Goal: Information Seeking & Learning: Learn about a topic

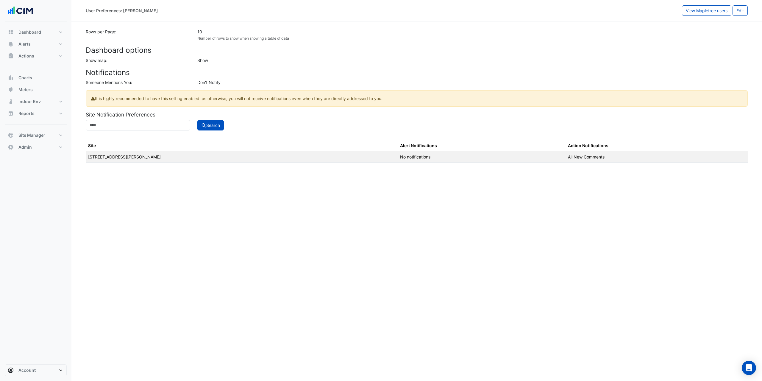
click at [168, 15] on div "User Preferences: Guy Davies" at bounding box center [384, 10] width 596 height 10
click at [29, 40] on button "Alerts" at bounding box center [36, 44] width 62 height 12
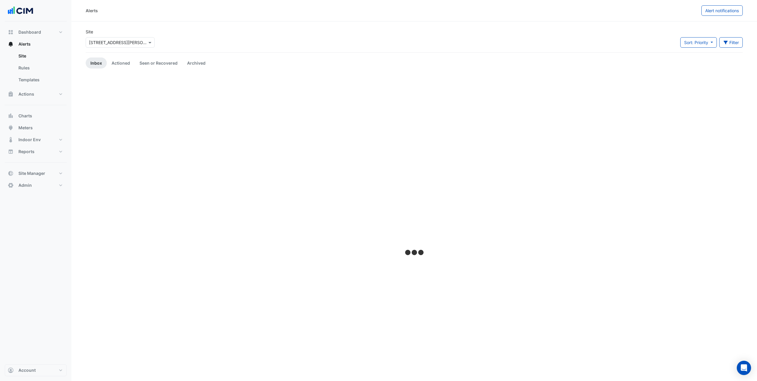
click at [117, 40] on input "text" at bounding box center [114, 43] width 51 height 6
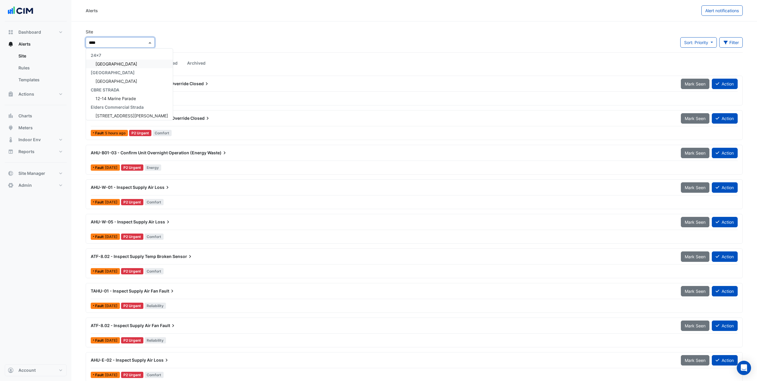
type input "*****"
click at [109, 79] on span "[GEOGRAPHIC_DATA]" at bounding box center [117, 81] width 42 height 5
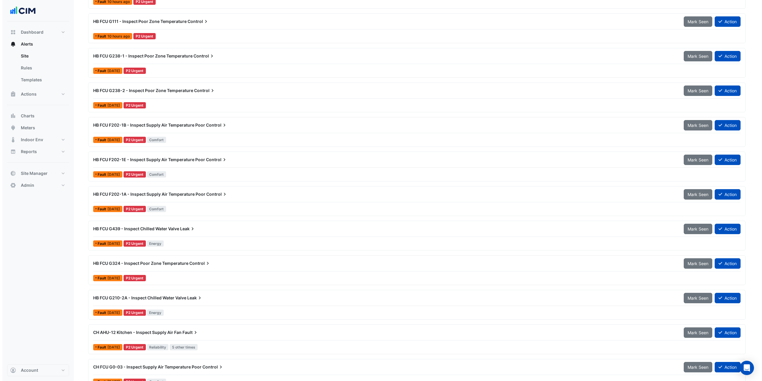
scroll to position [387, 0]
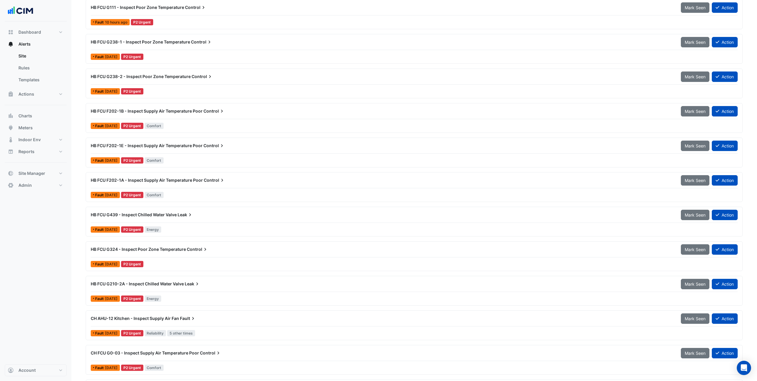
click at [205, 117] on div "HB FCU F202-1B - Inspect Supply Air Temperature Poor Control Mark Seen Action" at bounding box center [414, 112] width 647 height 13
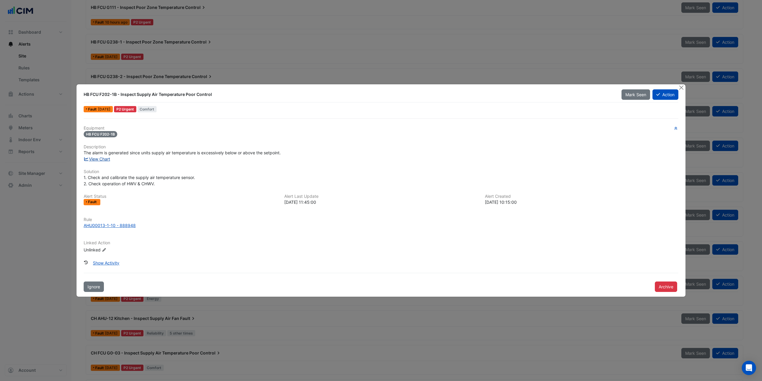
click at [95, 158] on link "View Chart" at bounding box center [97, 158] width 26 height 5
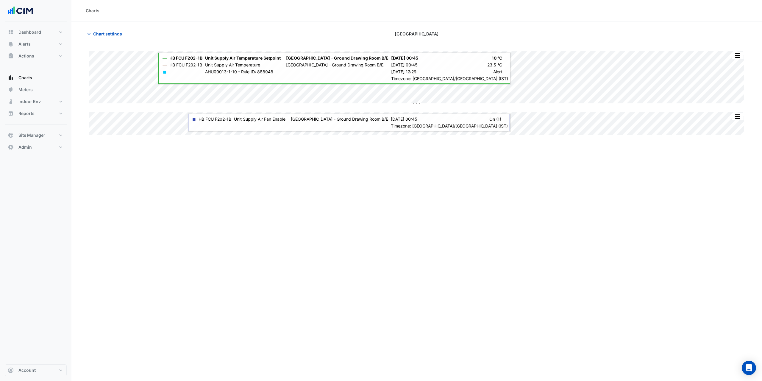
type input "**********"
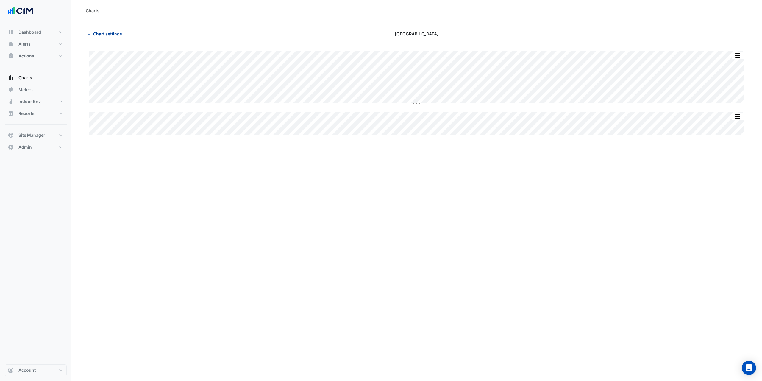
click at [110, 34] on span "Chart settings" at bounding box center [107, 34] width 29 height 6
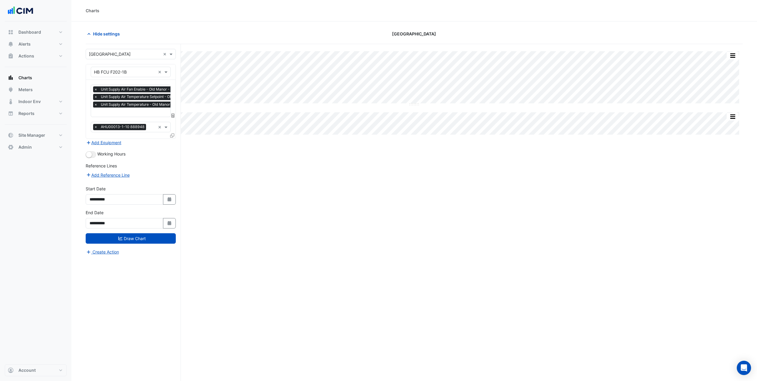
click at [96, 104] on span "×" at bounding box center [95, 104] width 5 height 6
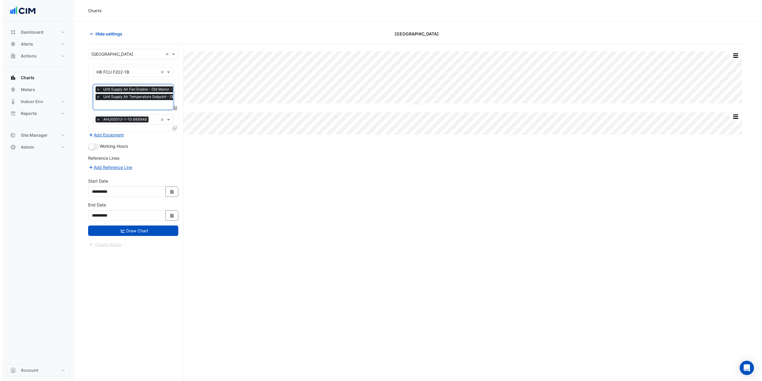
scroll to position [0, 3]
click at [93, 89] on span "×" at bounding box center [92, 89] width 5 height 6
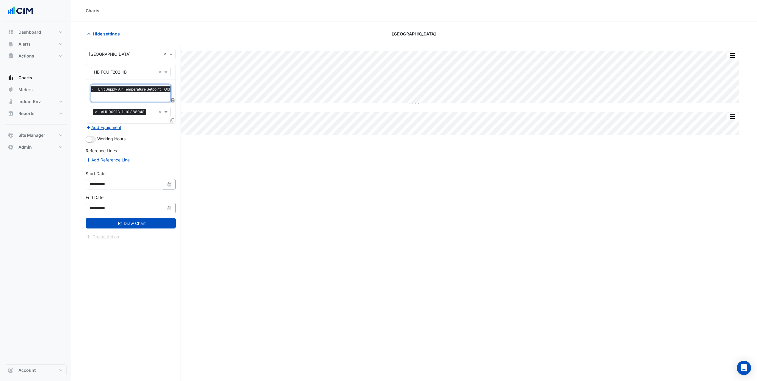
click at [171, 120] on icon at bounding box center [172, 120] width 4 height 4
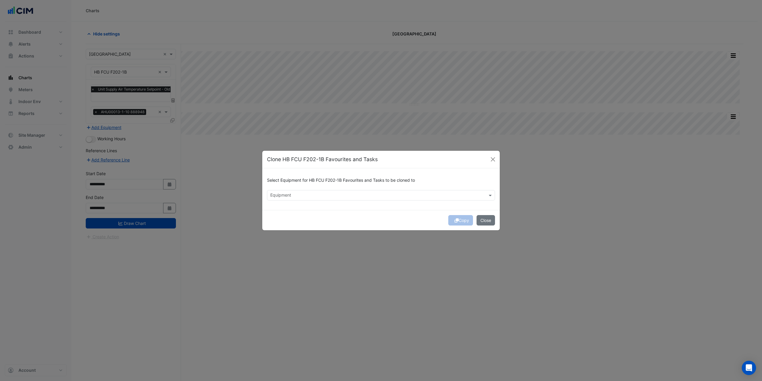
click at [292, 200] on div "Equipment" at bounding box center [381, 195] width 228 height 10
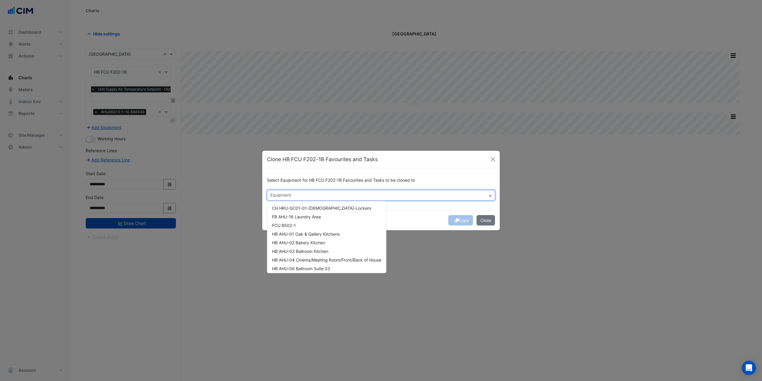
scroll to position [179, 0]
click at [299, 220] on span "HB AHU-01 Oak & Gallery Kitchens" at bounding box center [306, 219] width 68 height 5
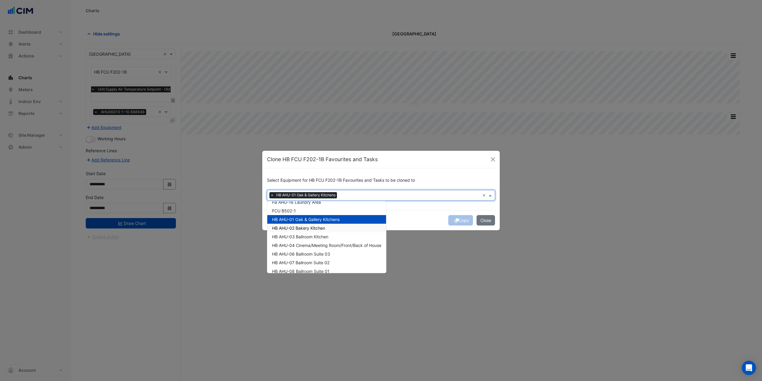
click at [299, 229] on span "HB AHU-02 Bakery Kitchen" at bounding box center [298, 227] width 53 height 5
drag, startPoint x: 300, startPoint y: 237, endPoint x: 301, endPoint y: 243, distance: 6.1
click at [300, 237] on span "HB AHU-03 Ballroom Kitchen" at bounding box center [300, 236] width 56 height 5
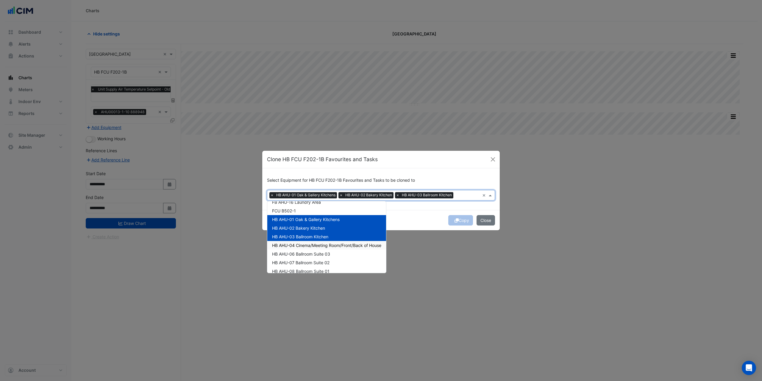
click at [301, 244] on span "HB AHU-04 Cinema/Meeting Room/Front/Back of House" at bounding box center [326, 245] width 109 height 5
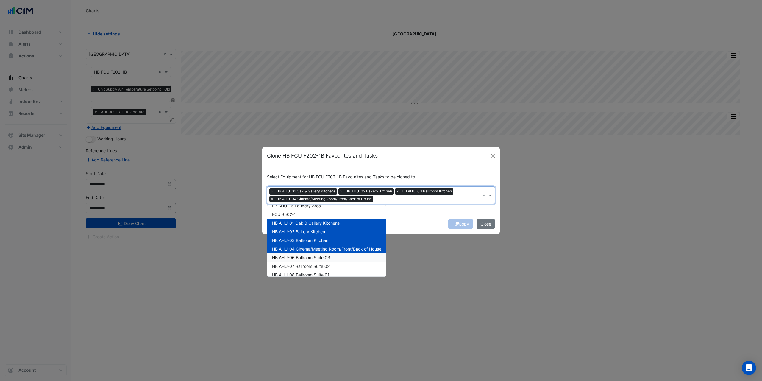
click at [300, 259] on span "HB AHU-06 Ballroom Suite 03" at bounding box center [301, 257] width 58 height 5
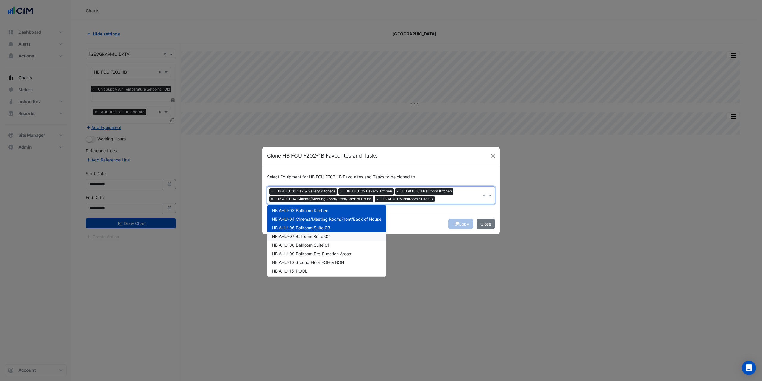
click at [302, 237] on span "HB AHU-07 Ballroom Suite 02" at bounding box center [300, 236] width 57 height 5
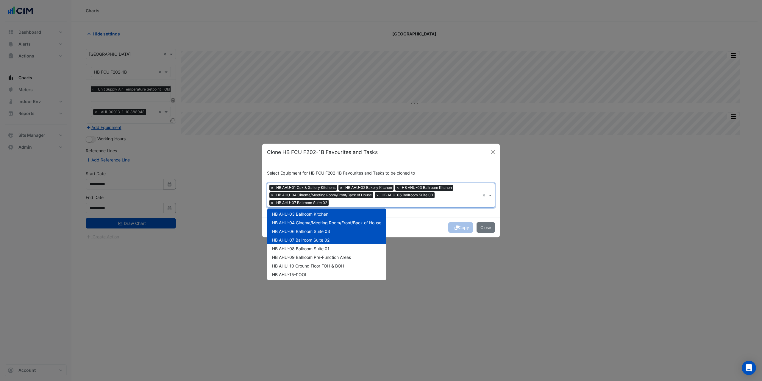
click at [301, 248] on span "HB AHU-08 Ballroom Suite 01" at bounding box center [300, 248] width 57 height 5
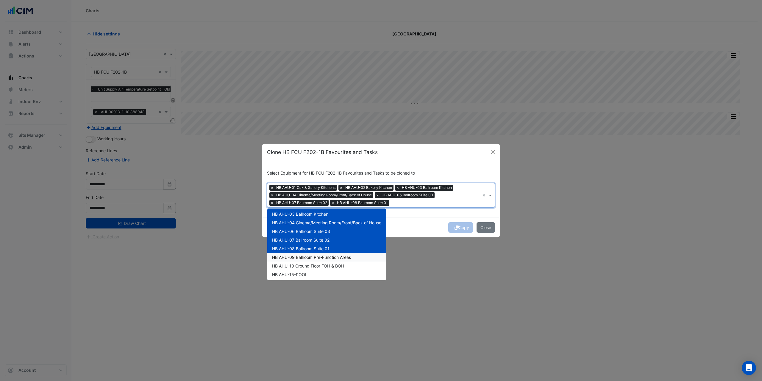
click at [301, 257] on span "HB AHU-09 Ballroom Pre-Function Areas" at bounding box center [311, 256] width 79 height 5
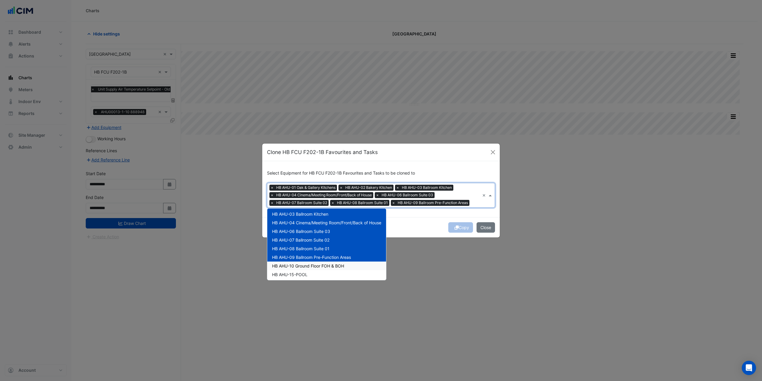
click at [299, 268] on span "HB AHU-10 Ground Floor FOH & BOH" at bounding box center [308, 265] width 72 height 5
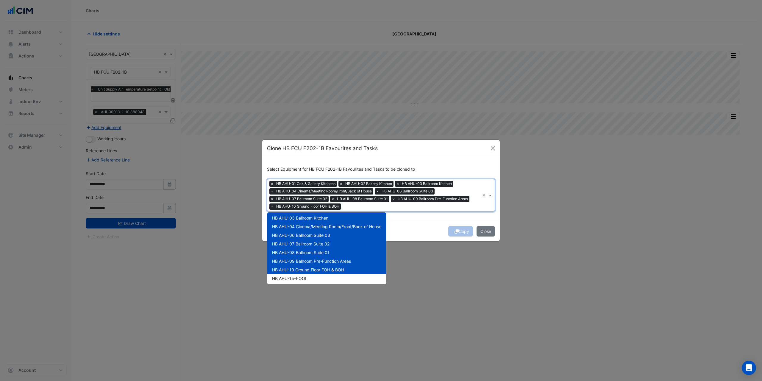
scroll to position [268, 0]
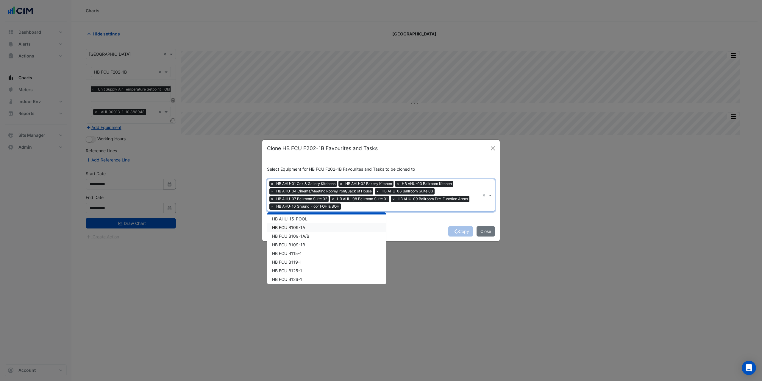
click at [300, 227] on span "HB FCU B109-1A" at bounding box center [288, 227] width 33 height 5
click at [296, 237] on span "HB FCU B109-1A/B" at bounding box center [290, 235] width 37 height 5
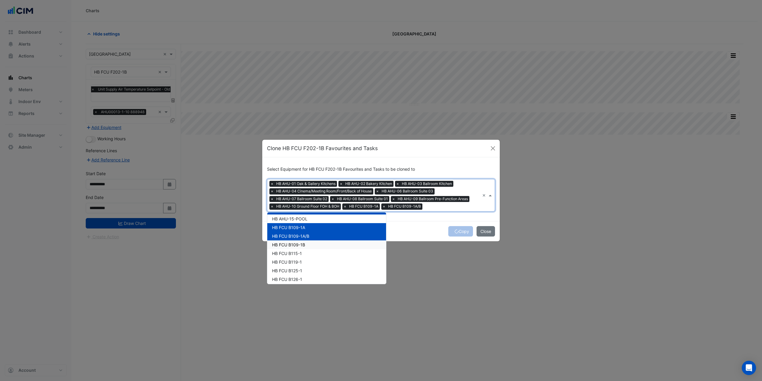
click at [296, 247] on div "HB FCU B109-1B" at bounding box center [326, 244] width 119 height 9
click at [294, 254] on span "HB FCU B115-1" at bounding box center [287, 253] width 30 height 5
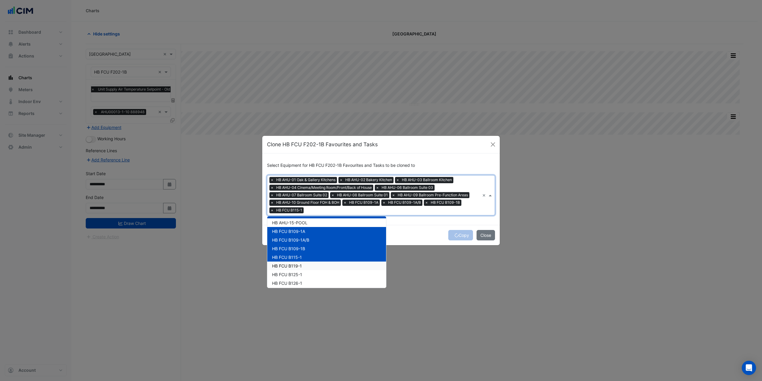
click at [290, 269] on div "HB FCU B119-1" at bounding box center [326, 265] width 119 height 9
click at [290, 277] on div "HB FCU B125-1" at bounding box center [326, 274] width 119 height 9
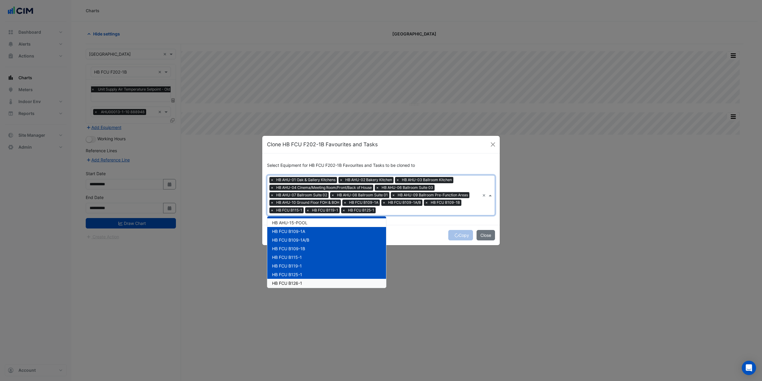
click at [290, 283] on span "HB FCU B126-1" at bounding box center [287, 282] width 30 height 5
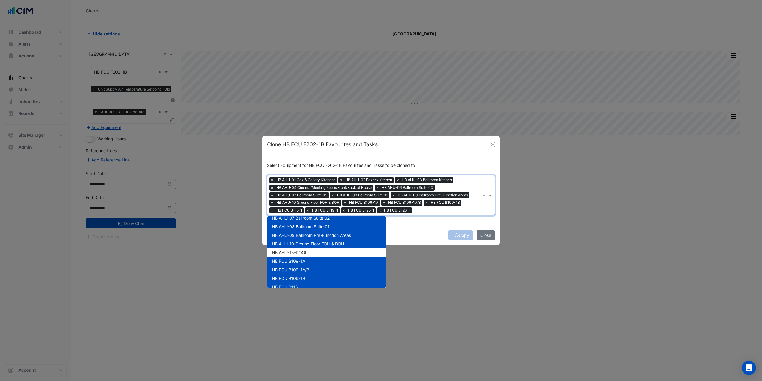
scroll to position [208, 0]
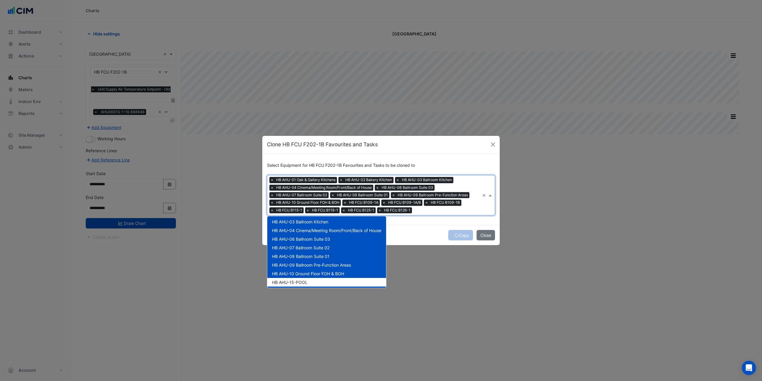
click at [297, 273] on span "HB AHU-10 Ground Floor FOH & BOH" at bounding box center [308, 273] width 72 height 5
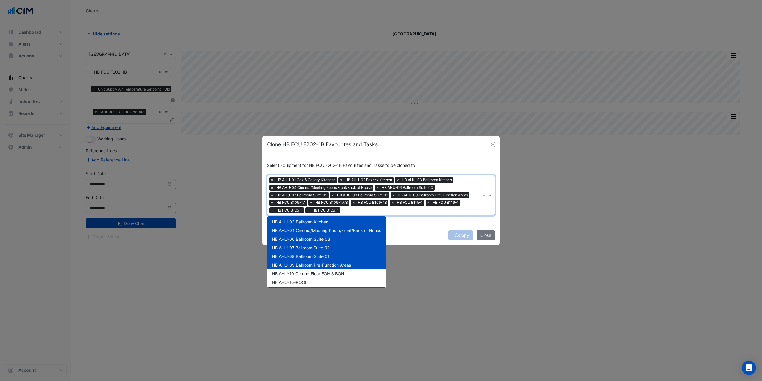
click at [297, 267] on span "HB AHU-09 Ballroom Pre-Function Areas" at bounding box center [311, 264] width 79 height 5
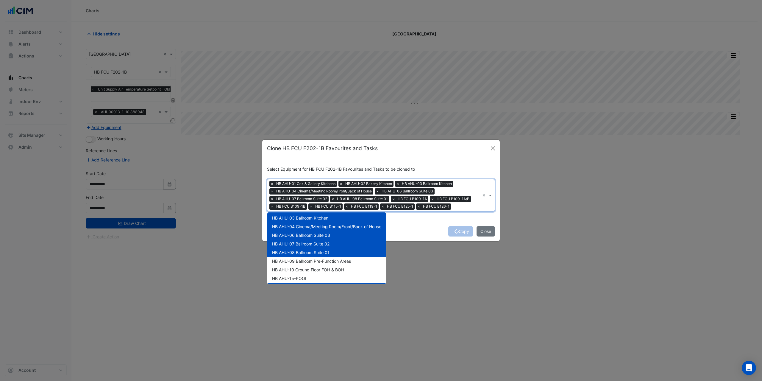
click at [298, 251] on span "HB AHU-08 Ballroom Suite 01" at bounding box center [300, 252] width 57 height 5
click at [298, 245] on span "HB AHU-07 Ballroom Suite 02" at bounding box center [300, 243] width 57 height 5
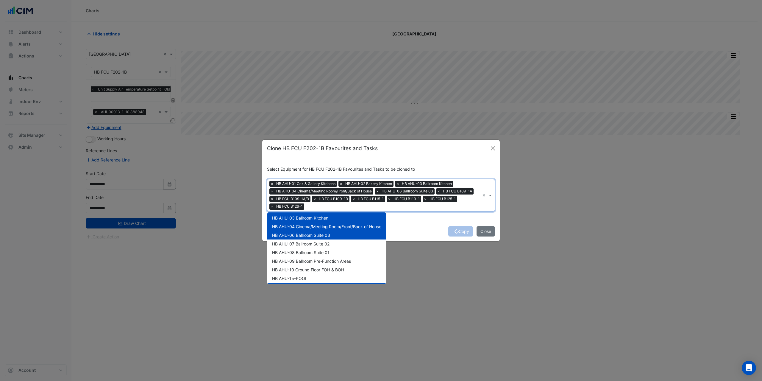
click at [300, 235] on span "HB AHU-06 Ballroom Suite 03" at bounding box center [301, 234] width 58 height 5
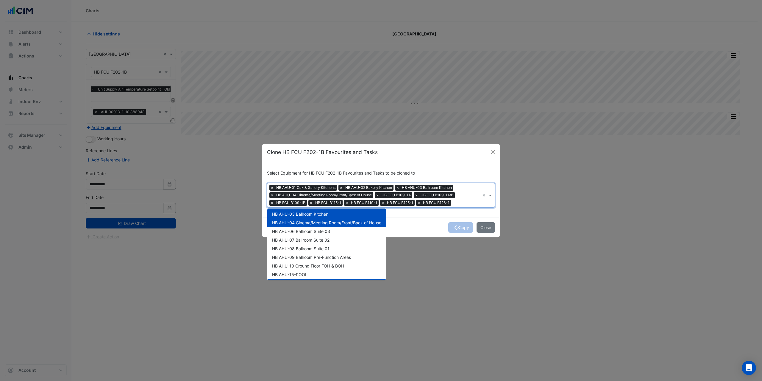
click at [304, 222] on span "HB AHU-04 Cinema/Meeting Room/Front/Back of House" at bounding box center [326, 222] width 109 height 5
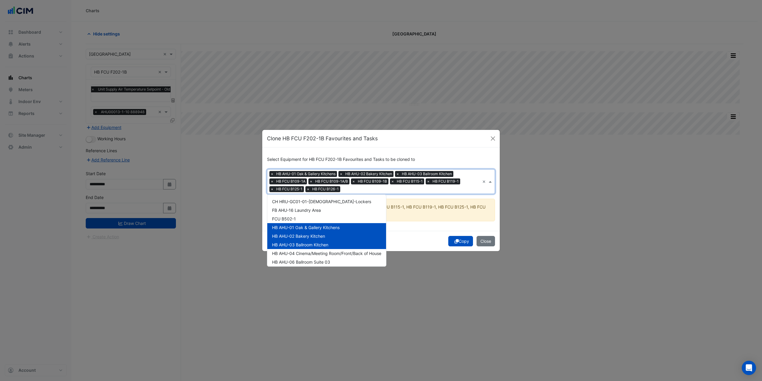
scroll to position [149, 0]
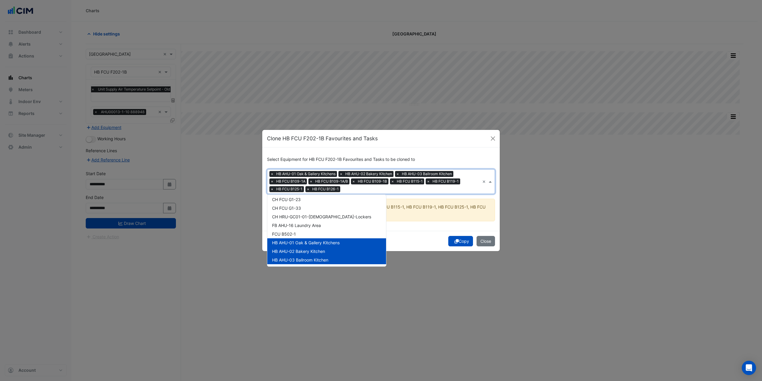
click at [296, 245] on span "HB AHU-01 Oak & Gallery Kitchens" at bounding box center [306, 242] width 68 height 5
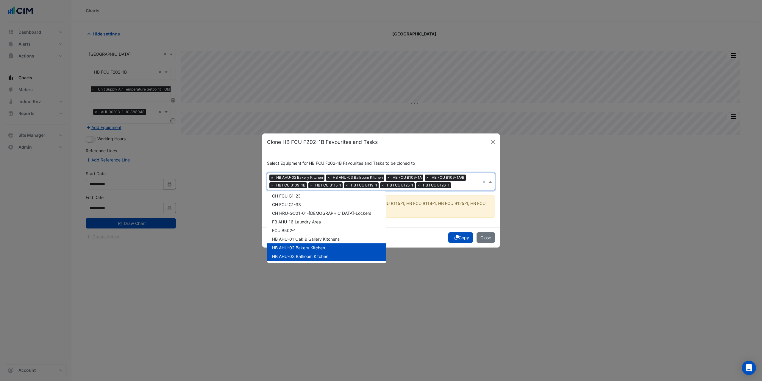
click at [298, 250] on div "HB AHU-02 Bakery Kitchen" at bounding box center [326, 247] width 119 height 9
click at [297, 254] on span "HB AHU-03 Ballroom Kitchen" at bounding box center [300, 256] width 56 height 5
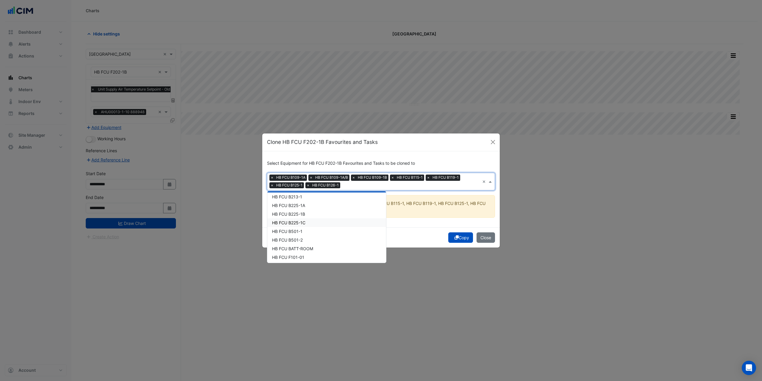
scroll to position [327, 0]
click at [295, 207] on span "HB FCU B213-1" at bounding box center [287, 206] width 30 height 5
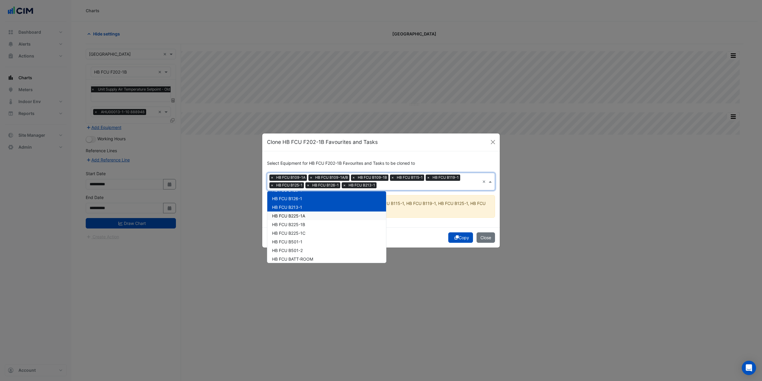
click at [295, 215] on span "HB FCU B225-1A" at bounding box center [288, 215] width 33 height 5
click at [293, 226] on span "HB FCU B225-1B" at bounding box center [288, 224] width 33 height 5
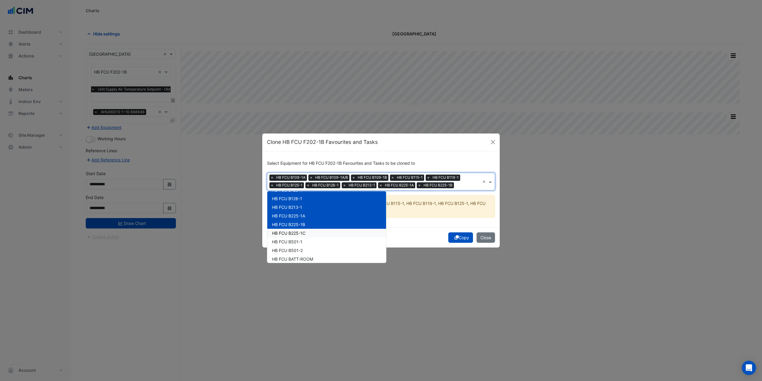
click at [292, 235] on span "HB FCU B225-1C" at bounding box center [288, 232] width 33 height 5
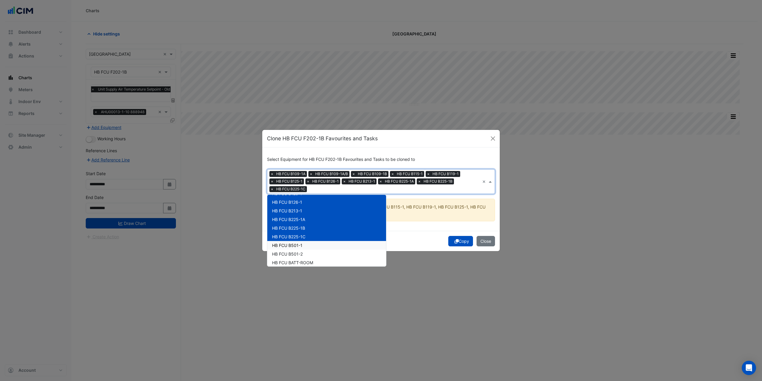
click at [291, 243] on span "HB FCU B501-1" at bounding box center [287, 245] width 30 height 5
click at [293, 255] on span "HB FCU B501-2" at bounding box center [287, 253] width 31 height 5
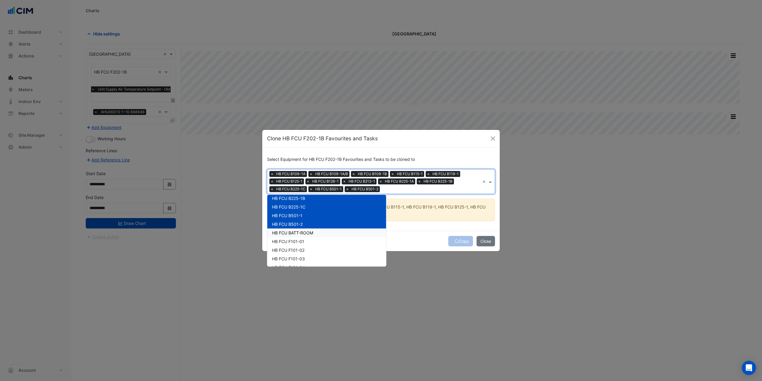
click at [296, 233] on span "HB FCU BATT-ROOM" at bounding box center [292, 232] width 41 height 5
click at [295, 241] on span "HB FCU F101-01" at bounding box center [288, 241] width 32 height 5
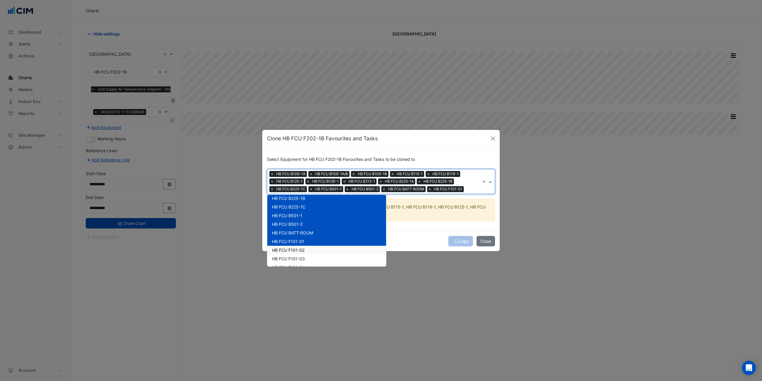
drag, startPoint x: 293, startPoint y: 248, endPoint x: 293, endPoint y: 251, distance: 3.6
click at [293, 248] on span "HB FCU F101-02" at bounding box center [288, 249] width 32 height 5
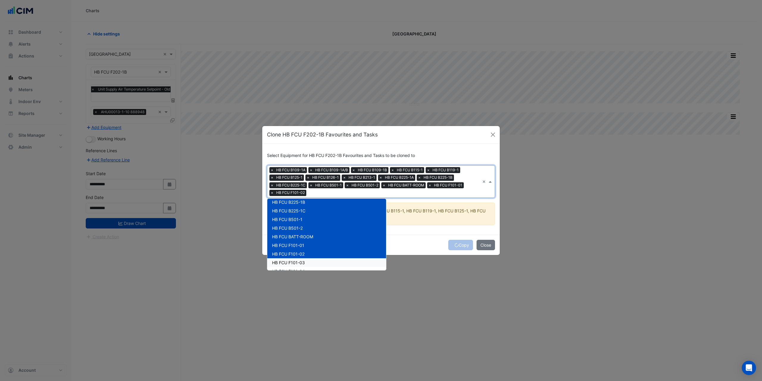
click at [292, 261] on span "HB FCU F101-03" at bounding box center [288, 262] width 33 height 5
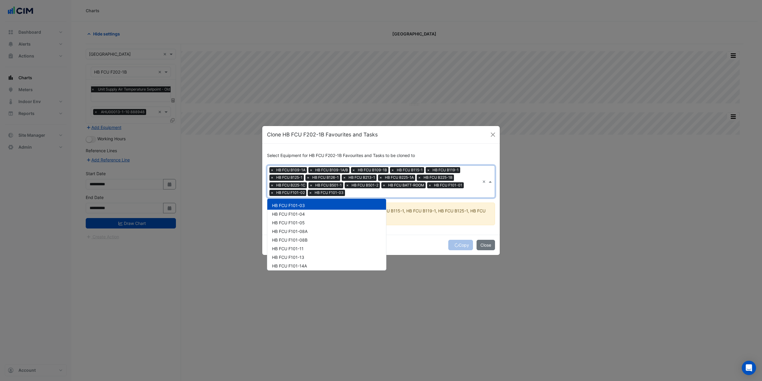
scroll to position [417, 0]
click at [301, 214] on div "HB FCU F101-04" at bounding box center [326, 211] width 119 height 9
drag, startPoint x: 300, startPoint y: 218, endPoint x: 298, endPoint y: 227, distance: 9.2
click at [300, 219] on span "HB FCU F101-05" at bounding box center [288, 220] width 33 height 5
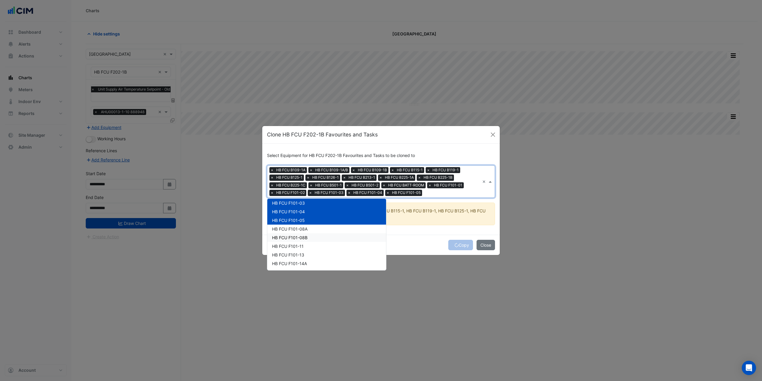
click at [297, 233] on div "HB FCU F101-08B" at bounding box center [326, 237] width 119 height 9
click at [297, 231] on span "HB FCU F101-08A" at bounding box center [289, 228] width 35 height 5
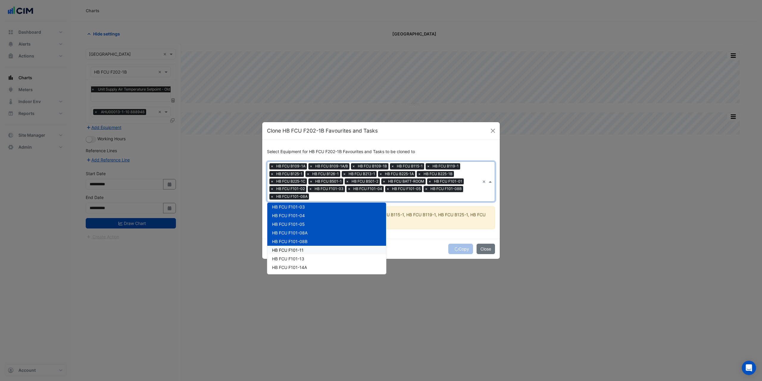
drag, startPoint x: 294, startPoint y: 250, endPoint x: 294, endPoint y: 253, distance: 3.3
click at [294, 250] on span "HB FCU F101-11" at bounding box center [288, 249] width 32 height 5
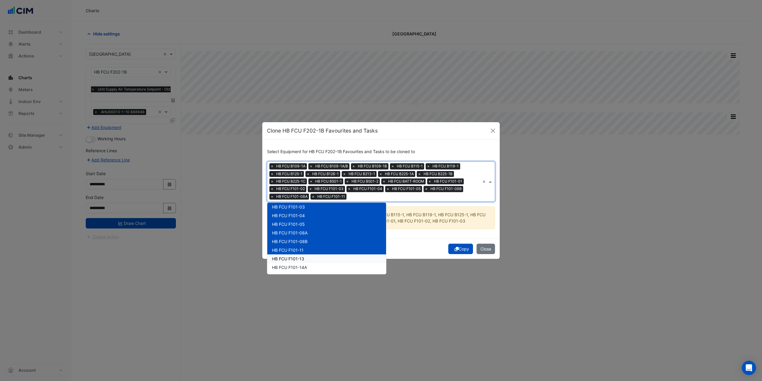
click at [294, 258] on span "HB FCU F101-13" at bounding box center [288, 258] width 32 height 5
click at [293, 267] on span "HB FCU F101-14A" at bounding box center [289, 267] width 35 height 5
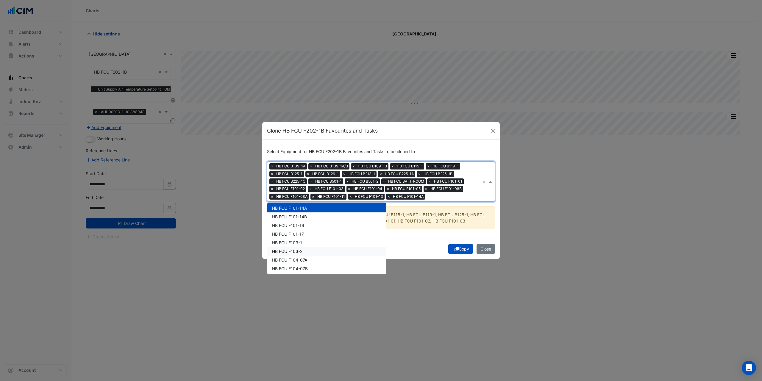
scroll to position [476, 0]
click at [300, 221] on div "HB FCU F101-16" at bounding box center [326, 225] width 119 height 9
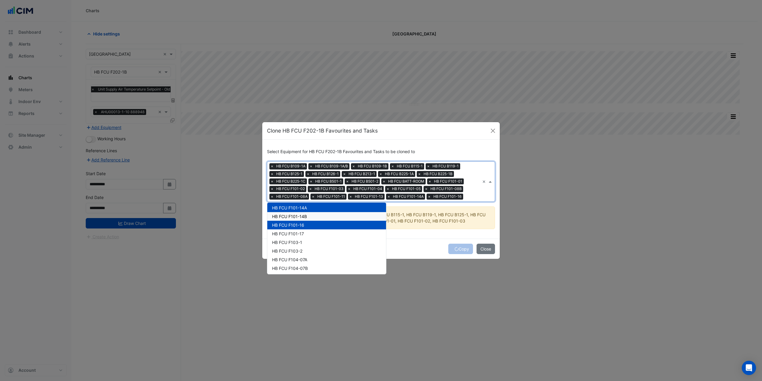
click at [300, 217] on span "HB FCU F101-14B" at bounding box center [289, 216] width 35 height 5
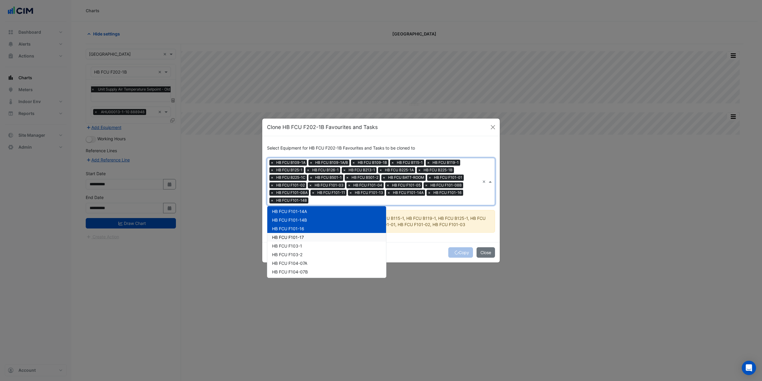
click at [296, 237] on span "HB FCU F101-17" at bounding box center [288, 237] width 32 height 5
click at [295, 247] on span "HB FCU F103-1" at bounding box center [287, 245] width 30 height 5
click at [294, 253] on span "HB FCU F103-2" at bounding box center [287, 254] width 30 height 5
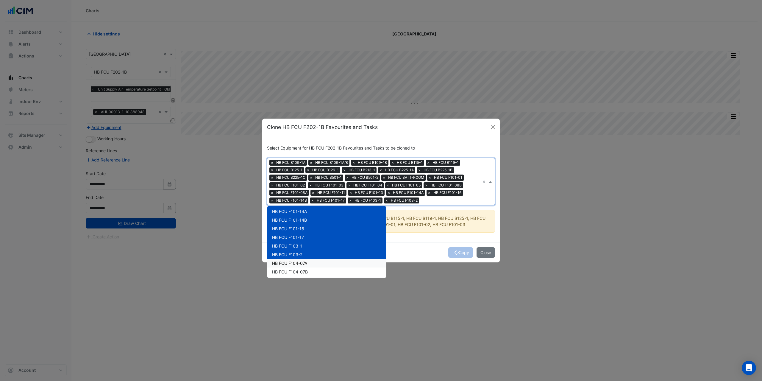
click at [293, 262] on span "HB FCU F104-07A" at bounding box center [289, 262] width 35 height 5
click at [292, 268] on div "HB FCU F104-07B" at bounding box center [326, 271] width 119 height 9
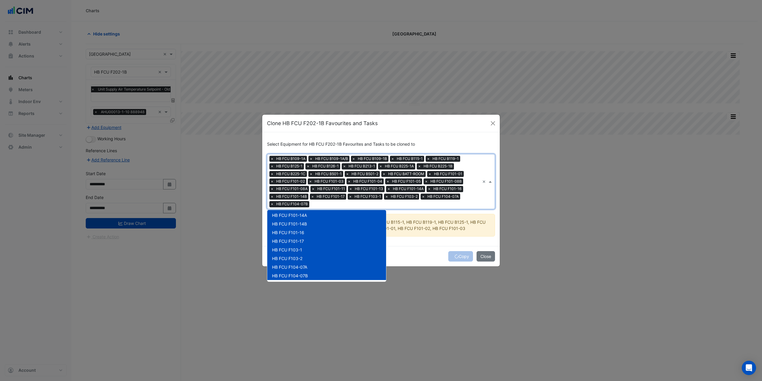
scroll to position [506, 0]
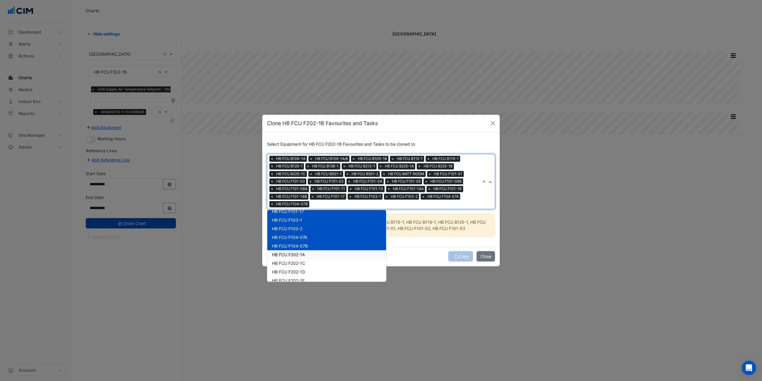
click at [291, 252] on span "HB FCU F202-1A" at bounding box center [288, 254] width 33 height 5
click at [290, 262] on span "HB FCU F202-1C" at bounding box center [288, 262] width 33 height 5
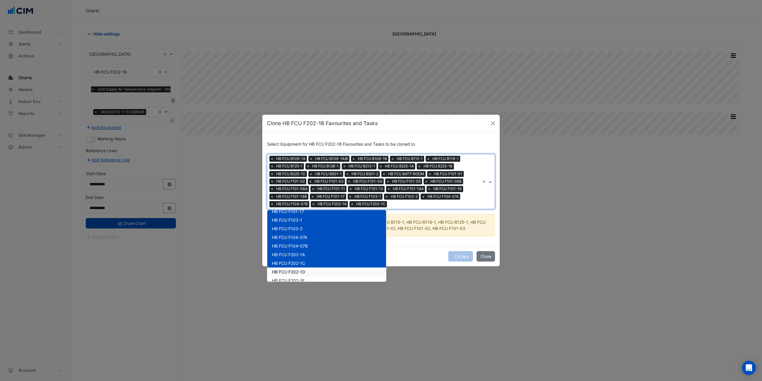
click at [288, 272] on span "HB FCU F202-1D" at bounding box center [288, 271] width 33 height 5
click at [287, 278] on span "HB FCU F202-1E" at bounding box center [288, 280] width 32 height 5
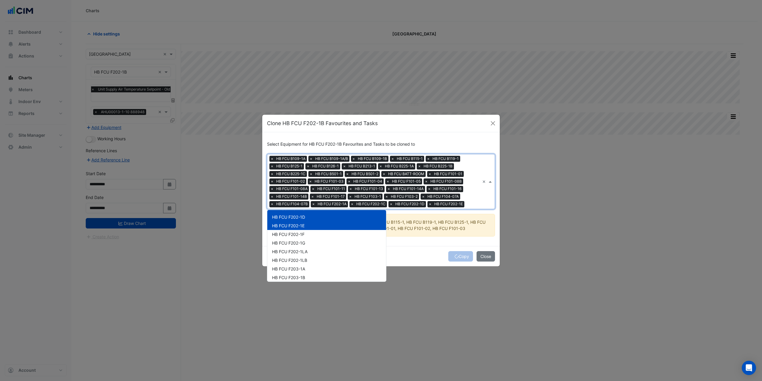
scroll to position [565, 0]
click at [298, 232] on div "HB FCU F202-1F" at bounding box center [326, 229] width 119 height 9
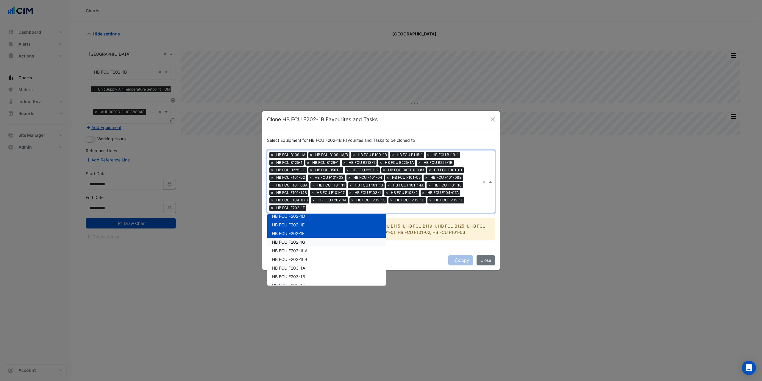
click at [296, 239] on span "HB FCU F202-1G" at bounding box center [288, 241] width 33 height 5
drag, startPoint x: 294, startPoint y: 251, endPoint x: 293, endPoint y: 256, distance: 4.6
click at [294, 251] on span "HB FCU F202-1LA" at bounding box center [289, 250] width 35 height 5
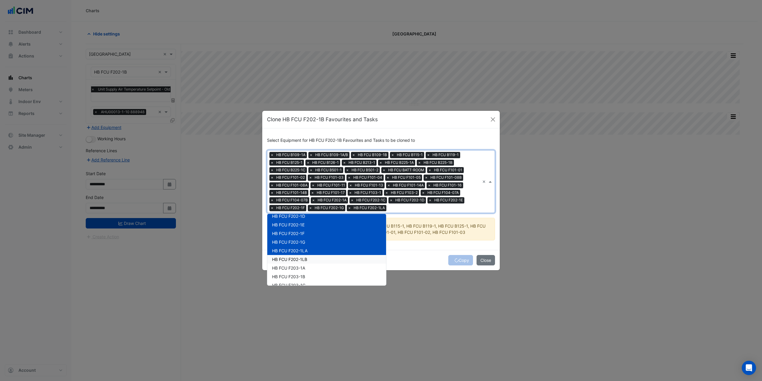
click at [293, 258] on span "HB FCU F202-1LB" at bounding box center [289, 259] width 35 height 5
click at [292, 265] on span "HB FCU F203-1A" at bounding box center [288, 267] width 33 height 5
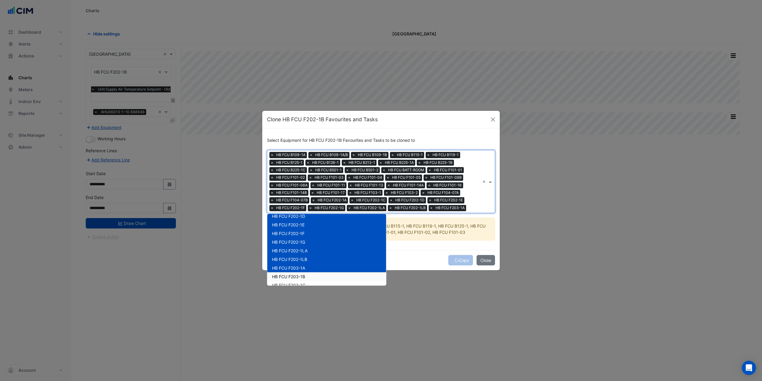
click at [291, 274] on span "HB FCU F203-1B" at bounding box center [288, 276] width 33 height 5
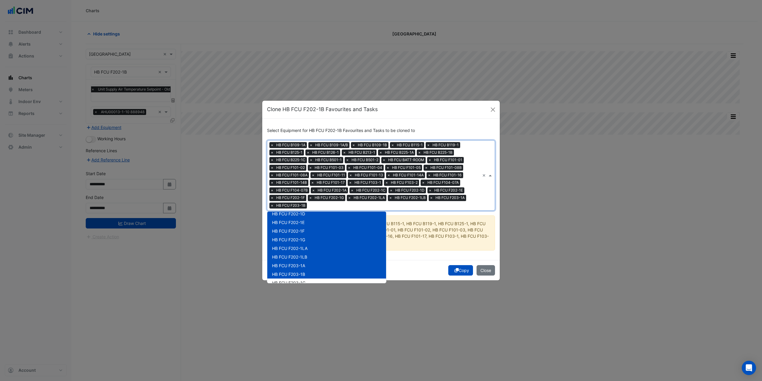
scroll to position [595, 0]
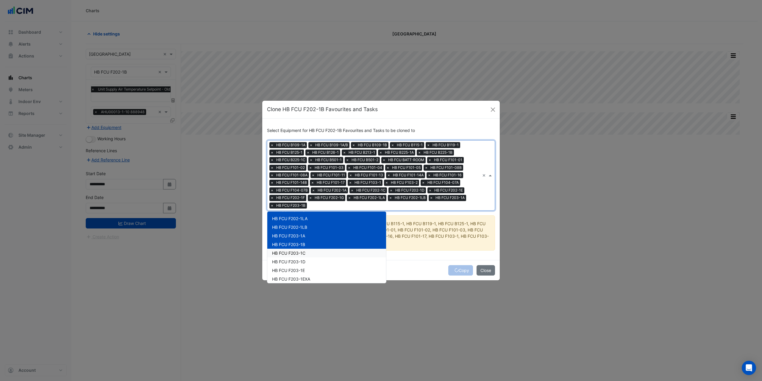
click at [293, 252] on span "HB FCU F203-1C" at bounding box center [288, 252] width 33 height 5
click at [290, 261] on span "HB FCU F203-1D" at bounding box center [288, 261] width 33 height 5
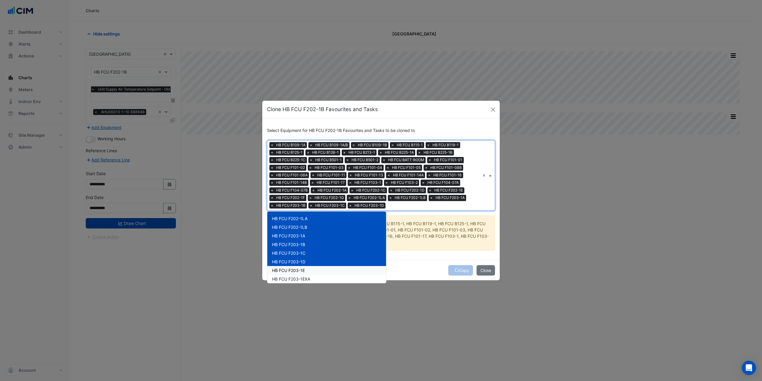
click at [290, 272] on span "HB FCU F203-1E" at bounding box center [288, 270] width 33 height 5
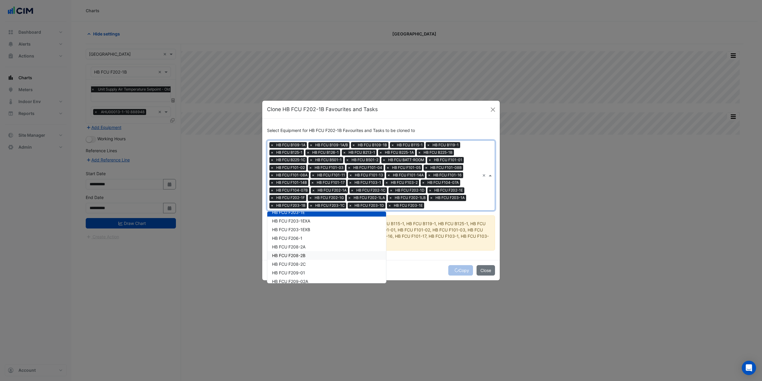
scroll to position [655, 0]
click at [299, 222] on div "HB FCU F203-1EXA" at bounding box center [326, 219] width 119 height 9
click at [297, 227] on span "HB FCU F203-1EXB" at bounding box center [291, 227] width 38 height 5
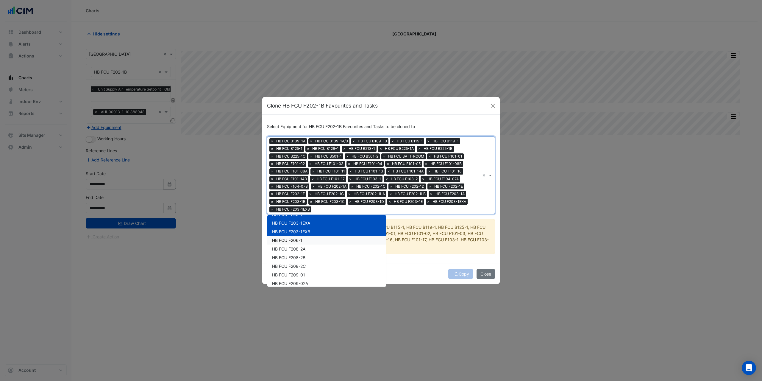
drag, startPoint x: 294, startPoint y: 240, endPoint x: 294, endPoint y: 248, distance: 7.7
click at [294, 242] on span "HB FCU F206-1" at bounding box center [287, 239] width 30 height 5
click at [294, 249] on span "HB FCU F208-2A" at bounding box center [288, 248] width 33 height 5
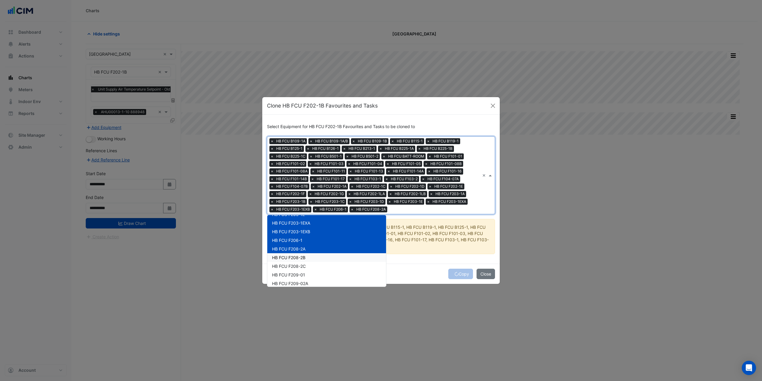
click at [292, 256] on span "HB FCU F208-2B" at bounding box center [288, 257] width 33 height 5
click at [292, 266] on span "HB FCU F208-2C" at bounding box center [289, 265] width 34 height 5
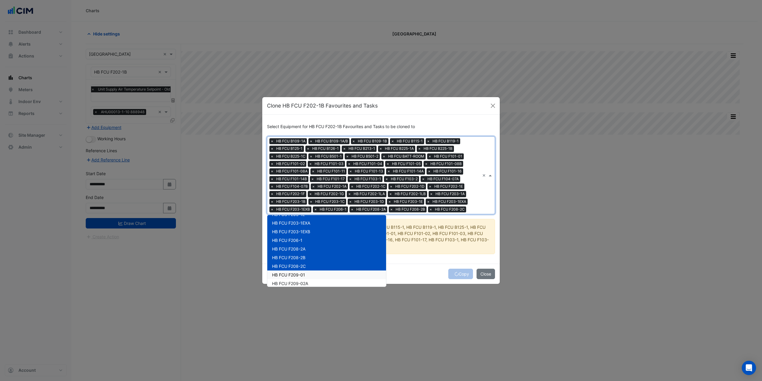
click at [290, 274] on span "HB FCU F209-01" at bounding box center [288, 274] width 33 height 5
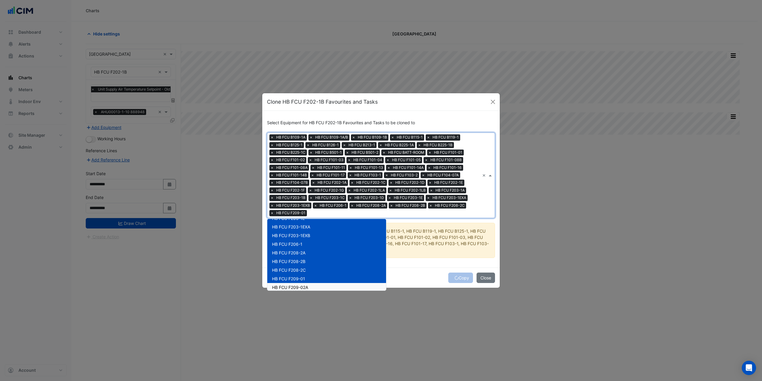
click at [290, 285] on span "HB FCU F209-02A" at bounding box center [290, 286] width 36 height 5
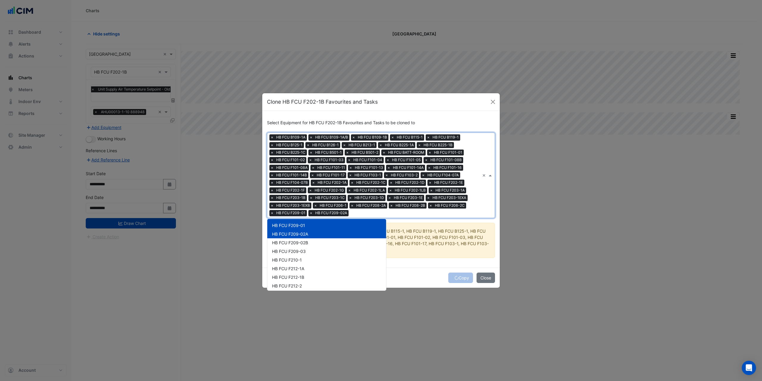
scroll to position [714, 0]
click at [294, 236] on span "HB FCU F209-02B" at bounding box center [290, 236] width 36 height 5
click at [293, 246] on span "HB FCU F209-03" at bounding box center [289, 244] width 34 height 5
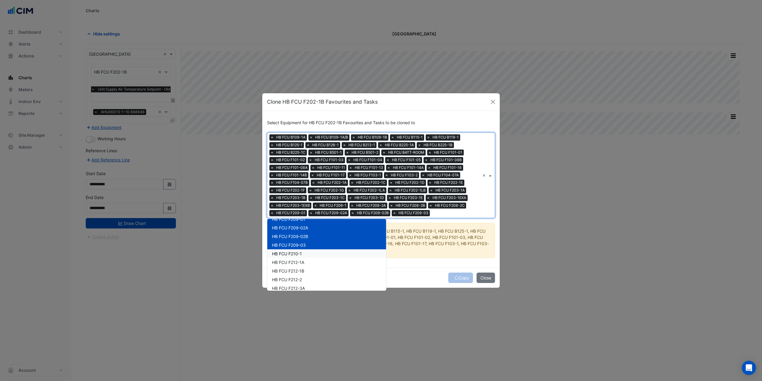
drag, startPoint x: 292, startPoint y: 255, endPoint x: 290, endPoint y: 261, distance: 5.8
click at [292, 255] on span "HB FCU F210-1" at bounding box center [287, 253] width 30 height 5
click at [291, 261] on span "HB FCU F212-1A" at bounding box center [288, 261] width 32 height 5
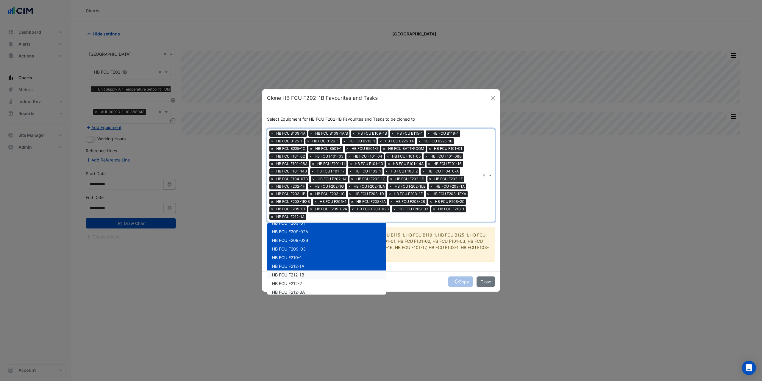
click at [292, 271] on div "HB FCU F212-1B" at bounding box center [326, 274] width 119 height 9
click at [292, 283] on span "HB FCU F212-2" at bounding box center [287, 283] width 30 height 5
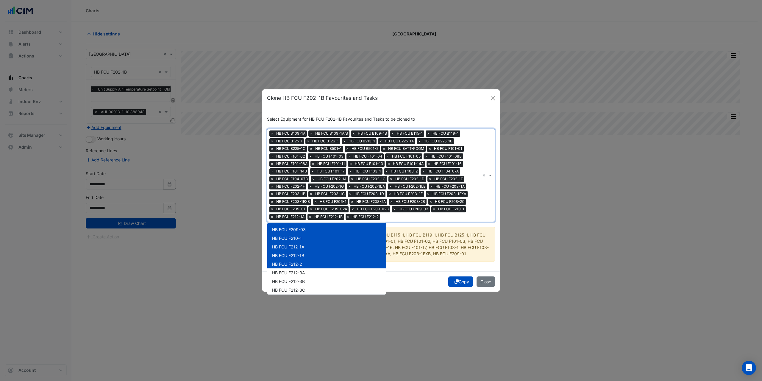
scroll to position [744, 0]
click at [295, 262] on span "HB FCU F212-3A" at bounding box center [288, 261] width 33 height 5
click at [294, 271] on span "HB FCU F212-3B" at bounding box center [288, 270] width 33 height 5
click at [293, 277] on span "HB FCU F212-3C" at bounding box center [288, 279] width 33 height 5
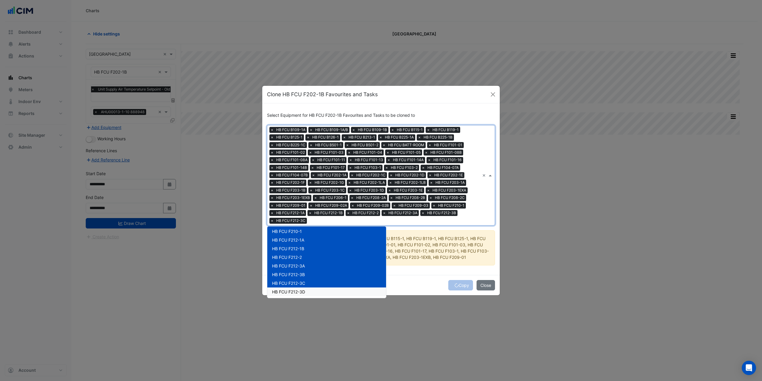
click at [292, 289] on span "HB FCU F212-3D" at bounding box center [288, 291] width 33 height 5
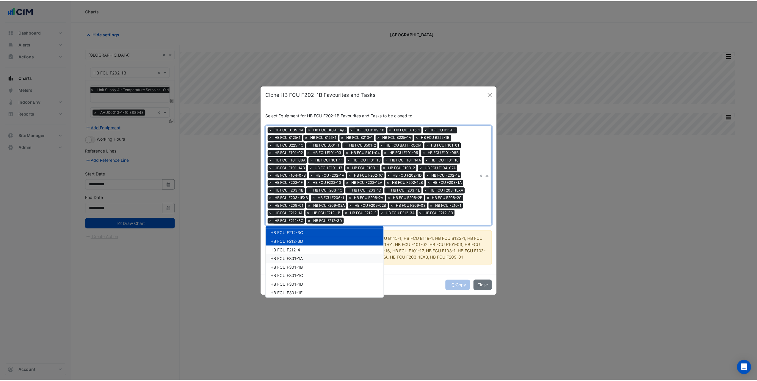
scroll to position [803, 0]
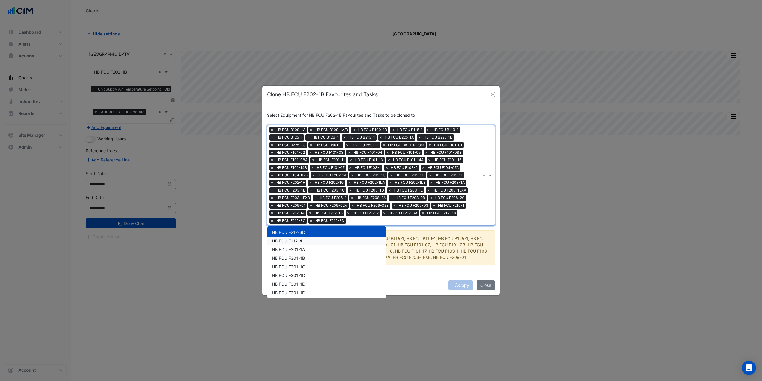
click at [301, 240] on span "HB FCU F212-4" at bounding box center [287, 240] width 30 height 5
click at [409, 273] on div "Select Equipment for HB FCU F202-1B Favourites and Tasks to be cloned to Equipm…" at bounding box center [380, 188] width 237 height 171
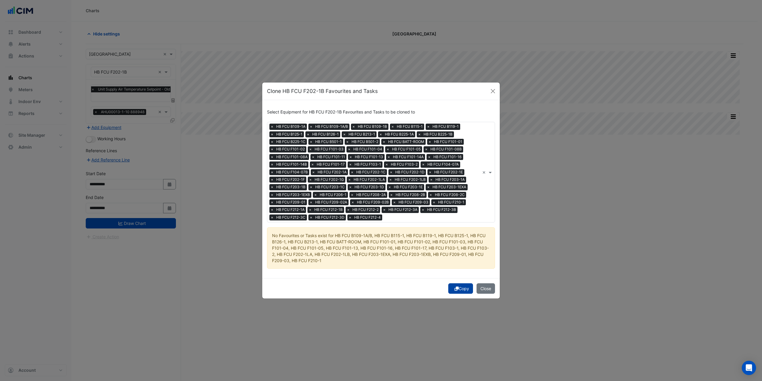
click at [461, 290] on button "Copy" at bounding box center [460, 288] width 25 height 10
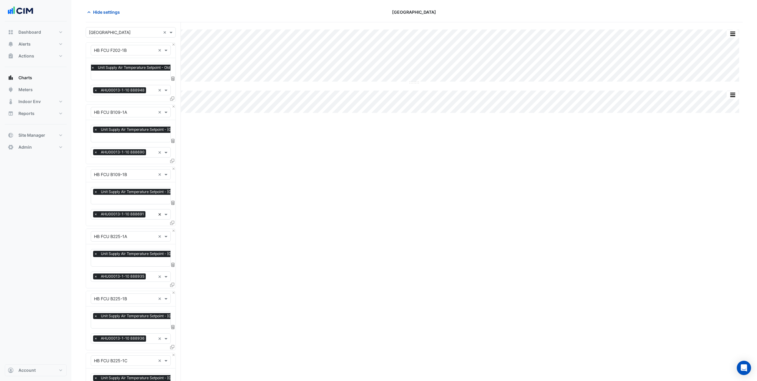
scroll to position [0, 0]
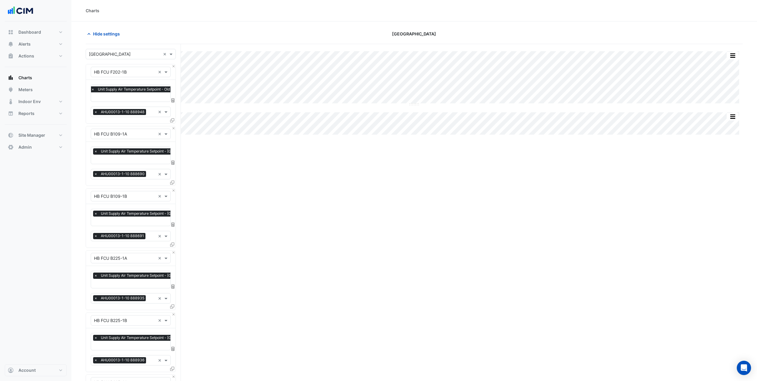
click at [95, 110] on span "×" at bounding box center [95, 112] width 5 height 6
click at [95, 173] on span "×" at bounding box center [95, 174] width 5 height 6
click at [96, 234] on span "×" at bounding box center [95, 236] width 5 height 6
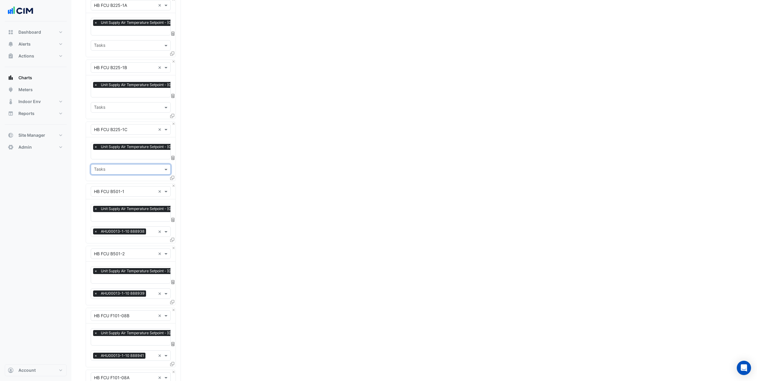
scroll to position [268, 0]
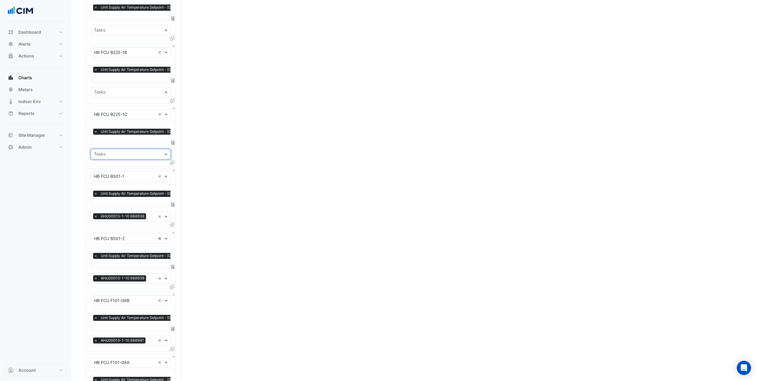
drag, startPoint x: 160, startPoint y: 212, endPoint x: 158, endPoint y: 232, distance: 19.1
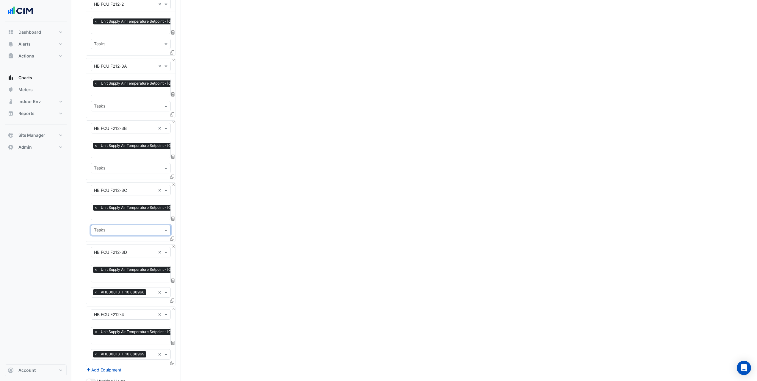
scroll to position [2202, 0]
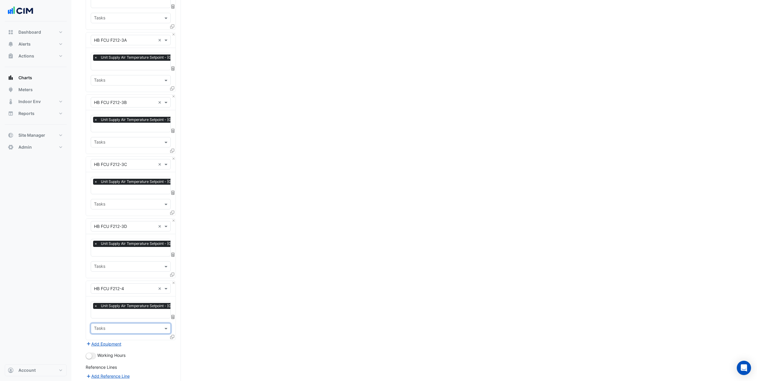
click at [50, 264] on div "Dashboard Portfolio Ratings Performance Alerts Site Rules Templates Actions Sit…" at bounding box center [36, 192] width 62 height 343
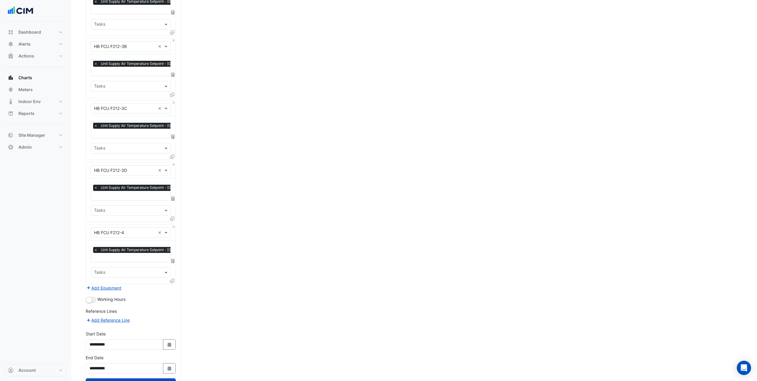
scroll to position [2259, 0]
click at [136, 377] on button "Draw Chart" at bounding box center [131, 382] width 90 height 10
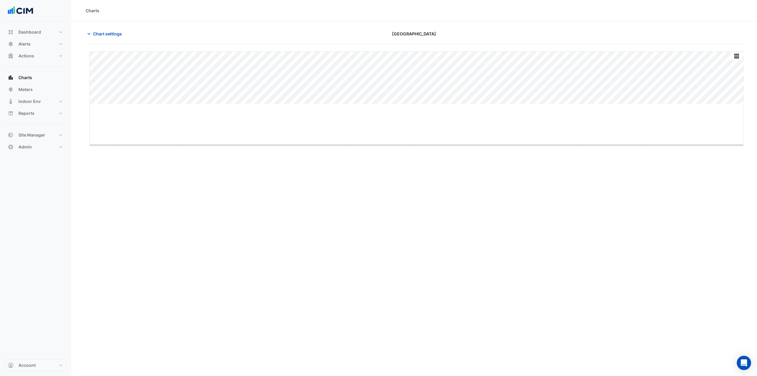
drag, startPoint x: 416, startPoint y: 104, endPoint x: 414, endPoint y: 162, distance: 57.5
click at [741, 53] on button "button" at bounding box center [737, 55] width 12 height 7
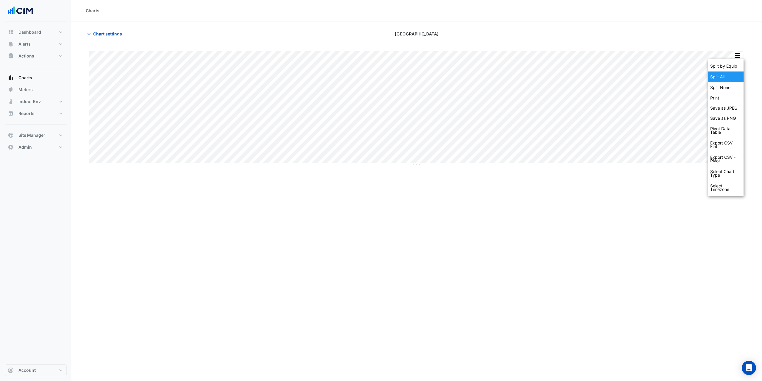
click at [729, 75] on div "Split All" at bounding box center [726, 76] width 36 height 11
click at [112, 30] on button "Chart settings" at bounding box center [106, 34] width 40 height 10
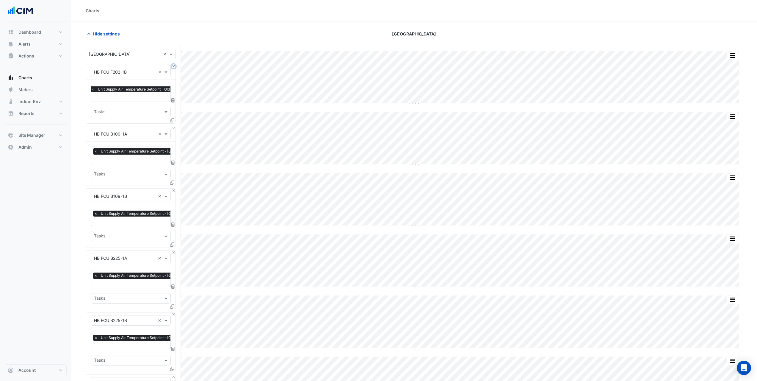
click at [173, 67] on button "Close" at bounding box center [174, 66] width 4 height 4
click at [173, 66] on button "Close" at bounding box center [174, 66] width 4 height 4
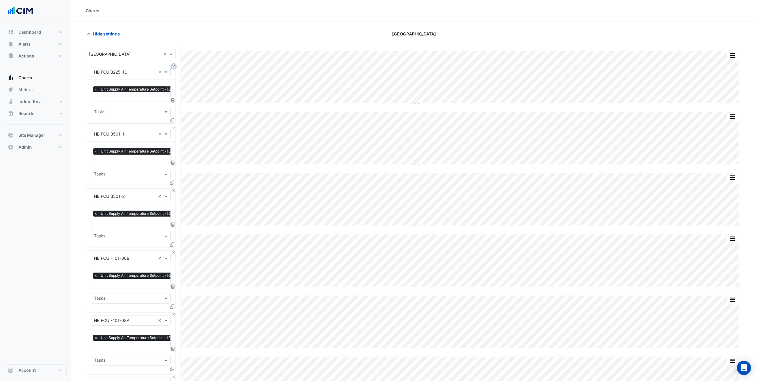
click at [173, 66] on button "Close" at bounding box center [174, 66] width 4 height 4
click at [172, 66] on button "Close" at bounding box center [174, 66] width 4 height 4
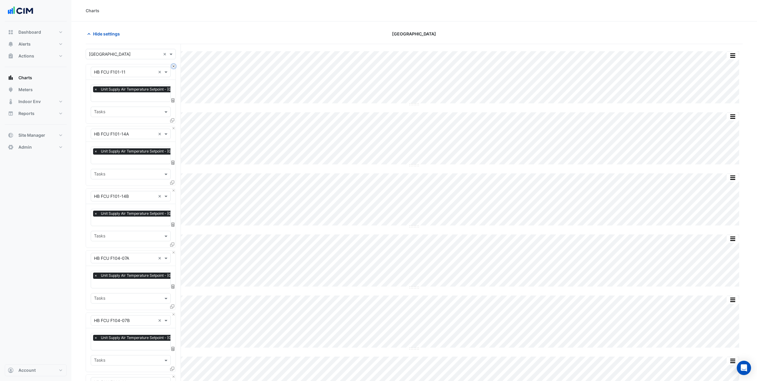
click at [172, 66] on button "Close" at bounding box center [174, 66] width 4 height 4
click at [172, 126] on button "Close" at bounding box center [174, 128] width 4 height 4
click at [172, 66] on button "Close" at bounding box center [174, 66] width 4 height 4
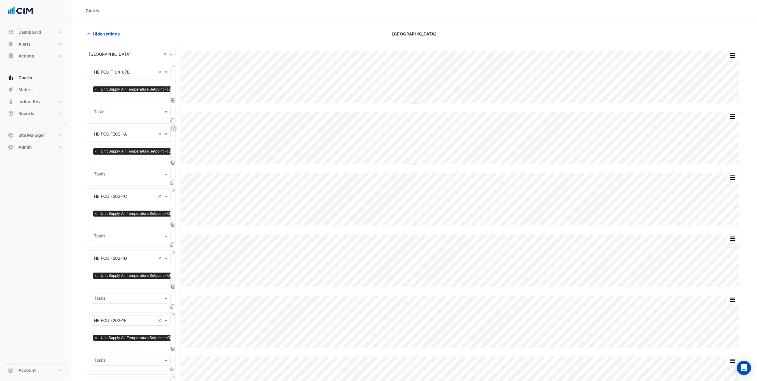
click at [172, 126] on button "Close" at bounding box center [174, 128] width 4 height 4
click at [172, 66] on button "Close" at bounding box center [174, 66] width 4 height 4
click at [172, 126] on button "Close" at bounding box center [174, 128] width 4 height 4
click at [172, 66] on button "Close" at bounding box center [174, 66] width 4 height 4
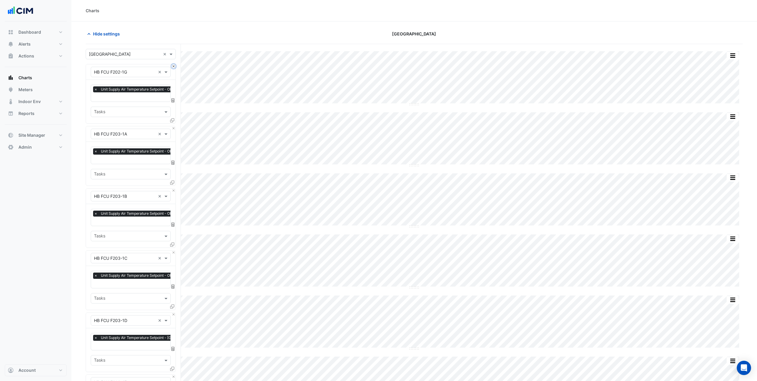
click at [172, 66] on button "Close" at bounding box center [174, 66] width 4 height 4
click at [172, 126] on button "Close" at bounding box center [174, 128] width 4 height 4
click at [172, 66] on button "Close" at bounding box center [174, 66] width 4 height 4
click at [172, 126] on button "Close" at bounding box center [174, 128] width 4 height 4
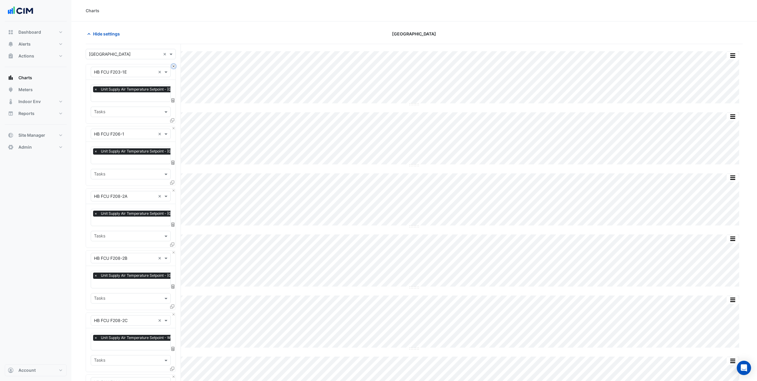
click at [172, 66] on button "Close" at bounding box center [174, 66] width 4 height 4
click at [172, 126] on button "Close" at bounding box center [174, 128] width 4 height 4
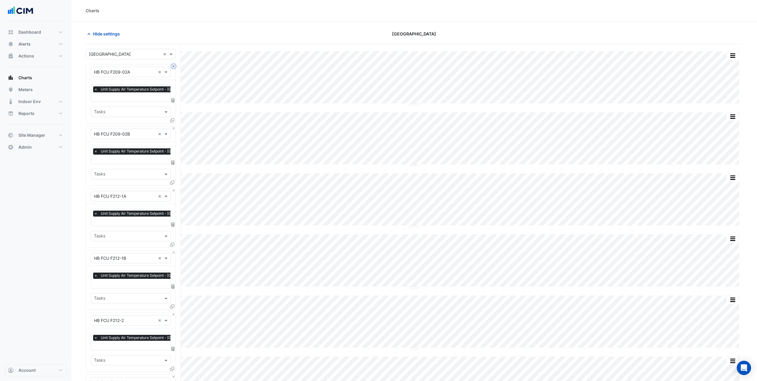
click at [172, 66] on button "Close" at bounding box center [174, 66] width 4 height 4
click at [172, 126] on button "Close" at bounding box center [174, 128] width 4 height 4
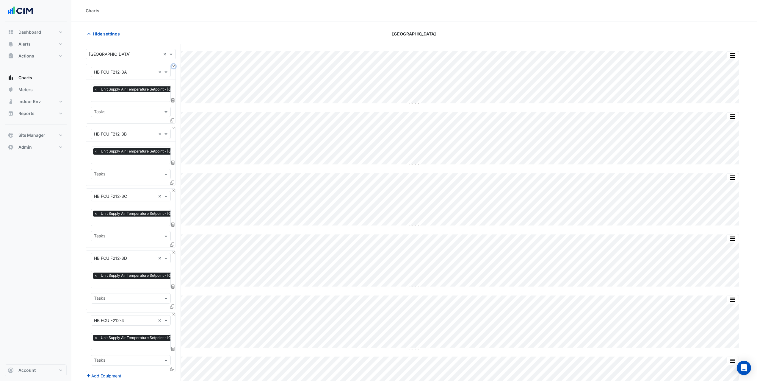
click at [172, 66] on button "Close" at bounding box center [174, 66] width 4 height 4
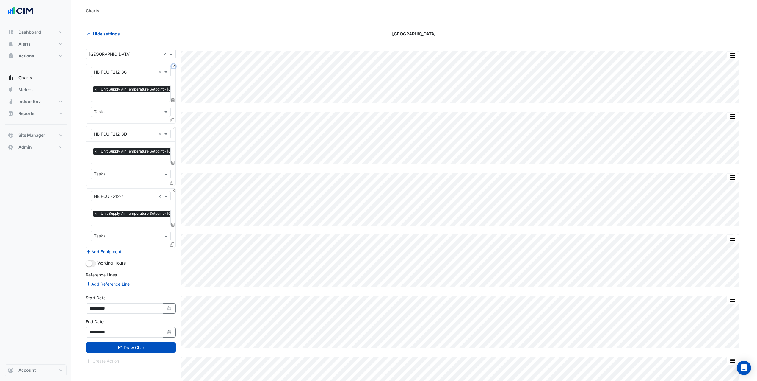
click at [172, 66] on button "Close" at bounding box center [174, 66] width 4 height 4
click at [172, 126] on button "Close" at bounding box center [174, 128] width 4 height 4
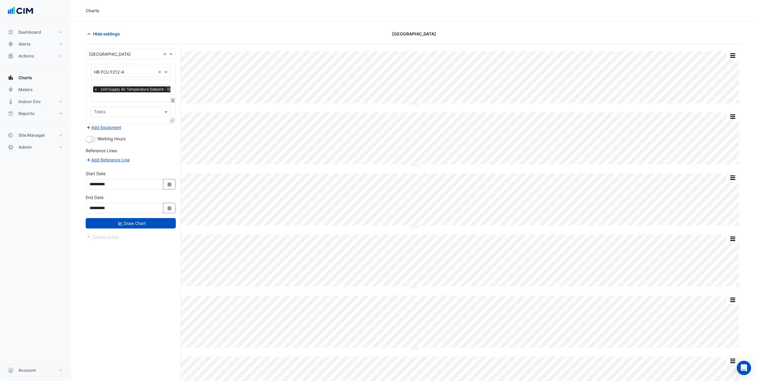
click at [145, 71] on input "text" at bounding box center [125, 72] width 62 height 6
click at [128, 147] on div "HB FCU G401" at bounding box center [198, 143] width 214 height 9
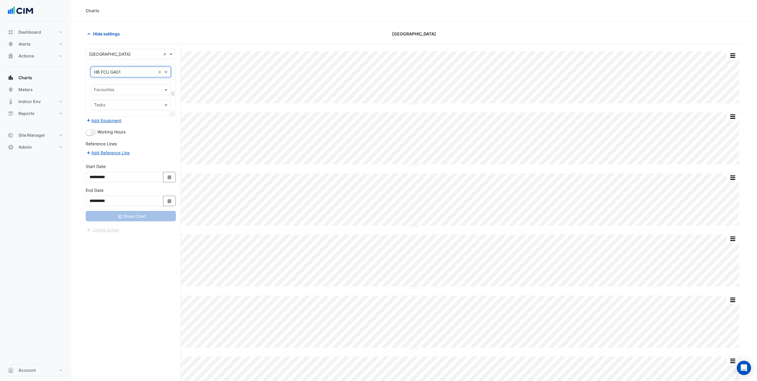
click at [135, 91] on input "text" at bounding box center [127, 90] width 67 height 6
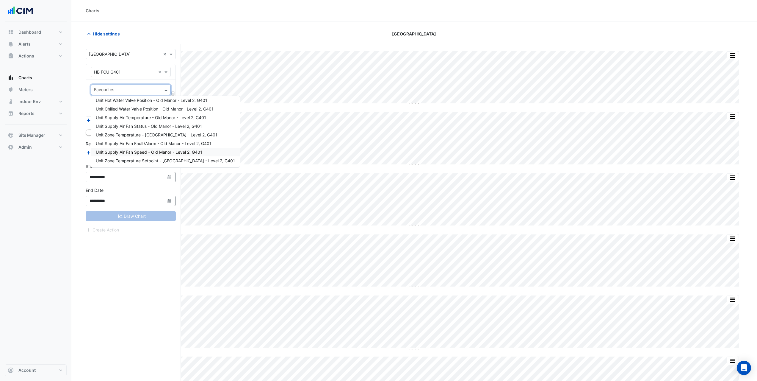
scroll to position [0, 0]
click at [135, 69] on input "text" at bounding box center [125, 72] width 62 height 6
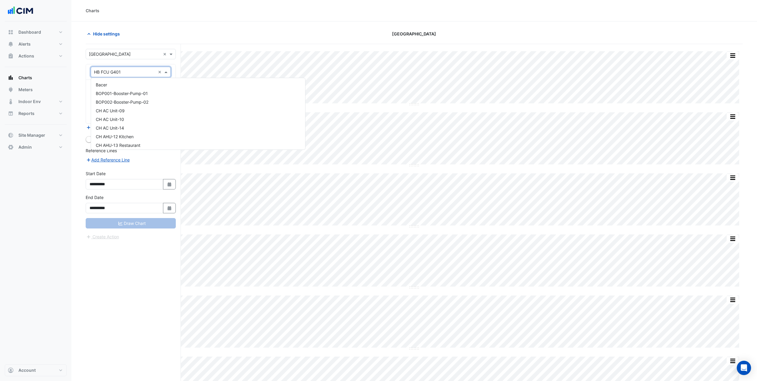
scroll to position [5189, 0]
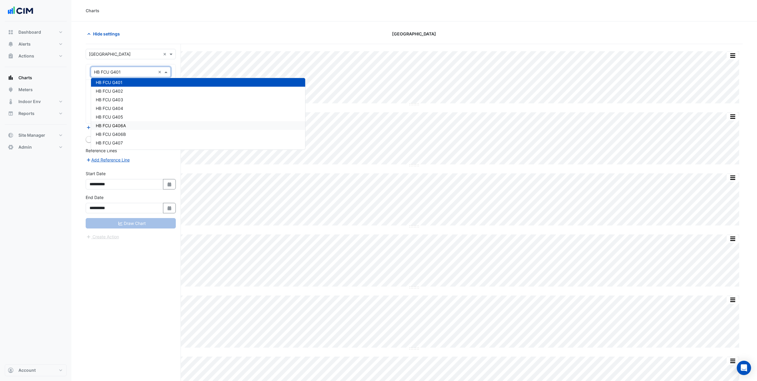
click at [129, 122] on div "HB FCU G406A" at bounding box center [198, 125] width 214 height 9
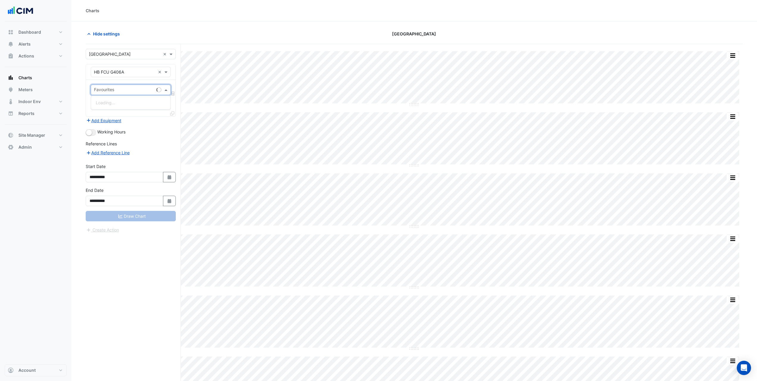
click at [129, 89] on input "text" at bounding box center [124, 90] width 60 height 6
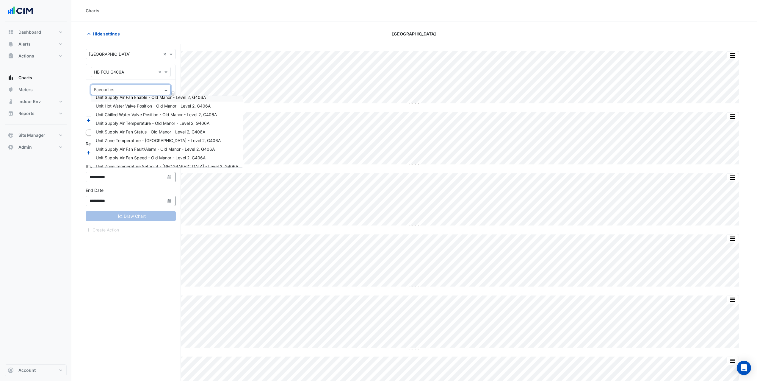
scroll to position [0, 0]
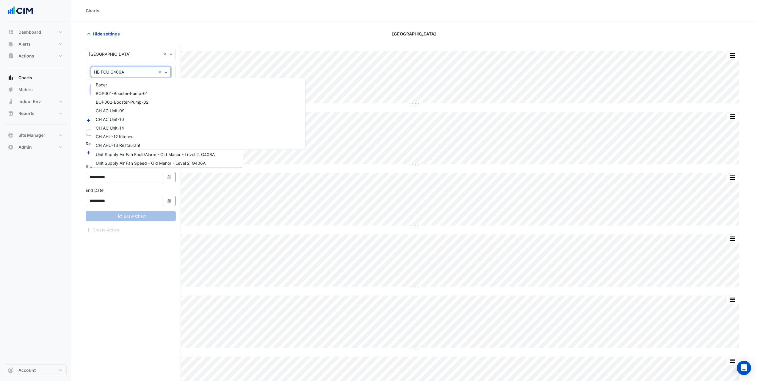
click at [136, 75] on div "Equipment × HB FCU G406A ×" at bounding box center [131, 72] width 80 height 10
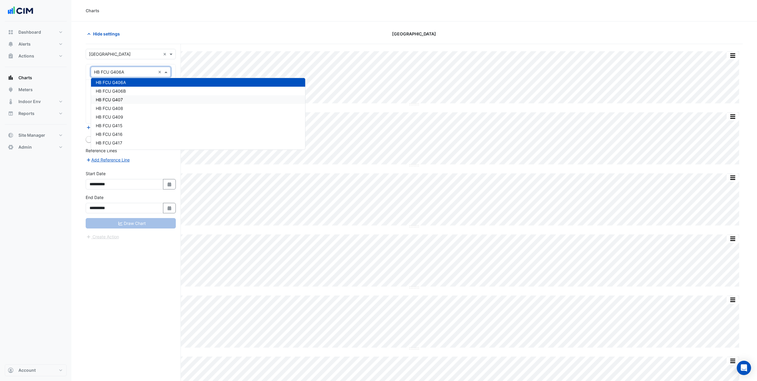
click at [135, 100] on div "HB FCU G407" at bounding box center [198, 99] width 214 height 9
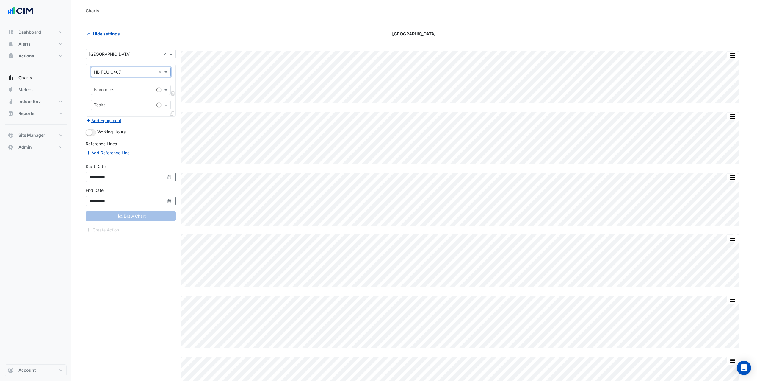
click at [130, 90] on input "text" at bounding box center [124, 90] width 60 height 6
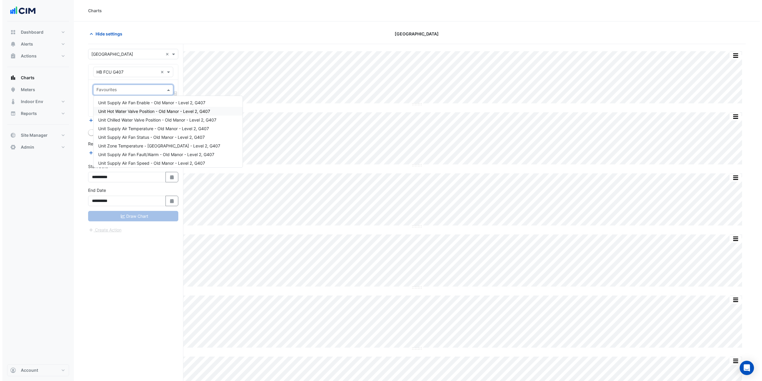
scroll to position [11, 0]
click at [147, 118] on span "Unit Supply Air Temperature - Old Manor - Level 2, G407" at bounding box center [151, 117] width 111 height 5
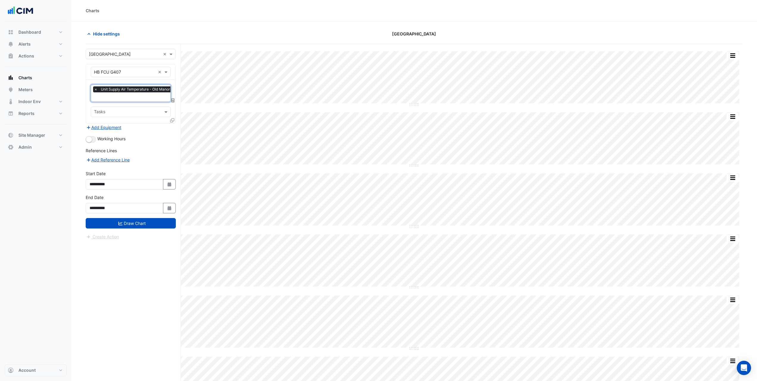
click at [173, 119] on icon at bounding box center [172, 120] width 4 height 4
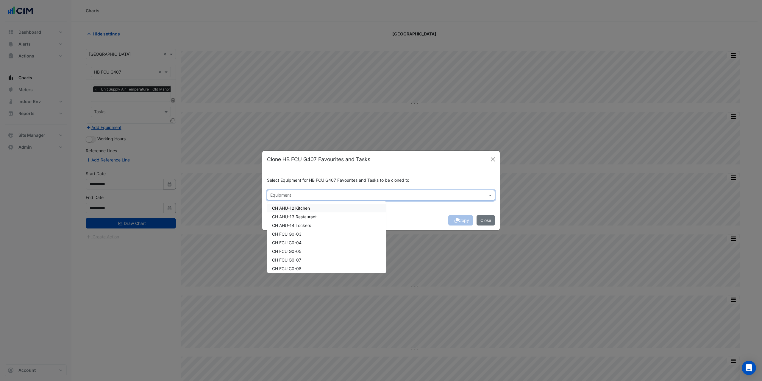
click at [295, 195] on input "text" at bounding box center [377, 196] width 215 height 6
click at [300, 242] on div "HB FCU G110" at bounding box center [326, 242] width 119 height 9
click at [304, 252] on div "HB FCU G110A" at bounding box center [326, 251] width 119 height 9
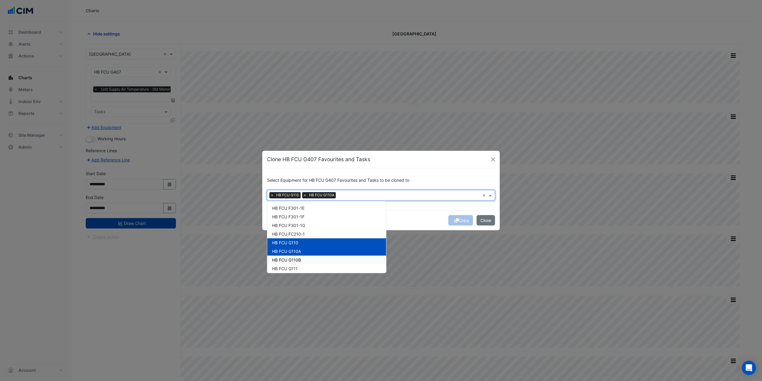
click at [303, 262] on div "HB FCU G110B" at bounding box center [326, 259] width 119 height 9
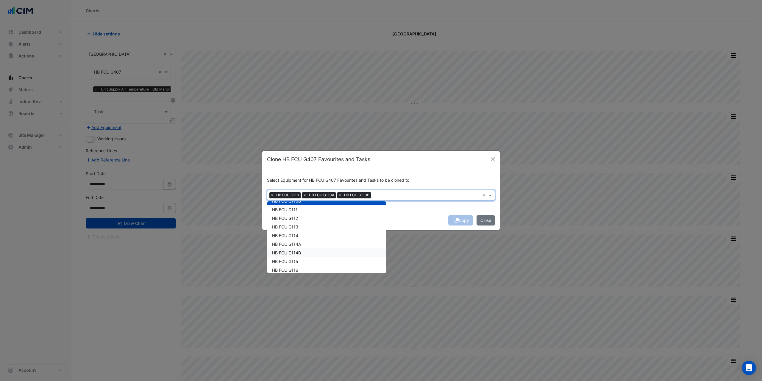
scroll to position [923, 0]
click at [301, 210] on div "HB FCU G111" at bounding box center [326, 208] width 119 height 9
click at [299, 218] on div "HB FCU G112" at bounding box center [326, 217] width 119 height 9
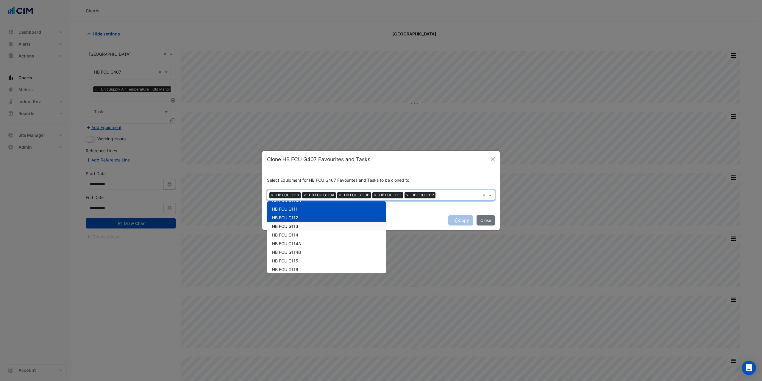
click at [299, 225] on div "HB FCU G113" at bounding box center [326, 226] width 119 height 9
click at [300, 237] on div "HB FCU G114" at bounding box center [326, 234] width 119 height 9
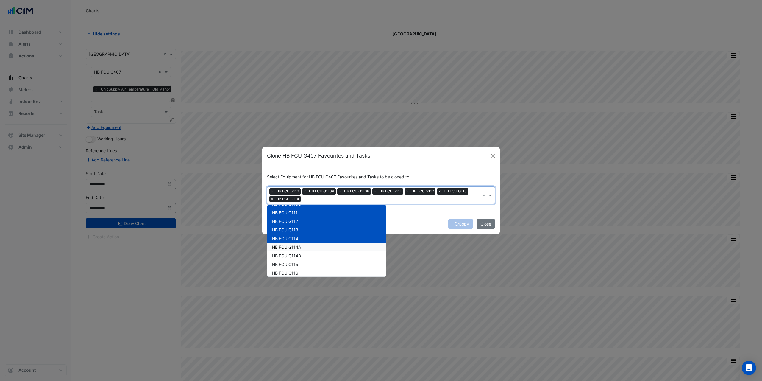
click at [301, 245] on div "HB FCU G114A" at bounding box center [326, 247] width 119 height 9
click at [302, 257] on div "HB FCU G114B" at bounding box center [326, 255] width 119 height 9
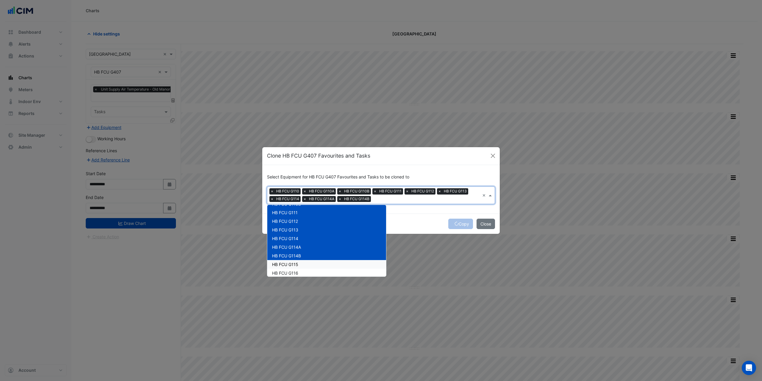
click at [302, 267] on div "HB FCU G115" at bounding box center [326, 264] width 119 height 9
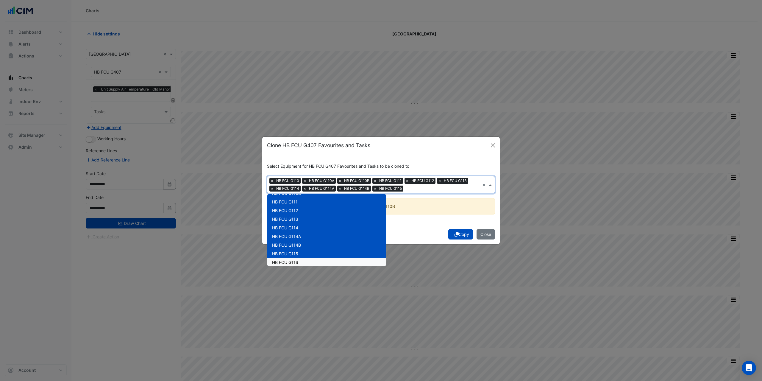
drag, startPoint x: 300, startPoint y: 271, endPoint x: 298, endPoint y: 267, distance: 4.4
click at [299, 271] on ngb-modal-window "Clone HB FCU G407 Favourites and Tasks Select Equipment for HB FCU G407 Favouri…" at bounding box center [381, 190] width 762 height 381
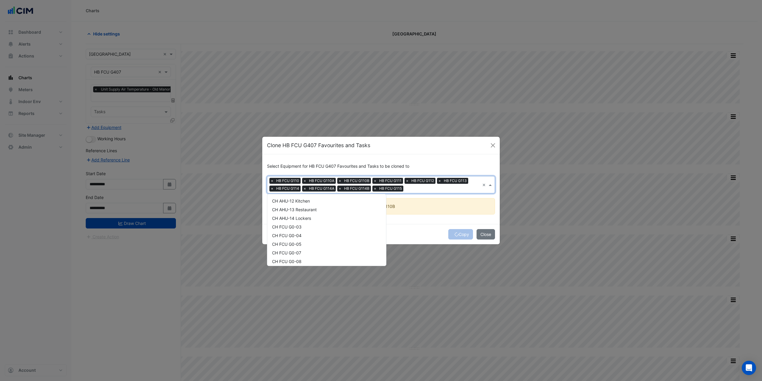
click at [423, 189] on input "text" at bounding box center [443, 189] width 74 height 6
click at [309, 206] on div "HB FCU G116" at bounding box center [326, 207] width 119 height 9
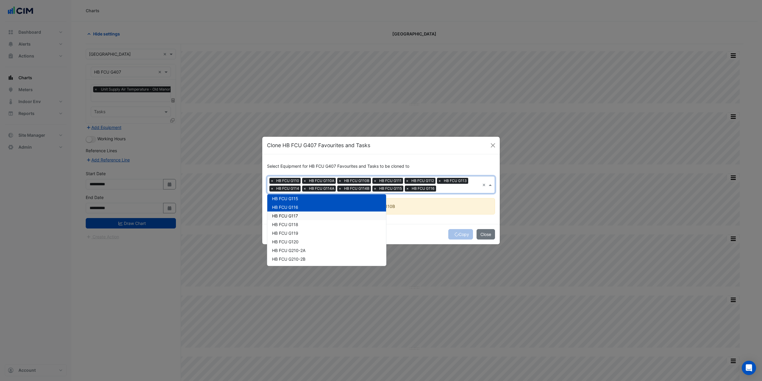
click at [301, 214] on div "HB FCU G117" at bounding box center [326, 215] width 119 height 9
click at [301, 225] on div "HB FCU G118" at bounding box center [326, 224] width 119 height 9
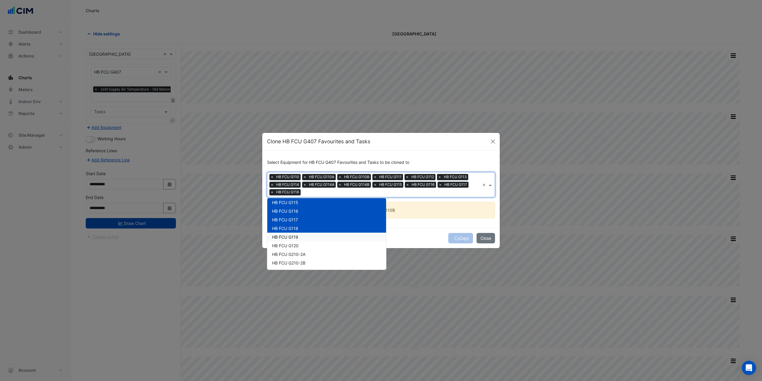
click at [298, 237] on div "HB FCU G119" at bounding box center [326, 236] width 119 height 9
click at [297, 246] on span "HB FCU G120" at bounding box center [285, 245] width 26 height 5
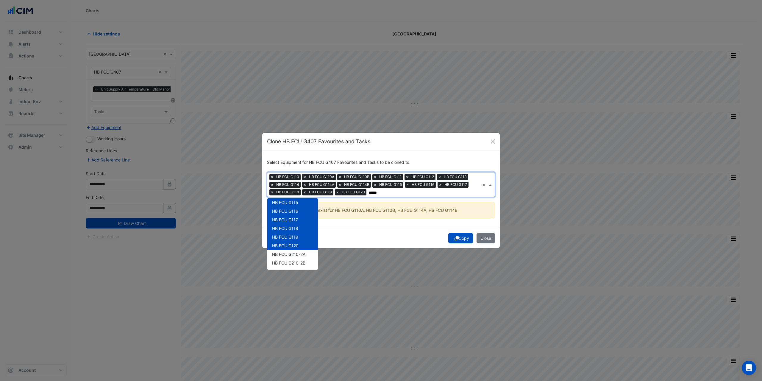
scroll to position [218, 0]
click at [298, 255] on span "HB FCU G210-2A" at bounding box center [288, 253] width 33 height 5
click at [294, 262] on span "HB FCU G210-2B" at bounding box center [288, 262] width 33 height 5
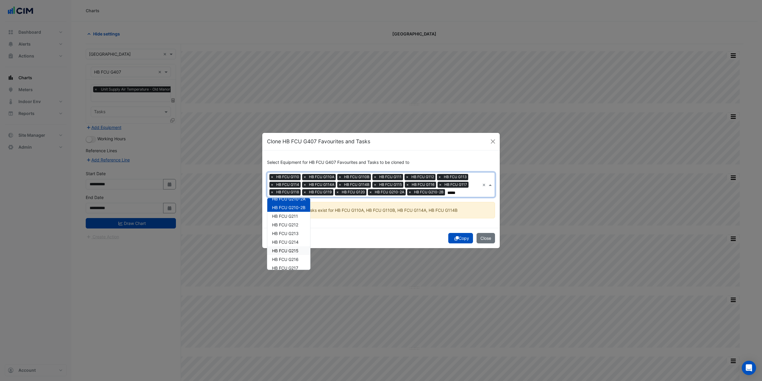
scroll to position [278, 0]
click at [291, 212] on span "HB FCU G211" at bounding box center [285, 211] width 26 height 5
drag, startPoint x: 293, startPoint y: 222, endPoint x: 293, endPoint y: 227, distance: 5.1
click at [293, 222] on span "HB FCU G212" at bounding box center [285, 220] width 26 height 5
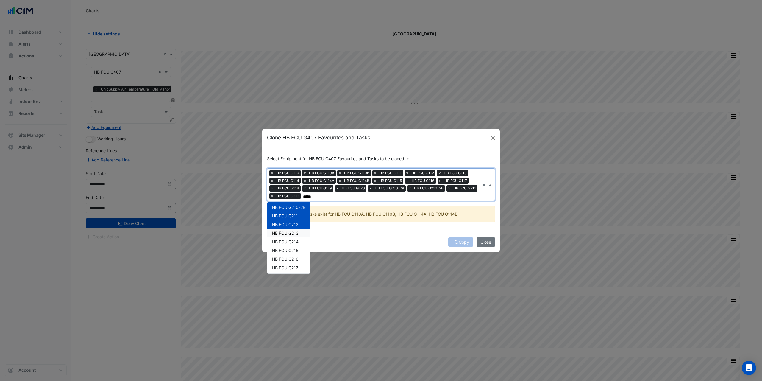
click at [292, 234] on span "HB FCU G213" at bounding box center [285, 232] width 26 height 5
click at [290, 241] on span "HB FCU G214" at bounding box center [285, 241] width 26 height 5
drag, startPoint x: 290, startPoint y: 250, endPoint x: 290, endPoint y: 257, distance: 7.1
click at [290, 250] on span "HB FCU G215" at bounding box center [285, 250] width 26 height 5
drag, startPoint x: 289, startPoint y: 259, endPoint x: 288, endPoint y: 267, distance: 7.5
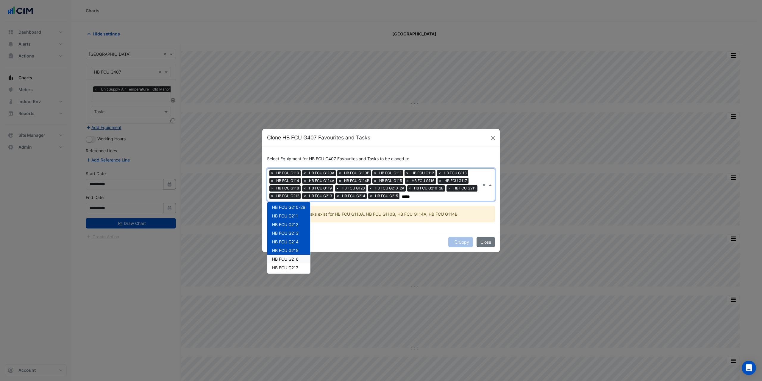
click at [289, 259] on span "HB FCU G216" at bounding box center [285, 258] width 26 height 5
click at [287, 268] on span "HB FCU G217" at bounding box center [285, 267] width 26 height 5
click at [293, 219] on span "HB FCU G218" at bounding box center [285, 216] width 26 height 5
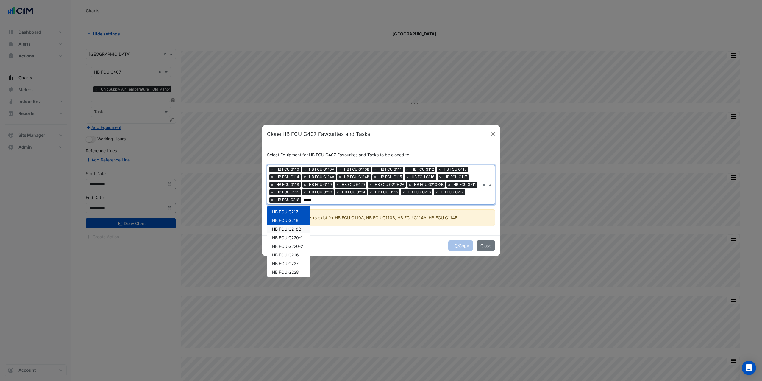
click at [292, 228] on span "HB FCU G218B" at bounding box center [286, 228] width 29 height 5
click at [290, 240] on div "HB FCU G220-1" at bounding box center [288, 237] width 43 height 9
click at [289, 248] on span "HB FCU G220-2" at bounding box center [287, 245] width 31 height 5
click at [288, 255] on span "HB FCU G226" at bounding box center [285, 254] width 27 height 5
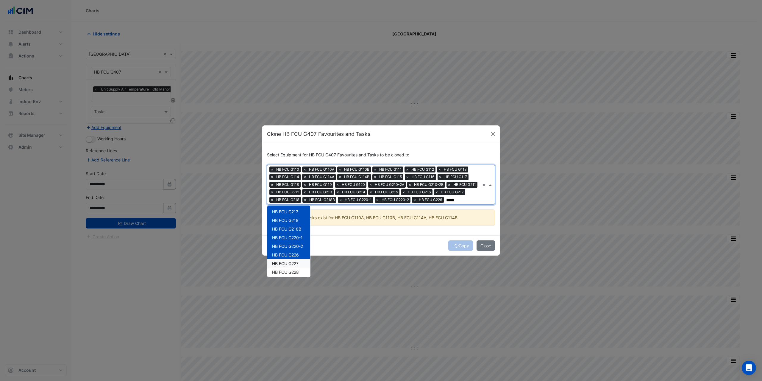
click at [287, 266] on span "HB FCU G227" at bounding box center [285, 263] width 26 height 5
drag, startPoint x: 289, startPoint y: 277, endPoint x: 288, endPoint y: 274, distance: 3.3
click at [289, 274] on span "HB FCU G228" at bounding box center [285, 271] width 27 height 5
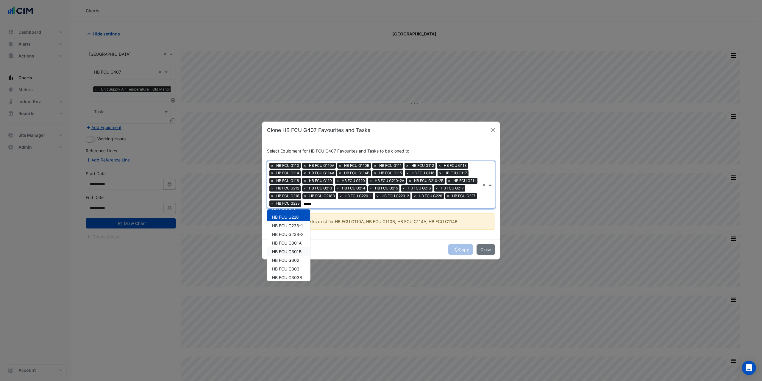
scroll to position [397, 0]
drag, startPoint x: 292, startPoint y: 224, endPoint x: 293, endPoint y: 229, distance: 4.5
click at [292, 225] on span "HB FCU G238-1" at bounding box center [287, 224] width 31 height 5
click at [292, 233] on span "HB FCU G238-2" at bounding box center [287, 233] width 31 height 5
click at [292, 244] on span "HB FCU G301A" at bounding box center [286, 242] width 29 height 5
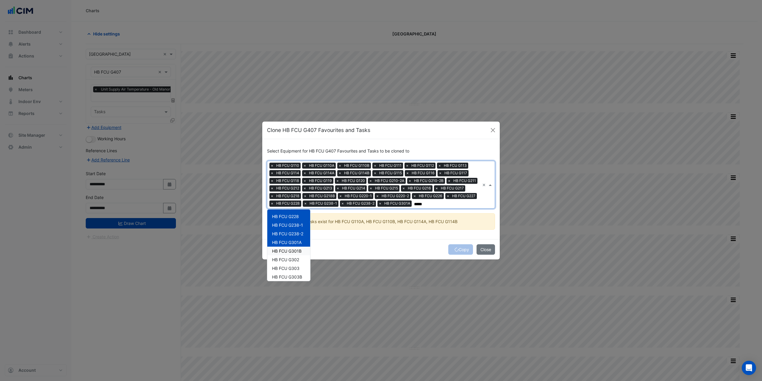
click at [291, 253] on span "HB FCU G301B" at bounding box center [286, 250] width 29 height 5
click at [293, 262] on span "HB FCU G302" at bounding box center [285, 259] width 27 height 5
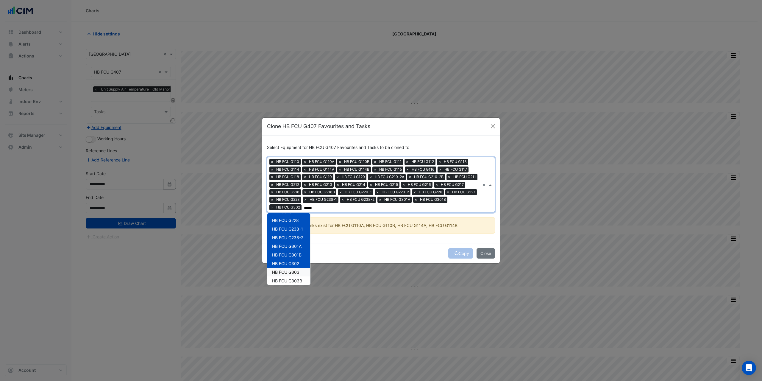
click at [292, 274] on span "HB FCU G303" at bounding box center [285, 271] width 27 height 5
click at [290, 279] on span "HB FCU G303B" at bounding box center [287, 280] width 30 height 5
drag, startPoint x: 294, startPoint y: 230, endPoint x: 295, endPoint y: 236, distance: 6.6
click at [294, 230] on span "HB FCU G305A" at bounding box center [287, 229] width 30 height 5
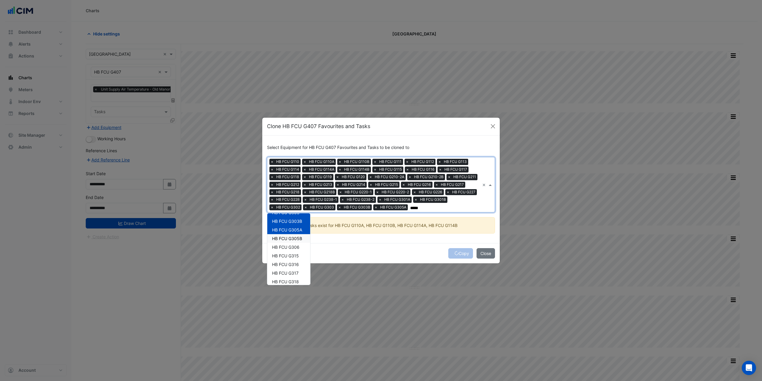
drag, startPoint x: 294, startPoint y: 240, endPoint x: 296, endPoint y: 252, distance: 12.1
click at [294, 241] on span "HB FCU G305B" at bounding box center [287, 238] width 30 height 5
click at [296, 249] on span "HB FCU G306" at bounding box center [285, 246] width 27 height 5
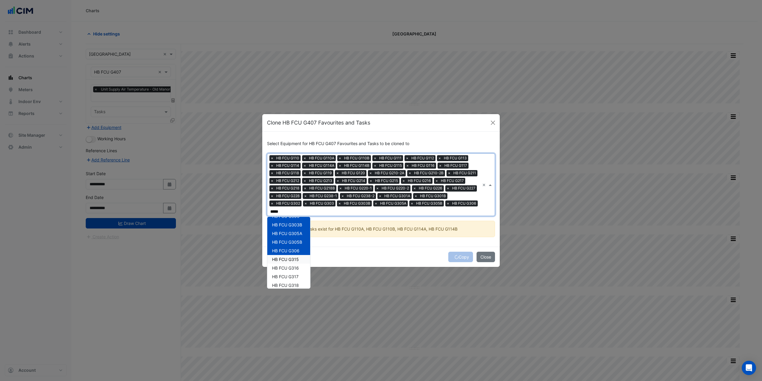
drag, startPoint x: 294, startPoint y: 260, endPoint x: 293, endPoint y: 263, distance: 3.6
click at [294, 260] on span "HB FCU G315" at bounding box center [285, 259] width 27 height 5
click at [293, 268] on span "HB FCU G316" at bounding box center [285, 267] width 27 height 5
click at [293, 277] on span "HB FCU G317" at bounding box center [285, 276] width 26 height 5
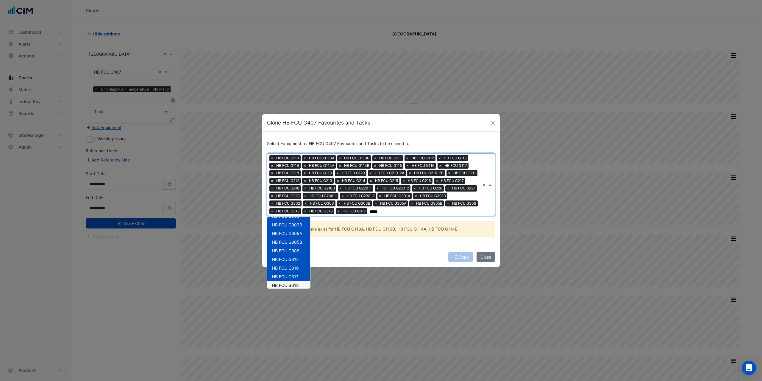
click at [292, 285] on span "HB FCU G318" at bounding box center [285, 284] width 27 height 5
click at [295, 236] on span "HB FCU G318B" at bounding box center [286, 234] width 29 height 5
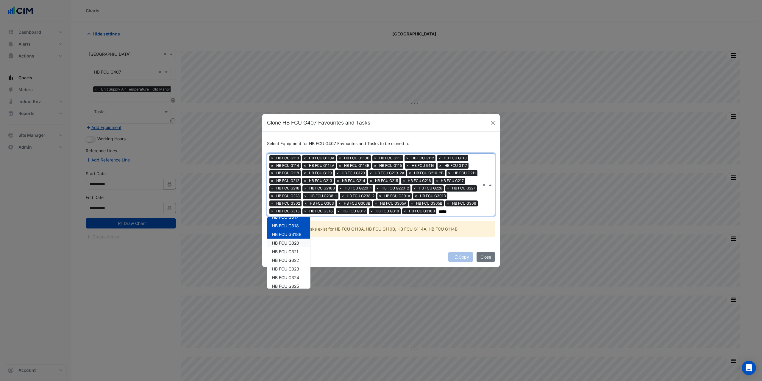
click at [294, 245] on span "HB FCU G320" at bounding box center [285, 242] width 27 height 5
click at [294, 256] on div "HB FCU G321" at bounding box center [288, 251] width 43 height 9
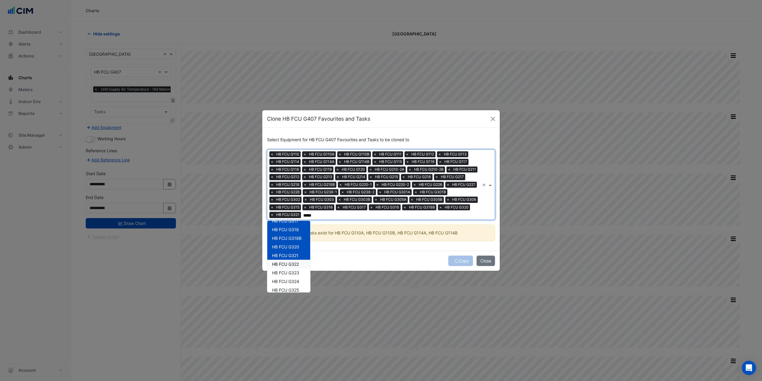
drag, startPoint x: 294, startPoint y: 264, endPoint x: 294, endPoint y: 272, distance: 8.0
click at [294, 264] on span "HB FCU G322" at bounding box center [285, 263] width 27 height 5
click at [293, 273] on span "HB FCU G323" at bounding box center [285, 272] width 27 height 5
click at [293, 282] on span "HB FCU G324" at bounding box center [285, 281] width 27 height 5
click at [291, 290] on div "HB FCU G325" at bounding box center [288, 289] width 43 height 9
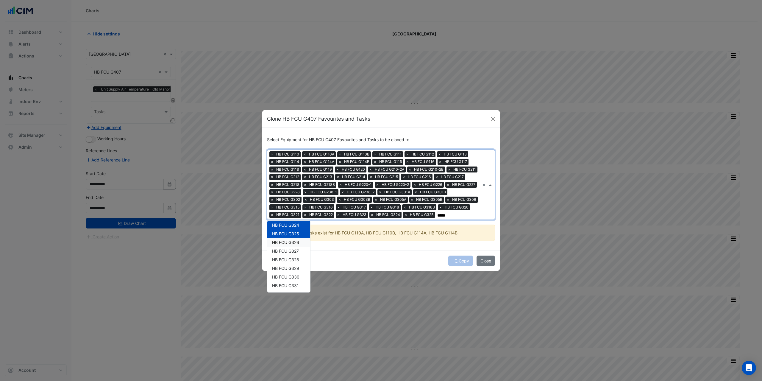
scroll to position [575, 0]
click at [294, 240] on span "HB FCU G326" at bounding box center [285, 238] width 27 height 5
drag, startPoint x: 294, startPoint y: 251, endPoint x: 293, endPoint y: 261, distance: 9.8
click at [294, 250] on span "HB FCU G327" at bounding box center [285, 247] width 27 height 5
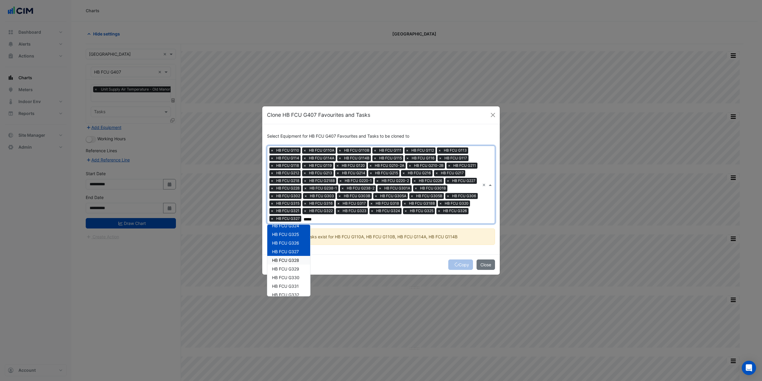
drag, startPoint x: 293, startPoint y: 262, endPoint x: 293, endPoint y: 267, distance: 4.5
click at [293, 263] on div "HB FCU G328" at bounding box center [288, 260] width 43 height 9
click at [293, 271] on span "HB FCU G329" at bounding box center [285, 268] width 27 height 5
click at [293, 276] on span "HB FCU G330" at bounding box center [285, 277] width 27 height 5
click at [291, 288] on span "HB FCU G331" at bounding box center [285, 285] width 27 height 5
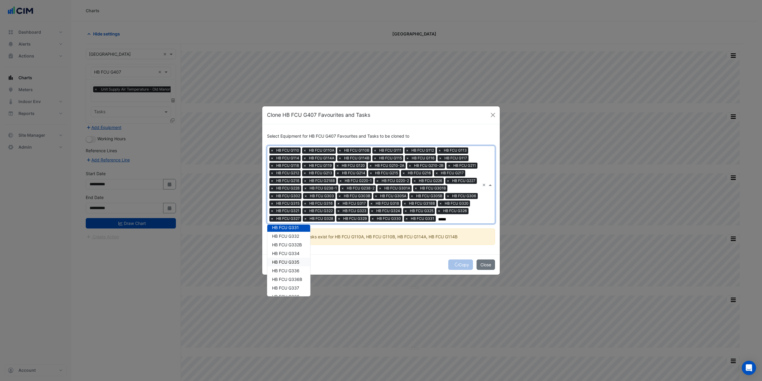
scroll to position [635, 0]
click at [293, 236] on span "HB FCU G332" at bounding box center [285, 234] width 27 height 5
click at [294, 246] on span "HB FCU G332B" at bounding box center [287, 243] width 30 height 5
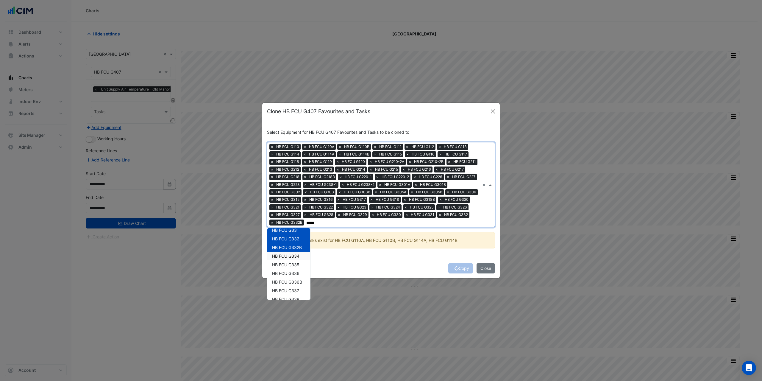
click at [296, 257] on span "HB FCU G334" at bounding box center [285, 255] width 27 height 5
click at [296, 266] on span "HB FCU G335" at bounding box center [285, 264] width 27 height 5
click at [296, 273] on span "HB FCU G336" at bounding box center [285, 273] width 27 height 5
click at [296, 284] on span "HB FCU G336B" at bounding box center [287, 281] width 30 height 5
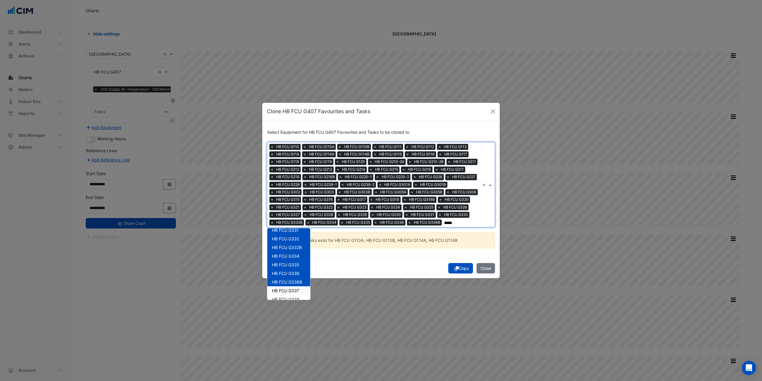
click at [294, 293] on span "HB FCU G337" at bounding box center [285, 290] width 27 height 5
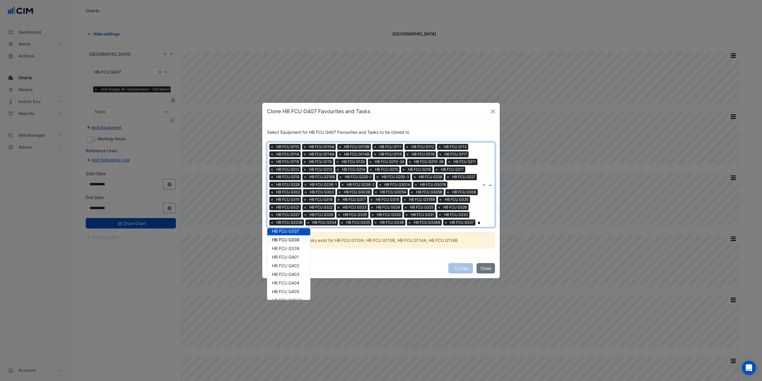
click at [292, 242] on span "HB FCU G338" at bounding box center [285, 239] width 27 height 5
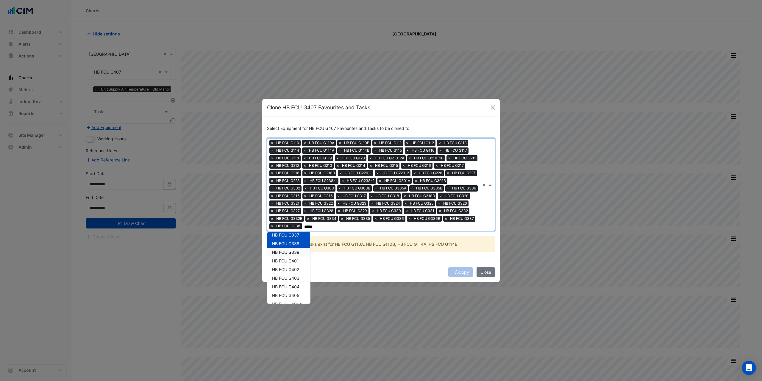
click at [292, 251] on span "HB FCU G339" at bounding box center [285, 251] width 27 height 5
drag, startPoint x: 292, startPoint y: 265, endPoint x: 292, endPoint y: 269, distance: 3.6
click at [292, 265] on div "HB FCU G402" at bounding box center [288, 269] width 43 height 9
click at [293, 259] on span "HB FCU G401" at bounding box center [285, 260] width 27 height 5
click at [293, 280] on span "HB FCU G403" at bounding box center [285, 277] width 27 height 5
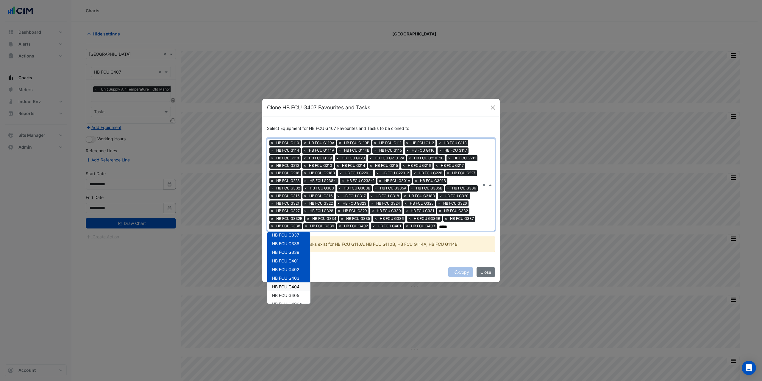
click at [292, 289] on span "HB FCU G404" at bounding box center [285, 286] width 27 height 5
click at [292, 298] on span "HB FCU G405" at bounding box center [285, 295] width 27 height 5
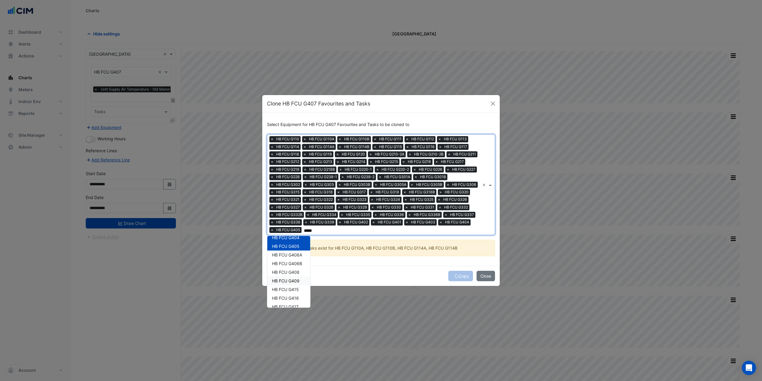
scroll to position [754, 0]
click at [292, 247] on span "HB FCU G406A" at bounding box center [287, 248] width 30 height 5
click at [293, 258] on span "HB FCU G406B" at bounding box center [287, 256] width 30 height 5
click at [293, 266] on span "HB FCU G408" at bounding box center [285, 265] width 27 height 5
click at [292, 276] on span "HB FCU G409" at bounding box center [285, 273] width 27 height 5
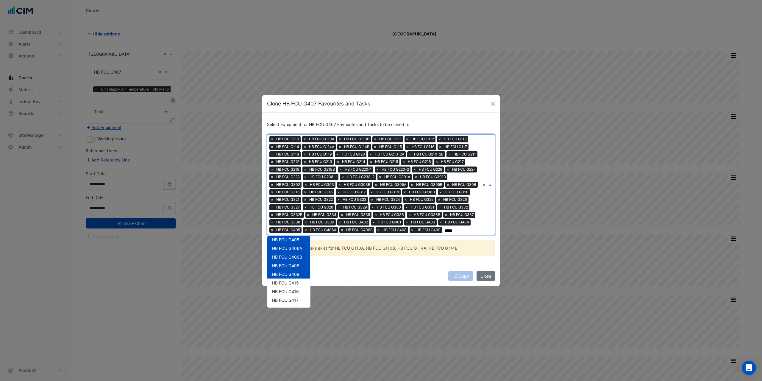
scroll to position [784, 0]
click at [291, 255] on span "HB FCU G415" at bounding box center [285, 252] width 27 height 5
click at [292, 264] on span "HB FCU G416" at bounding box center [285, 261] width 27 height 5
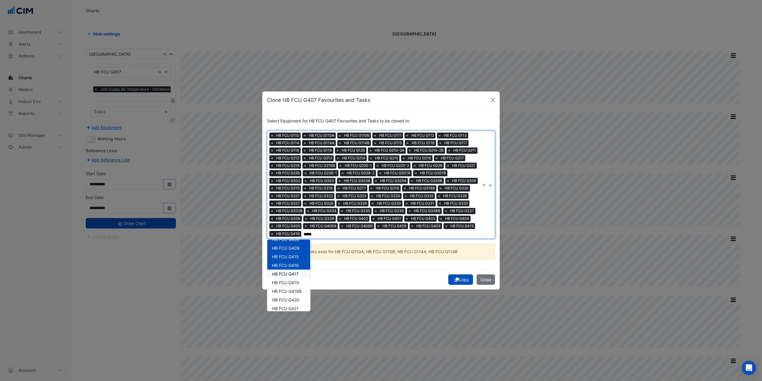
click at [293, 275] on span "HB FCU G417" at bounding box center [285, 273] width 26 height 5
click at [293, 282] on span "HB FCU G419" at bounding box center [285, 282] width 27 height 5
click at [295, 290] on span "HB FCU G419B" at bounding box center [286, 290] width 29 height 5
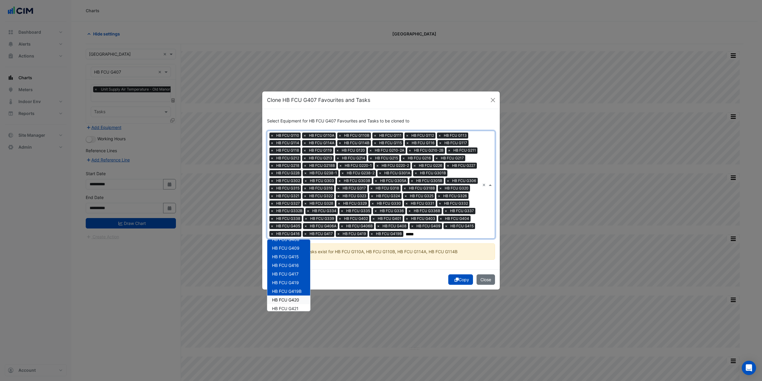
click at [291, 302] on span "HB FCU G420" at bounding box center [285, 299] width 27 height 5
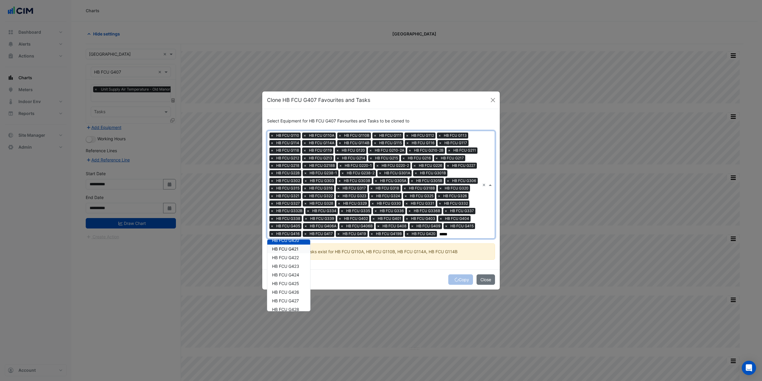
click at [290, 251] on span "HB FCU G421" at bounding box center [285, 248] width 26 height 5
click at [296, 260] on span "HB FCU G422" at bounding box center [285, 257] width 27 height 5
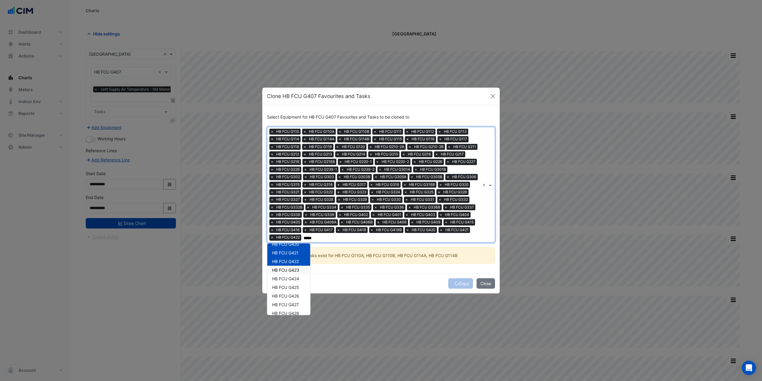
click at [294, 268] on span "HB FCU G423" at bounding box center [285, 269] width 27 height 5
click at [293, 276] on span "HB FCU G424" at bounding box center [285, 278] width 27 height 5
click at [294, 287] on span "HB FCU G425" at bounding box center [285, 286] width 27 height 5
click at [293, 298] on span "HB FCU G426" at bounding box center [285, 295] width 27 height 5
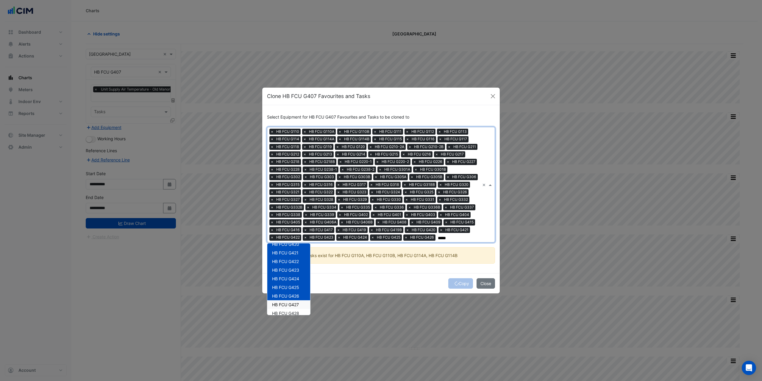
click at [294, 307] on span "HB FCU G427" at bounding box center [285, 304] width 27 height 5
click at [292, 315] on span "HB FCU G428" at bounding box center [285, 312] width 27 height 5
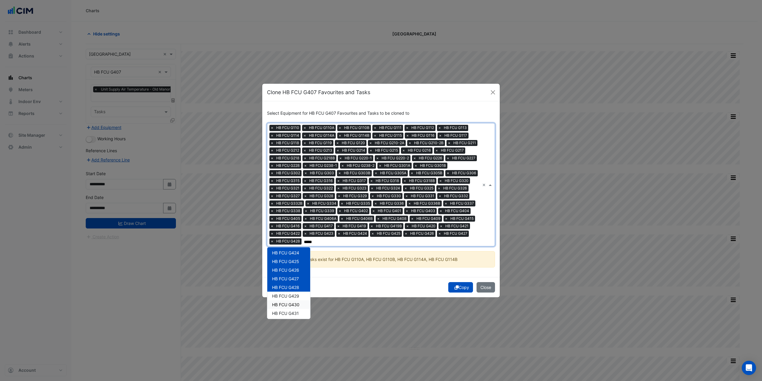
scroll to position [903, 0]
click at [297, 266] on span "HB FCU G429" at bounding box center [285, 265] width 27 height 5
click at [296, 272] on span "HB FCU G430" at bounding box center [285, 274] width 27 height 5
click at [296, 282] on span "HB FCU G431" at bounding box center [285, 283] width 27 height 5
click at [294, 294] on span "HB FCU G433" at bounding box center [285, 291] width 27 height 5
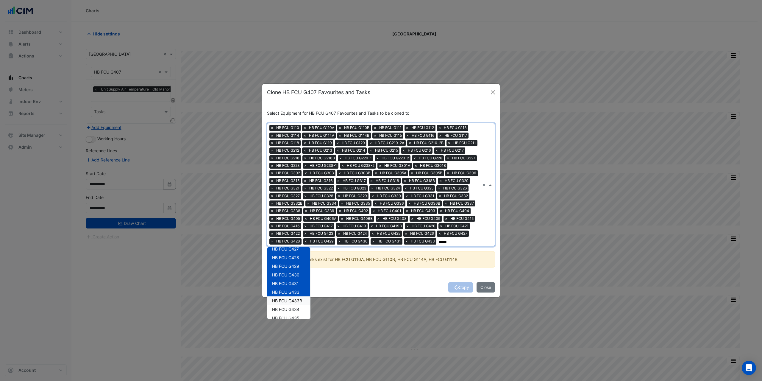
click at [294, 303] on span "HB FCU G433B" at bounding box center [287, 300] width 30 height 5
click at [295, 252] on span "HB FCU G434" at bounding box center [285, 249] width 27 height 5
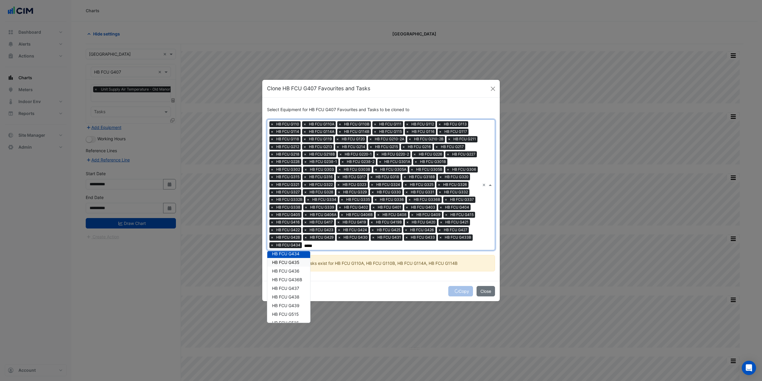
drag, startPoint x: 295, startPoint y: 259, endPoint x: 295, endPoint y: 267, distance: 7.4
click at [295, 259] on span "HB FCU G435" at bounding box center [285, 261] width 27 height 5
drag, startPoint x: 295, startPoint y: 271, endPoint x: 295, endPoint y: 275, distance: 4.5
click at [295, 271] on span "HB FCU G436" at bounding box center [285, 270] width 27 height 5
drag, startPoint x: 295, startPoint y: 277, endPoint x: 295, endPoint y: 281, distance: 3.9
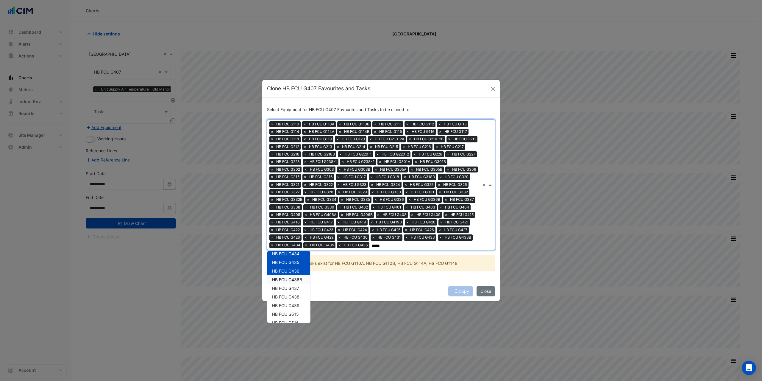
click at [295, 278] on span "HB FCU G436B" at bounding box center [287, 279] width 30 height 5
click at [293, 290] on span "HB FCU G437" at bounding box center [285, 287] width 27 height 5
click at [293, 299] on span "HB FCU G438" at bounding box center [285, 296] width 27 height 5
click at [295, 308] on span "HB FCU G439" at bounding box center [285, 305] width 27 height 5
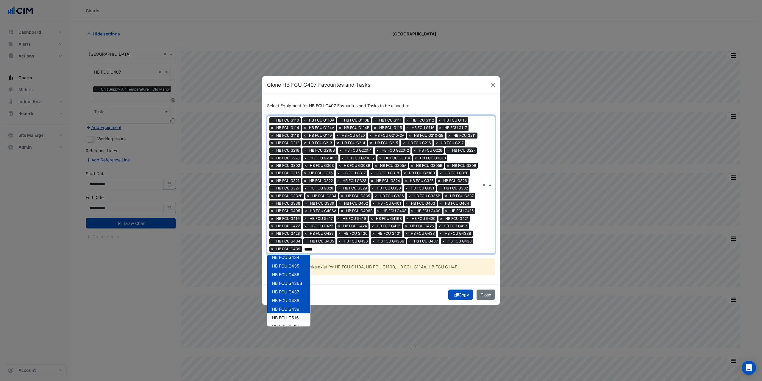
click at [294, 317] on span "HB FCU G515" at bounding box center [285, 317] width 27 height 5
click at [294, 295] on span "HB FCU G516" at bounding box center [285, 296] width 27 height 5
click at [295, 308] on div "HB FCU G517" at bounding box center [288, 305] width 43 height 9
click at [293, 316] on span "HB FCU G518" at bounding box center [285, 313] width 27 height 5
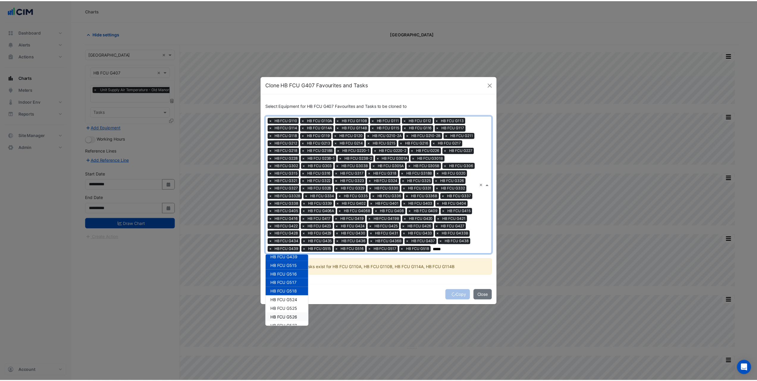
scroll to position [1051, 0]
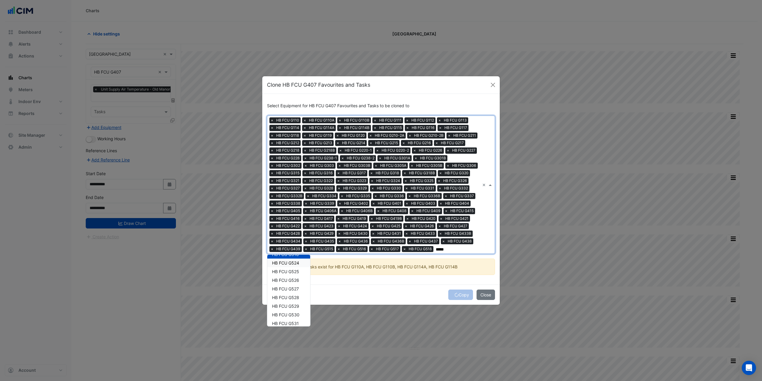
click at [295, 265] on span "HB FCU G524" at bounding box center [285, 262] width 27 height 5
drag, startPoint x: 296, startPoint y: 279, endPoint x: 296, endPoint y: 284, distance: 5.1
click at [295, 274] on span "HB FCU G525" at bounding box center [285, 271] width 27 height 5
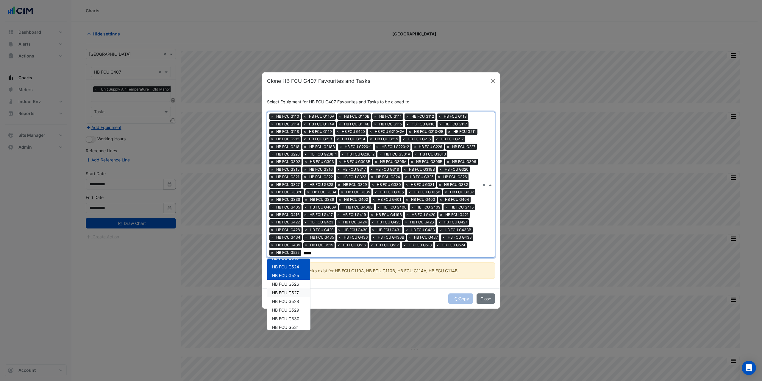
type input "*****"
click at [350, 290] on div "Copy Close" at bounding box center [380, 298] width 237 height 20
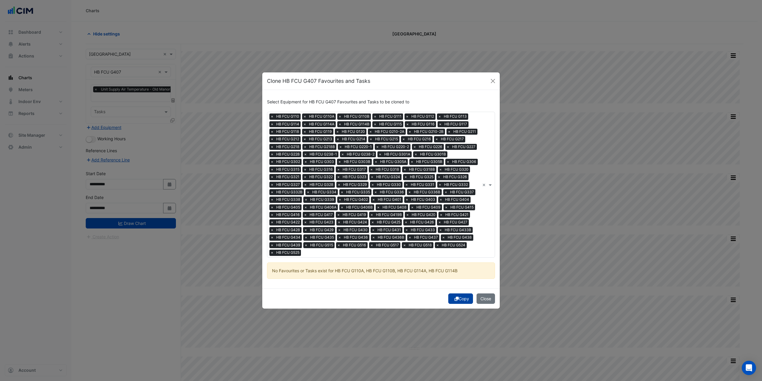
click at [459, 297] on button "Copy" at bounding box center [460, 298] width 25 height 10
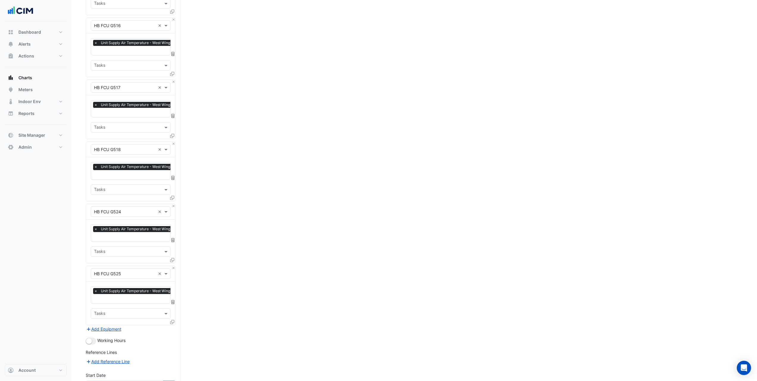
scroll to position [6251, 0]
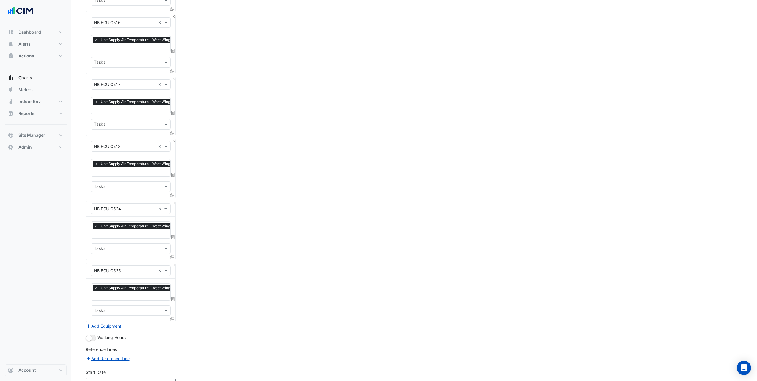
click at [125, 314] on div "21" at bounding box center [125, 313] width 10 height 10
type input "**********"
click at [171, 380] on icon "button" at bounding box center [170, 383] width 4 height 4
select select "*"
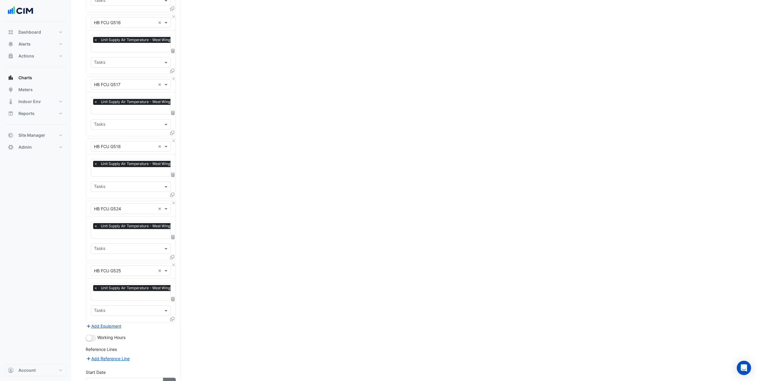
select select "****"
click at [123, 278] on div "14" at bounding box center [125, 280] width 10 height 10
type input "**********"
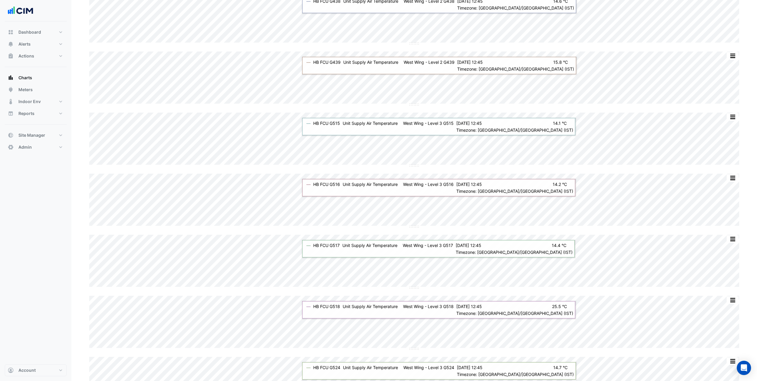
scroll to position [6076, 0]
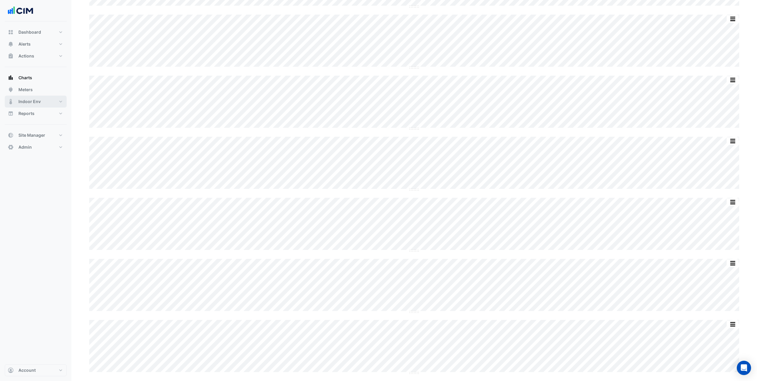
click at [49, 104] on button "Indoor Env" at bounding box center [36, 102] width 62 height 12
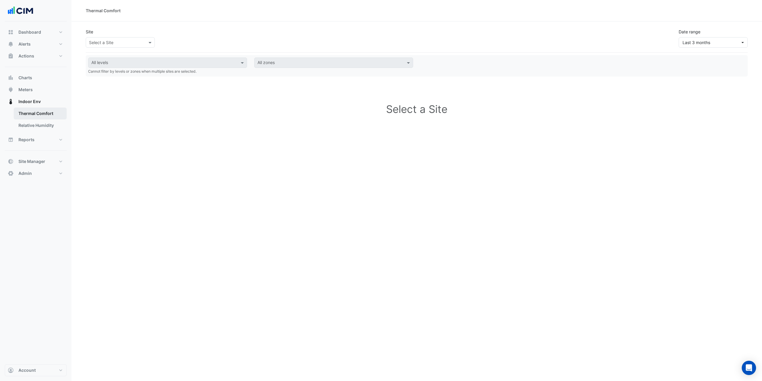
click at [51, 111] on link "Thermal Comfort" at bounding box center [40, 113] width 53 height 12
click at [105, 40] on input "text" at bounding box center [114, 43] width 51 height 6
type input "***"
click at [123, 62] on div "[GEOGRAPHIC_DATA]" at bounding box center [129, 64] width 87 height 9
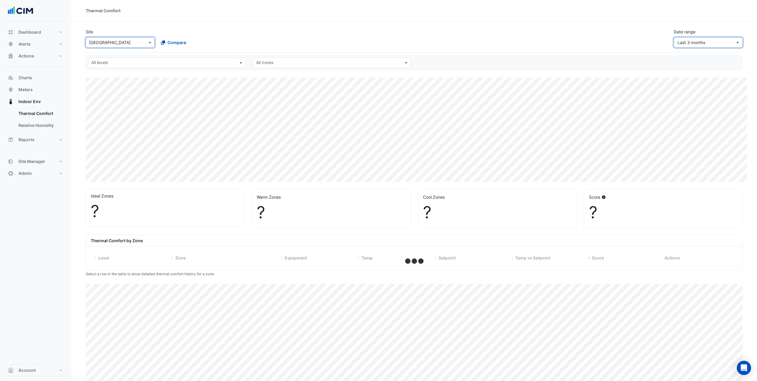
click at [716, 45] on span "Last 3 months" at bounding box center [707, 42] width 58 height 6
select select "***"
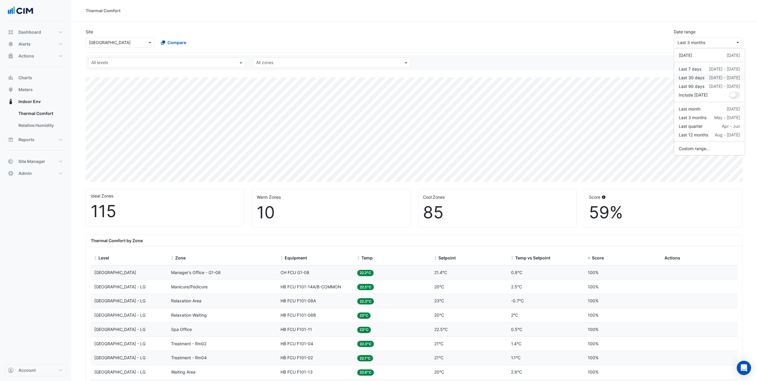
click at [714, 76] on div "22 Jul - 20 Aug" at bounding box center [724, 77] width 31 height 6
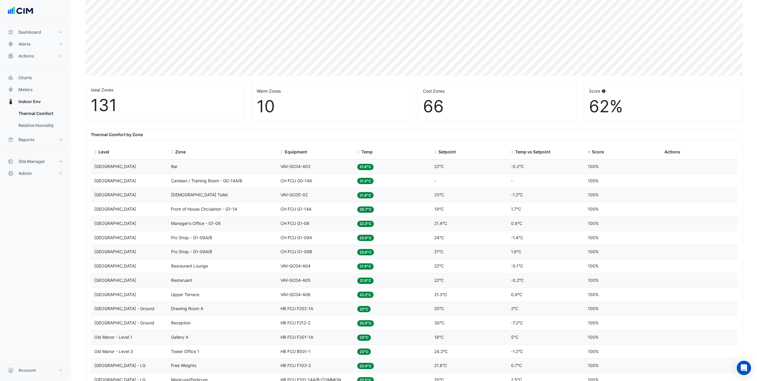
scroll to position [119, 0]
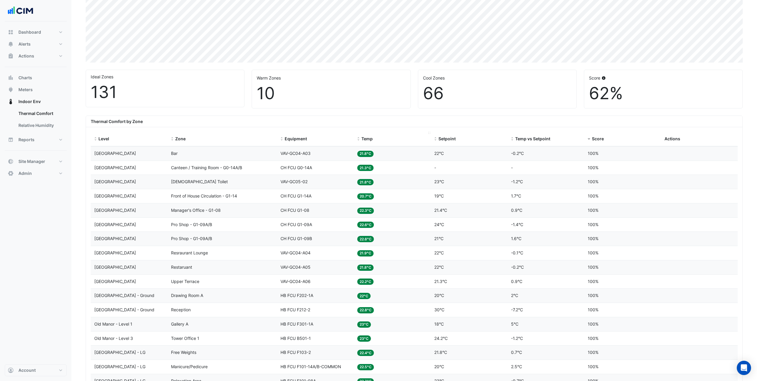
click at [360, 138] on span at bounding box center [359, 139] width 4 height 5
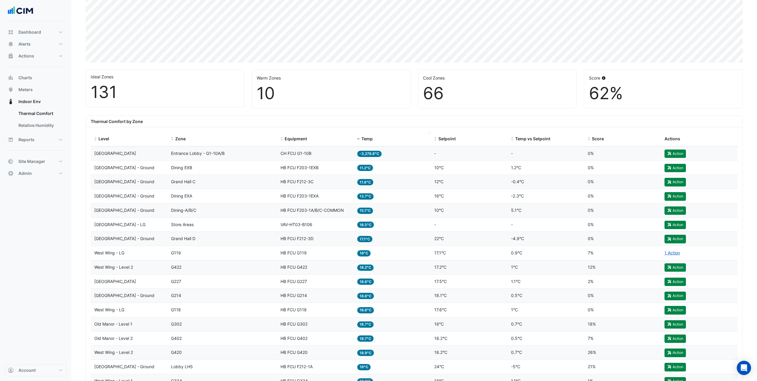
click at [360, 138] on span at bounding box center [359, 139] width 4 height 5
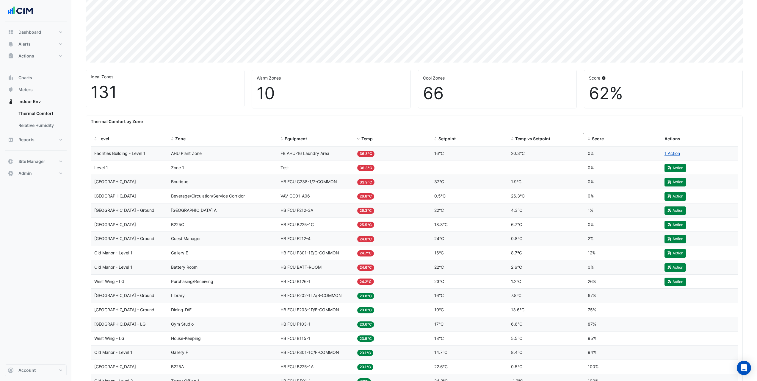
click at [516, 139] on span "Temp vs Setpoint" at bounding box center [532, 138] width 35 height 5
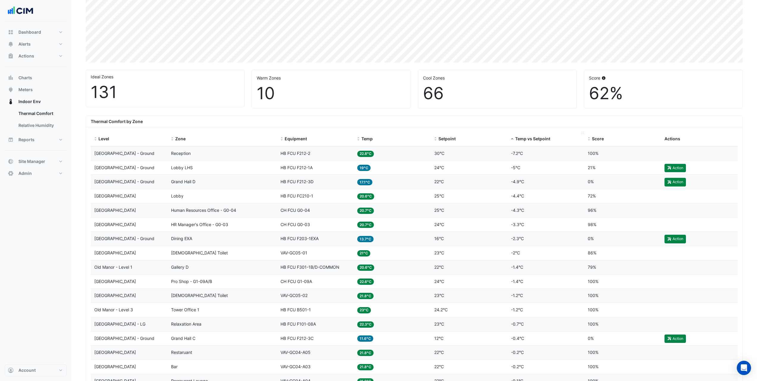
click at [516, 139] on span "Temp vs Setpoint" at bounding box center [532, 138] width 35 height 5
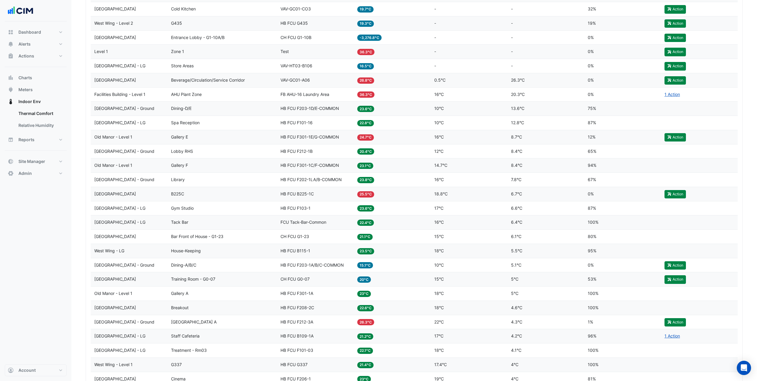
scroll to position [476, 0]
drag, startPoint x: 314, startPoint y: 123, endPoint x: 282, endPoint y: 126, distance: 32.9
click at [282, 126] on datatable-body-cell "Equipment HB FCU F101-16" at bounding box center [315, 123] width 77 height 14
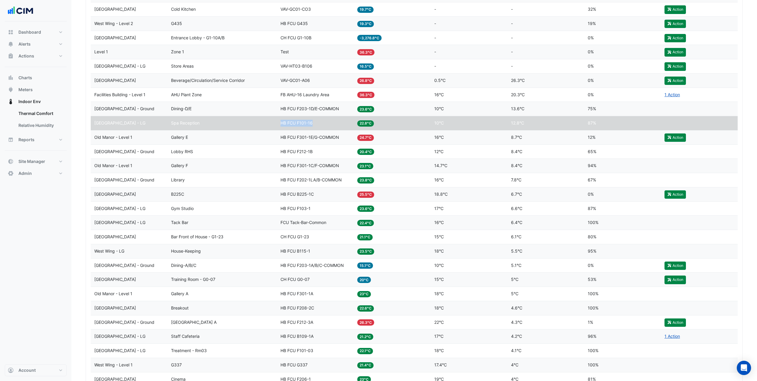
copy span "HB FCU F101-16"
click at [49, 200] on div "Dashboard Portfolio Ratings Performance Alerts Site Rules Templates Actions Sit…" at bounding box center [36, 192] width 62 height 343
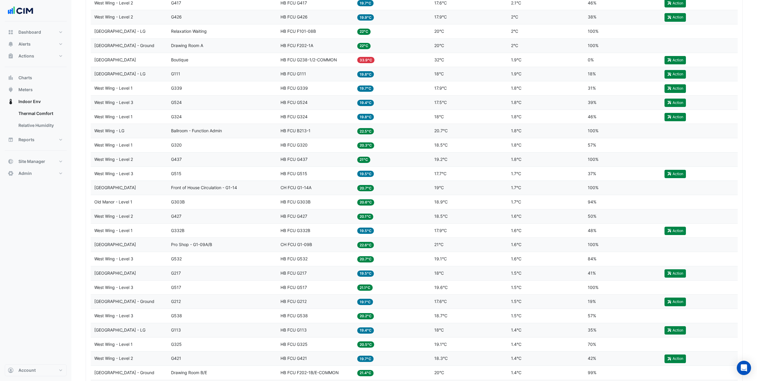
scroll to position [1428, 0]
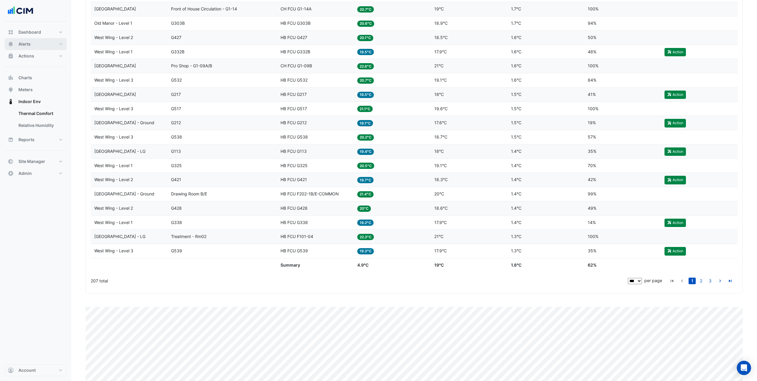
click at [48, 43] on button "Alerts" at bounding box center [36, 44] width 62 height 12
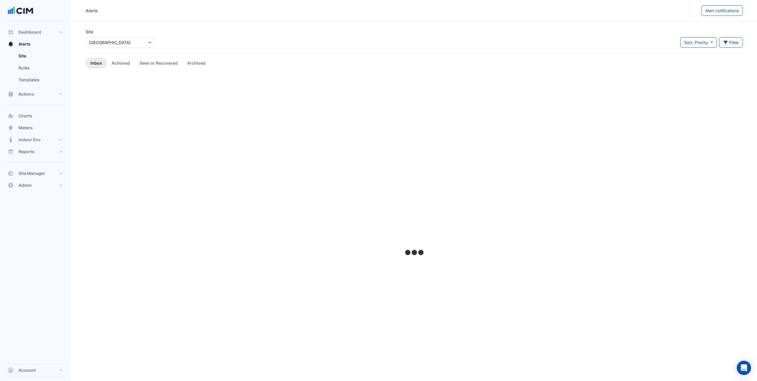
click at [139, 46] on div "Select a Site × Adare Manor" at bounding box center [120, 42] width 69 height 10
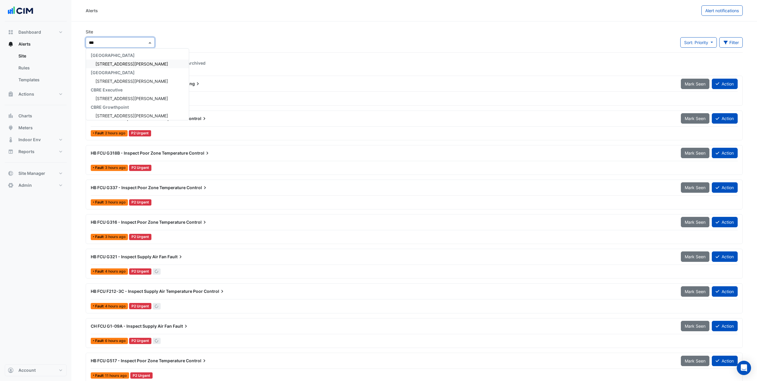
type input "****"
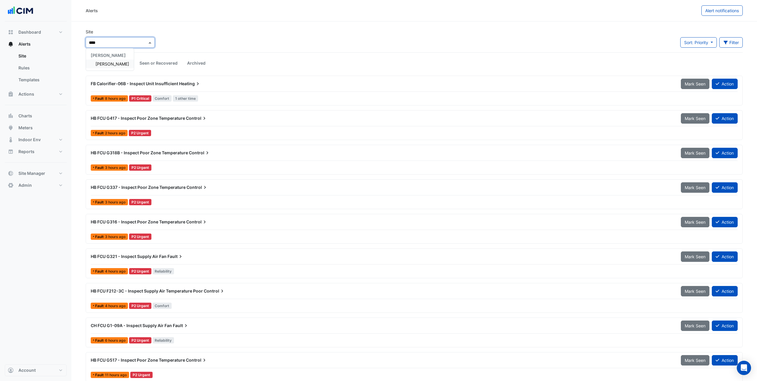
click at [114, 67] on div "Depuy Raynham" at bounding box center [110, 64] width 48 height 9
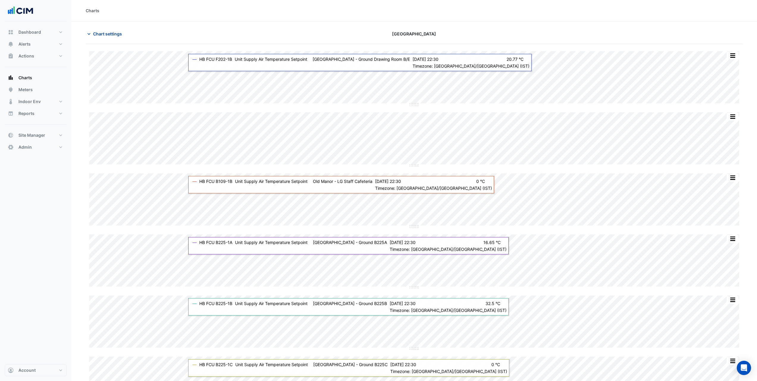
click at [103, 32] on span "Chart settings" at bounding box center [107, 34] width 29 height 6
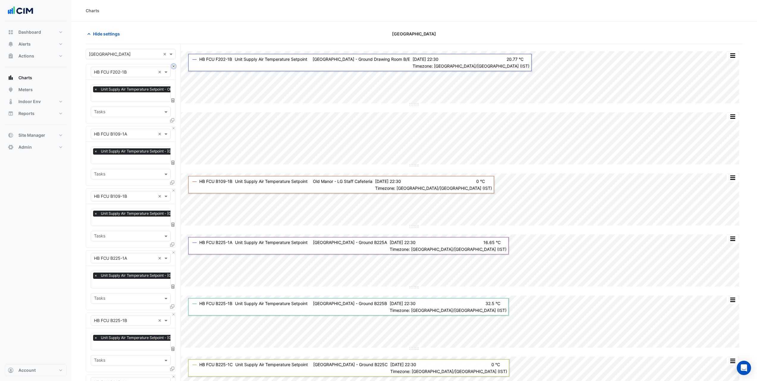
click at [174, 67] on button "Close" at bounding box center [174, 66] width 4 height 4
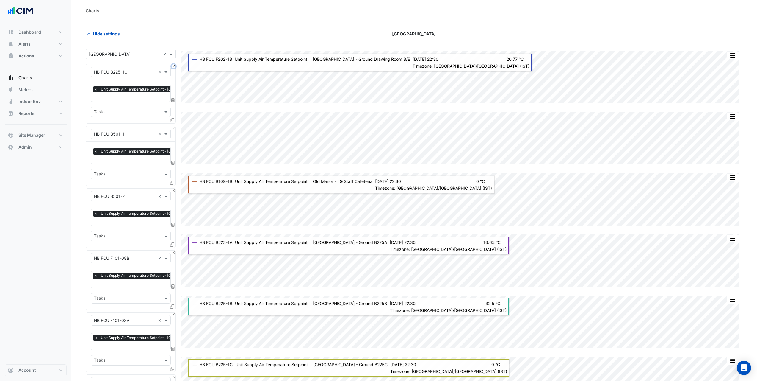
click at [174, 67] on button "Close" at bounding box center [174, 66] width 4 height 4
click at [173, 127] on button "Close" at bounding box center [174, 128] width 4 height 4
click at [173, 188] on button "Close" at bounding box center [174, 190] width 4 height 4
click at [173, 126] on button "Close" at bounding box center [174, 128] width 4 height 4
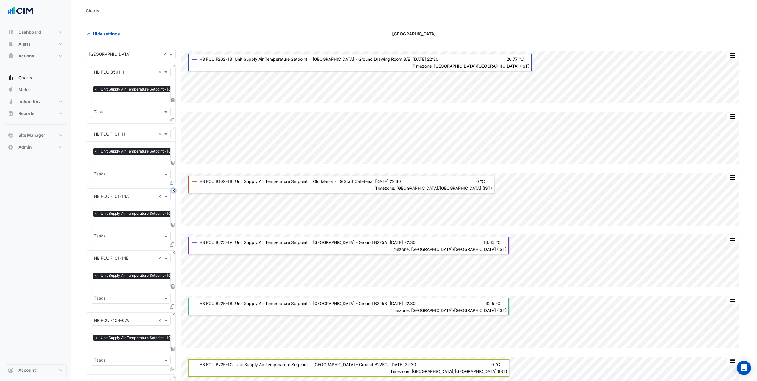
click at [173, 188] on button "Close" at bounding box center [174, 190] width 4 height 4
click at [173, 126] on button "Close" at bounding box center [174, 128] width 4 height 4
click at [174, 188] on button "Close" at bounding box center [174, 190] width 4 height 4
click at [174, 126] on button "Close" at bounding box center [174, 128] width 4 height 4
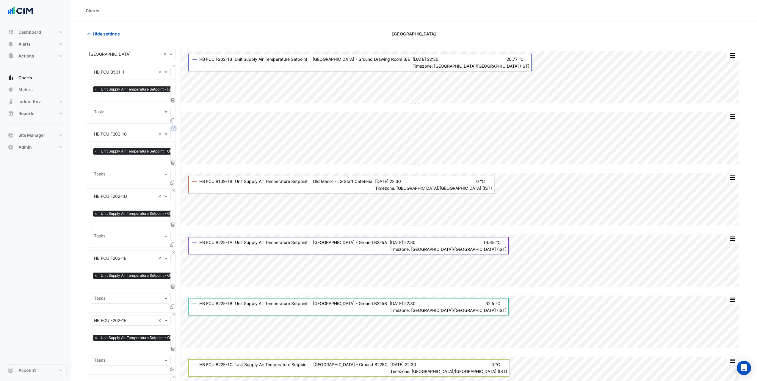
click at [174, 126] on button "Close" at bounding box center [174, 128] width 4 height 4
click at [174, 188] on button "Close" at bounding box center [174, 190] width 4 height 4
click at [174, 126] on button "Close" at bounding box center [174, 128] width 4 height 4
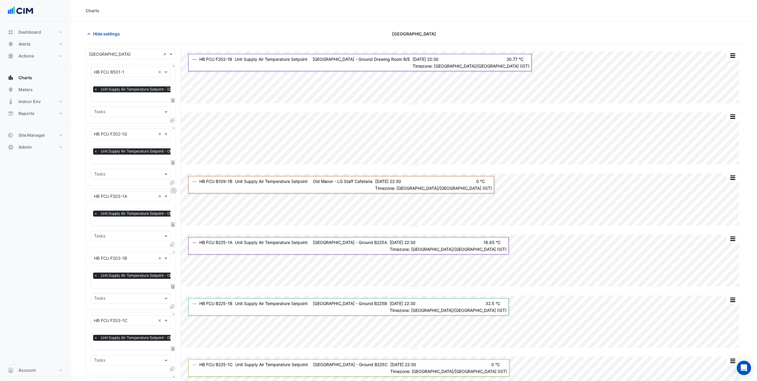
click at [174, 188] on button "Close" at bounding box center [174, 190] width 4 height 4
click at [174, 126] on button "Close" at bounding box center [174, 128] width 4 height 4
click at [174, 188] on button "Close" at bounding box center [174, 190] width 4 height 4
click at [174, 126] on button "Close" at bounding box center [174, 128] width 4 height 4
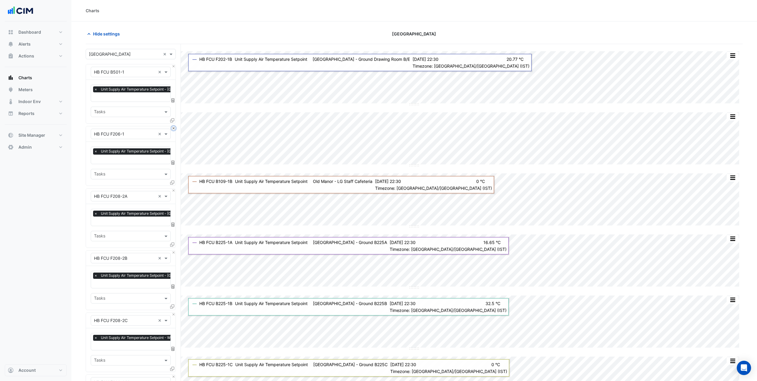
click at [174, 126] on button "Close" at bounding box center [174, 128] width 4 height 4
click at [174, 188] on button "Close" at bounding box center [174, 190] width 4 height 4
click at [174, 126] on button "Close" at bounding box center [174, 128] width 4 height 4
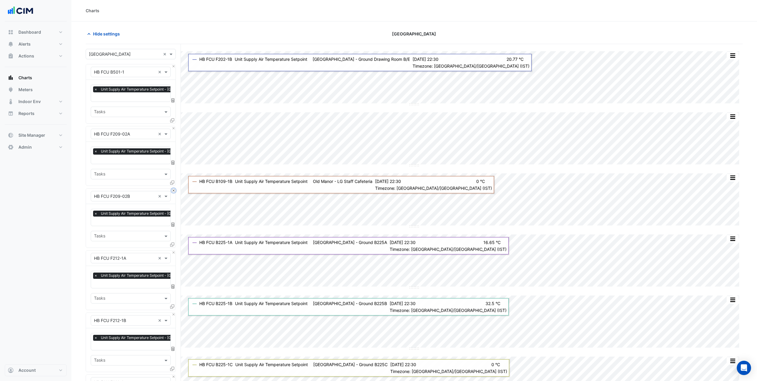
click at [174, 188] on button "Close" at bounding box center [174, 190] width 4 height 4
click at [174, 126] on button "Close" at bounding box center [174, 128] width 4 height 4
click at [174, 188] on button "Close" at bounding box center [174, 190] width 4 height 4
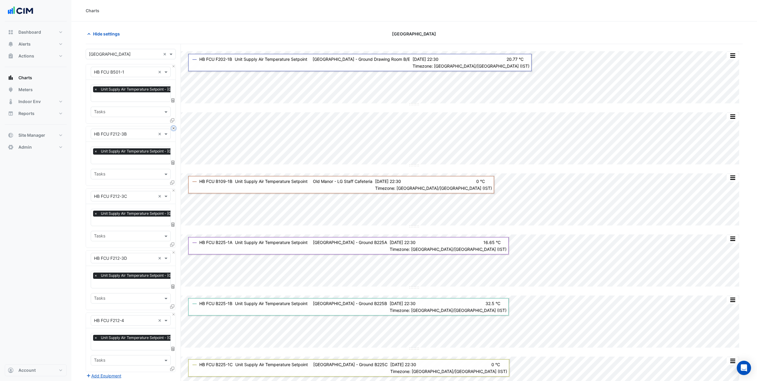
click at [174, 126] on button "Close" at bounding box center [174, 128] width 4 height 4
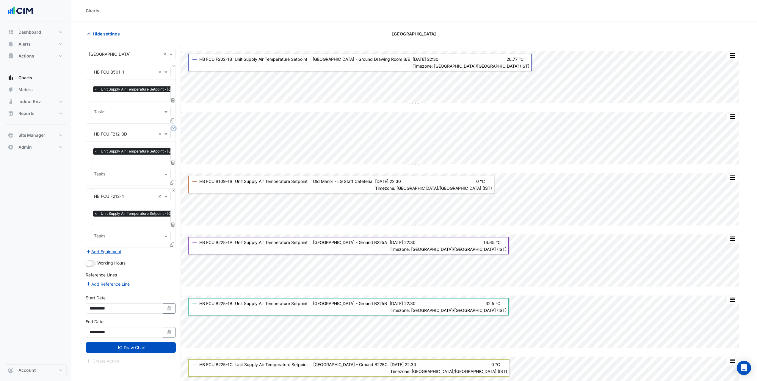
click at [174, 126] on button "Close" at bounding box center [174, 128] width 4 height 4
click at [174, 188] on button "Close" at bounding box center [174, 190] width 4 height 4
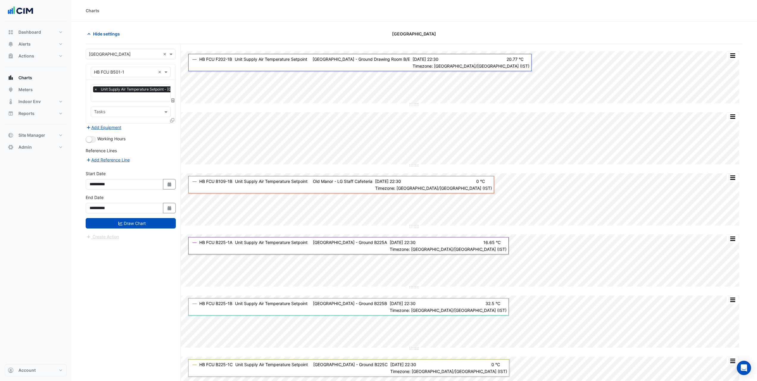
scroll to position [0, 3]
click at [139, 96] on input "text" at bounding box center [168, 97] width 155 height 6
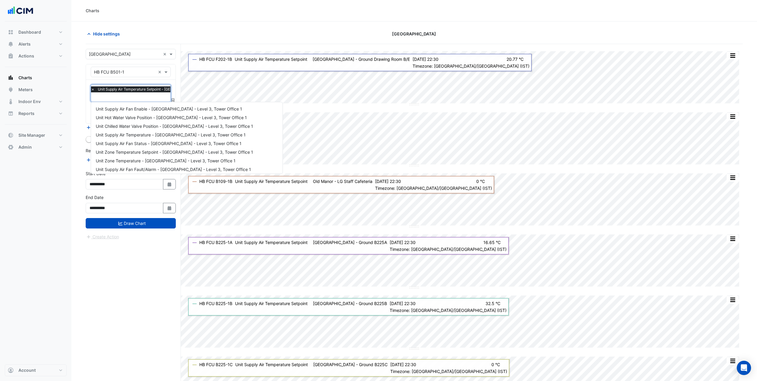
scroll to position [28, 0]
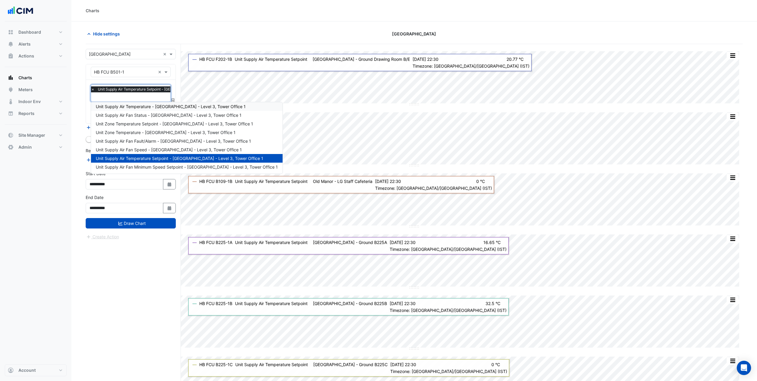
click at [144, 105] on span "Unit Supply Air Temperature - Old Manor - Level 3, Tower Office 1" at bounding box center [171, 106] width 150 height 5
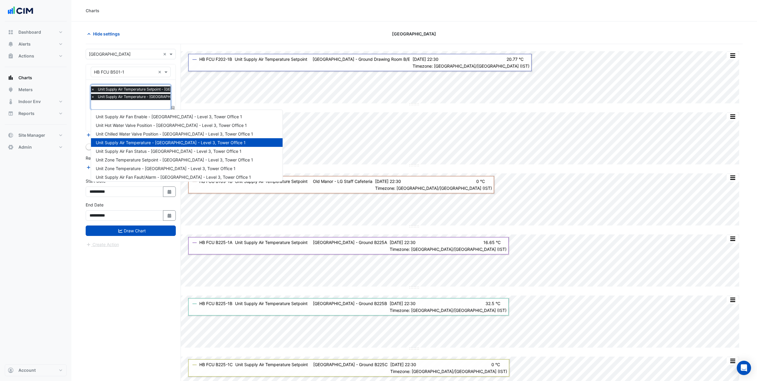
click at [144, 101] on div "× Unit Supply Air Temperature Setpoint - Old Manor - Level 3, Tower Office 1 × …" at bounding box center [168, 93] width 156 height 15
click at [151, 135] on span "Unit Chilled Water Valve Position - Old Manor - Level 3, Tower Office 1" at bounding box center [174, 133] width 157 height 5
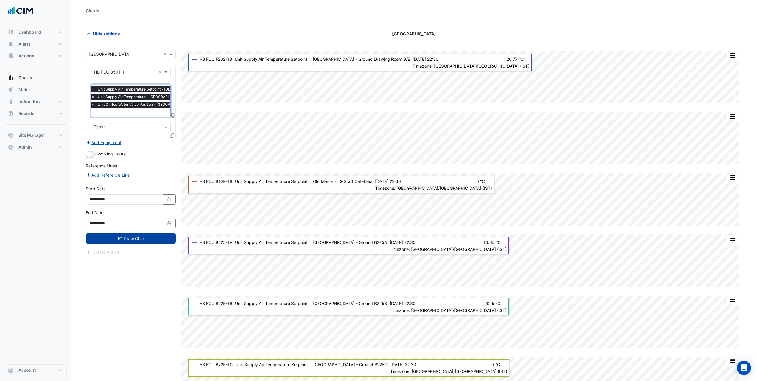
click at [144, 241] on button "Draw Chart" at bounding box center [131, 238] width 90 height 10
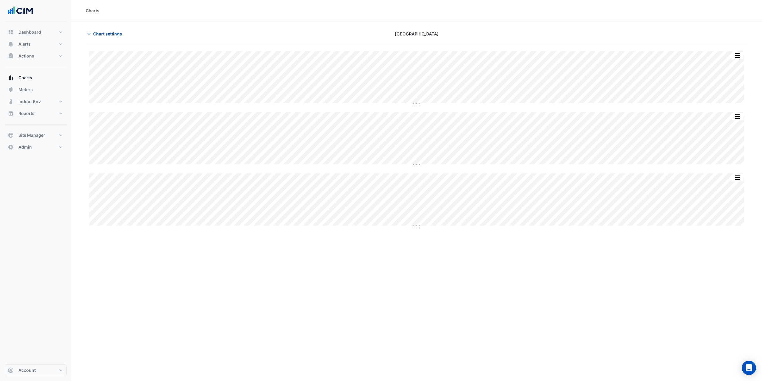
click at [118, 32] on span "Chart settings" at bounding box center [107, 34] width 29 height 6
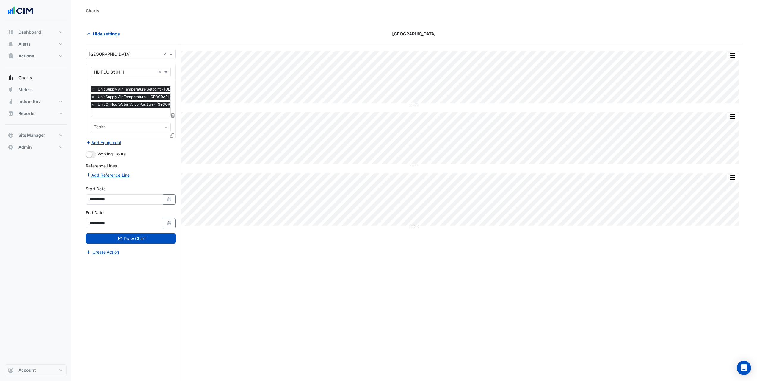
click at [115, 140] on button "Add Equipment" at bounding box center [104, 142] width 36 height 7
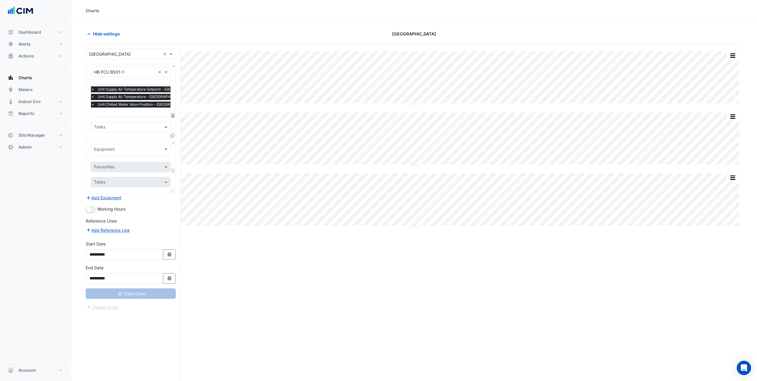
click at [117, 146] on input "text" at bounding box center [125, 149] width 62 height 6
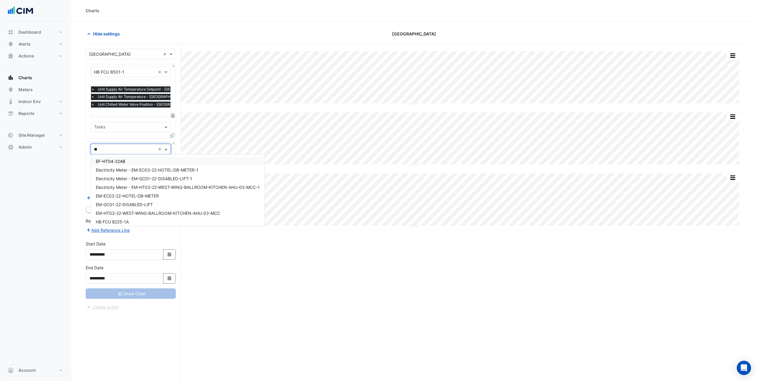
type input "***"
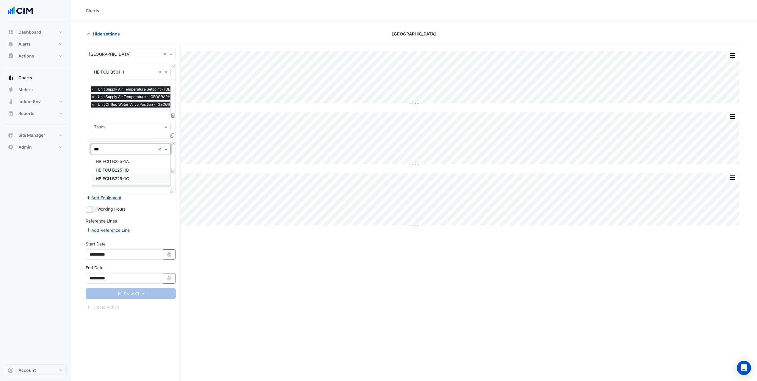
click at [125, 177] on span "HB FCU B225-1C" at bounding box center [112, 178] width 33 height 5
click at [174, 66] on button "Close" at bounding box center [174, 66] width 4 height 4
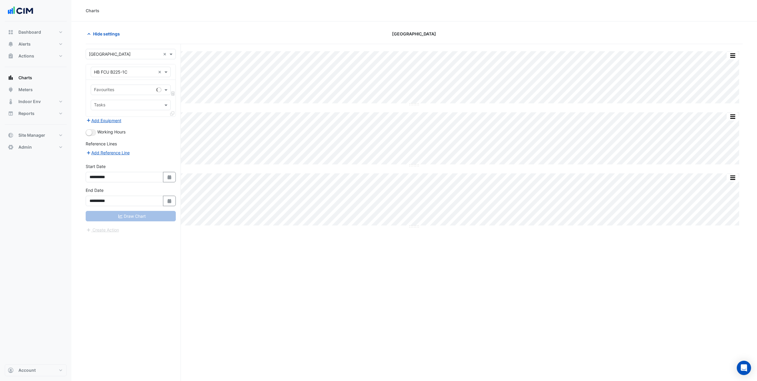
click at [142, 90] on input "text" at bounding box center [124, 90] width 60 height 6
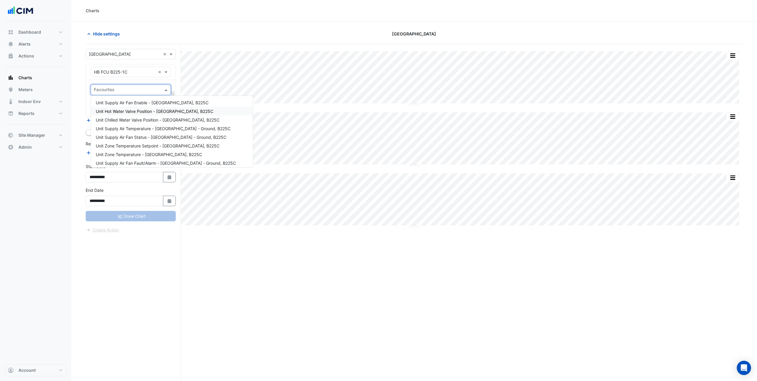
click at [147, 110] on span "Unit Hot Water Valve Position - West Wing - Ground, B225C" at bounding box center [155, 111] width 118 height 5
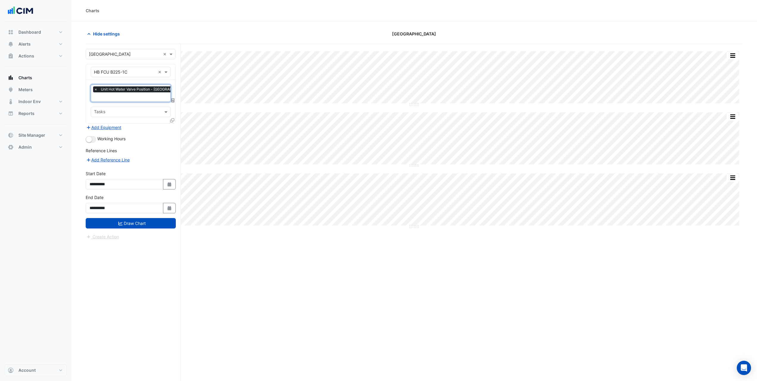
click at [145, 99] on input "text" at bounding box center [150, 97] width 112 height 6
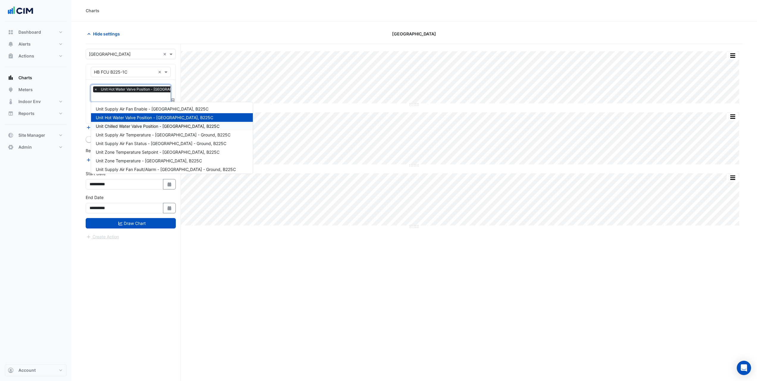
click at [143, 124] on span "Unit Chilled Water Valve Position - West Wing - Ground, B225C" at bounding box center [158, 125] width 124 height 5
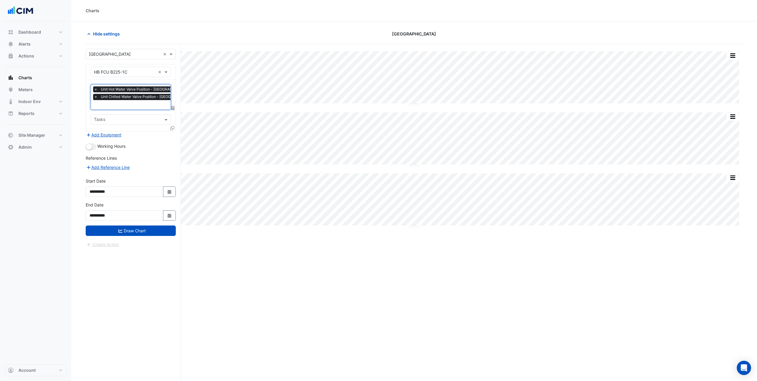
click at [144, 106] on input "text" at bounding box center [153, 105] width 118 height 6
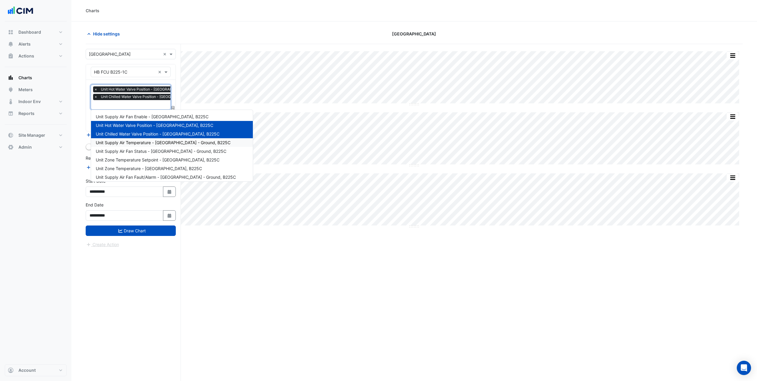
click at [144, 140] on span "Unit Supply Air Temperature - West Wing - Ground, B225C" at bounding box center [163, 142] width 135 height 5
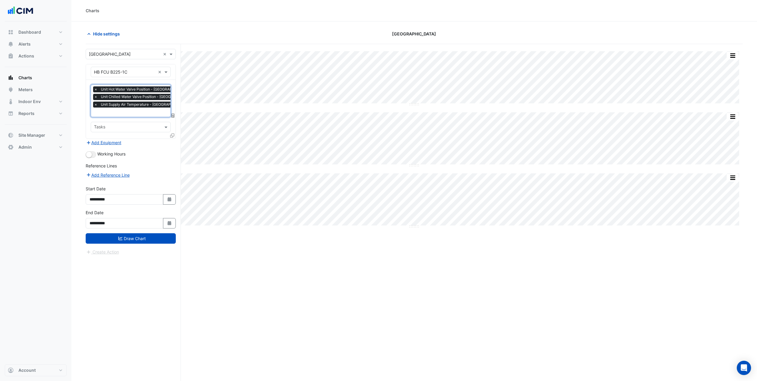
click at [135, 114] on input "text" at bounding box center [158, 113] width 128 height 6
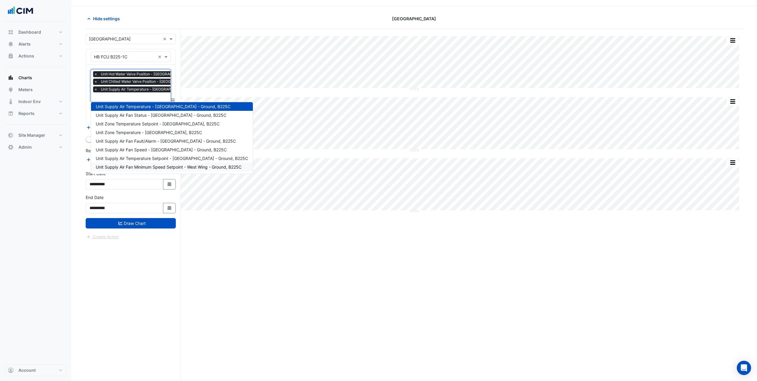
scroll to position [23, 0]
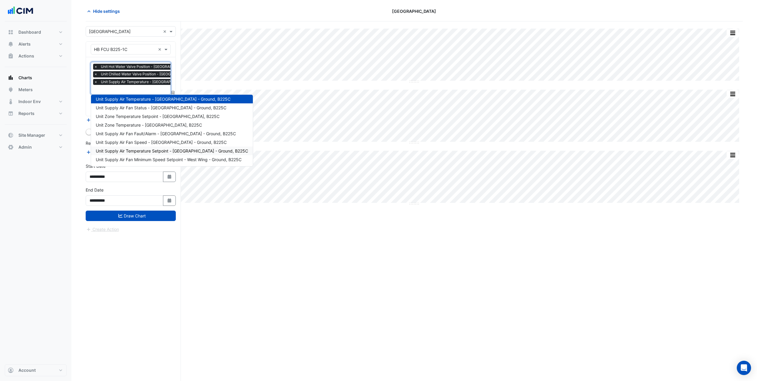
click at [154, 153] on span "Unit Supply Air Temperature Setpoint - West Wing - Ground, B225C" at bounding box center [172, 150] width 152 height 5
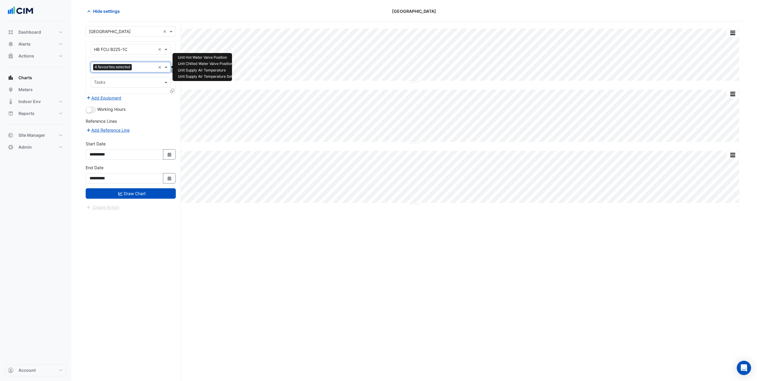
click at [146, 69] on input "text" at bounding box center [144, 68] width 21 height 6
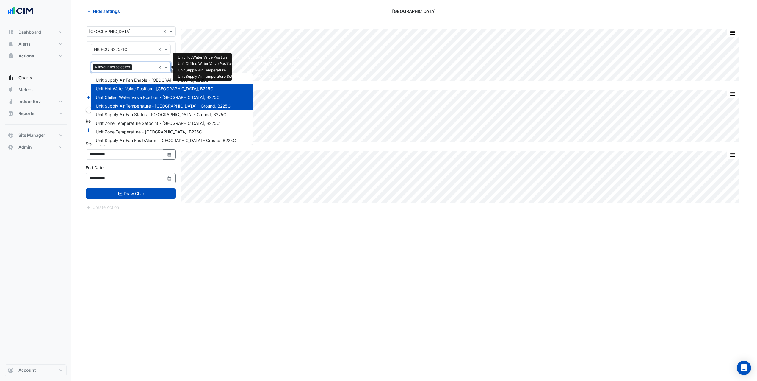
scroll to position [28, 0]
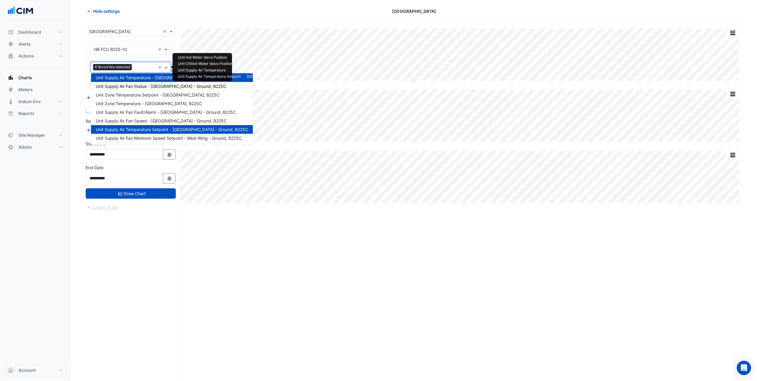
click at [154, 87] on span "Unit Supply Air Fan Status - West Wing - Ground, B225C" at bounding box center [161, 86] width 131 height 5
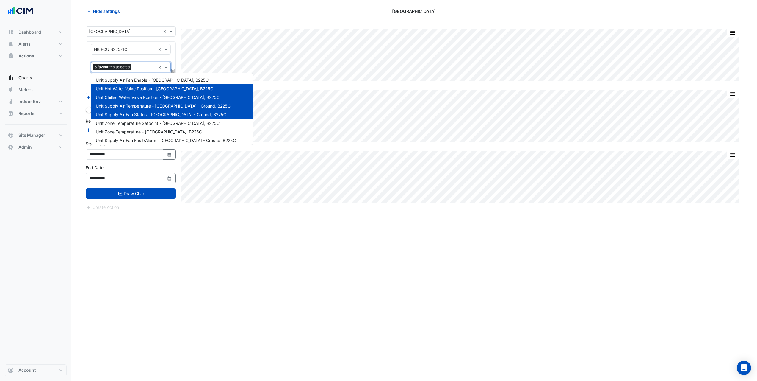
click at [139, 65] on input "text" at bounding box center [145, 68] width 22 height 6
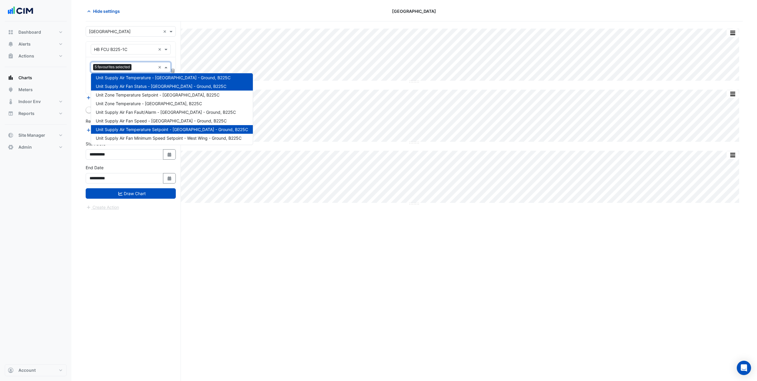
scroll to position [0, 0]
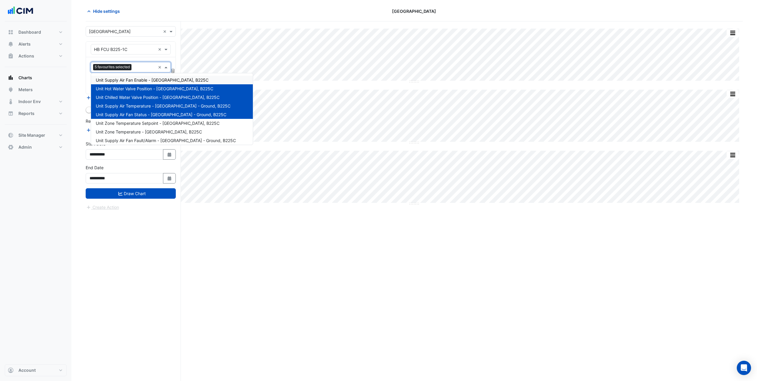
click at [152, 82] on span "Unit Supply Air Fan Enable - West Wing - Ground, B225C" at bounding box center [152, 79] width 113 height 5
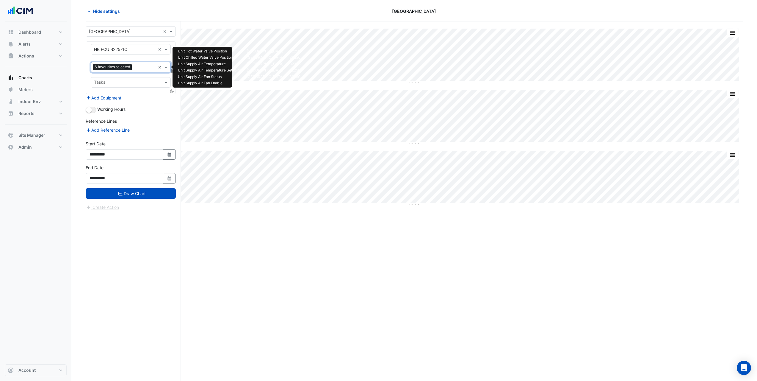
click at [137, 65] on input "text" at bounding box center [144, 68] width 21 height 6
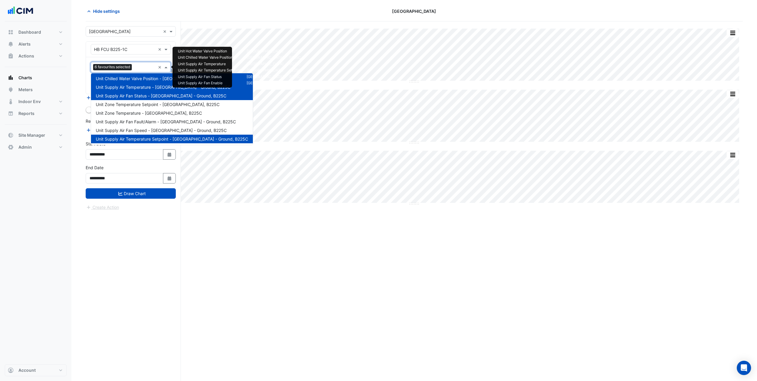
scroll to position [28, 0]
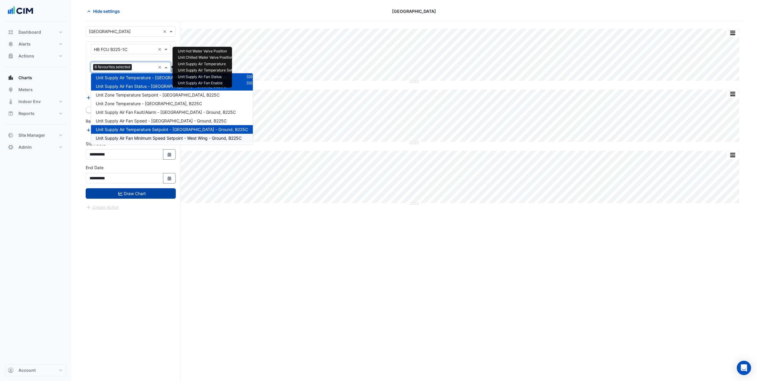
click at [150, 191] on button "Draw Chart" at bounding box center [131, 193] width 90 height 10
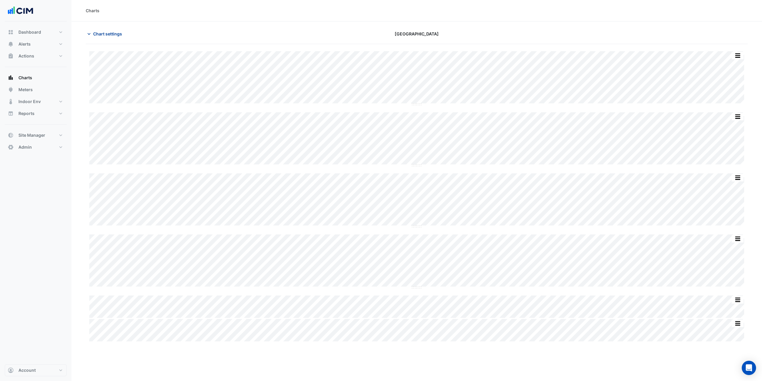
click at [114, 35] on span "Chart settings" at bounding box center [107, 34] width 29 height 6
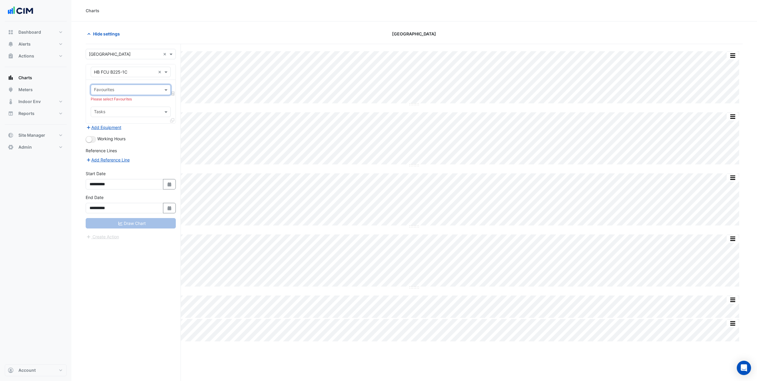
click at [132, 86] on div "Favourites" at bounding box center [126, 89] width 70 height 9
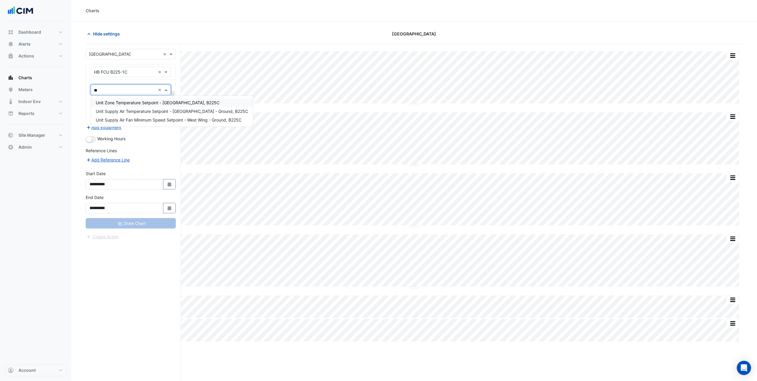
type input "***"
click at [153, 112] on span "Unit Supply Air Temperature Setpoint - West Wing - Ground, B225C" at bounding box center [172, 111] width 152 height 5
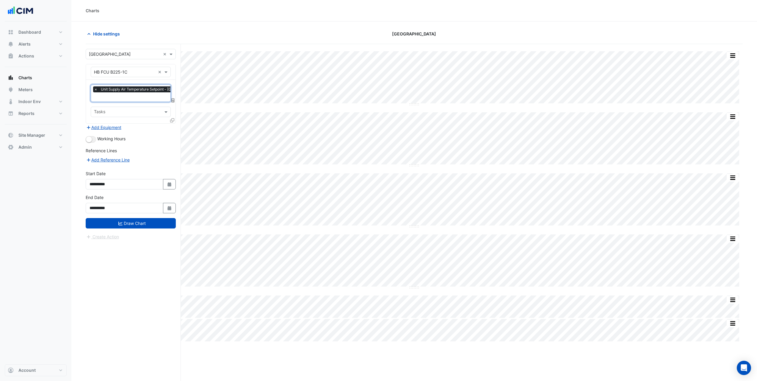
click at [172, 119] on icon at bounding box center [172, 120] width 4 height 4
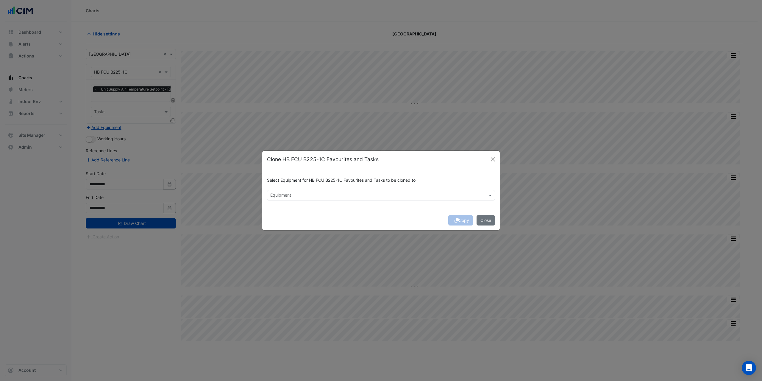
click at [305, 190] on div "Equipment" at bounding box center [381, 195] width 228 height 10
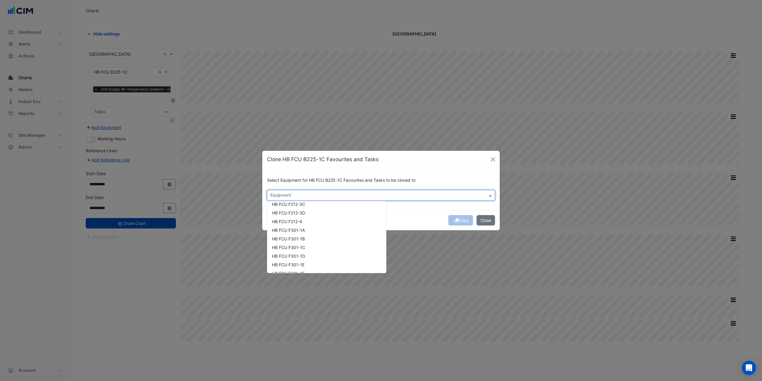
scroll to position [803, 0]
click at [310, 223] on div "HB FCU F301-1A" at bounding box center [326, 224] width 119 height 9
click at [309, 229] on div "HB FCU F301-1B" at bounding box center [326, 233] width 119 height 9
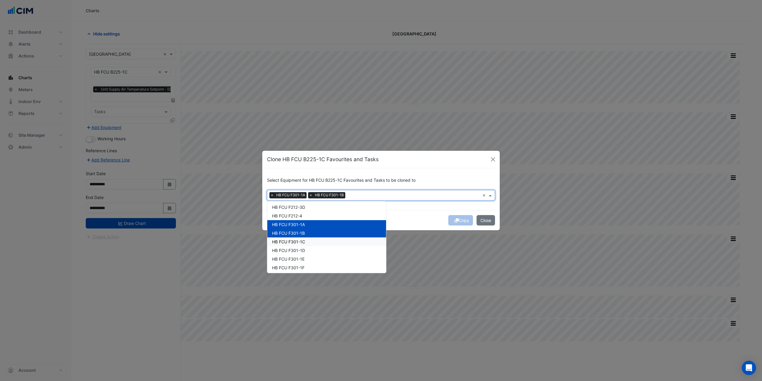
click at [308, 241] on div "HB FCU F301-1C" at bounding box center [326, 241] width 119 height 9
drag, startPoint x: 309, startPoint y: 251, endPoint x: 309, endPoint y: 258, distance: 6.6
click at [309, 251] on div "HB FCU F301-1D" at bounding box center [326, 250] width 119 height 9
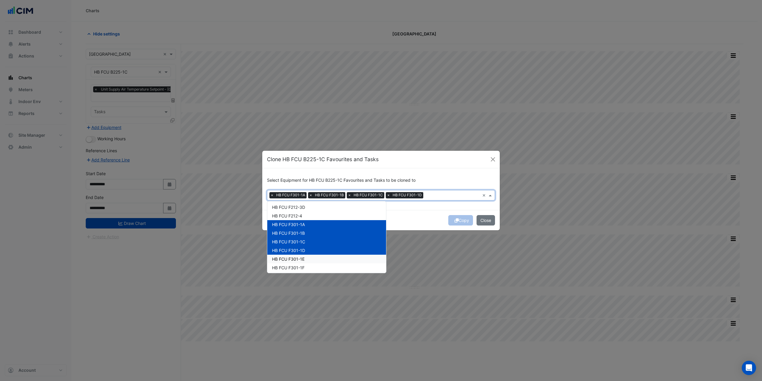
click at [309, 258] on div "HB FCU F301-1E" at bounding box center [326, 258] width 119 height 9
click at [306, 267] on div "HB FCU F301-1F" at bounding box center [326, 267] width 119 height 9
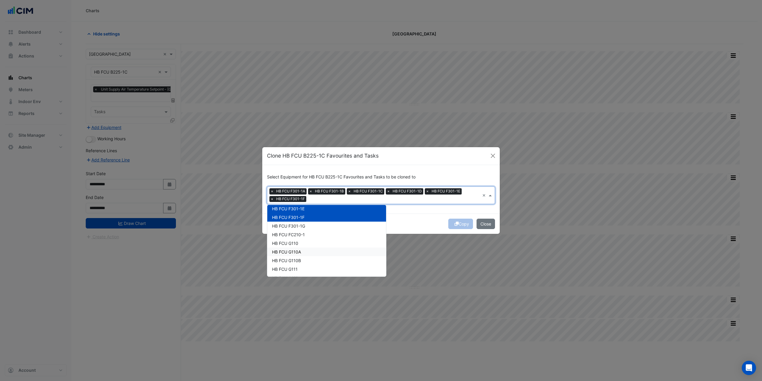
scroll to position [863, 0]
click at [306, 220] on div "HB FCU F301-1G" at bounding box center [326, 220] width 119 height 9
drag, startPoint x: 310, startPoint y: 225, endPoint x: 309, endPoint y: 228, distance: 3.1
click at [310, 225] on div "HB FCU FC210-1" at bounding box center [326, 228] width 119 height 9
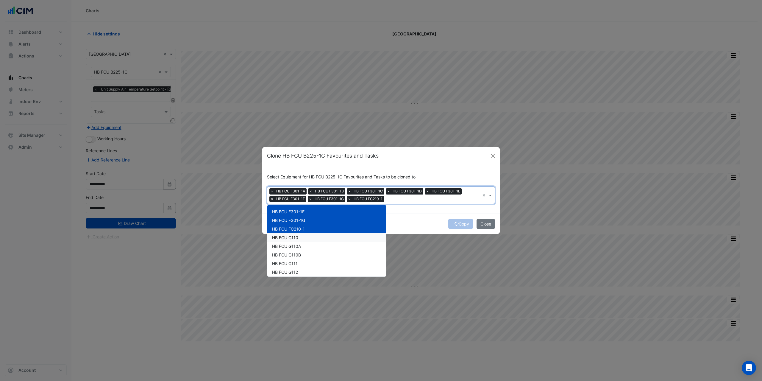
click at [305, 234] on div "HB FCU G110" at bounding box center [326, 237] width 119 height 9
click at [304, 243] on div "HB FCU G110A" at bounding box center [326, 246] width 119 height 9
click at [303, 251] on div "HB FCU G110B" at bounding box center [326, 254] width 119 height 9
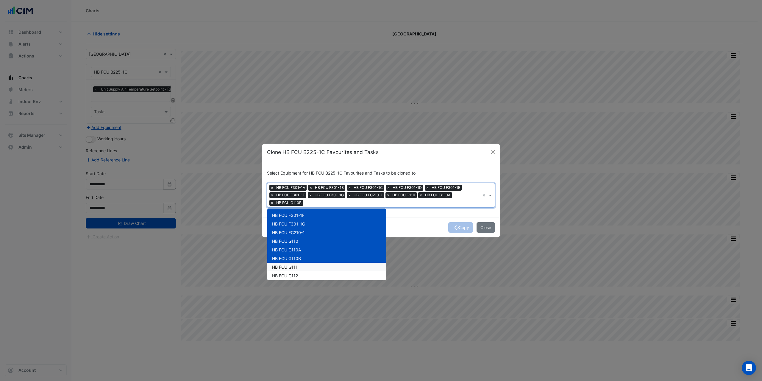
drag, startPoint x: 299, startPoint y: 266, endPoint x: 300, endPoint y: 270, distance: 3.9
click at [299, 266] on div "HB FCU G111" at bounding box center [326, 266] width 119 height 9
click at [299, 273] on div "HB FCU G112" at bounding box center [326, 275] width 119 height 9
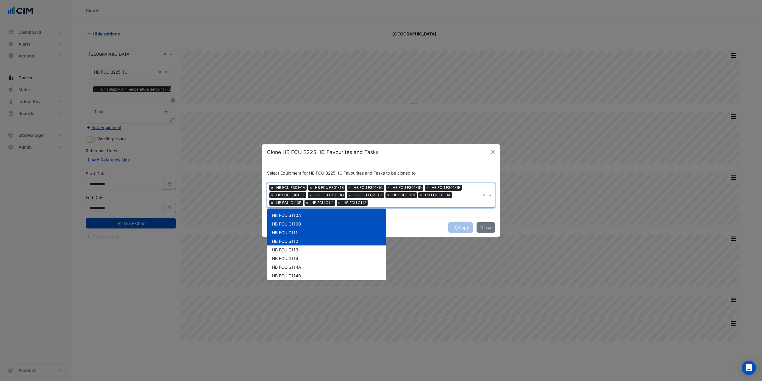
scroll to position [923, 0]
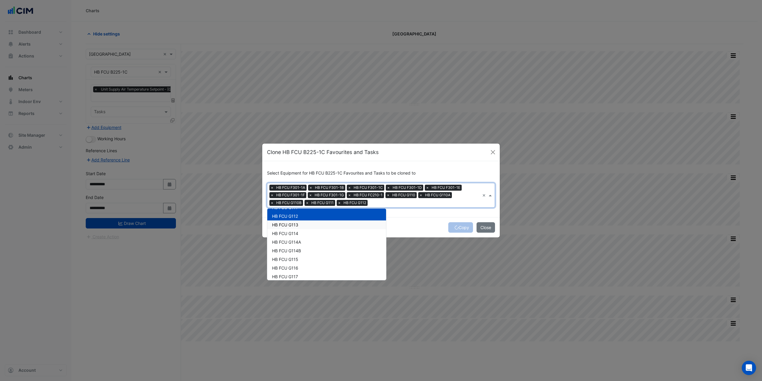
click at [300, 223] on div "HB FCU G113" at bounding box center [326, 224] width 119 height 9
click at [300, 230] on div "HB FCU G114" at bounding box center [326, 233] width 119 height 9
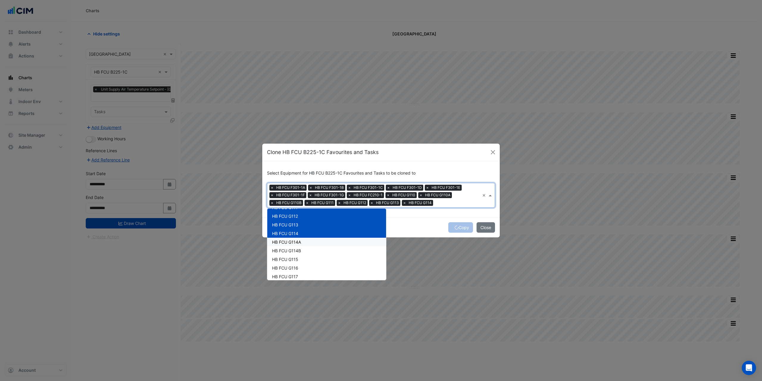
click at [308, 242] on div "HB FCU G114A" at bounding box center [326, 241] width 119 height 9
click at [305, 249] on div "HB FCU G114B" at bounding box center [326, 250] width 119 height 9
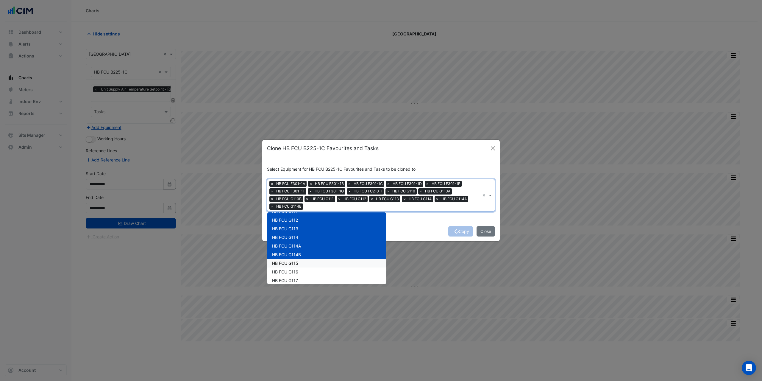
click at [302, 262] on div "HB FCU G115" at bounding box center [326, 263] width 119 height 9
click at [300, 270] on ng-dropdown-panel "CH AHU-12 Kitchen CH AHU-13 Restaurant CH AHU-14 Lockers CH FCU G0-03 CH FCU G0…" at bounding box center [326, 248] width 119 height 72
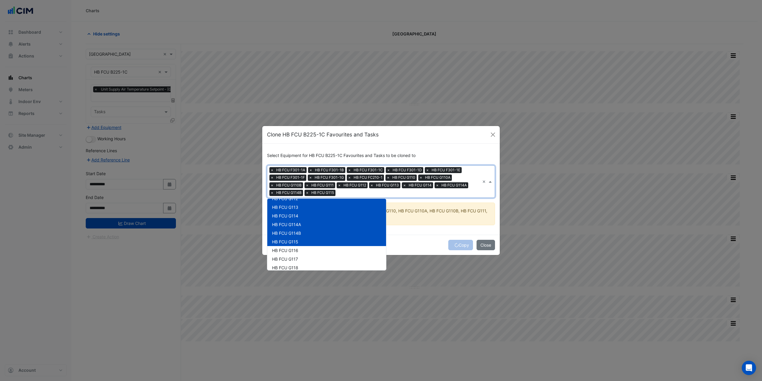
scroll to position [952, 0]
click at [300, 229] on div "HB FCU G116" at bounding box center [326, 228] width 119 height 9
click at [299, 235] on div "HB FCU G117" at bounding box center [326, 236] width 119 height 9
click at [301, 244] on div "HB FCU G118" at bounding box center [326, 245] width 119 height 9
click at [300, 252] on div "HB FCU G119" at bounding box center [326, 254] width 119 height 9
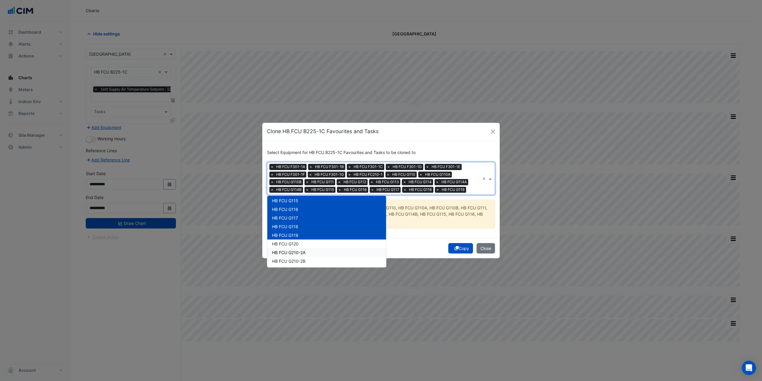
scroll to position [982, 0]
click at [300, 232] on div "HB FCU G120" at bounding box center [326, 230] width 119 height 9
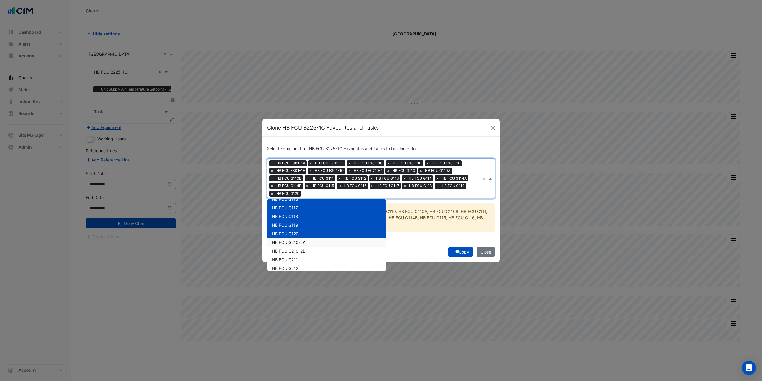
click at [300, 241] on span "HB FCU G210-2A" at bounding box center [288, 242] width 33 height 5
click at [300, 252] on span "HB FCU G210-2B" at bounding box center [288, 250] width 33 height 5
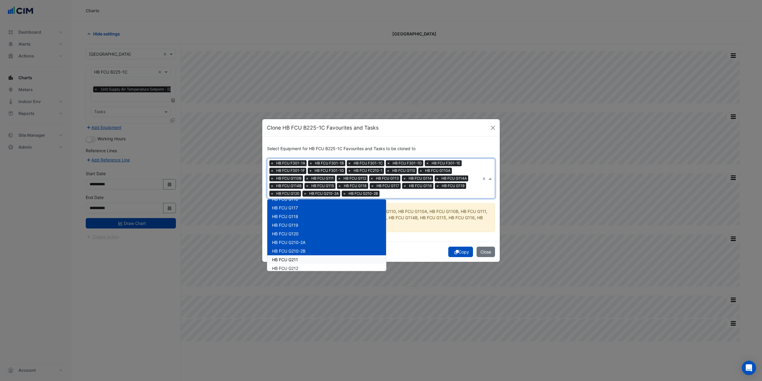
click at [299, 262] on div "HB FCU G211" at bounding box center [326, 259] width 119 height 9
click at [299, 268] on div "HB FCU G212" at bounding box center [326, 268] width 119 height 9
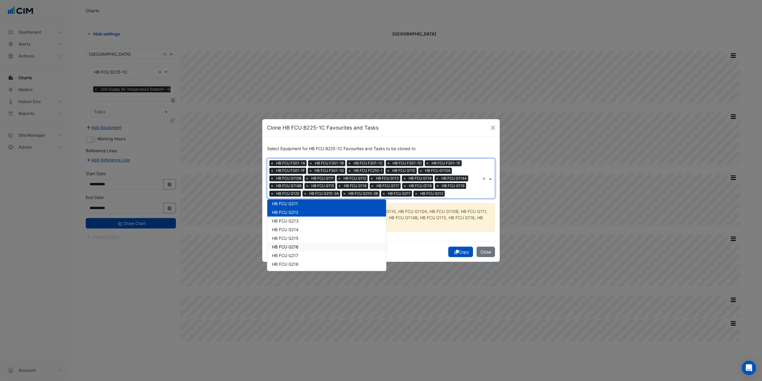
scroll to position [1042, 0]
click at [300, 218] on div "HB FCU G213" at bounding box center [326, 217] width 119 height 9
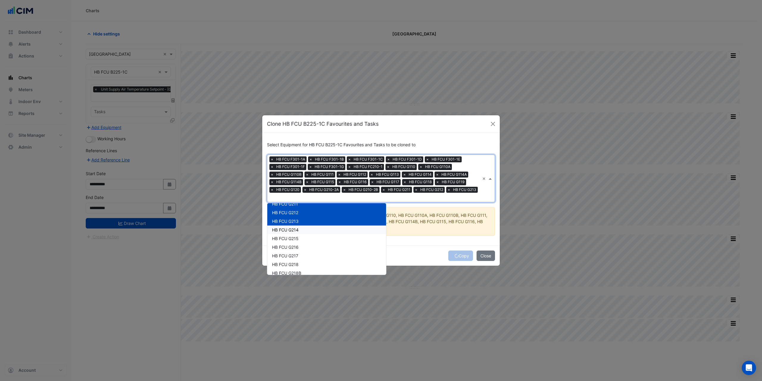
click at [300, 226] on div "HB FCU G214" at bounding box center [326, 229] width 119 height 9
click at [300, 239] on div "HB FCU G215" at bounding box center [326, 238] width 119 height 9
click at [300, 246] on div "HB FCU G216" at bounding box center [326, 247] width 119 height 9
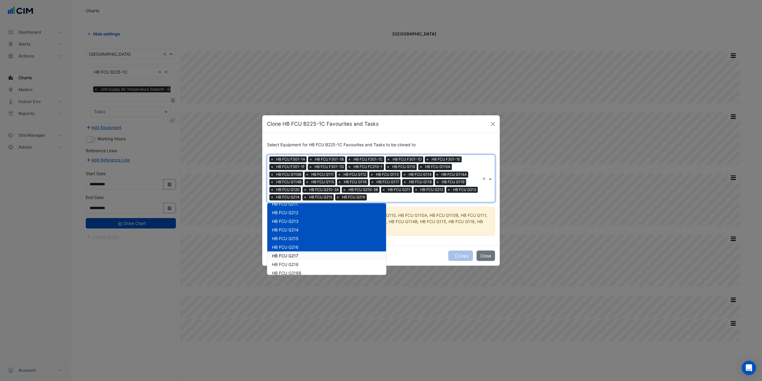
click at [298, 255] on span "HB FCU G217" at bounding box center [285, 255] width 26 height 5
click at [300, 264] on div "HB FCU G218" at bounding box center [326, 264] width 119 height 9
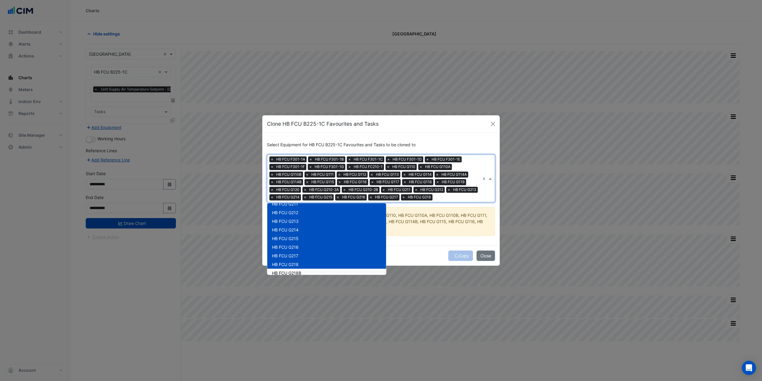
click at [301, 271] on span "HB FCU G218B" at bounding box center [286, 272] width 29 height 5
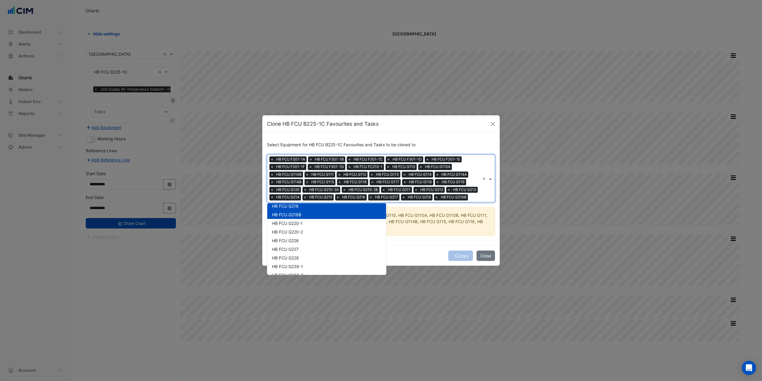
scroll to position [1101, 0]
click at [300, 226] on div "HB FCU G220-1" at bounding box center [326, 222] width 119 height 9
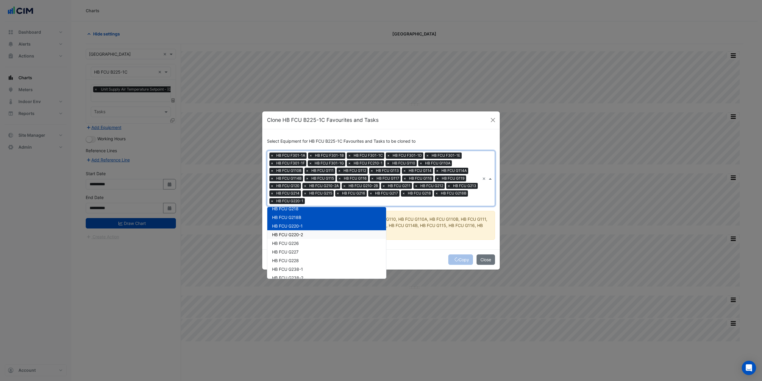
click at [300, 233] on span "HB FCU G220-2" at bounding box center [287, 234] width 31 height 5
click at [299, 243] on span "HB FCU G226" at bounding box center [285, 242] width 27 height 5
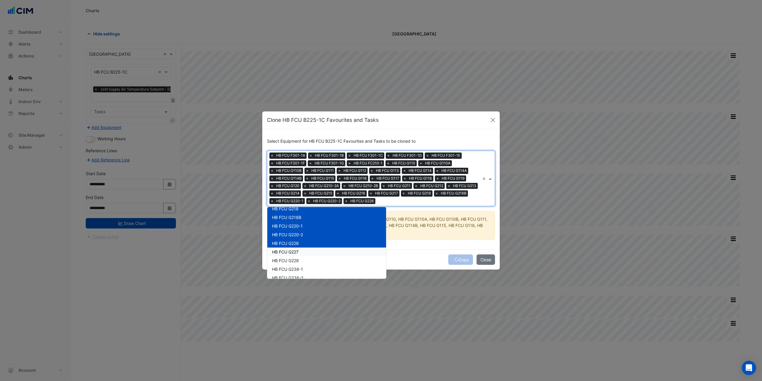
click at [298, 252] on span "HB FCU G227" at bounding box center [285, 251] width 26 height 5
click at [298, 261] on span "HB FCU G228" at bounding box center [285, 260] width 27 height 5
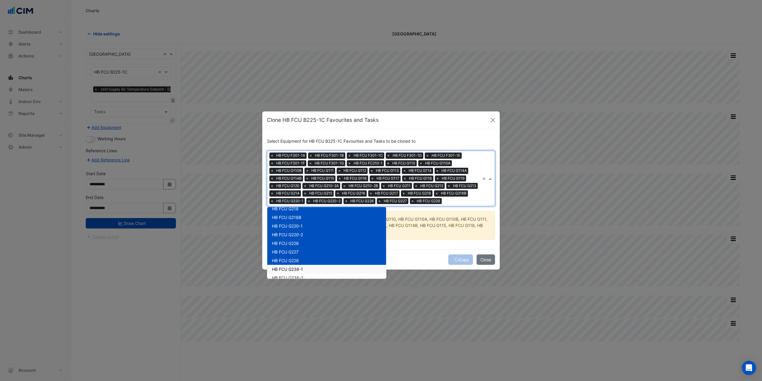
click at [301, 271] on span "HB FCU G238-1" at bounding box center [287, 268] width 31 height 5
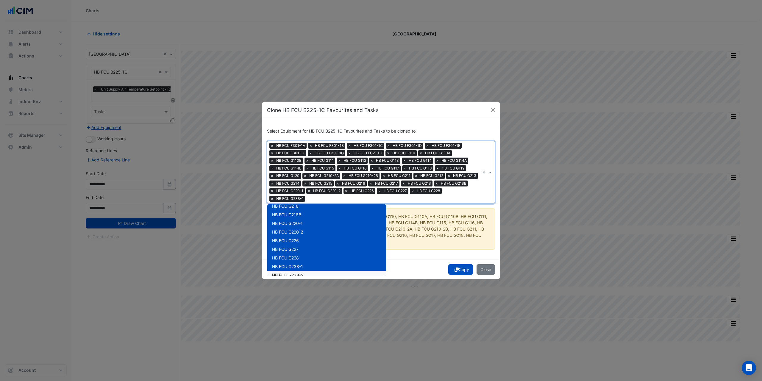
scroll to position [1131, 0]
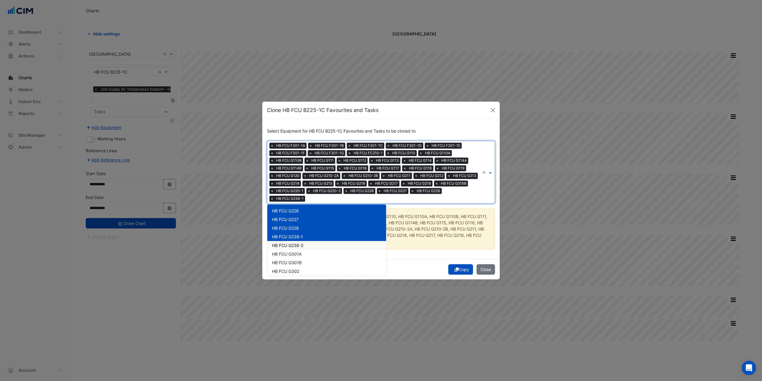
click at [301, 248] on div "HB FCU G238-2" at bounding box center [326, 245] width 119 height 9
click at [301, 254] on span "HB FCU G301A" at bounding box center [286, 253] width 29 height 5
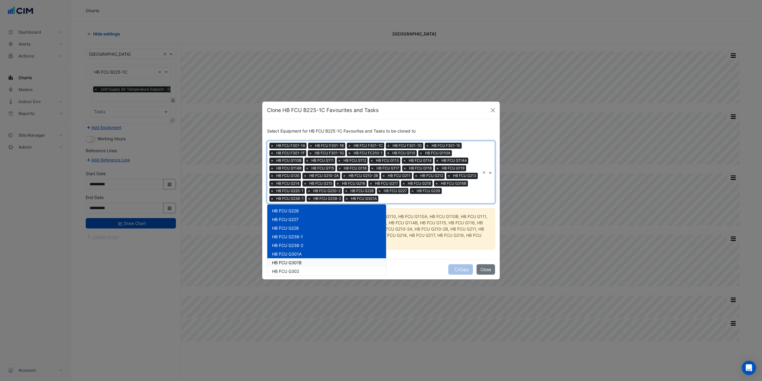
click at [300, 262] on span "HB FCU G301B" at bounding box center [286, 262] width 29 height 5
click at [299, 271] on span "HB FCU G302" at bounding box center [285, 270] width 27 height 5
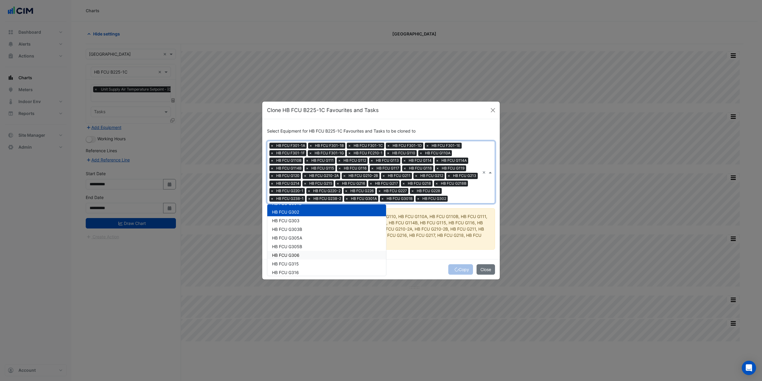
scroll to position [1190, 0]
drag, startPoint x: 300, startPoint y: 226, endPoint x: 301, endPoint y: 230, distance: 4.6
click at [300, 224] on div "HB FCU G303" at bounding box center [326, 220] width 119 height 9
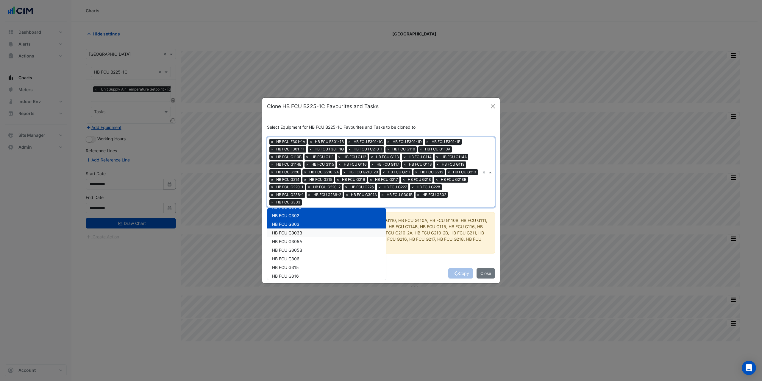
click at [301, 233] on span "HB FCU G303B" at bounding box center [287, 232] width 30 height 5
click at [302, 240] on span "HB FCU G305A" at bounding box center [287, 241] width 30 height 5
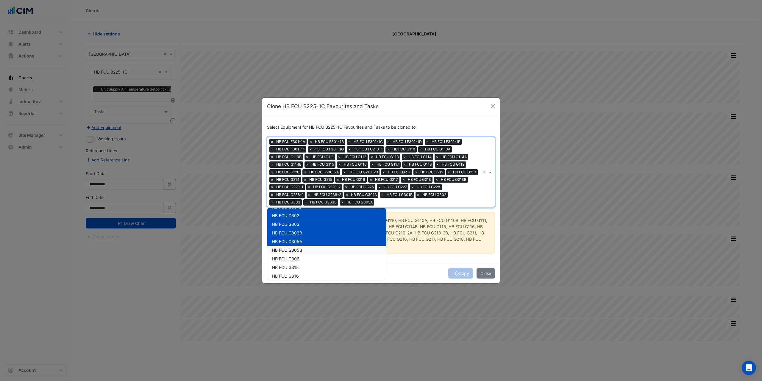
click at [301, 250] on span "HB FCU G305B" at bounding box center [287, 249] width 30 height 5
click at [301, 258] on div "HB FCU G306" at bounding box center [326, 258] width 119 height 9
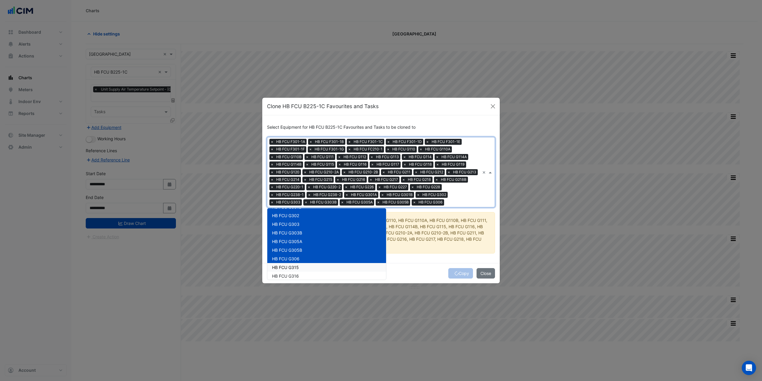
click at [298, 270] on span "HB FCU G315" at bounding box center [285, 267] width 27 height 5
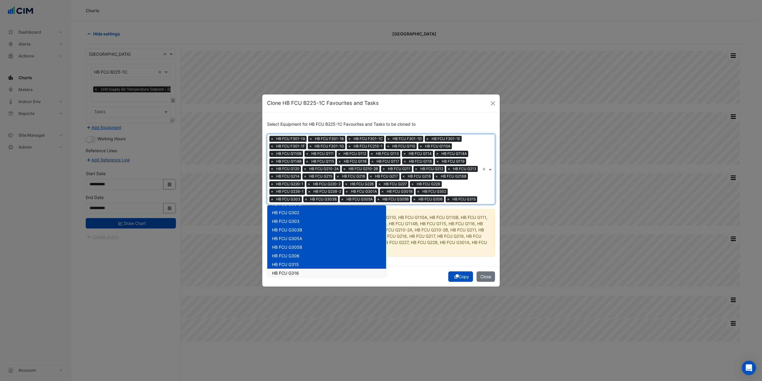
click at [301, 274] on div "HB FCU G316" at bounding box center [326, 272] width 119 height 9
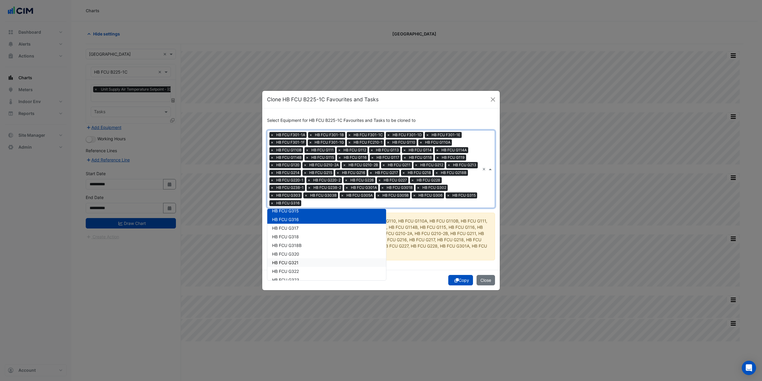
scroll to position [1250, 0]
click at [301, 226] on div "HB FCU G317" at bounding box center [326, 225] width 119 height 9
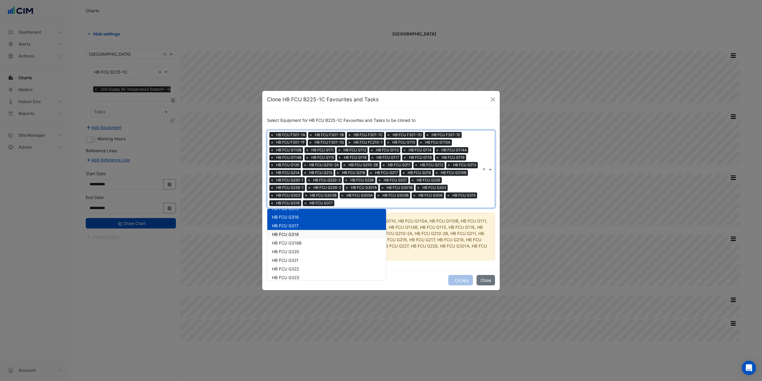
click at [301, 234] on div "HB FCU G318" at bounding box center [326, 234] width 119 height 9
click at [302, 241] on div "HB FCU G318B" at bounding box center [326, 242] width 119 height 9
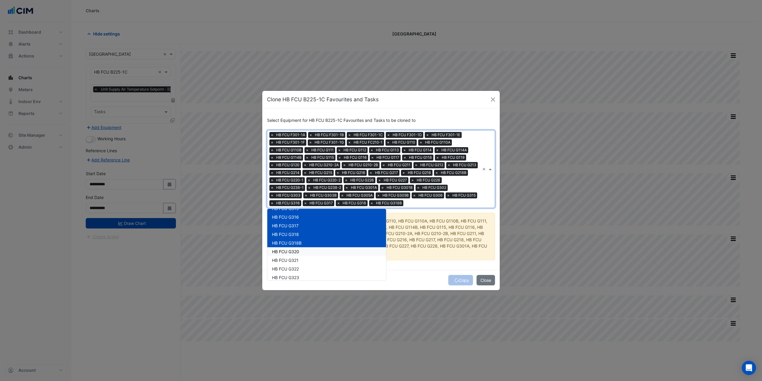
click at [302, 252] on div "HB FCU G320" at bounding box center [326, 251] width 119 height 9
click at [301, 262] on div "HB FCU G321" at bounding box center [326, 260] width 119 height 9
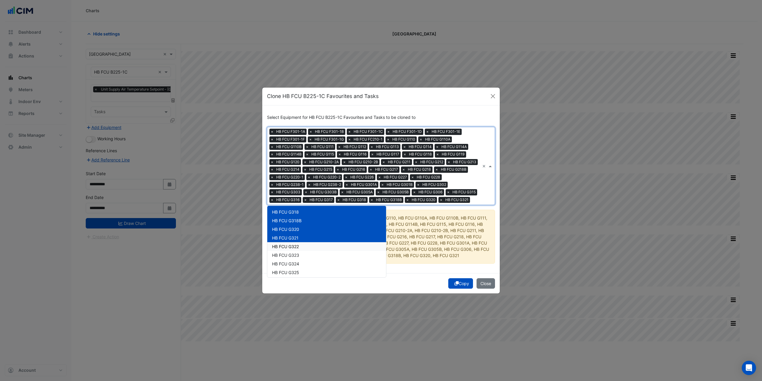
scroll to position [1280, 0]
click at [305, 240] on div "HB FCU G322" at bounding box center [326, 236] width 119 height 9
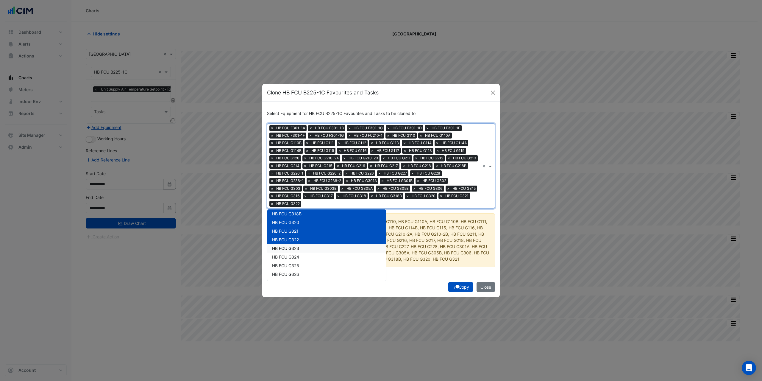
click at [304, 248] on div "HB FCU G323" at bounding box center [326, 248] width 119 height 9
click at [304, 254] on div "HB FCU G324" at bounding box center [326, 256] width 119 height 9
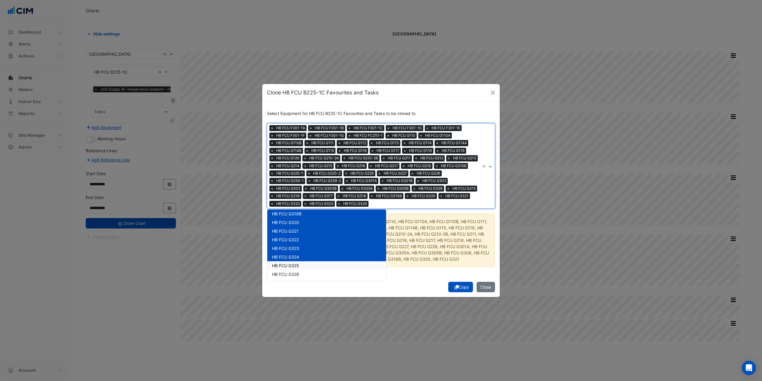
click at [303, 265] on div "HB FCU G325" at bounding box center [326, 265] width 119 height 9
click at [301, 275] on div "HB FCU G326" at bounding box center [326, 274] width 119 height 9
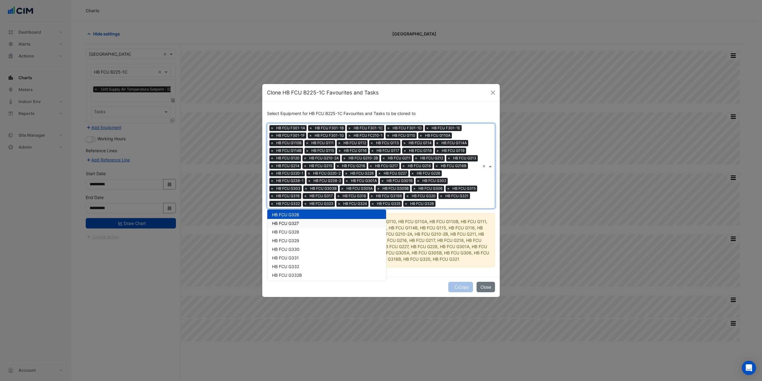
click at [300, 227] on div "HB FCU G327" at bounding box center [326, 223] width 119 height 9
click at [301, 235] on div "HB FCU G328" at bounding box center [326, 231] width 119 height 9
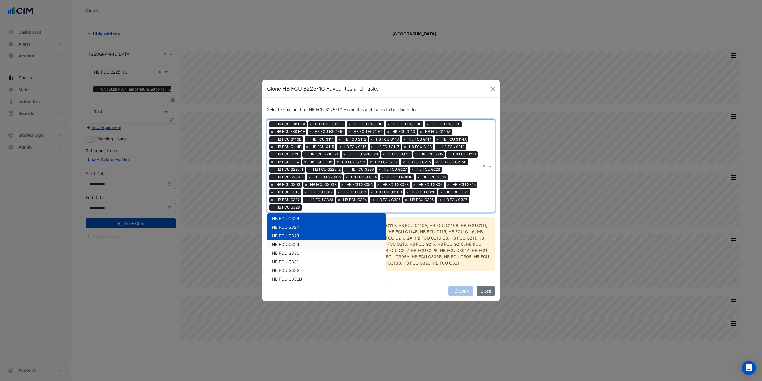
click at [300, 244] on div "HB FCU G329" at bounding box center [326, 244] width 119 height 9
click at [299, 254] on span "HB FCU G330" at bounding box center [285, 252] width 27 height 5
click at [300, 262] on div "HB FCU G331" at bounding box center [326, 261] width 119 height 9
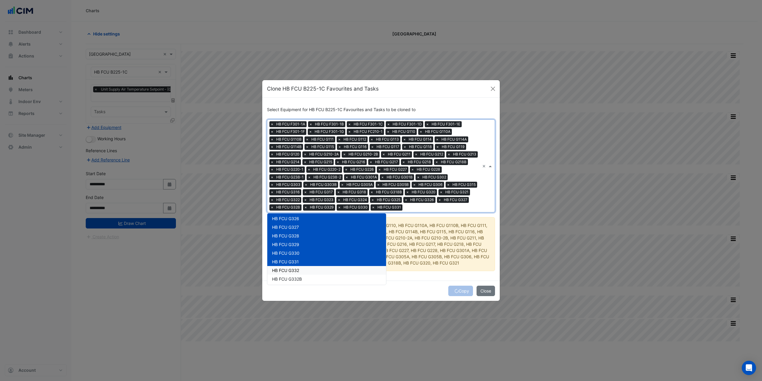
click at [302, 272] on div "HB FCU G332" at bounding box center [326, 270] width 119 height 9
click at [304, 280] on div "HB FCU G332B" at bounding box center [326, 278] width 119 height 9
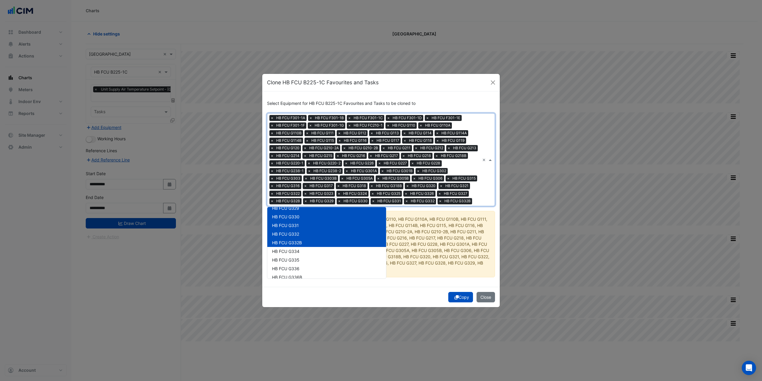
scroll to position [1399, 0]
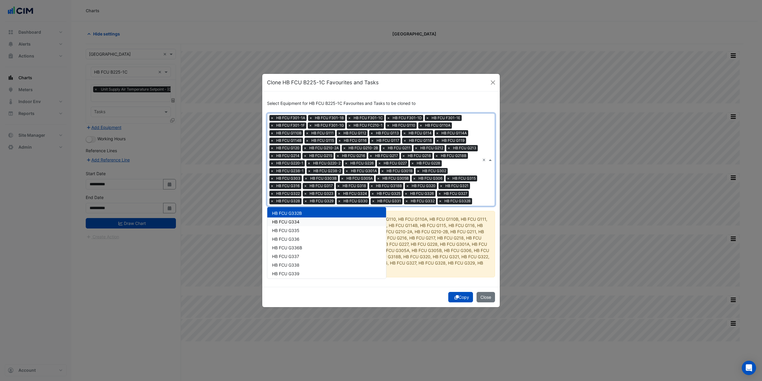
click at [304, 226] on div "HB FCU G334" at bounding box center [326, 221] width 119 height 9
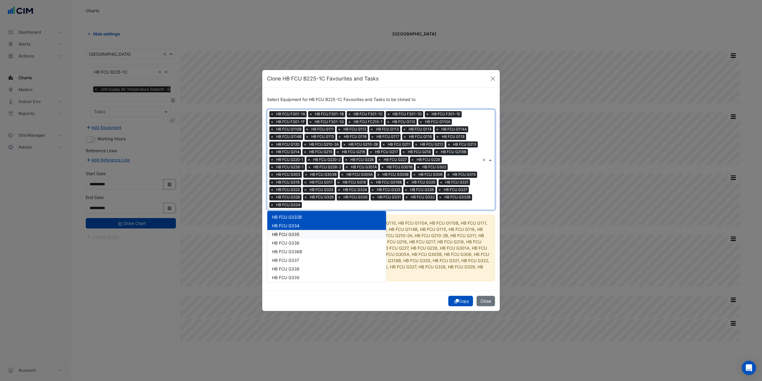
click at [303, 233] on div "HB FCU G335" at bounding box center [326, 234] width 119 height 9
click at [302, 240] on div "HB FCU G336" at bounding box center [326, 242] width 119 height 9
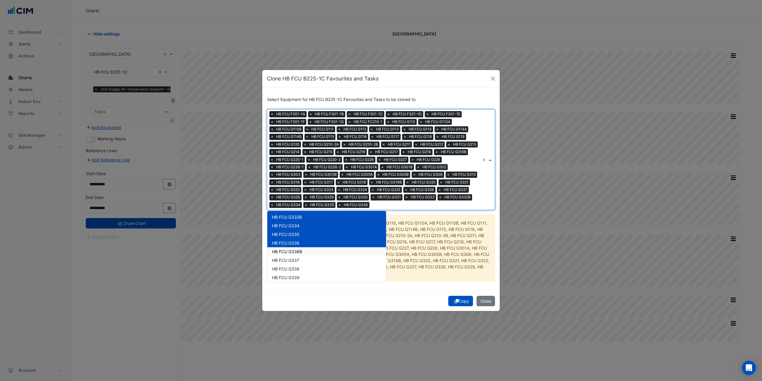
click at [301, 249] on span "HB FCU G336B" at bounding box center [287, 251] width 30 height 5
click at [301, 259] on div "HB FCU G337" at bounding box center [326, 260] width 119 height 9
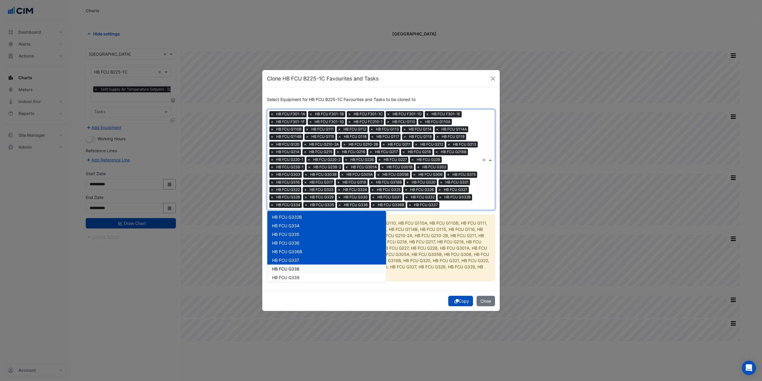
click at [304, 271] on div "HB FCU G338" at bounding box center [326, 268] width 119 height 9
click at [303, 279] on div "HB FCU G339" at bounding box center [326, 277] width 119 height 9
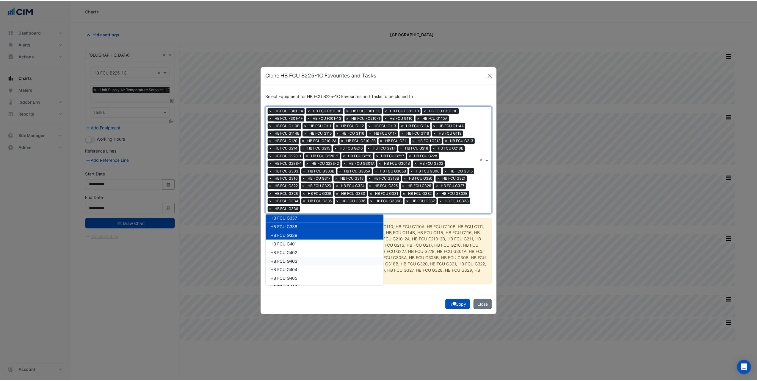
scroll to position [1458, 0]
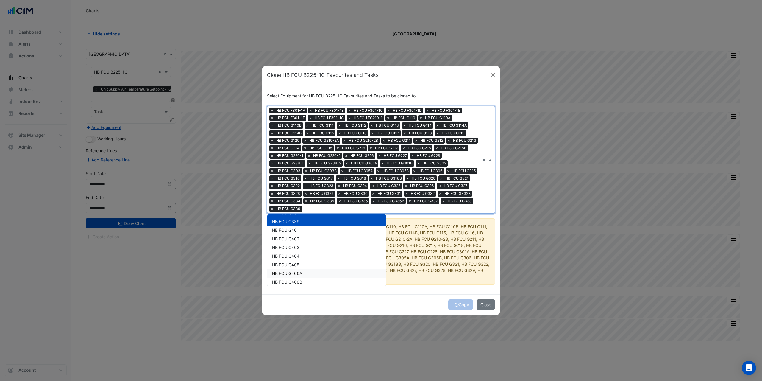
click at [427, 290] on div "Select Equipment for HB FCU B225-1C Favourites and Tasks to be cloned to Equipm…" at bounding box center [380, 189] width 237 height 210
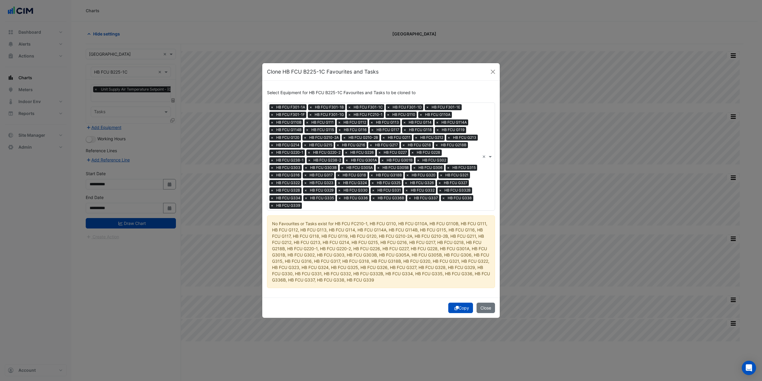
click at [460, 306] on button "Copy" at bounding box center [460, 307] width 25 height 10
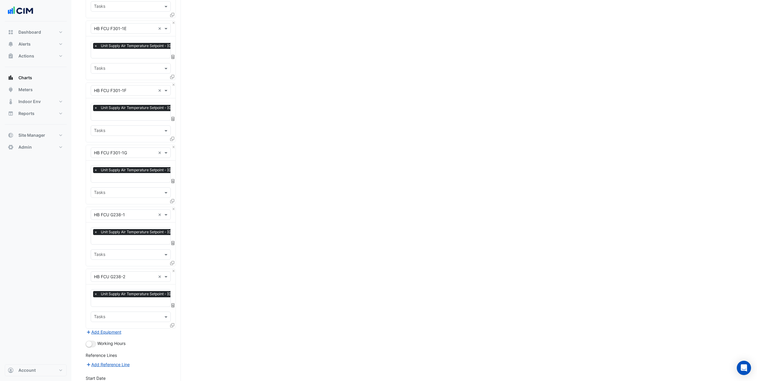
scroll to position [416, 0]
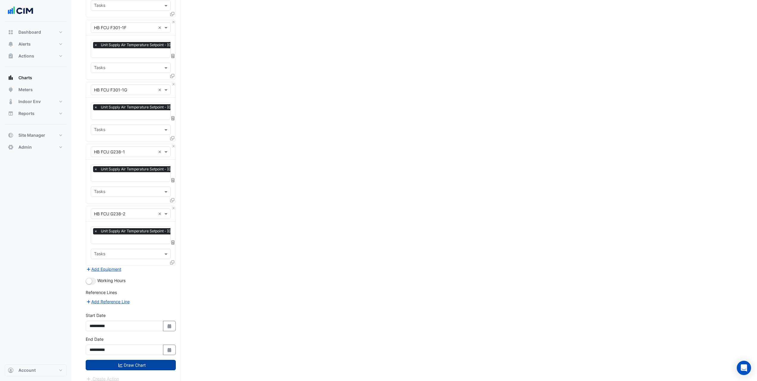
click at [139, 359] on button "Draw Chart" at bounding box center [131, 364] width 90 height 10
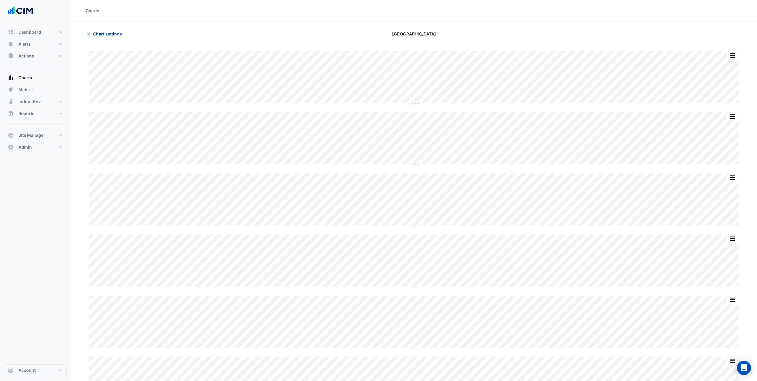
click at [107, 37] on button "Chart settings" at bounding box center [106, 34] width 40 height 10
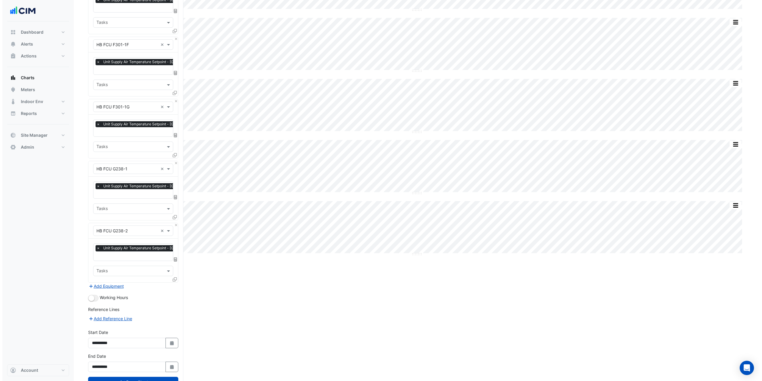
scroll to position [416, 0]
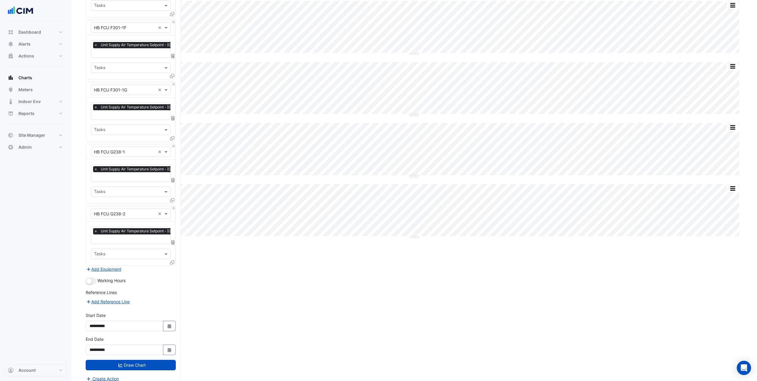
click at [173, 260] on icon at bounding box center [172, 262] width 4 height 4
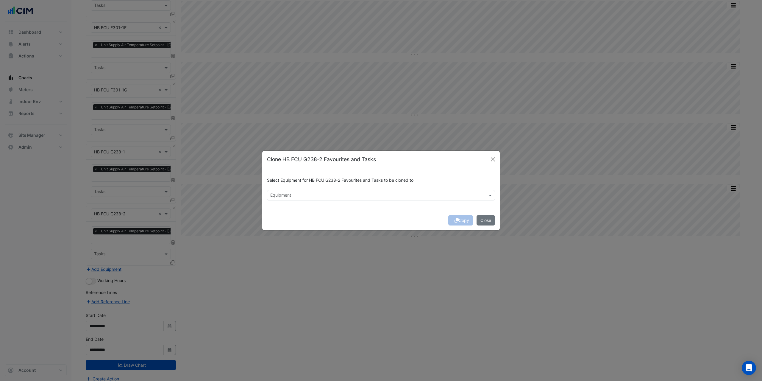
click at [303, 196] on input "text" at bounding box center [377, 196] width 215 height 6
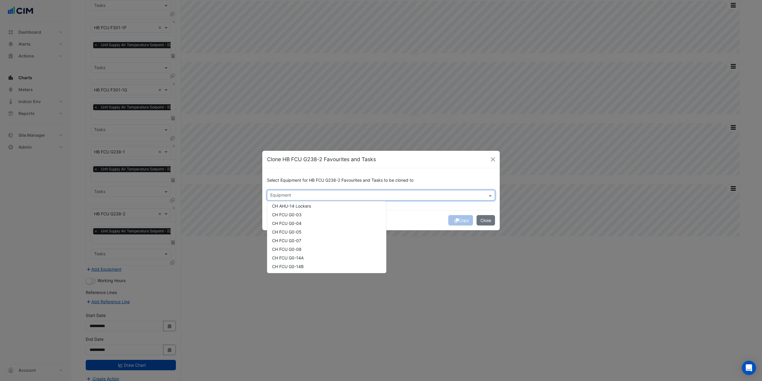
scroll to position [30, 0]
click at [308, 207] on div "CH FCU G0-03" at bounding box center [326, 204] width 119 height 9
click at [306, 210] on div "CH FCU G0-04" at bounding box center [326, 212] width 119 height 9
click at [304, 219] on div "CH FCU G0-05" at bounding box center [326, 221] width 119 height 9
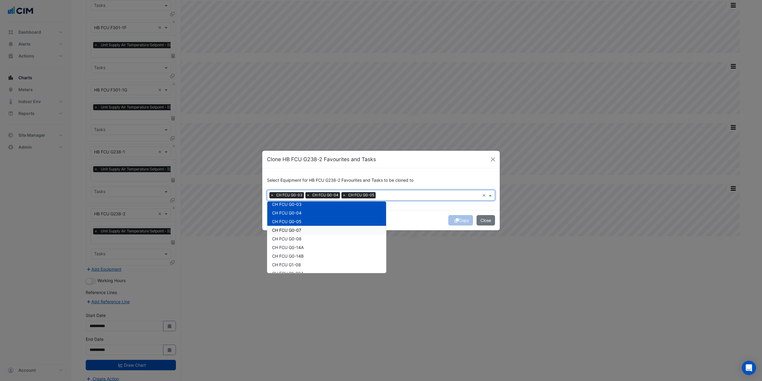
click at [302, 228] on div "CH FCU G0-07" at bounding box center [326, 230] width 119 height 9
click at [303, 235] on div "CH FCU G0-08" at bounding box center [326, 238] width 119 height 9
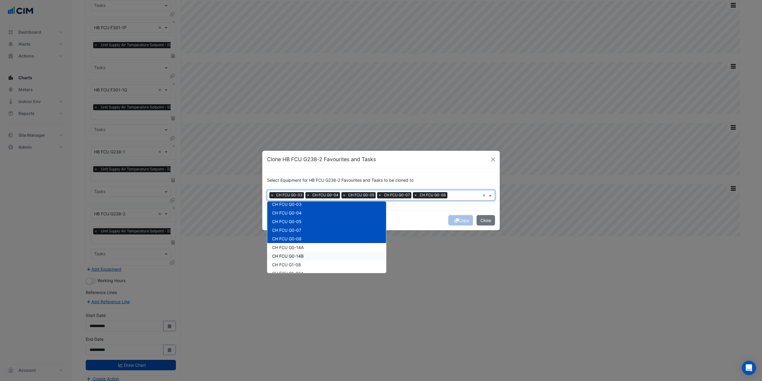
click at [317, 251] on div "CH FCU G0-14B" at bounding box center [326, 255] width 119 height 9
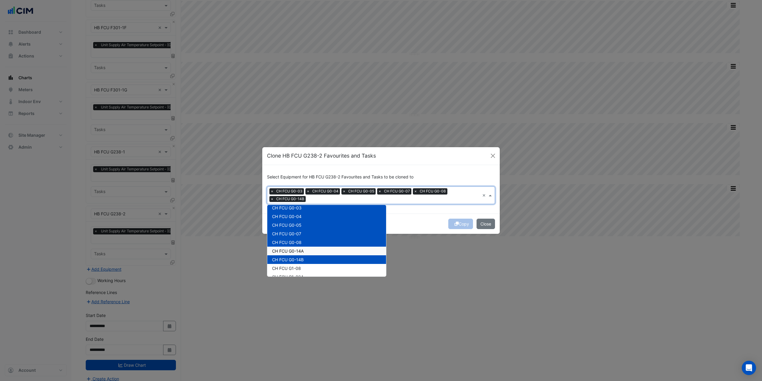
click at [310, 250] on div "CH FCU G0-14A" at bounding box center [326, 250] width 119 height 9
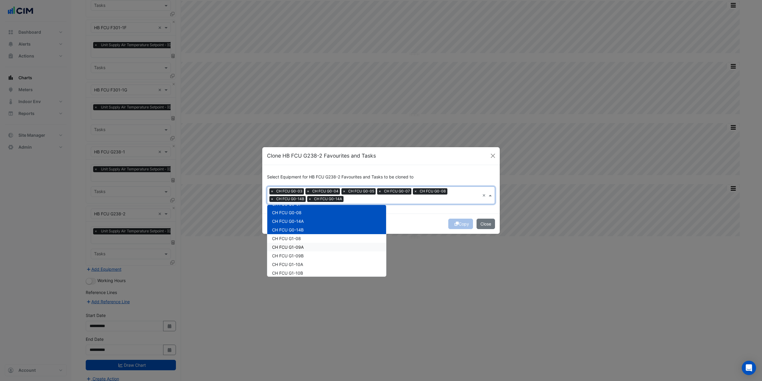
click at [303, 240] on div "CH FCU G1-08" at bounding box center [326, 238] width 119 height 9
click at [305, 245] on div "CH FCU G1-09A" at bounding box center [326, 247] width 119 height 9
click at [306, 257] on div "CH FCU G1-09B" at bounding box center [326, 255] width 119 height 9
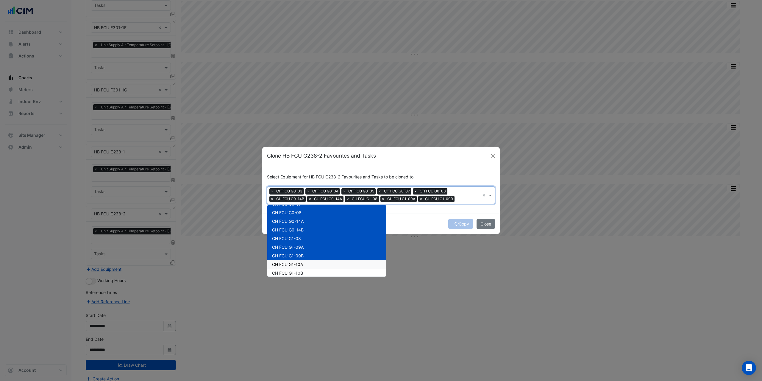
click at [307, 264] on div "CH FCU G1-10A" at bounding box center [326, 264] width 119 height 9
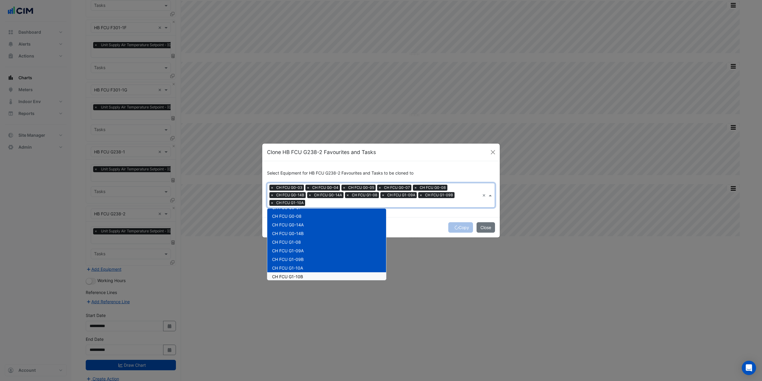
click at [307, 273] on div "CH FCU G1-10B" at bounding box center [326, 276] width 119 height 9
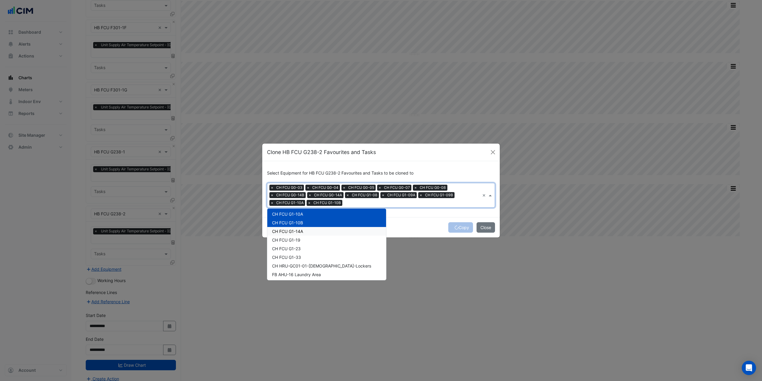
scroll to position [119, 0]
click at [306, 225] on div "CH FCU G1-14A" at bounding box center [326, 225] width 119 height 9
drag, startPoint x: 305, startPoint y: 231, endPoint x: 304, endPoint y: 237, distance: 5.4
click at [305, 231] on div "CH FCU G1-19" at bounding box center [326, 234] width 119 height 9
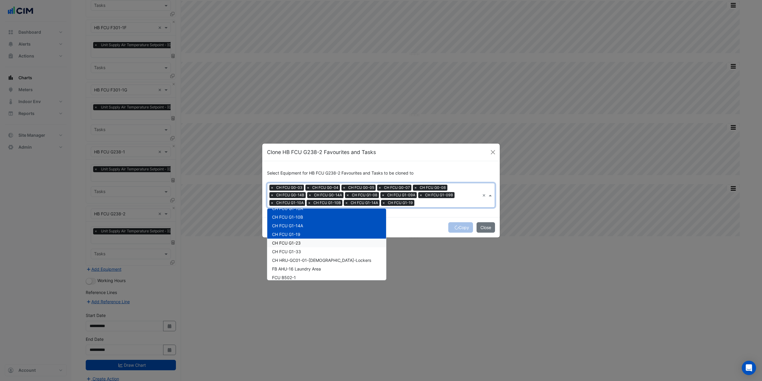
click at [304, 239] on div "CH FCU G1-23" at bounding box center [326, 242] width 119 height 9
click at [303, 252] on div "CH FCU G1-33" at bounding box center [326, 251] width 119 height 9
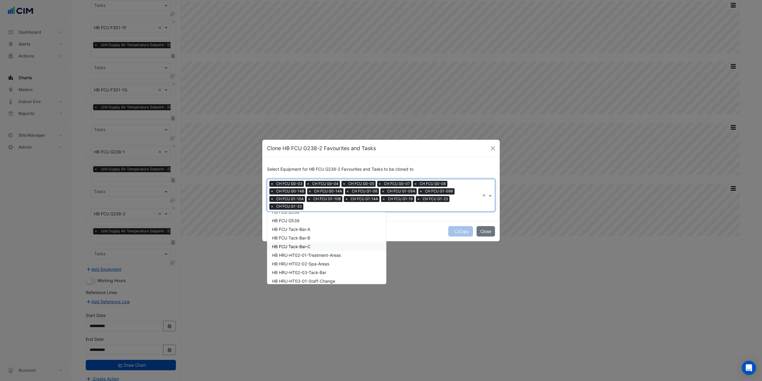
scroll to position [1833, 0]
click at [299, 248] on span "HB FCU G539" at bounding box center [285, 250] width 27 height 5
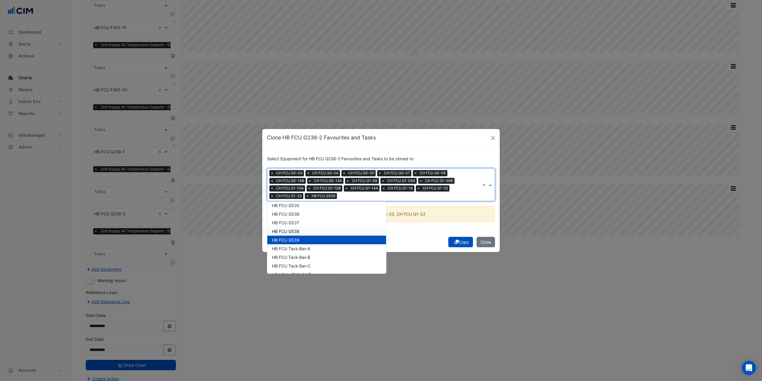
click at [301, 232] on div "HB FCU G538" at bounding box center [326, 231] width 119 height 9
click at [301, 222] on div "HB FCU G537" at bounding box center [326, 222] width 119 height 9
click at [302, 214] on div "HB FCU G536" at bounding box center [326, 214] width 119 height 9
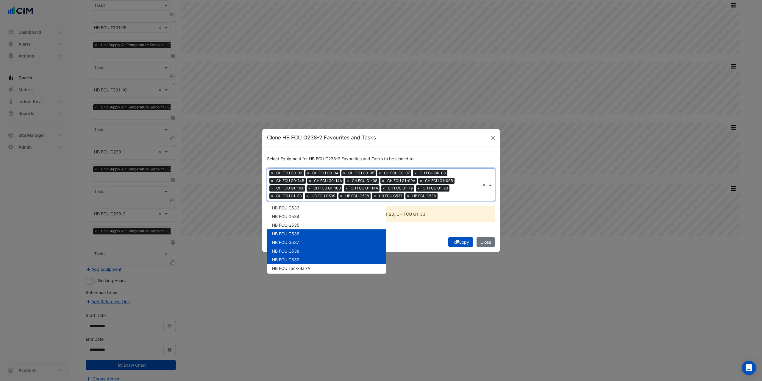
scroll to position [1803, 0]
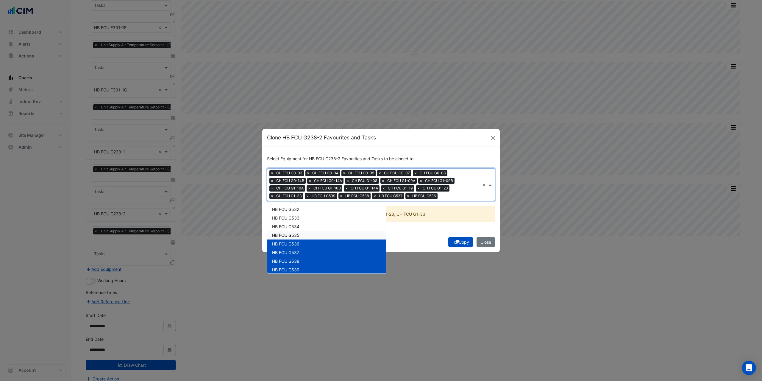
click at [299, 234] on span "HB FCU G535" at bounding box center [285, 234] width 27 height 5
click at [297, 226] on span "HB FCU G534" at bounding box center [285, 226] width 27 height 5
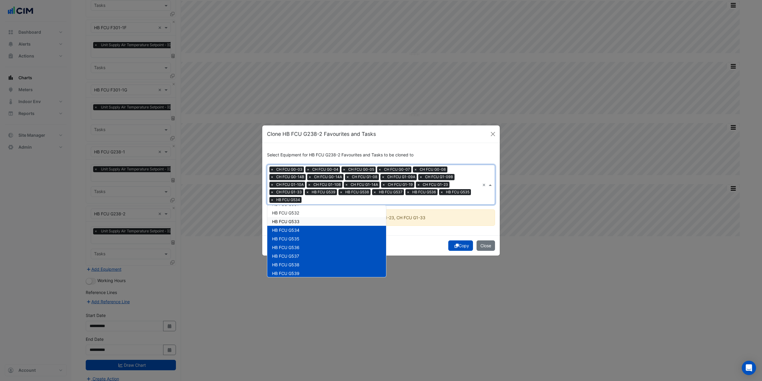
click at [297, 221] on span "HB FCU G533" at bounding box center [285, 221] width 27 height 5
click at [297, 214] on span "HB FCU G532" at bounding box center [285, 212] width 27 height 5
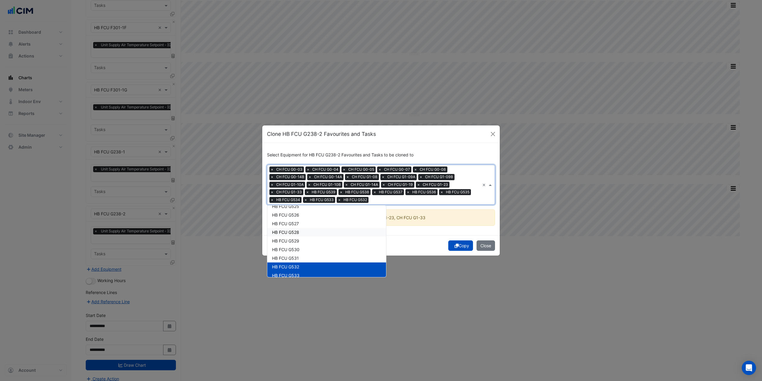
scroll to position [1744, 0]
click at [296, 262] on span "HB FCU G531" at bounding box center [285, 263] width 27 height 5
click at [296, 254] on span "HB FCU G530" at bounding box center [285, 254] width 27 height 5
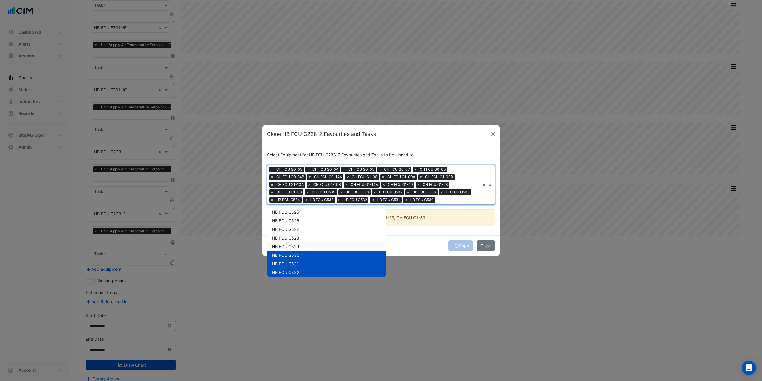
click at [294, 245] on span "HB FCU G529" at bounding box center [285, 246] width 27 height 5
click at [294, 238] on span "HB FCU G528" at bounding box center [285, 237] width 27 height 5
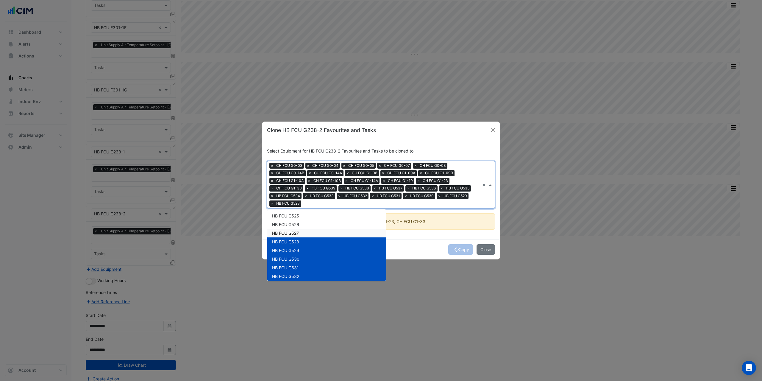
click at [294, 230] on span "HB FCU G527" at bounding box center [285, 232] width 27 height 5
click at [294, 225] on span "HB FCU G526" at bounding box center [285, 224] width 27 height 5
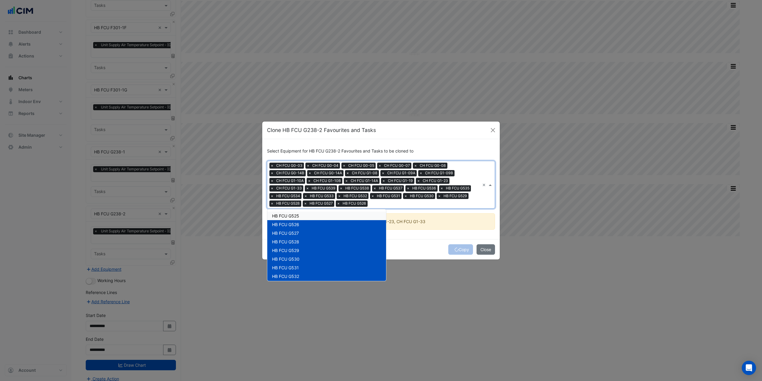
click at [295, 217] on span "HB FCU G525" at bounding box center [285, 215] width 27 height 5
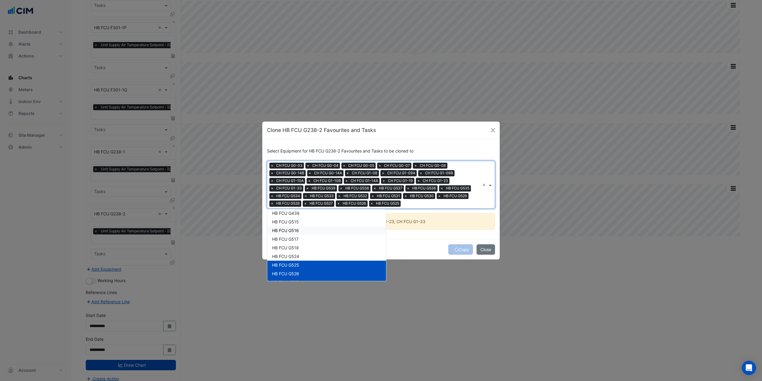
scroll to position [1684, 0]
click at [294, 264] on span "HB FCU G524" at bounding box center [285, 266] width 27 height 5
click at [293, 258] on span "HB FCU G518" at bounding box center [285, 257] width 27 height 5
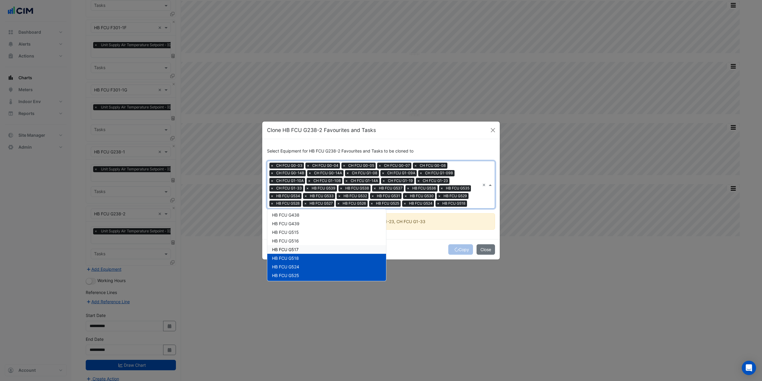
click at [293, 250] on span "HB FCU G517" at bounding box center [285, 249] width 26 height 5
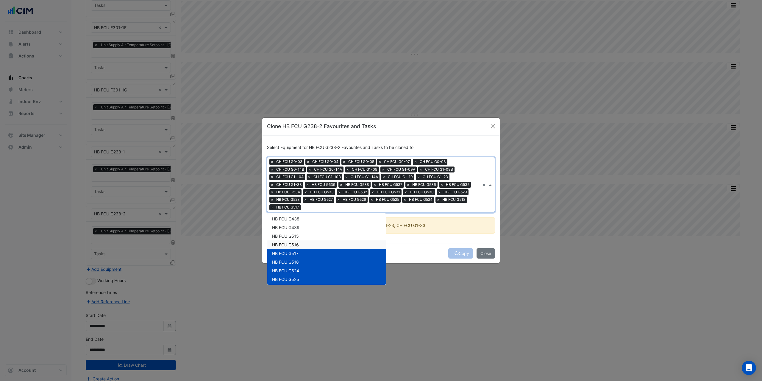
click at [293, 242] on span "HB FCU G516" at bounding box center [285, 244] width 27 height 5
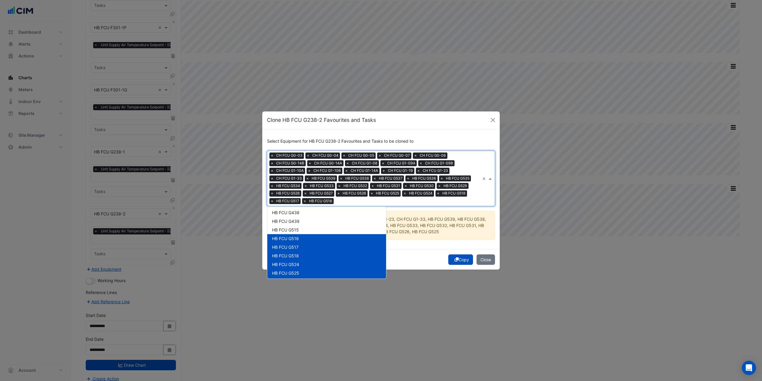
click at [293, 235] on div "HB FCU G516" at bounding box center [326, 238] width 119 height 9
click at [296, 229] on span "HB FCU G515" at bounding box center [285, 229] width 27 height 5
click at [297, 236] on span "HB FCU G516" at bounding box center [285, 238] width 27 height 5
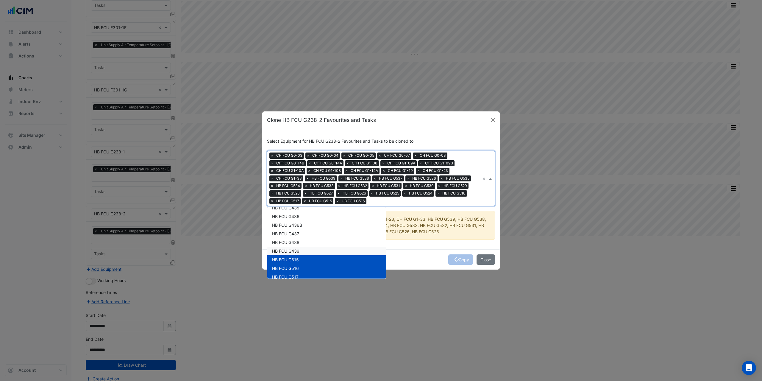
click at [301, 250] on div "HB FCU G439" at bounding box center [326, 250] width 119 height 9
click at [299, 243] on span "HB FCU G438" at bounding box center [285, 242] width 27 height 5
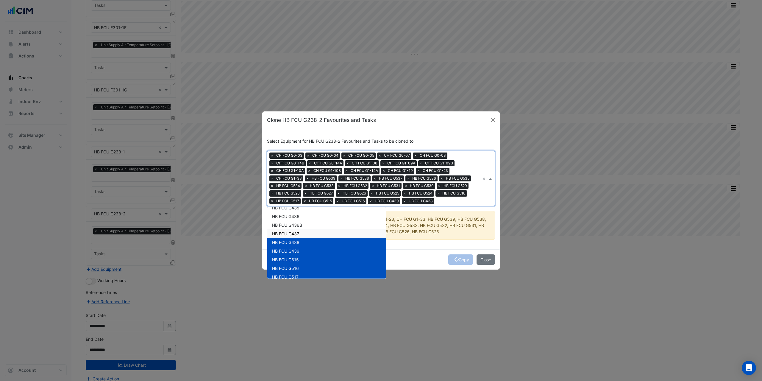
click at [298, 234] on span "HB FCU G437" at bounding box center [285, 233] width 27 height 5
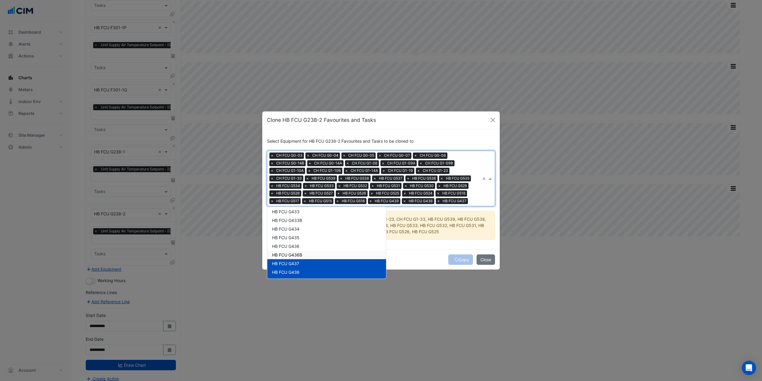
click at [303, 252] on div "HB FCU G436B" at bounding box center [326, 254] width 119 height 9
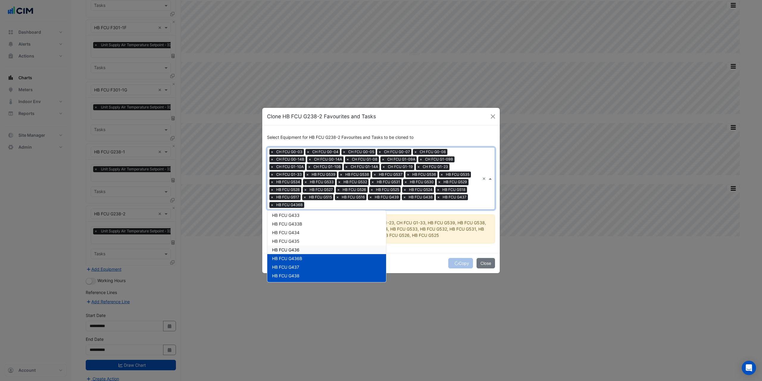
click at [299, 246] on div "HB FCU G436" at bounding box center [326, 249] width 119 height 9
click at [298, 240] on span "HB FCU G435" at bounding box center [285, 240] width 27 height 5
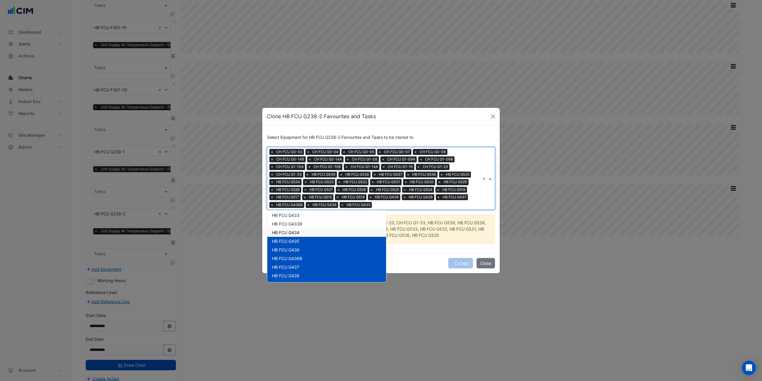
click at [298, 232] on span "HB FCU G434" at bounding box center [285, 232] width 27 height 5
click at [301, 224] on span "HB FCU G433B" at bounding box center [287, 223] width 30 height 5
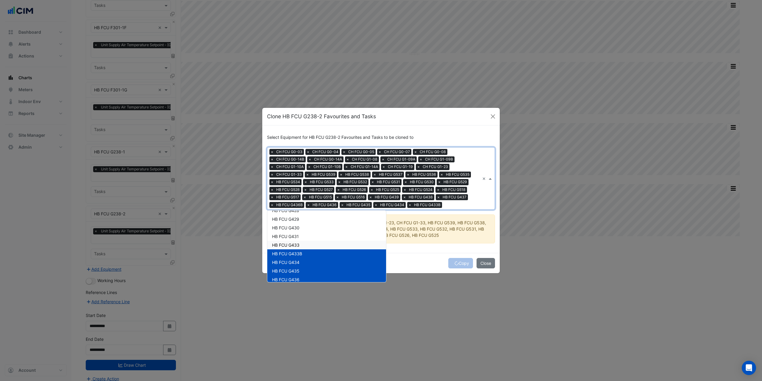
click at [307, 244] on div "HB FCU G433" at bounding box center [326, 244] width 119 height 9
click at [302, 236] on div "HB FCU G431" at bounding box center [326, 236] width 119 height 9
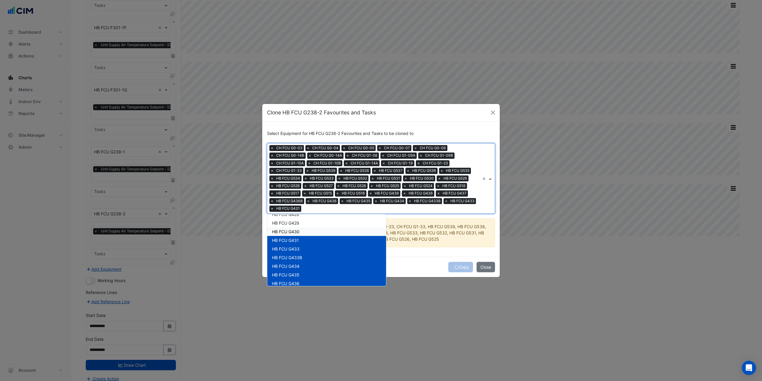
click at [301, 231] on div "HB FCU G430" at bounding box center [326, 231] width 119 height 9
click at [301, 224] on div "HB FCU G429" at bounding box center [326, 222] width 119 height 9
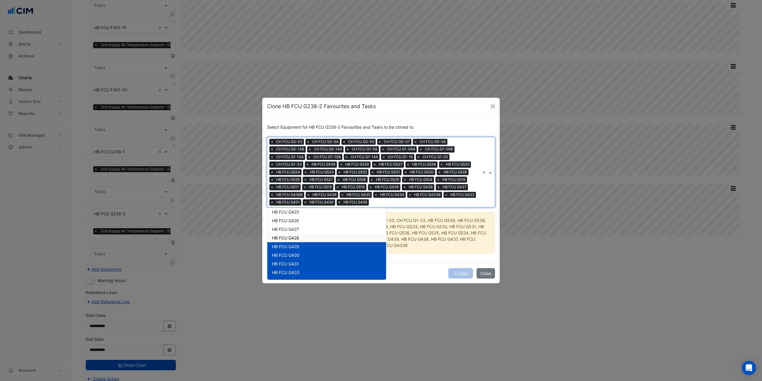
click at [301, 236] on div "HB FCU G428" at bounding box center [326, 237] width 119 height 9
click at [299, 229] on span "HB FCU G427" at bounding box center [285, 228] width 27 height 5
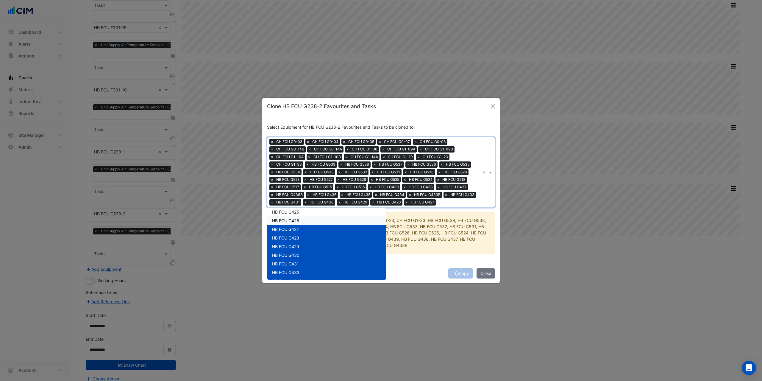
click at [298, 222] on span "HB FCU G426" at bounding box center [285, 220] width 27 height 5
click at [300, 212] on div "HB FCU G425" at bounding box center [326, 211] width 119 height 9
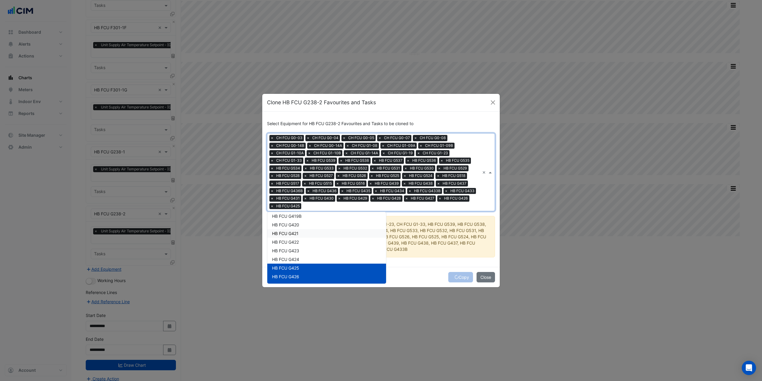
scroll to position [1506, 0]
click at [299, 264] on span "HB FCU G424" at bounding box center [285, 266] width 27 height 5
click at [296, 258] on span "HB FCU G423" at bounding box center [285, 257] width 27 height 5
click at [294, 249] on span "HB FCU G422" at bounding box center [285, 249] width 27 height 5
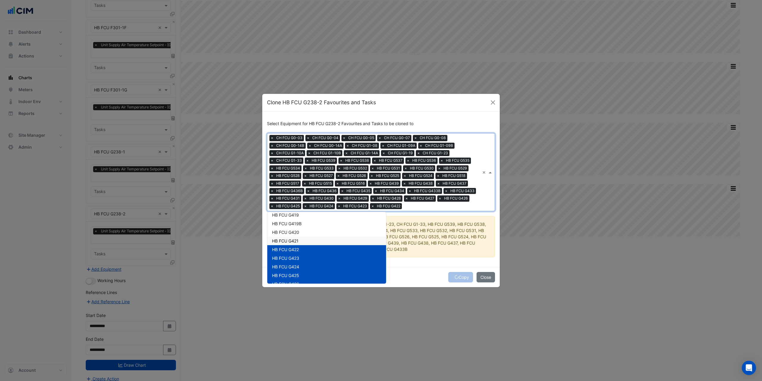
click at [295, 240] on span "HB FCU G421" at bounding box center [285, 240] width 26 height 5
click at [295, 232] on span "HB FCU G420" at bounding box center [285, 231] width 27 height 5
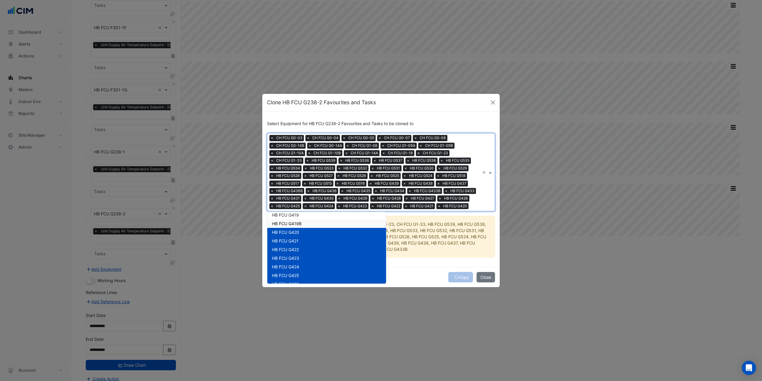
click at [296, 223] on span "HB FCU G419B" at bounding box center [286, 223] width 29 height 5
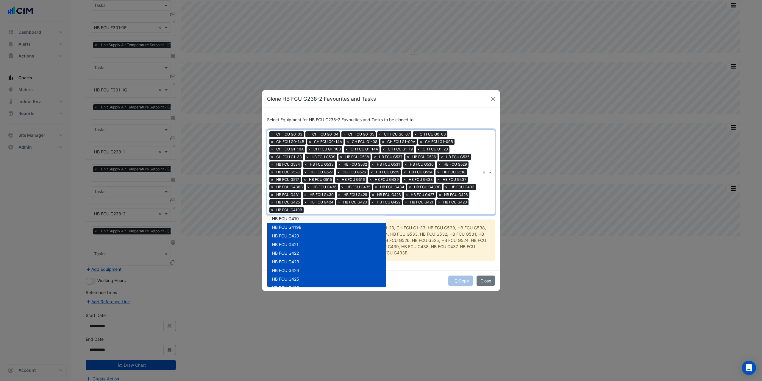
click at [298, 216] on span "HB FCU G419" at bounding box center [285, 218] width 27 height 5
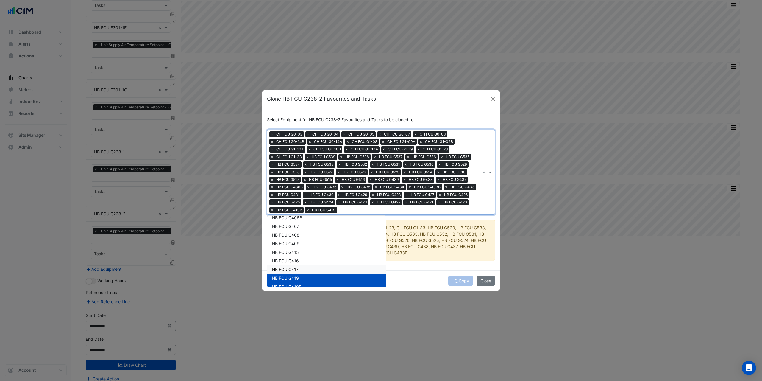
click at [299, 267] on div "HB FCU G417" at bounding box center [326, 269] width 119 height 9
click at [295, 261] on span "HB FCU G416" at bounding box center [285, 260] width 27 height 5
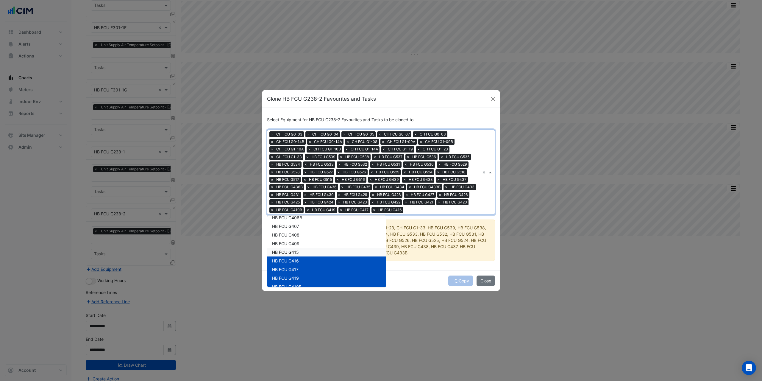
click at [293, 252] on span "HB FCU G415" at bounding box center [285, 251] width 27 height 5
click at [293, 245] on span "HB FCU G409" at bounding box center [285, 243] width 27 height 5
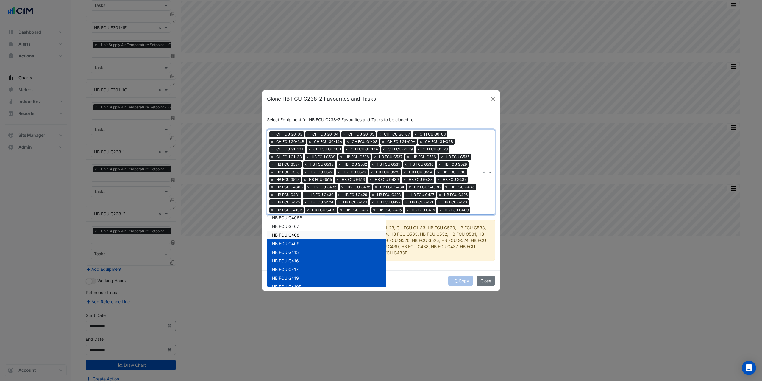
click at [294, 234] on span "HB FCU G408" at bounding box center [285, 234] width 27 height 5
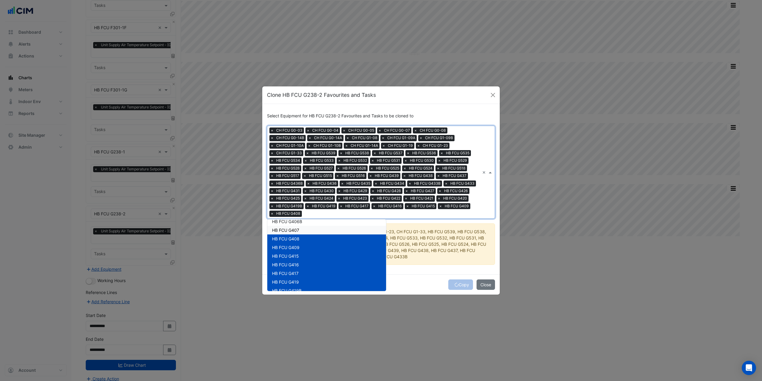
click at [296, 234] on div "HB FCU G408" at bounding box center [326, 238] width 119 height 9
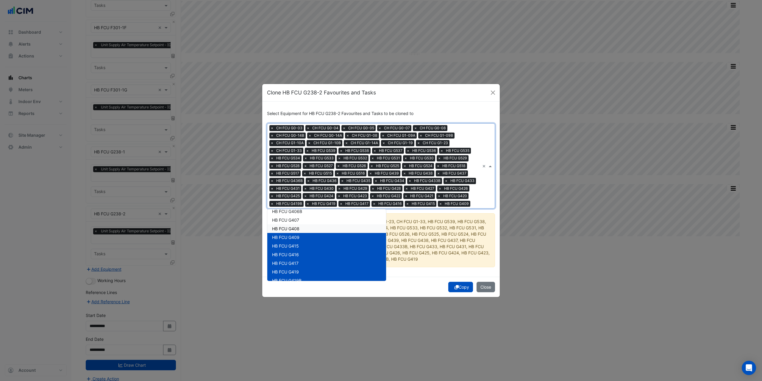
click at [297, 228] on span "HB FCU G408" at bounding box center [285, 228] width 27 height 5
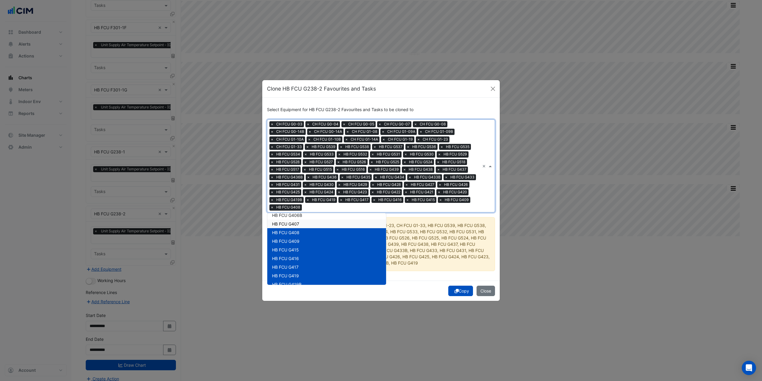
click at [297, 223] on span "HB FCU G407" at bounding box center [285, 223] width 27 height 5
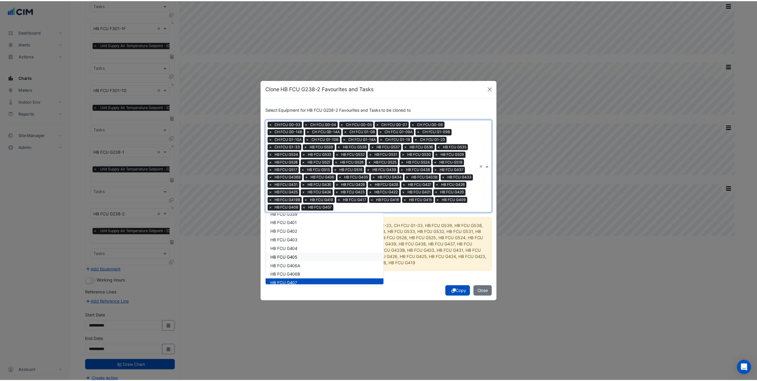
scroll to position [1386, 0]
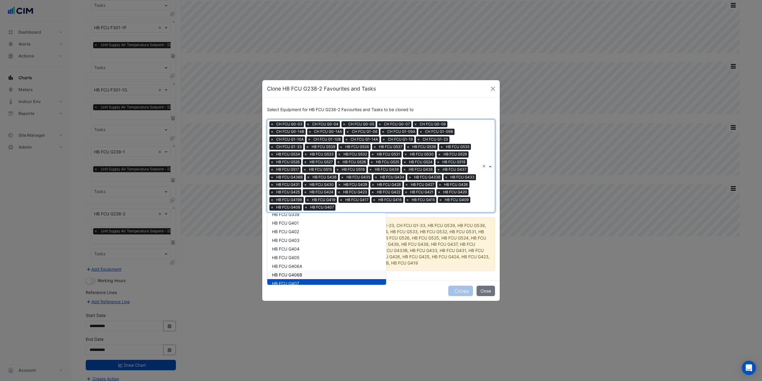
click at [302, 272] on span "HB FCU G406B" at bounding box center [287, 274] width 30 height 5
click at [299, 265] on span "HB FCU G406A" at bounding box center [287, 265] width 30 height 5
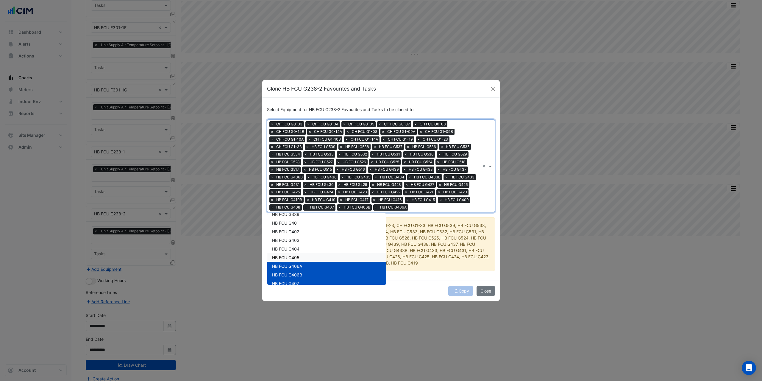
click at [297, 258] on span "HB FCU G405" at bounding box center [285, 257] width 27 height 5
click at [296, 248] on span "HB FCU G404" at bounding box center [285, 248] width 27 height 5
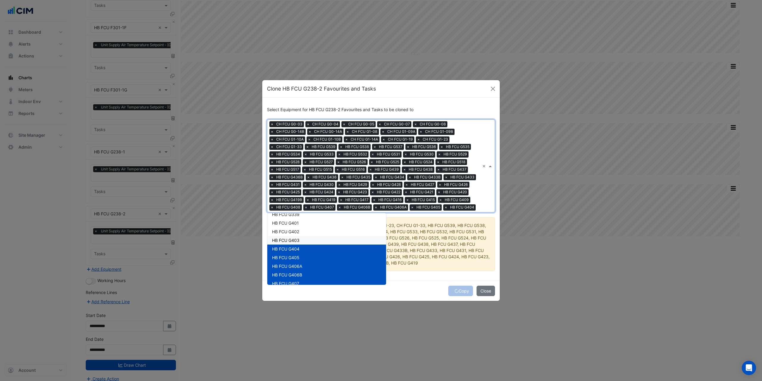
click at [295, 239] on span "HB FCU G403" at bounding box center [285, 239] width 27 height 5
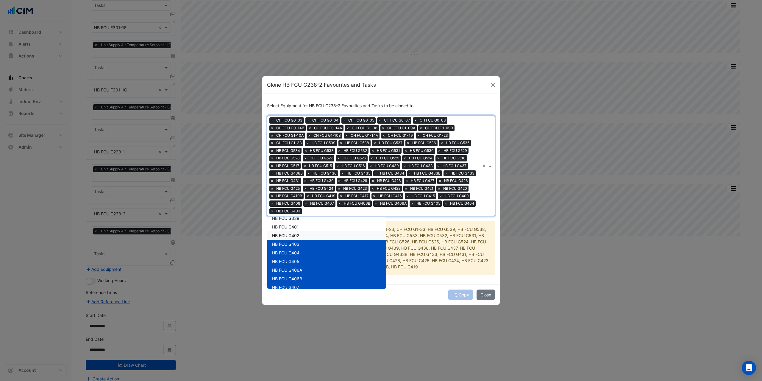
click at [296, 233] on span "HB FCU G402" at bounding box center [285, 235] width 27 height 5
click at [295, 227] on span "HB FCU G401" at bounding box center [285, 226] width 27 height 5
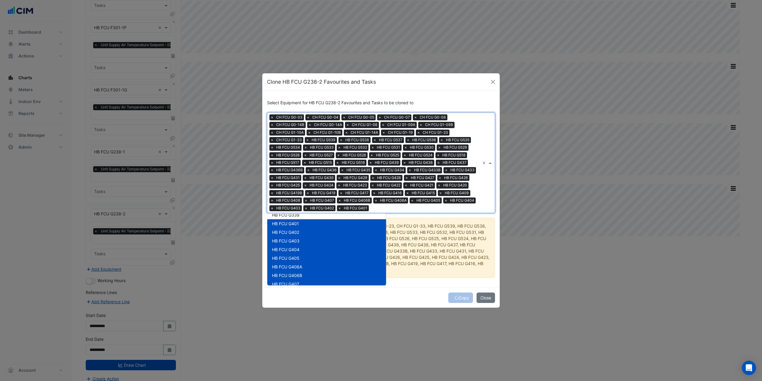
click at [429, 290] on div "Copy Close" at bounding box center [380, 297] width 237 height 20
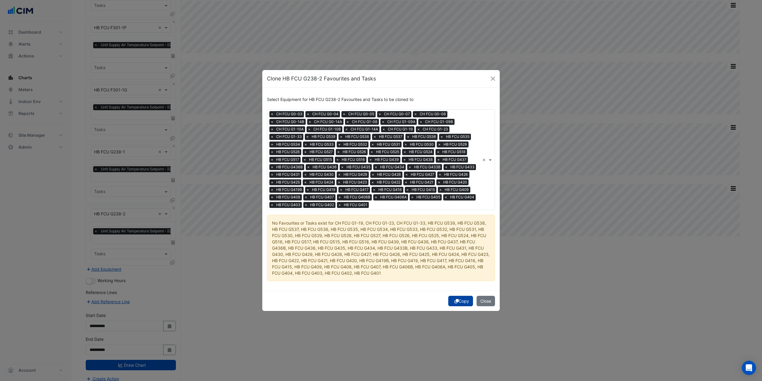
click at [458, 297] on button "Copy" at bounding box center [460, 301] width 25 height 10
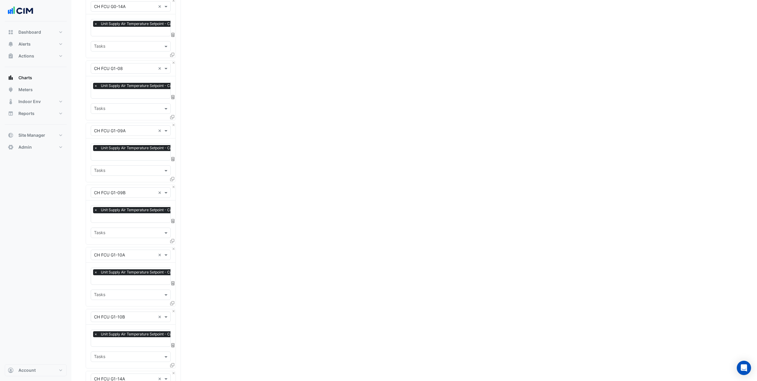
scroll to position [1215, 0]
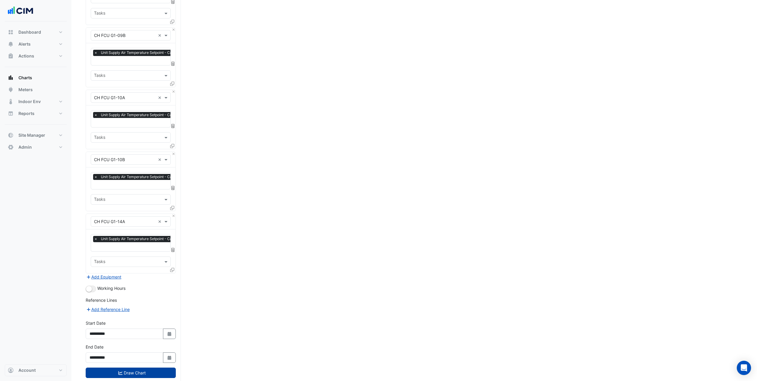
click at [148, 367] on button "Draw Chart" at bounding box center [131, 372] width 90 height 10
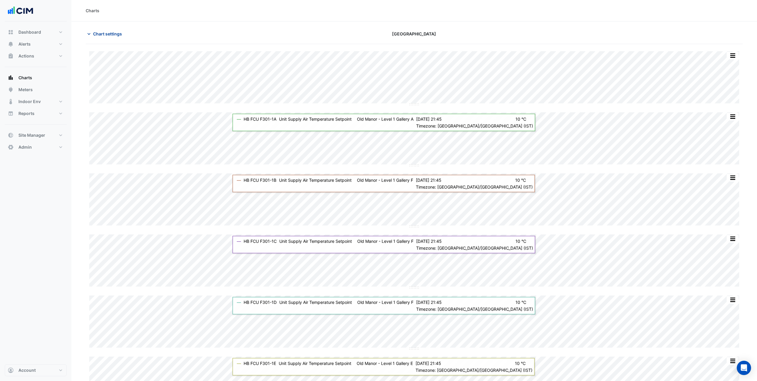
click at [106, 34] on span "Chart settings" at bounding box center [107, 34] width 29 height 6
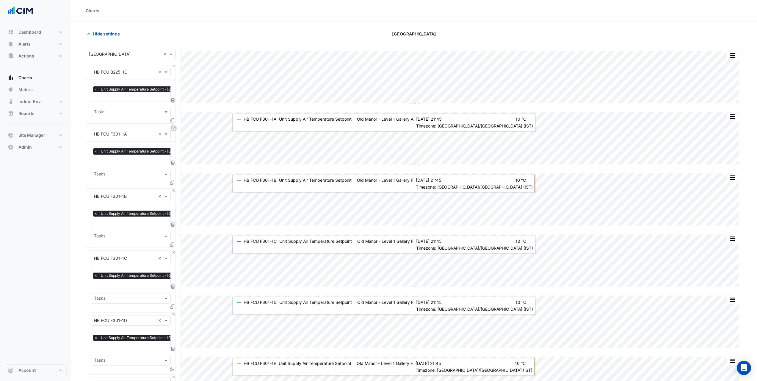
click at [175, 126] on button "Close" at bounding box center [174, 128] width 4 height 4
click at [175, 188] on button "Close" at bounding box center [174, 190] width 4 height 4
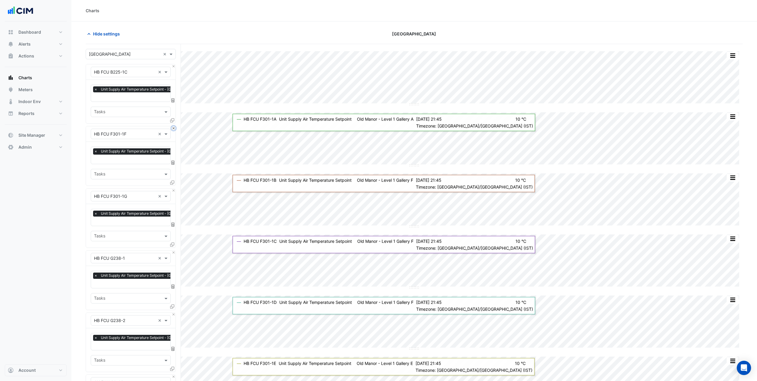
click at [175, 126] on button "Close" at bounding box center [174, 128] width 4 height 4
click at [175, 188] on button "Close" at bounding box center [174, 190] width 4 height 4
click at [175, 126] on button "Close" at bounding box center [174, 128] width 4 height 4
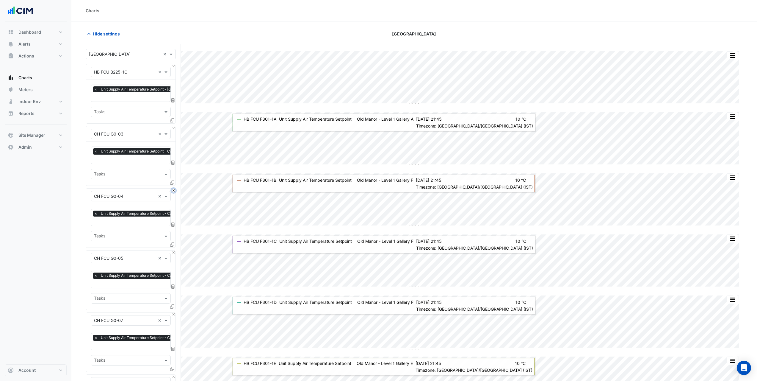
click at [175, 188] on button "Close" at bounding box center [174, 190] width 4 height 4
click at [175, 126] on button "Close" at bounding box center [174, 128] width 4 height 4
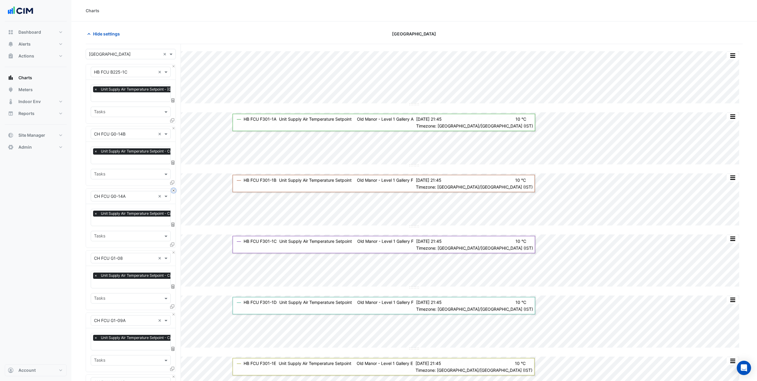
click at [175, 188] on button "Close" at bounding box center [174, 190] width 4 height 4
click at [175, 126] on button "Close" at bounding box center [174, 128] width 4 height 4
click at [175, 188] on button "Close" at bounding box center [174, 190] width 4 height 4
click at [175, 126] on button "Close" at bounding box center [174, 128] width 4 height 4
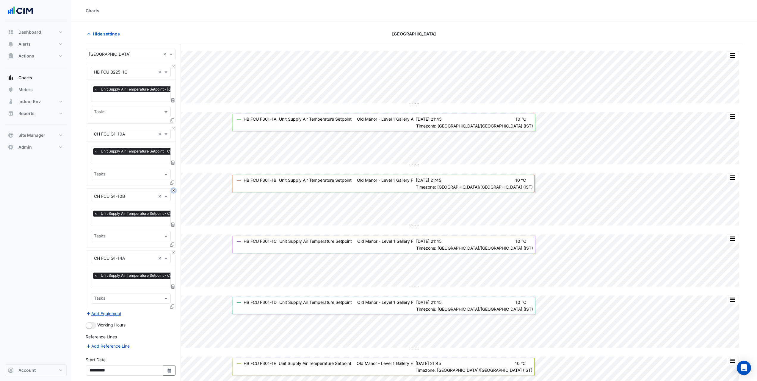
click at [175, 188] on button "Close" at bounding box center [174, 190] width 4 height 4
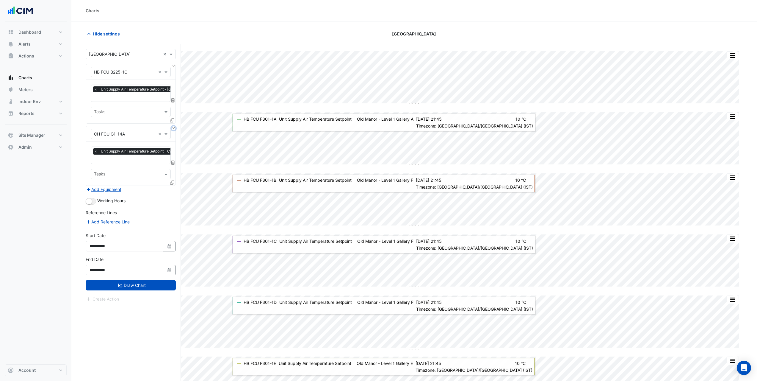
click at [175, 126] on button "Close" at bounding box center [174, 128] width 4 height 4
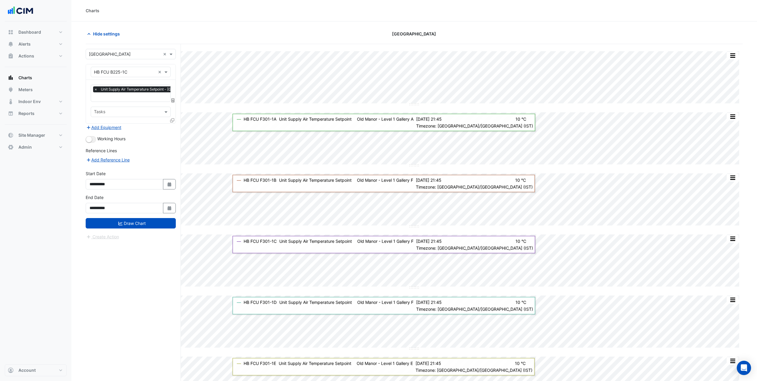
click at [175, 126] on div "Add Equipment" at bounding box center [131, 126] width 90 height 7
click at [136, 71] on input "text" at bounding box center [125, 72] width 62 height 6
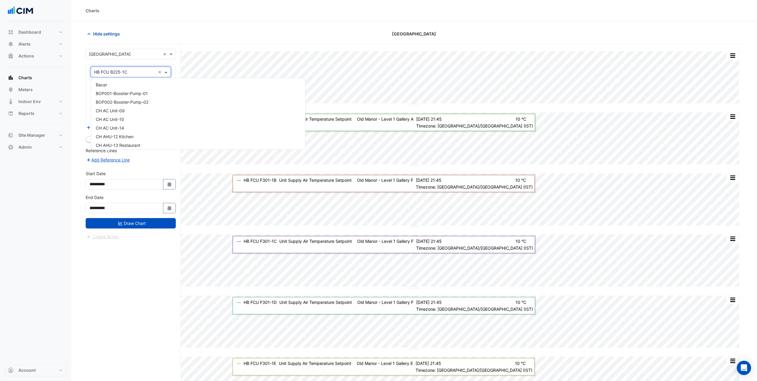
scroll to position [4076, 0]
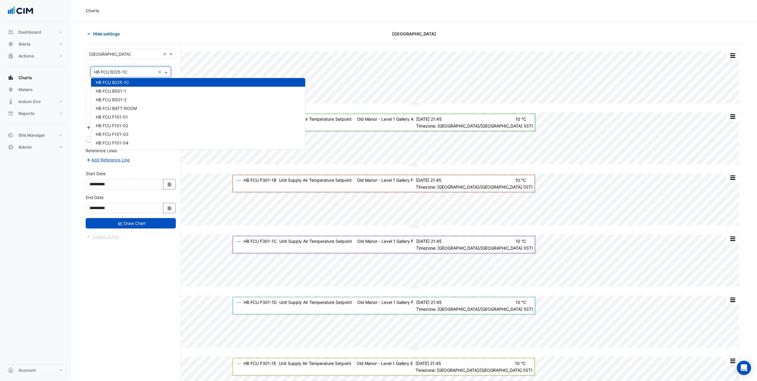
paste input "**********"
type input "**********"
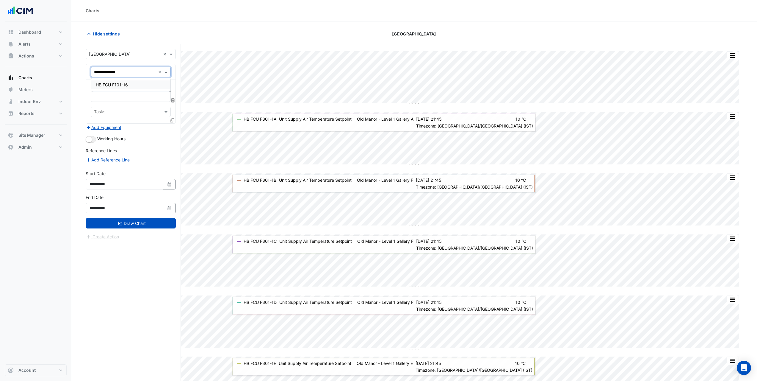
scroll to position [0, 0]
click at [133, 82] on div "HB FCU F101-16" at bounding box center [130, 84] width 79 height 9
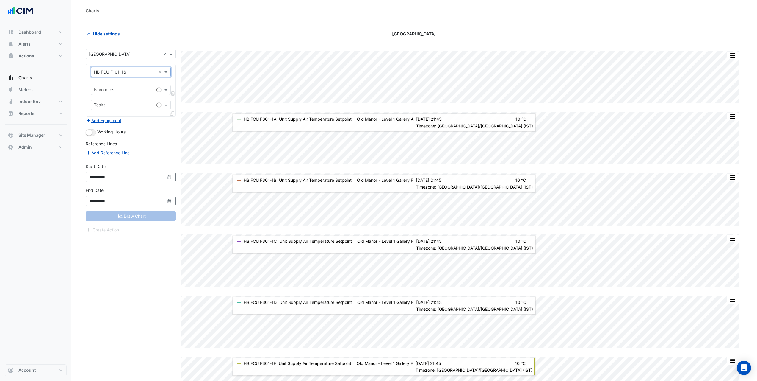
click at [129, 90] on input "text" at bounding box center [124, 90] width 60 height 6
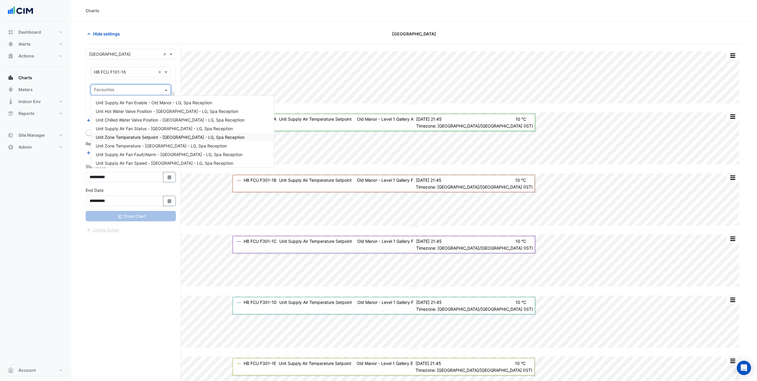
drag, startPoint x: 157, startPoint y: 139, endPoint x: 143, endPoint y: 121, distance: 22.4
click at [157, 139] on span "Unit Zone Temperature Setpoint - Old Manor - LG, Spa Reception" at bounding box center [170, 137] width 149 height 5
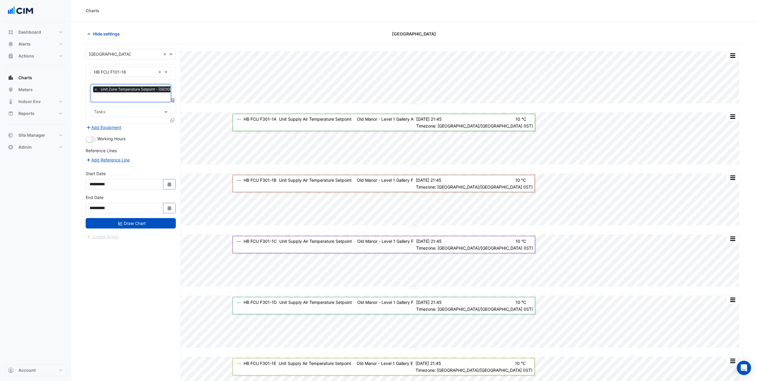
click at [131, 95] on input "text" at bounding box center [163, 97] width 139 height 6
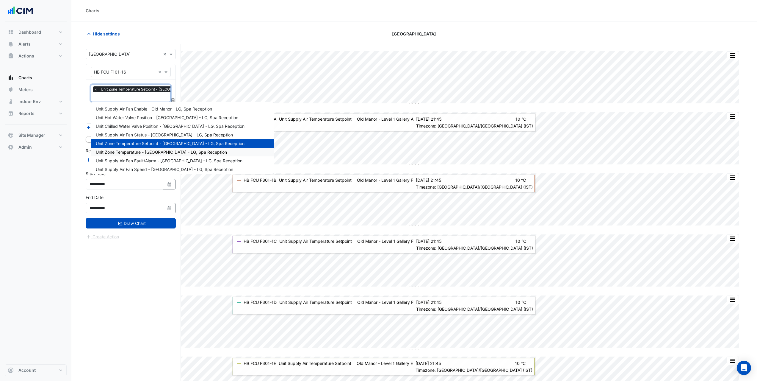
click at [138, 152] on span "Unit Zone Temperature - Old Manor - LG, Spa Reception" at bounding box center [161, 151] width 131 height 5
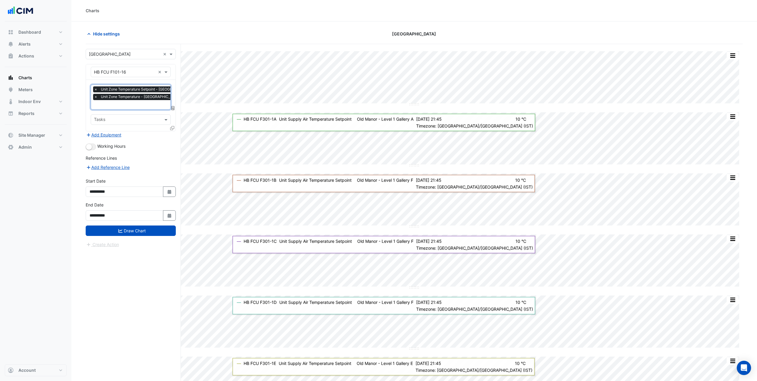
click at [123, 107] on input "text" at bounding box center [163, 105] width 139 height 6
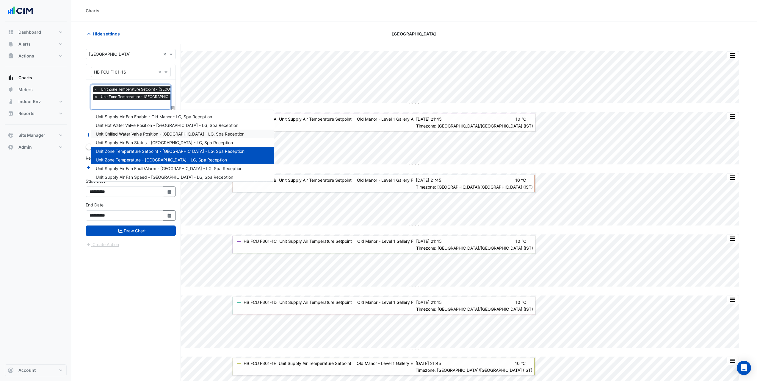
click at [139, 136] on span "Unit Chilled Water Valve Position - Old Manor - LG, Spa Reception" at bounding box center [170, 133] width 149 height 5
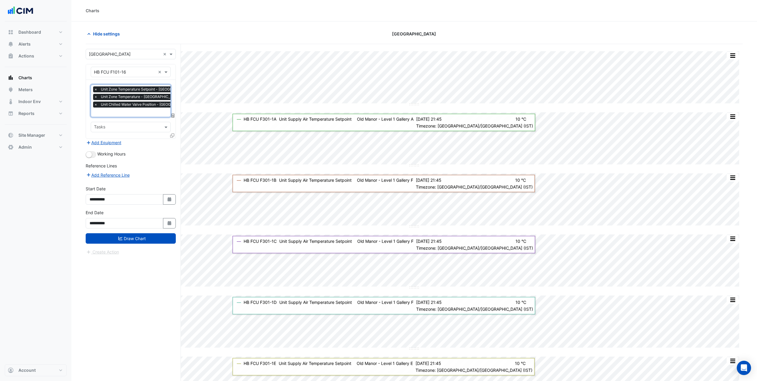
click at [133, 115] on div at bounding box center [163, 113] width 141 height 8
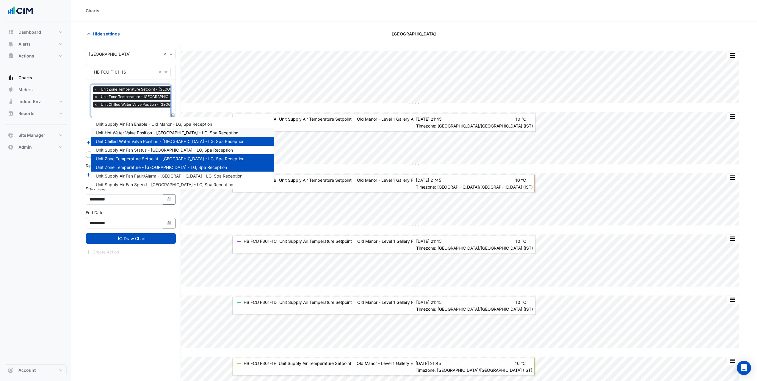
click at [132, 131] on span "Unit Hot Water Valve Position - Old Manor - LG, Spa Reception" at bounding box center [167, 132] width 143 height 5
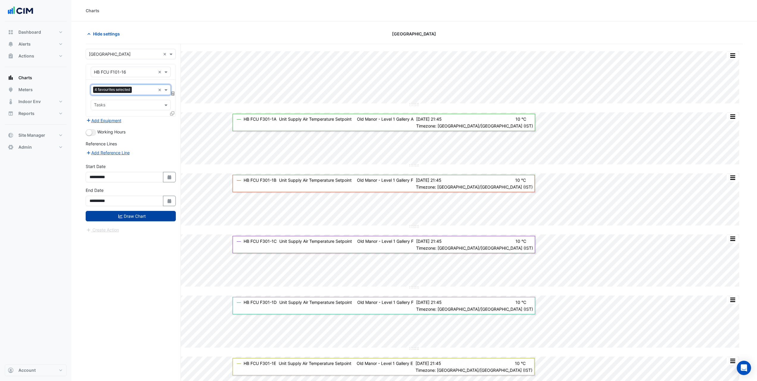
click at [150, 216] on button "Draw Chart" at bounding box center [131, 216] width 90 height 10
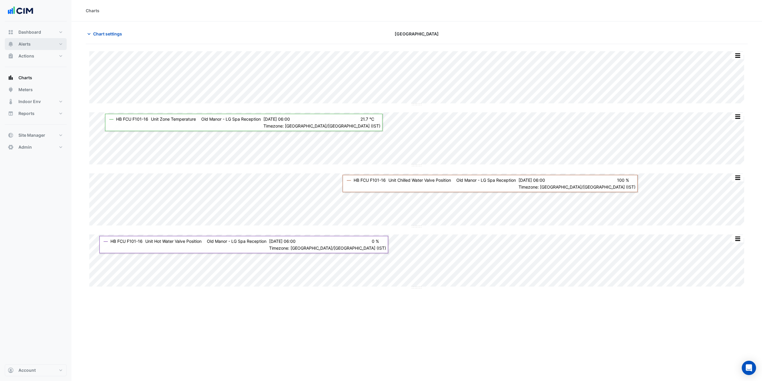
click at [40, 47] on button "Alerts" at bounding box center [36, 44] width 62 height 12
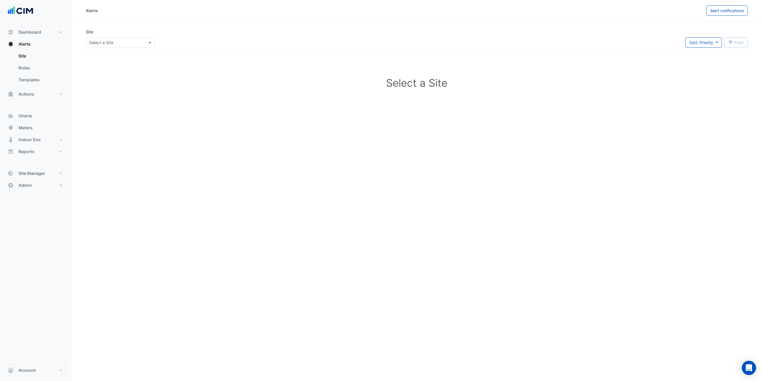
click at [122, 43] on input "text" at bounding box center [114, 43] width 51 height 6
type input "****"
click at [118, 64] on span "[GEOGRAPHIC_DATA]" at bounding box center [117, 63] width 42 height 5
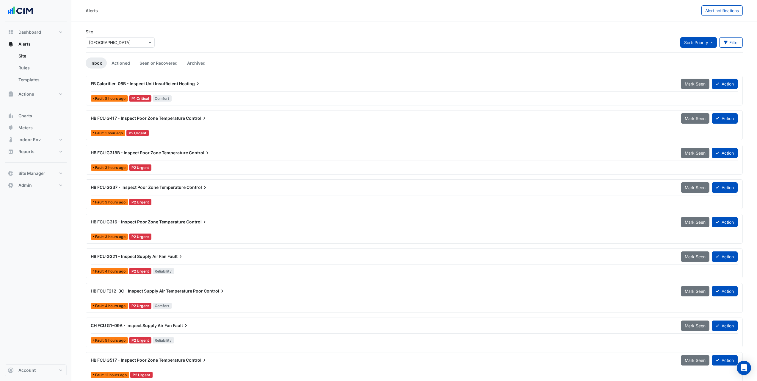
click at [691, 47] on button "Sort: Priority" at bounding box center [699, 42] width 37 height 10
click at [729, 43] on button "Filter" at bounding box center [732, 42] width 24 height 10
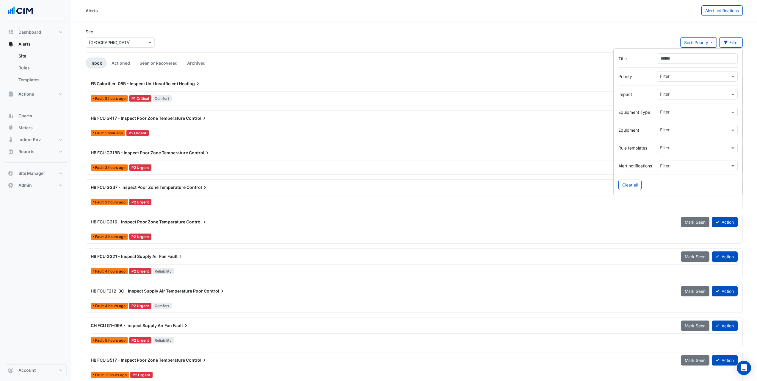
click at [682, 131] on input "text" at bounding box center [695, 130] width 70 height 6
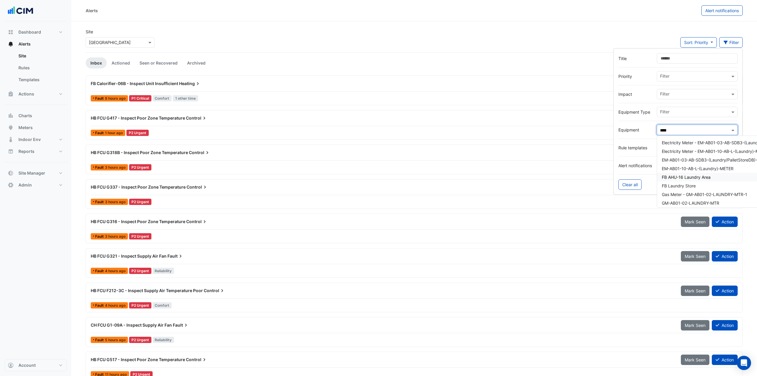
click at [704, 179] on span "FB AHU-16 Laundry Area" at bounding box center [686, 177] width 49 height 5
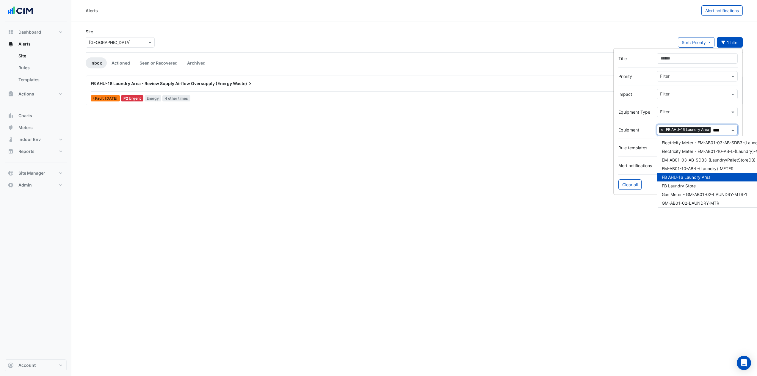
type input "****"
click at [526, 145] on div "Alerts Alert notifications Site Select a Site × Adare Manor Sort: Priority Prio…" at bounding box center [414, 188] width 686 height 376
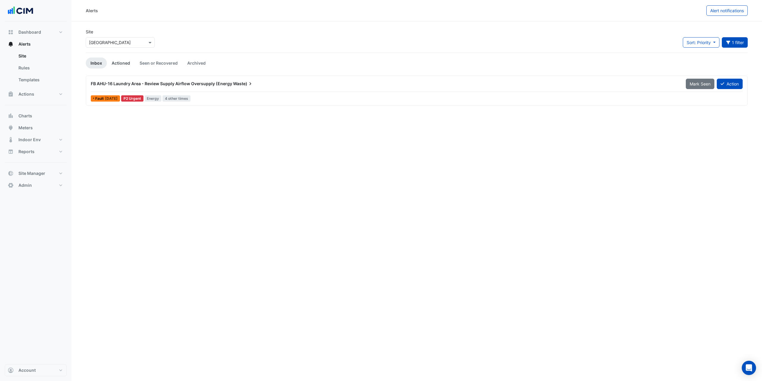
click at [128, 64] on link "Actioned" at bounding box center [121, 62] width 28 height 11
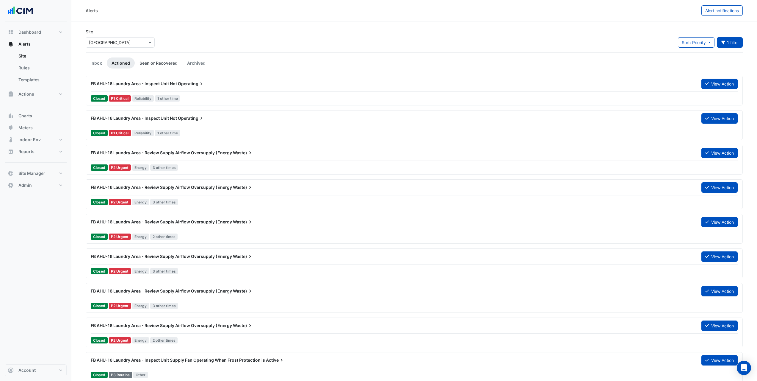
click at [161, 64] on link "Seen or Recovered" at bounding box center [159, 62] width 48 height 11
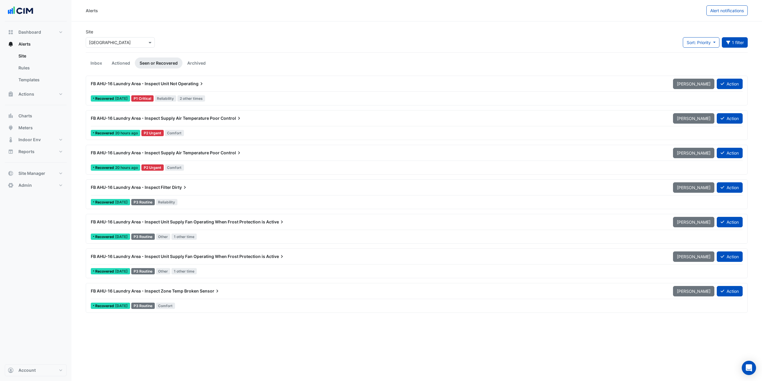
click at [196, 126] on div "FB AHU-16 Laundry Area - Inspect Supply Air Temperature Poor Control Mark Unsee…" at bounding box center [416, 125] width 656 height 24
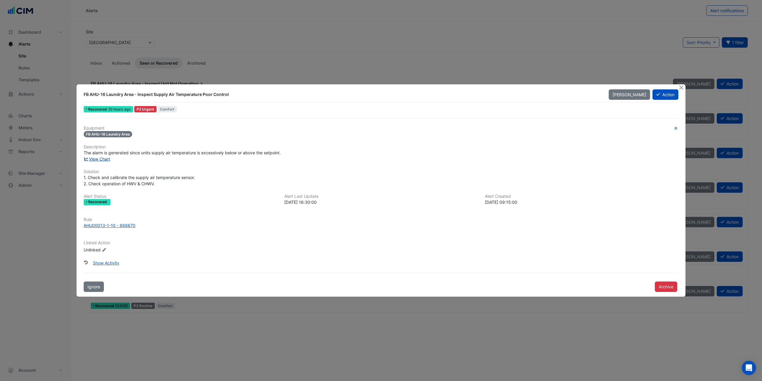
click at [105, 158] on link "View Chart" at bounding box center [97, 158] width 26 height 5
click at [681, 89] on button "Close" at bounding box center [681, 87] width 6 height 6
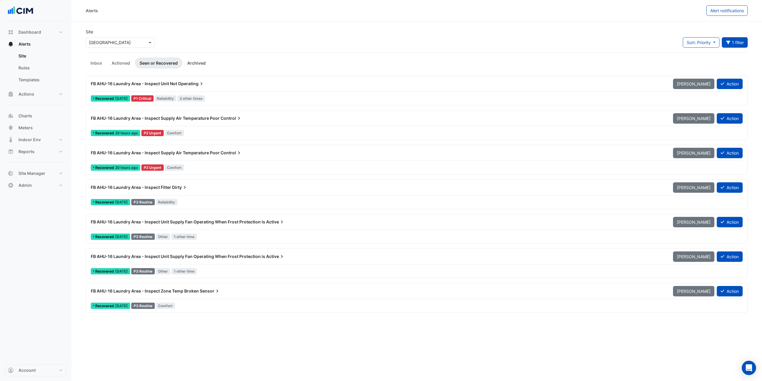
click at [196, 65] on link "Archived" at bounding box center [196, 62] width 28 height 11
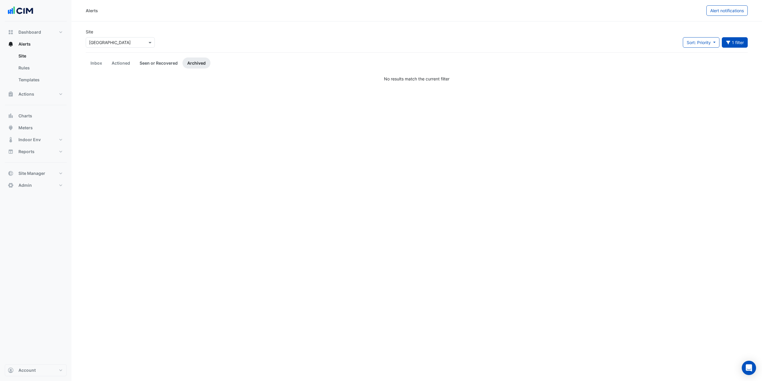
click at [169, 62] on link "Seen or Recovered" at bounding box center [159, 62] width 48 height 11
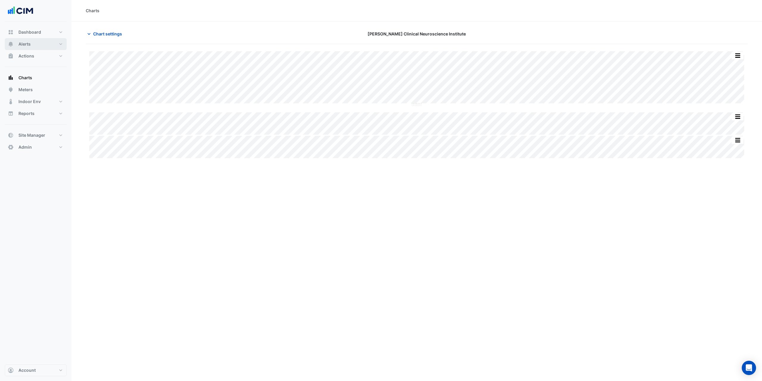
click at [43, 48] on button "Alerts" at bounding box center [36, 44] width 62 height 12
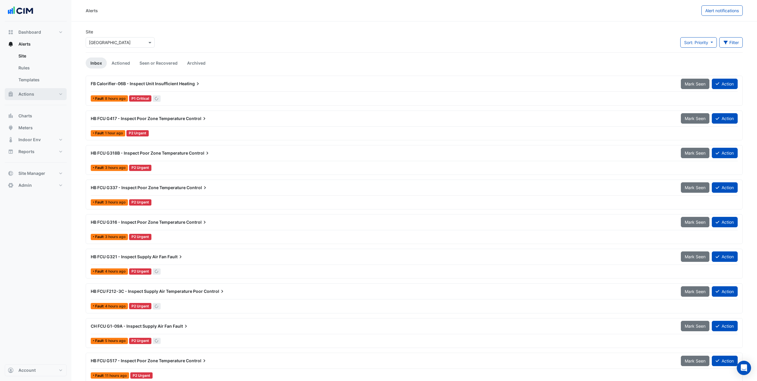
click at [49, 93] on button "Actions" at bounding box center [36, 94] width 62 height 12
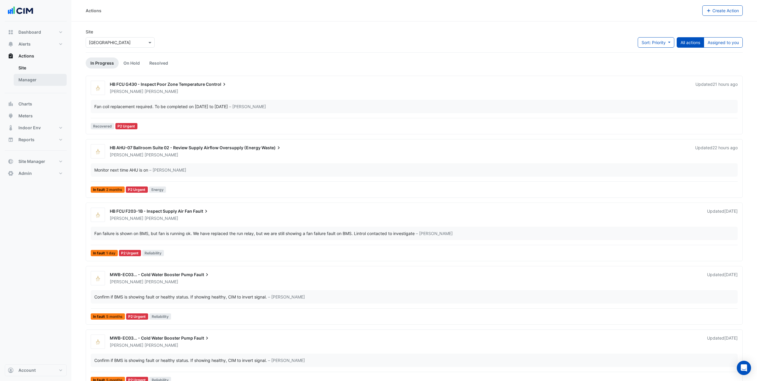
click at [54, 76] on link "Manager" at bounding box center [40, 80] width 53 height 12
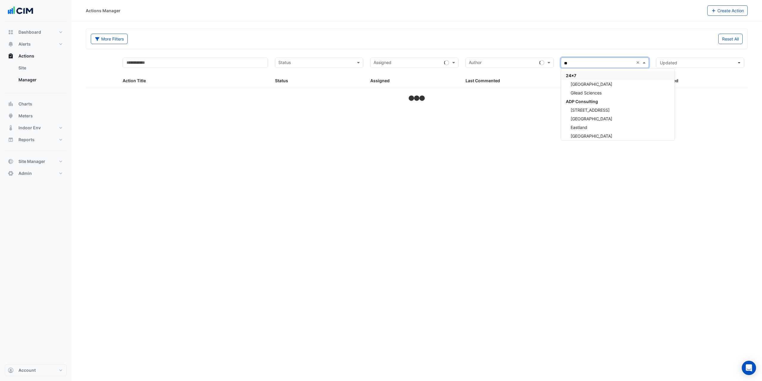
type input "***"
click at [602, 84] on div "[GEOGRAPHIC_DATA]" at bounding box center [604, 84] width 87 height 9
select select "***"
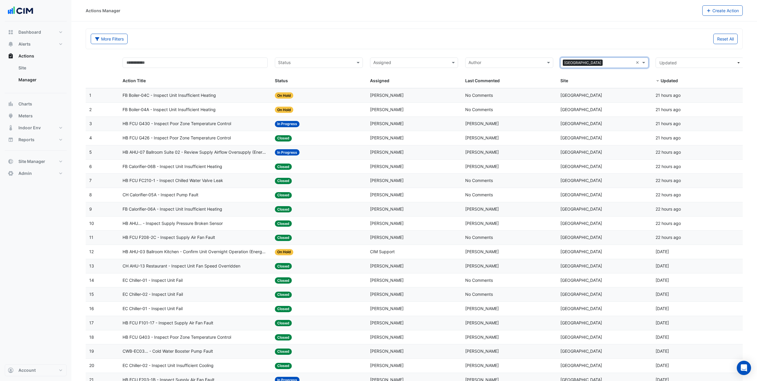
click at [250, 45] on div "More Filters Reset All" at bounding box center [414, 40] width 654 height 13
click at [287, 65] on input "text" at bounding box center [315, 63] width 75 height 7
click at [301, 100] on div "Closed" at bounding box center [318, 101] width 87 height 9
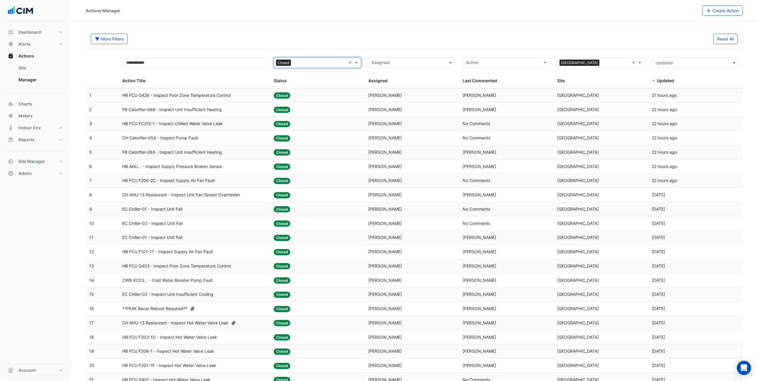
click at [292, 45] on div "More Filters Reset All" at bounding box center [414, 40] width 654 height 13
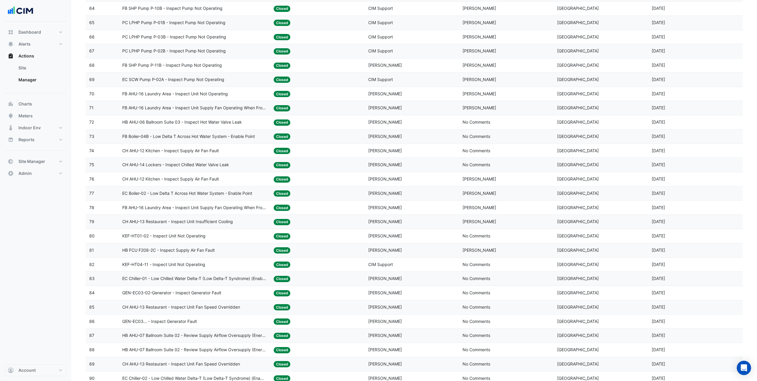
scroll to position [1145, 0]
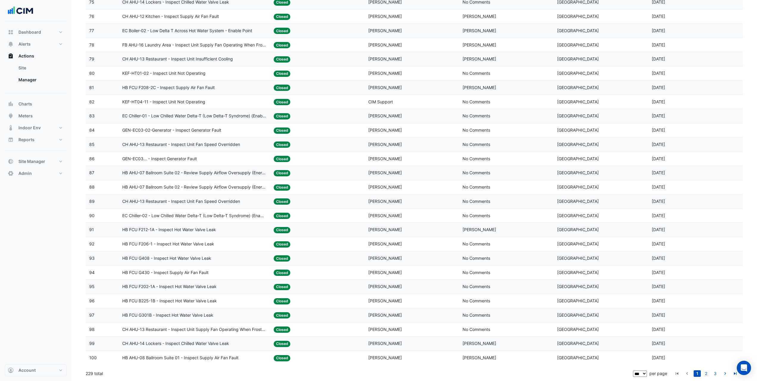
click at [708, 373] on link "2" at bounding box center [706, 373] width 7 height 7
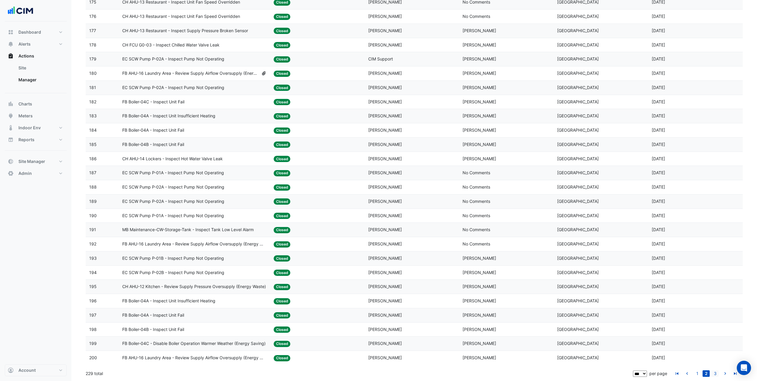
click at [713, 373] on link "3" at bounding box center [715, 373] width 7 height 7
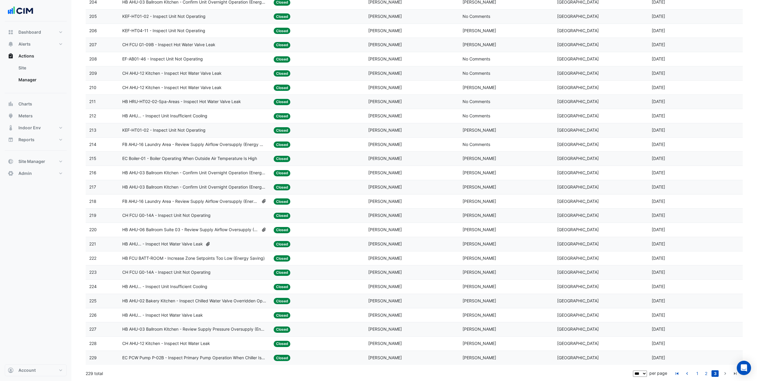
scroll to position [136, 0]
click at [220, 346] on div "CH AHU-12 Kitchen - Inspect Hot Water Leak" at bounding box center [194, 343] width 144 height 7
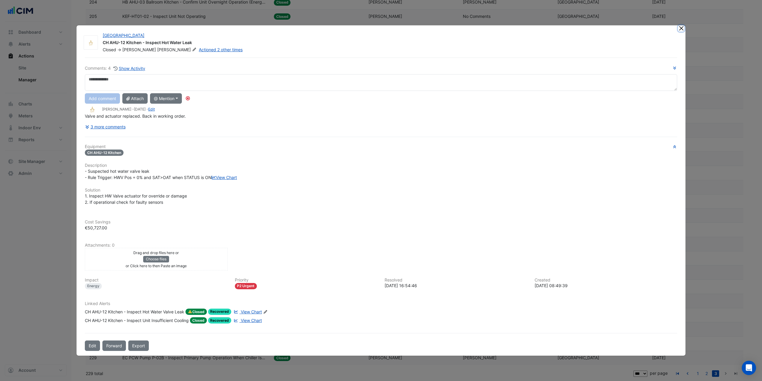
click at [681, 25] on button "Close" at bounding box center [681, 28] width 6 height 6
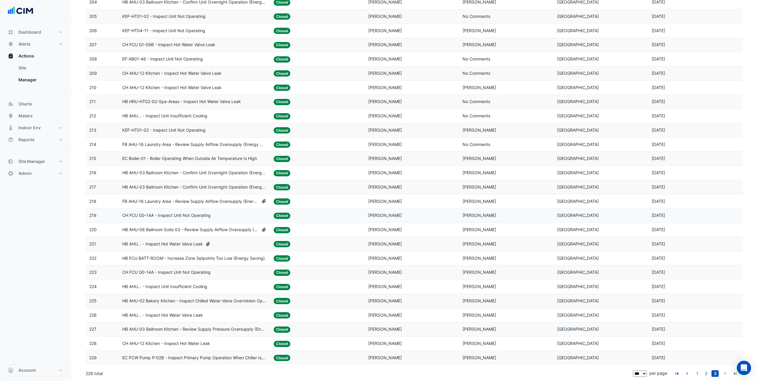
click at [189, 318] on datatable-body-cell "Action Title: HB AHU... - Inspect Hot Water Valve Leak" at bounding box center [194, 315] width 151 height 14
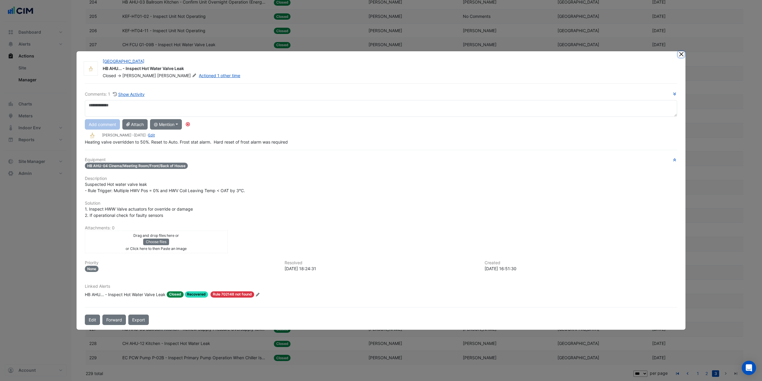
click at [680, 55] on button "Close" at bounding box center [681, 54] width 6 height 6
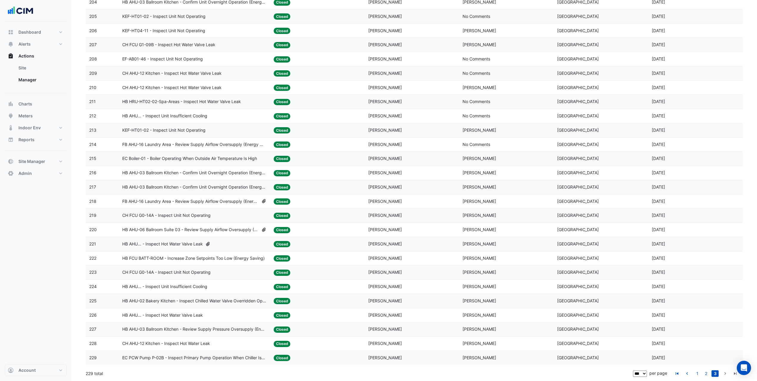
click at [212, 314] on div "HB AHU... - Inspect Hot Water Valve Leak" at bounding box center [194, 315] width 144 height 7
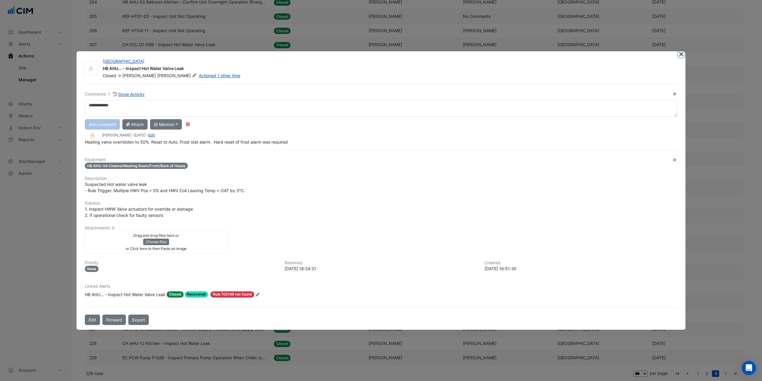
click at [681, 55] on button "Close" at bounding box center [681, 54] width 6 height 6
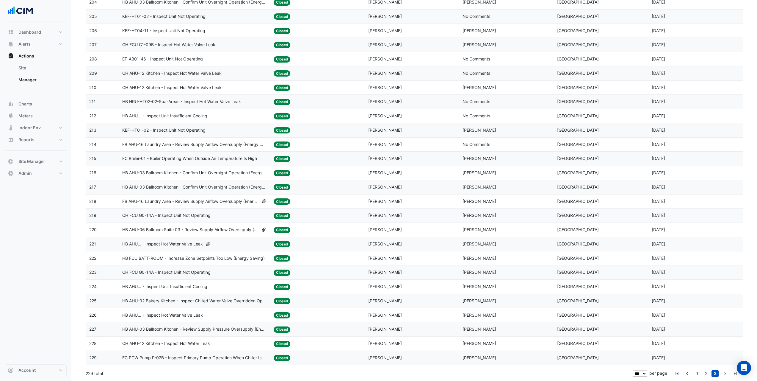
click at [242, 302] on span "HB AHU-02 Bakery Kitchen - Inspect Chilled Water Valve Overridden Open" at bounding box center [194, 300] width 144 height 7
click at [218, 297] on datatable-body-cell "Action Title: HB AHU-02 Bakery Kitchen - Inspect Chilled Water Valve Overridden…" at bounding box center [194, 301] width 151 height 14
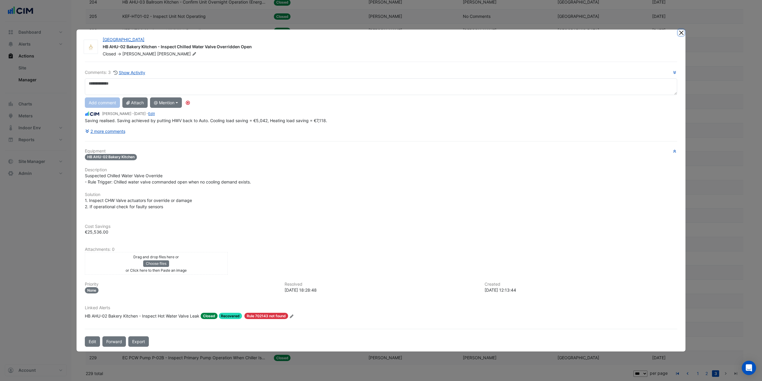
click at [680, 33] on button "Close" at bounding box center [681, 32] width 6 height 6
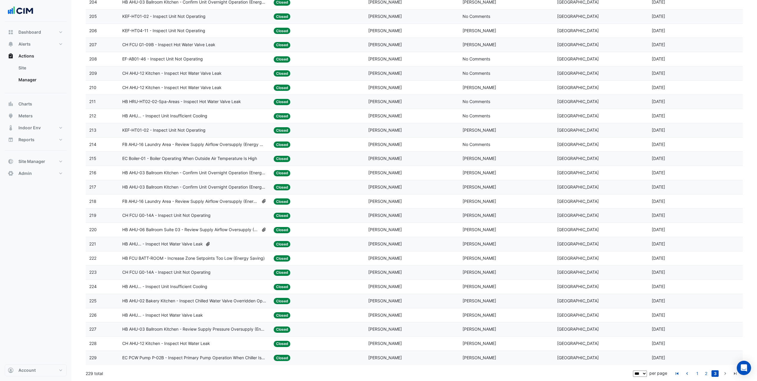
click at [193, 243] on span "HB AHU... - Inspect Hot Water Valve Leak" at bounding box center [162, 243] width 81 height 7
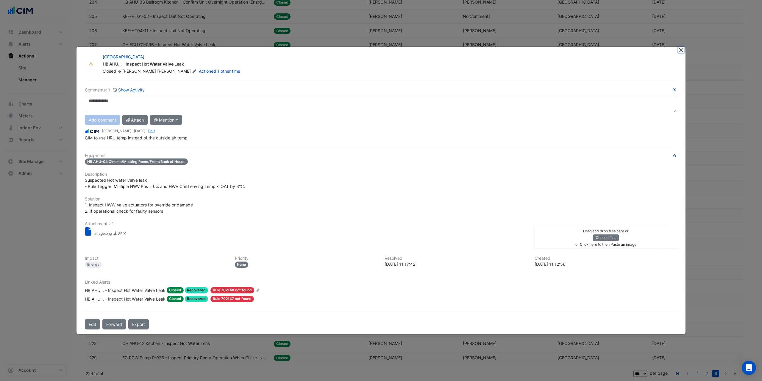
click at [681, 52] on button "Close" at bounding box center [681, 50] width 6 height 6
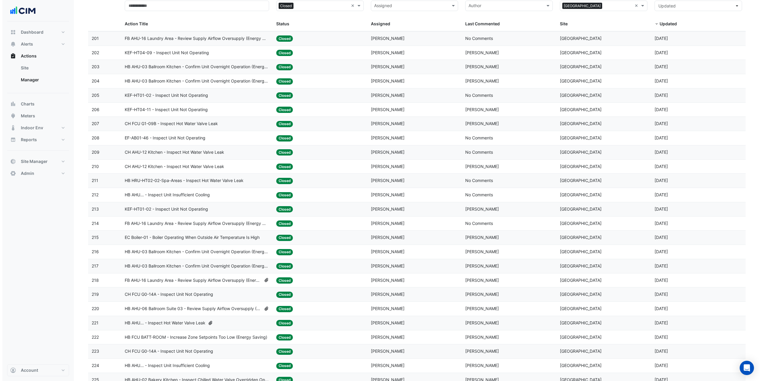
scroll to position [46, 0]
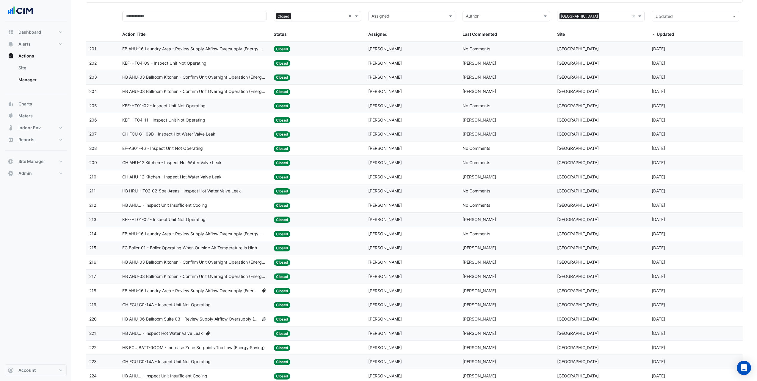
click at [218, 202] on div "HB AHU... - Inspect Unit Insufficient Cooling" at bounding box center [194, 205] width 144 height 7
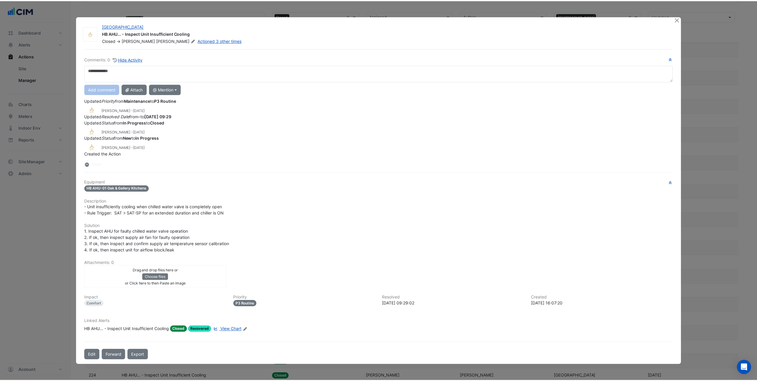
scroll to position [0, 0]
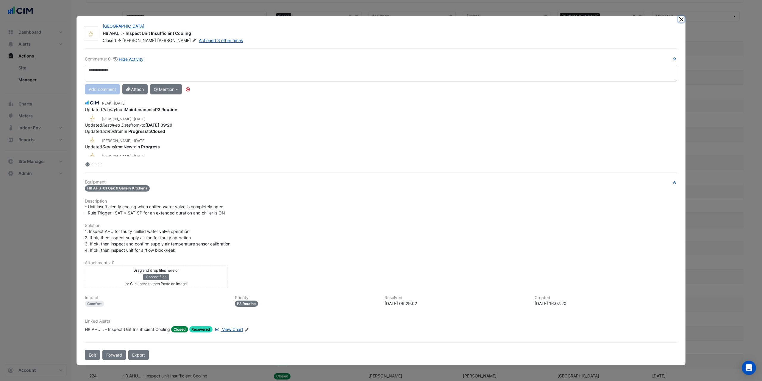
click at [682, 18] on button "Close" at bounding box center [681, 19] width 6 height 6
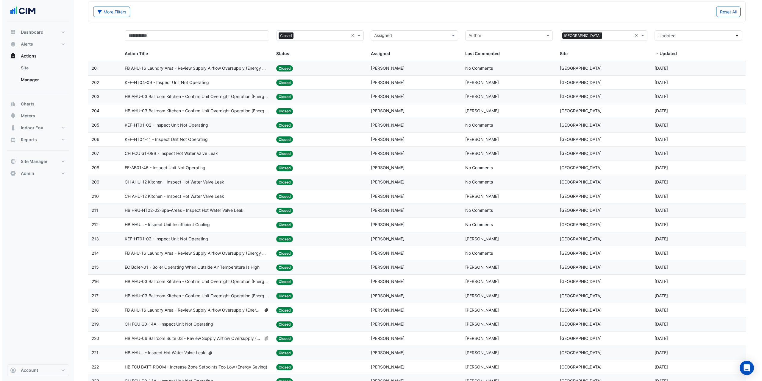
scroll to position [17, 0]
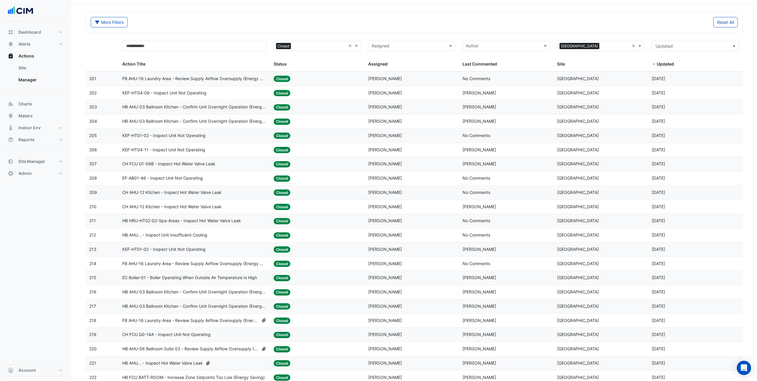
click at [214, 205] on span "CH AHU-12 Kitchen - Inspect Hot Water Valve Leak" at bounding box center [171, 206] width 99 height 7
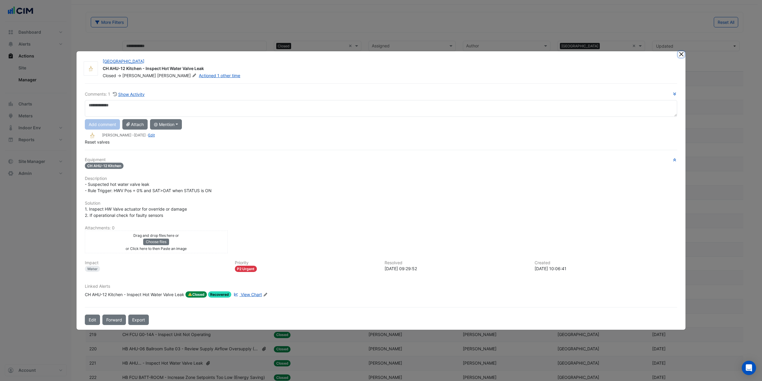
click at [681, 54] on button "Close" at bounding box center [681, 54] width 6 height 6
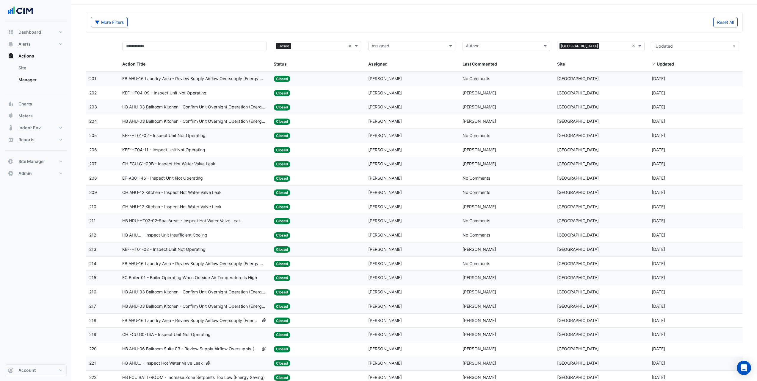
click at [215, 190] on span "CH AHU-12 Kitchen - Inspect Hot Water Valve Leak" at bounding box center [171, 192] width 99 height 7
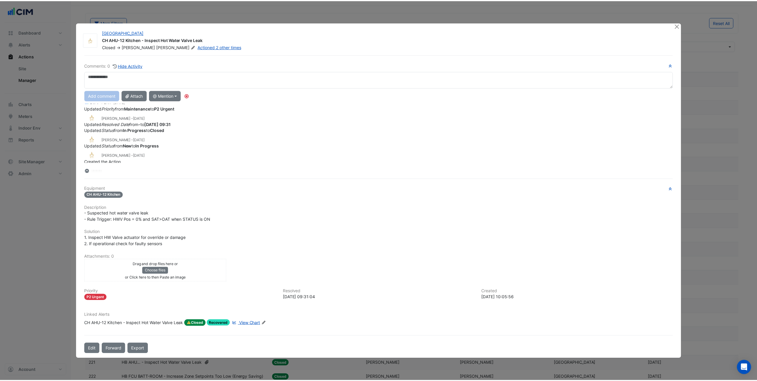
scroll to position [9, 0]
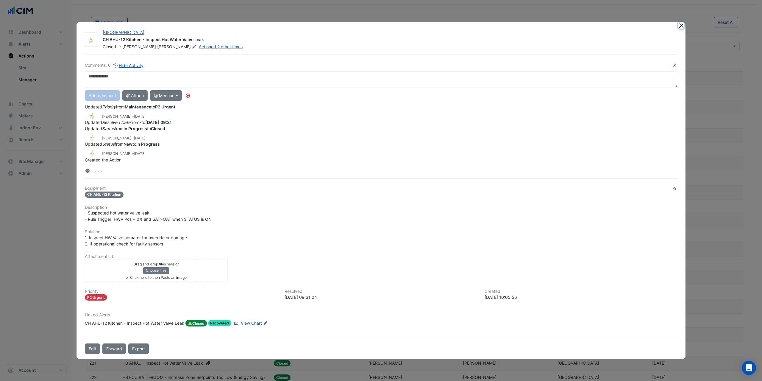
click at [680, 25] on button "Close" at bounding box center [681, 25] width 6 height 6
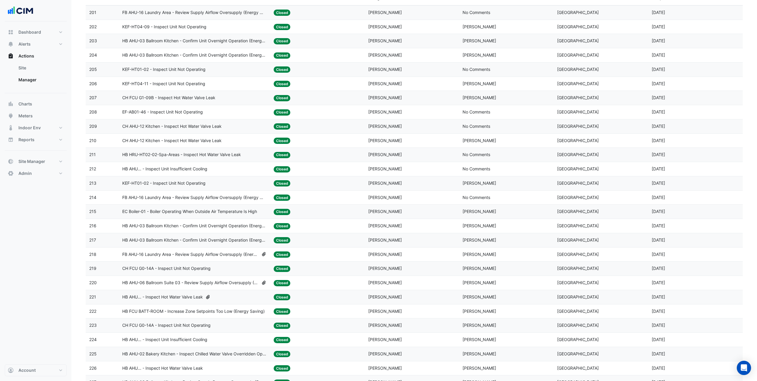
scroll to position [136, 0]
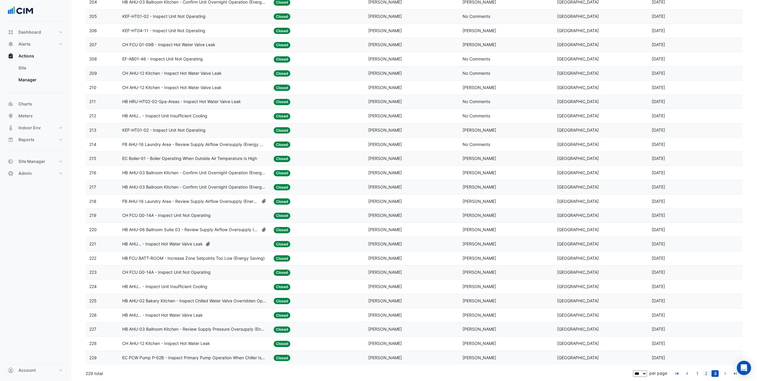
click at [704, 374] on link "2" at bounding box center [706, 373] width 7 height 7
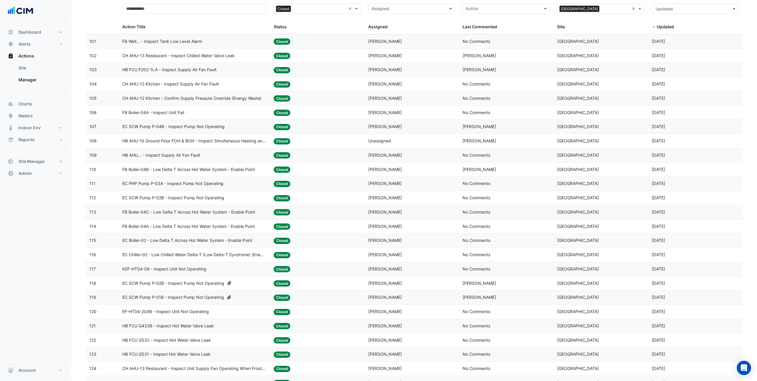
scroll to position [0, 0]
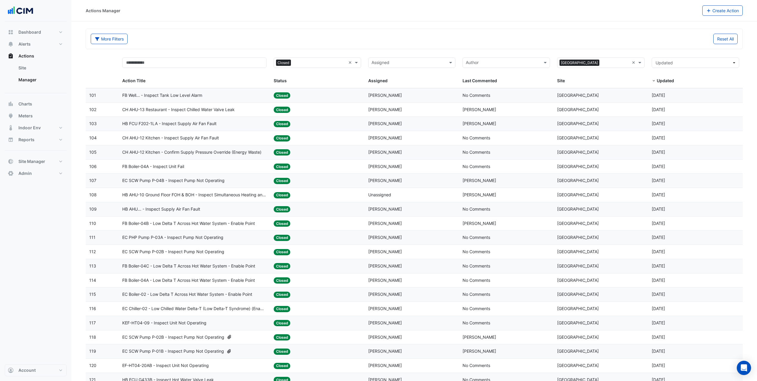
click at [241, 108] on div "CH AHU-13 Restaurant - Inspect Chilled Water Valve Leak" at bounding box center [194, 109] width 144 height 7
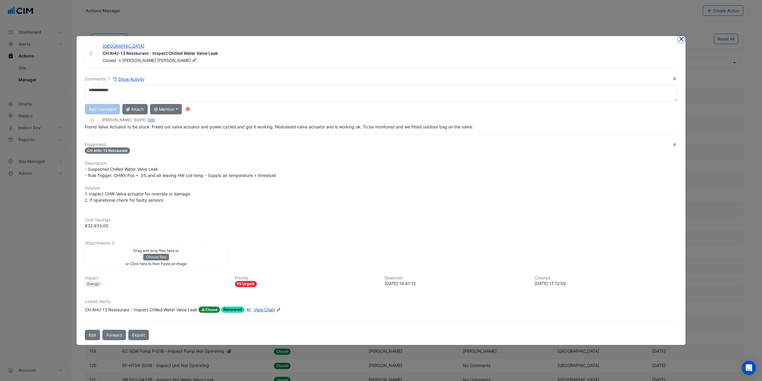
click at [683, 38] on button "Close" at bounding box center [681, 39] width 6 height 6
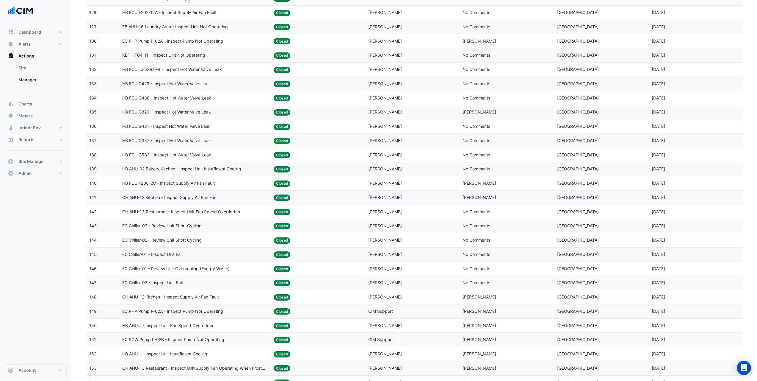
scroll to position [476, 0]
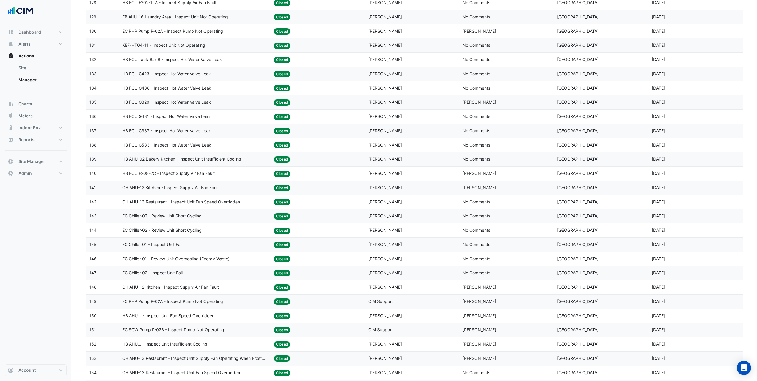
click at [218, 156] on span "HB AHU-02 Bakery Kitchen - Inspect Unit Insufficient Cooling" at bounding box center [181, 159] width 119 height 7
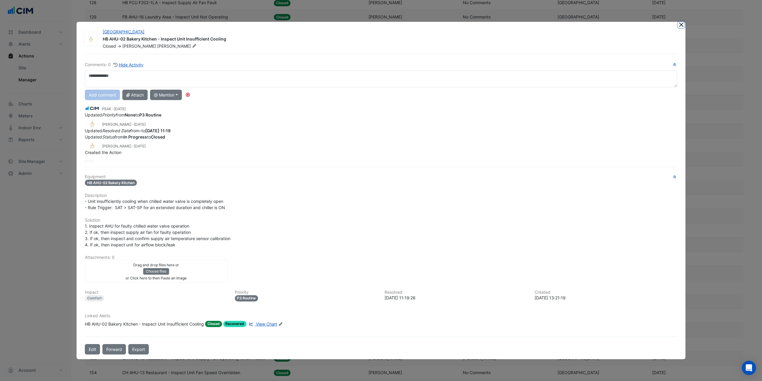
click at [682, 26] on button "Close" at bounding box center [681, 25] width 6 height 6
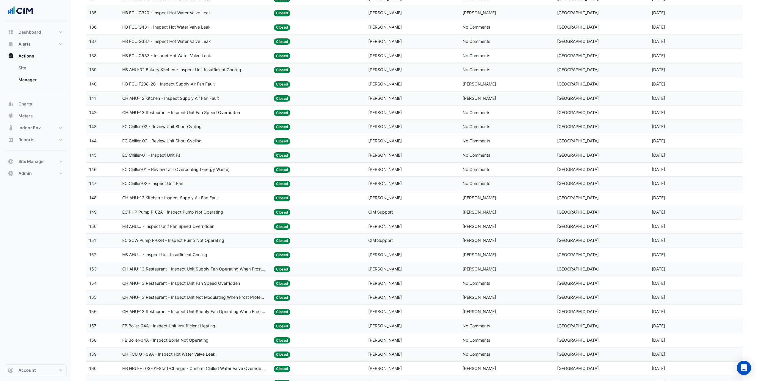
scroll to position [595, 0]
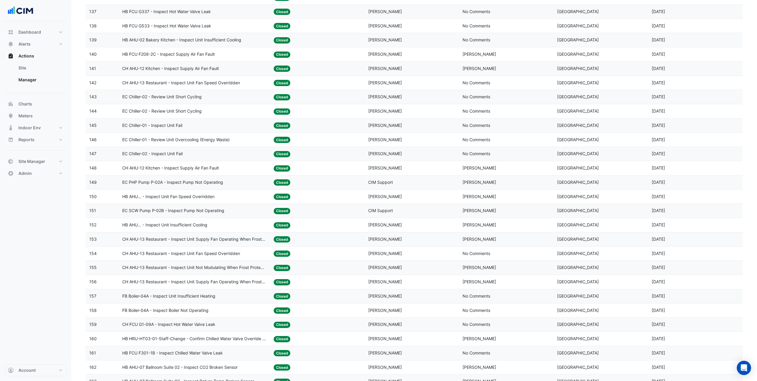
click at [205, 227] on span "HB AHU... - Inspect Unit Insufficient Cooling" at bounding box center [164, 224] width 85 height 7
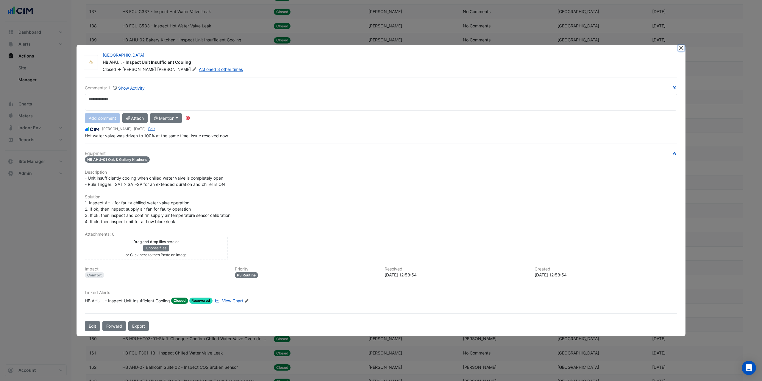
click at [682, 48] on button "Close" at bounding box center [681, 48] width 6 height 6
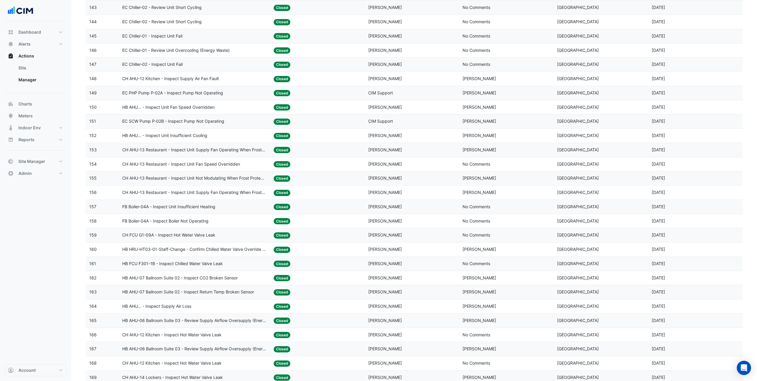
scroll to position [714, 0]
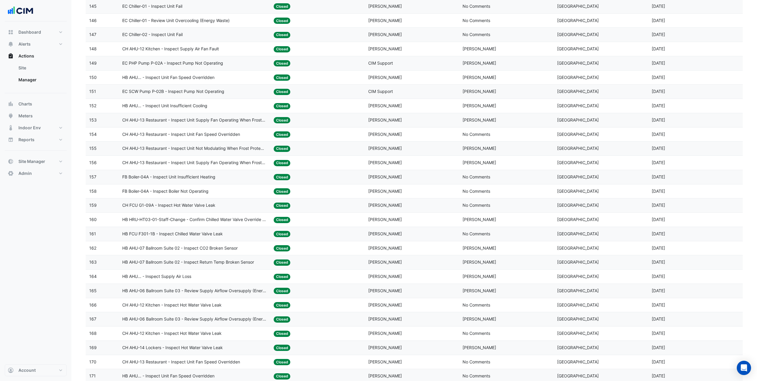
click at [235, 223] on datatable-body-cell "Action Title: HB HRU-HT03-01-Staff-Change - Confirm Chilled Water Valve Overrid…" at bounding box center [194, 219] width 151 height 14
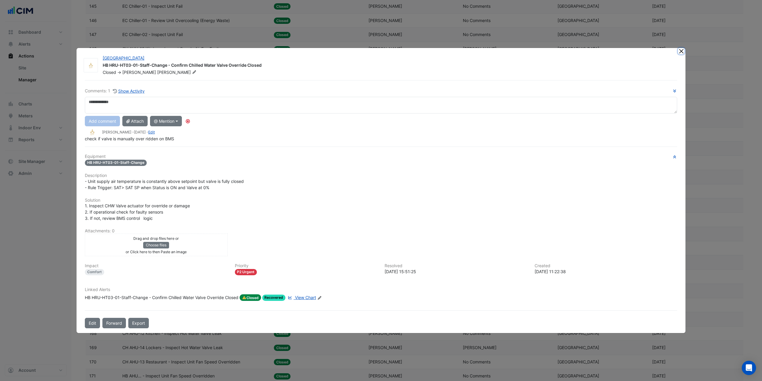
click at [681, 51] on button "Close" at bounding box center [681, 51] width 6 height 6
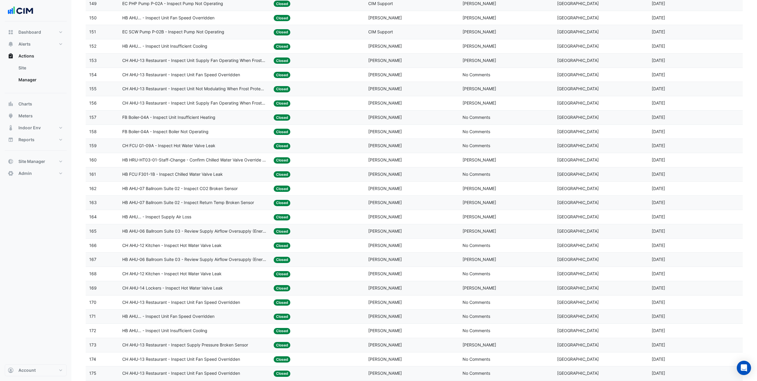
scroll to position [803, 0]
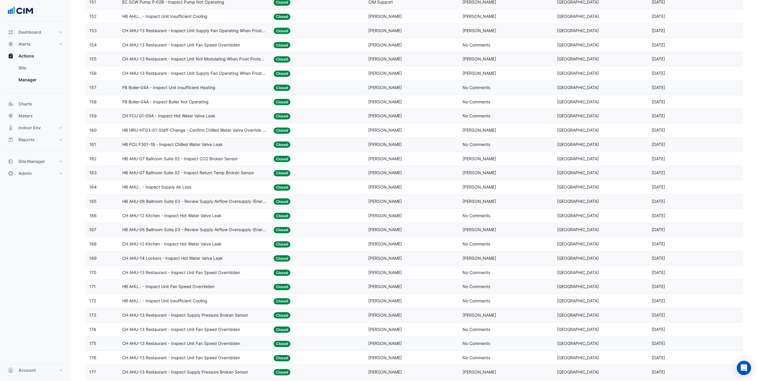
click at [229, 215] on div "CH AHU-12 Kitchen - Inspect Hot Water Valve Leak" at bounding box center [194, 215] width 144 height 7
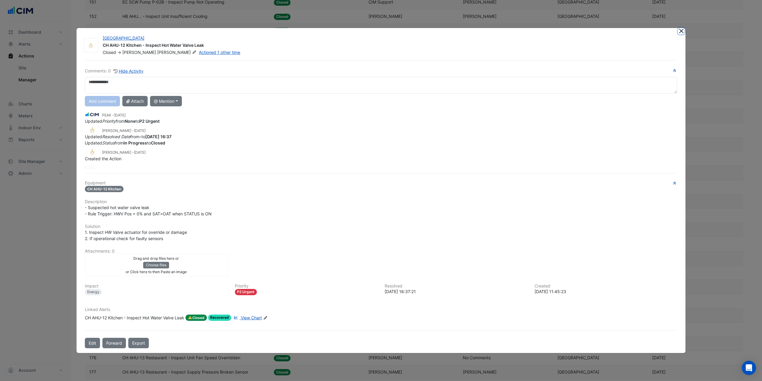
click at [683, 31] on button "Close" at bounding box center [681, 31] width 6 height 6
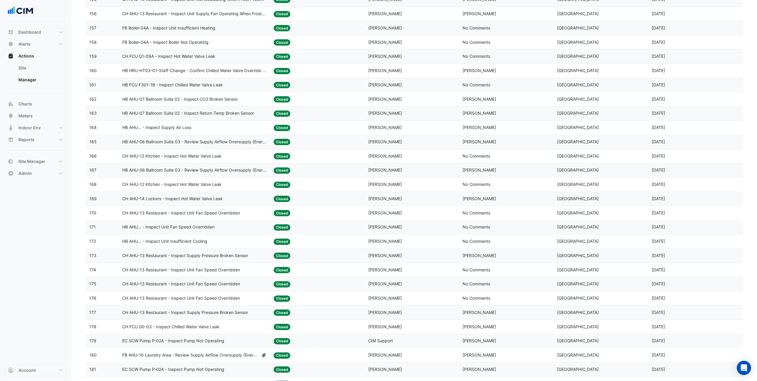
scroll to position [893, 0]
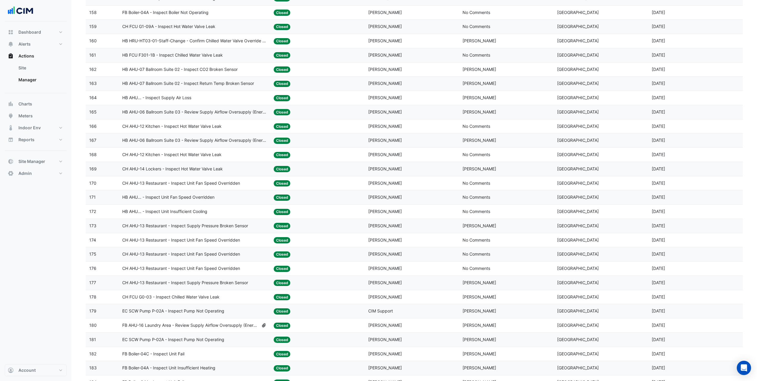
click at [236, 215] on datatable-body-cell "Action Title: HB AHU... - Inspect Unit Insufficient Cooling" at bounding box center [194, 211] width 151 height 14
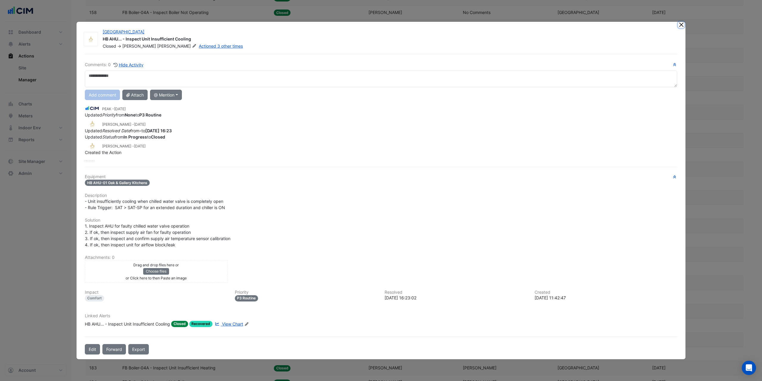
click at [682, 24] on button "Close" at bounding box center [681, 25] width 6 height 6
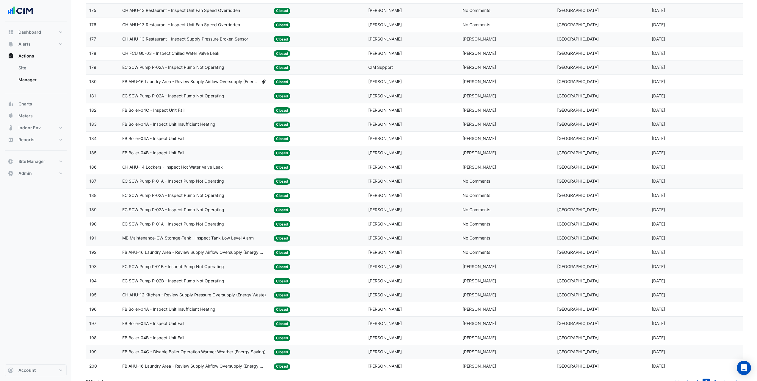
scroll to position [1145, 0]
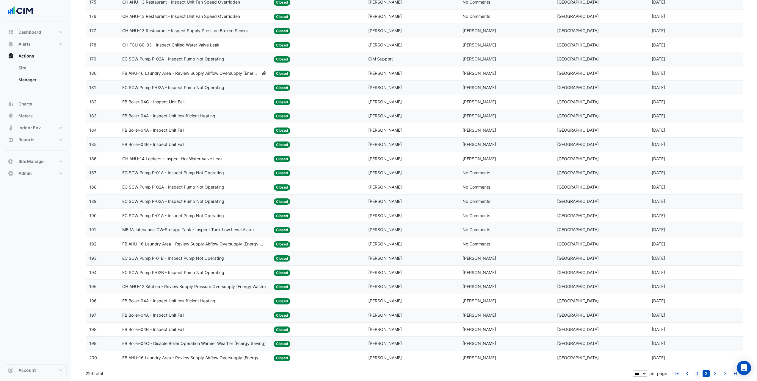
click at [698, 374] on link "1" at bounding box center [697, 373] width 7 height 7
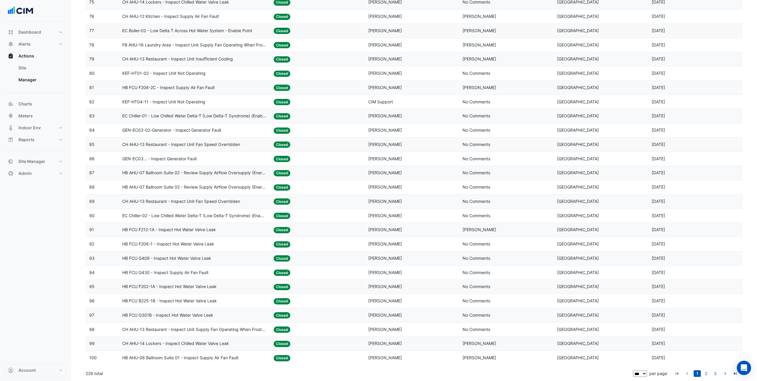
click at [236, 343] on div "CH AHU-14 Lockers - Inspect Chilled Water Valve Leak" at bounding box center [194, 343] width 144 height 7
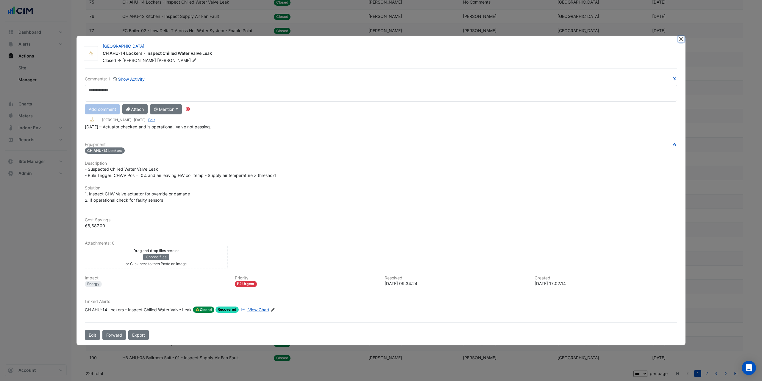
click at [681, 41] on button "Close" at bounding box center [681, 39] width 6 height 6
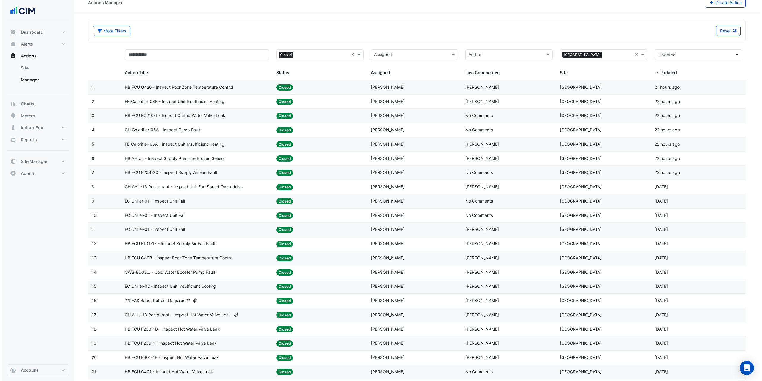
scroll to position [0, 0]
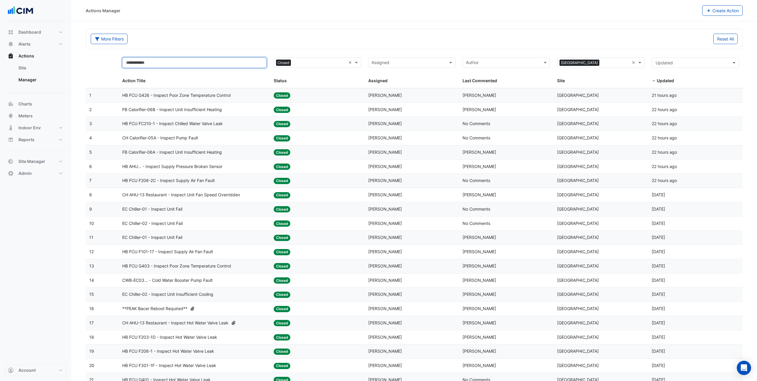
click at [185, 64] on input "text" at bounding box center [194, 62] width 144 height 10
type input "*******"
click at [120, 41] on button "More Filters" at bounding box center [109, 39] width 37 height 10
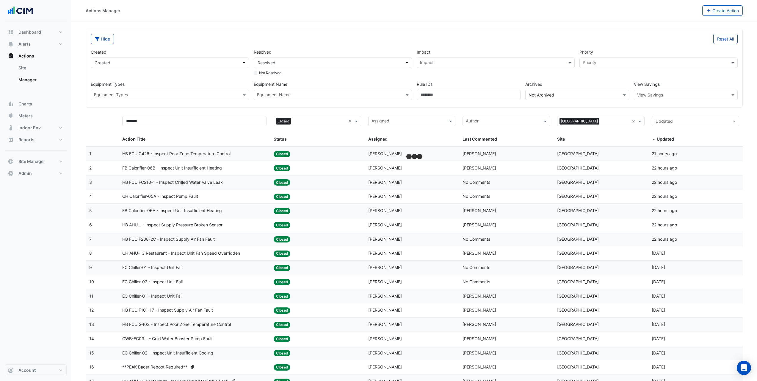
click at [197, 95] on input "text" at bounding box center [166, 95] width 145 height 6
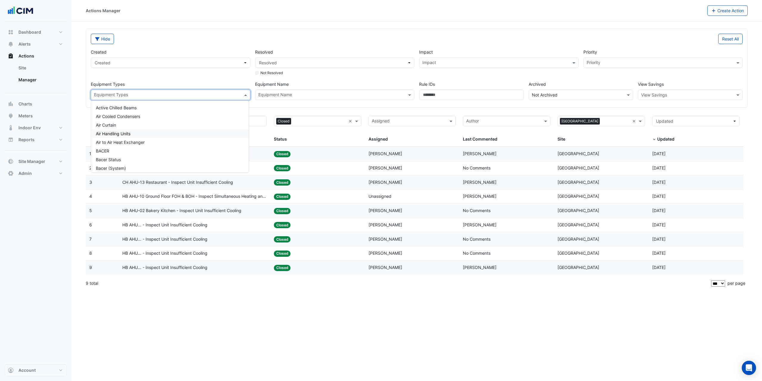
click at [150, 137] on div "Air Handling Units" at bounding box center [170, 133] width 158 height 9
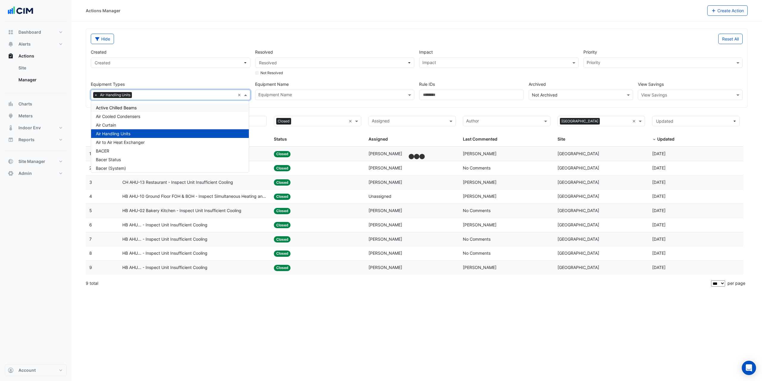
click at [201, 70] on div "Created Created" at bounding box center [170, 62] width 164 height 27
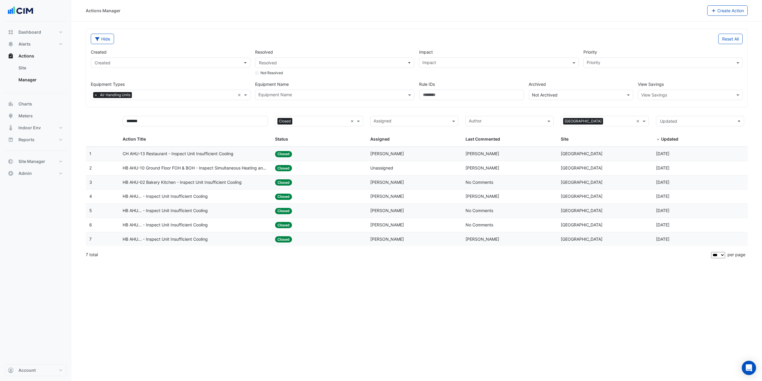
click at [190, 239] on span "HB AHU... - Inspect Unit Insufficient Cooling" at bounding box center [165, 239] width 85 height 7
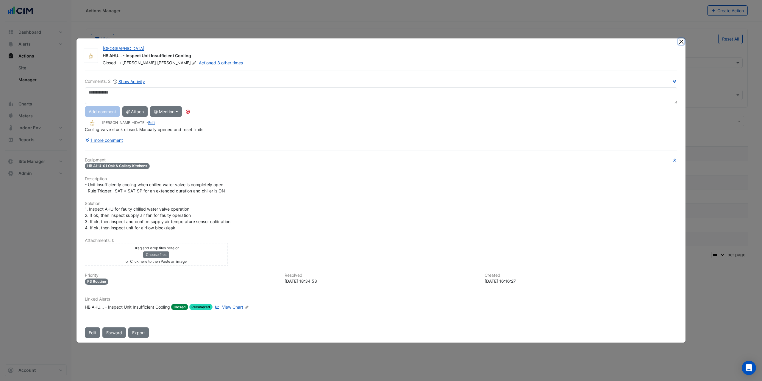
click at [680, 41] on button "Close" at bounding box center [681, 41] width 6 height 6
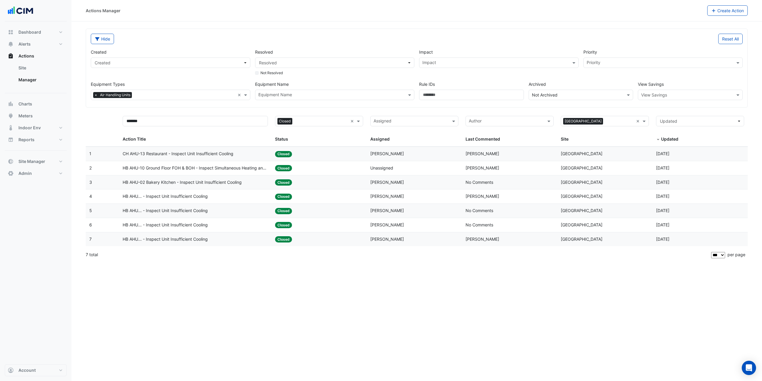
click at [191, 227] on span "HB AHU... - Inspect Unit Insufficient Cooling" at bounding box center [165, 224] width 85 height 7
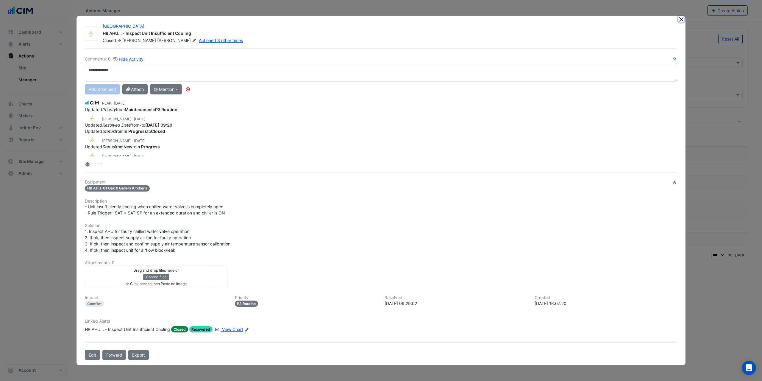
click at [681, 19] on button "Close" at bounding box center [681, 19] width 6 height 6
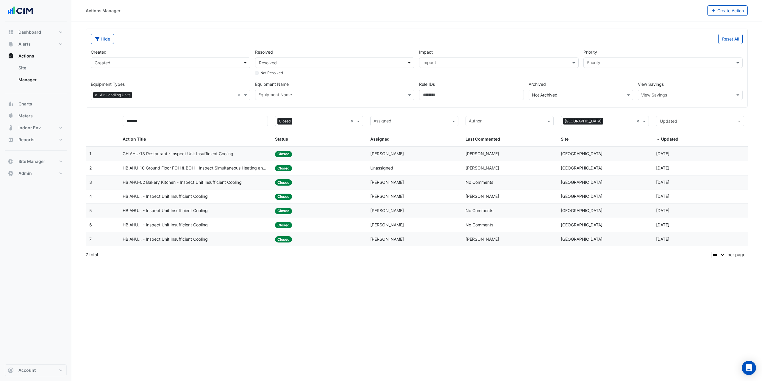
click at [193, 195] on span "HB AHU... - Inspect Unit Insufficient Cooling" at bounding box center [165, 196] width 85 height 7
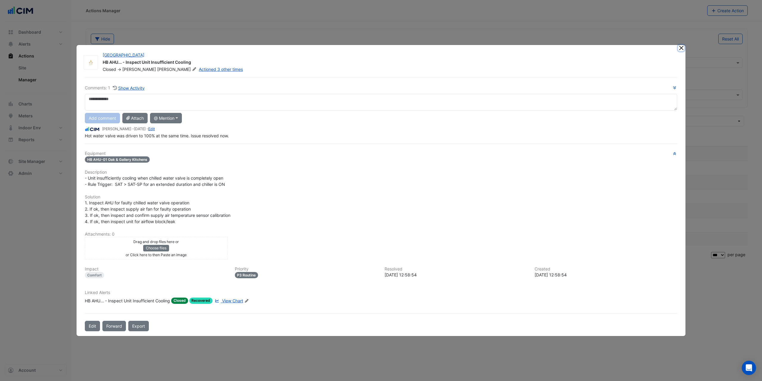
click at [679, 48] on button "Close" at bounding box center [681, 48] width 6 height 6
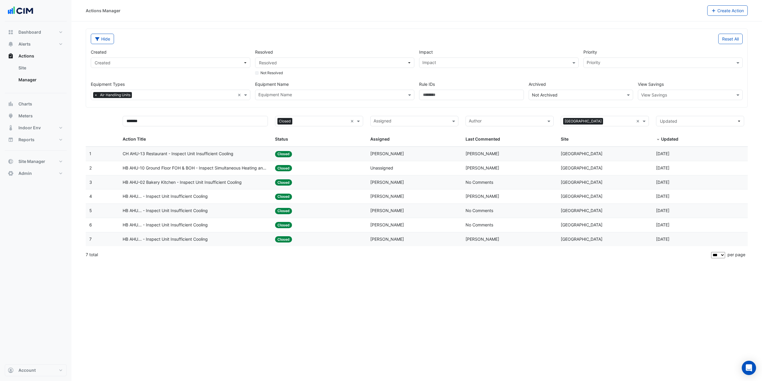
click at [229, 168] on span "HB AHU-10 Ground Floor FOH & BOH - Inspect Simultaneous Heating and Cooling" at bounding box center [195, 168] width 145 height 7
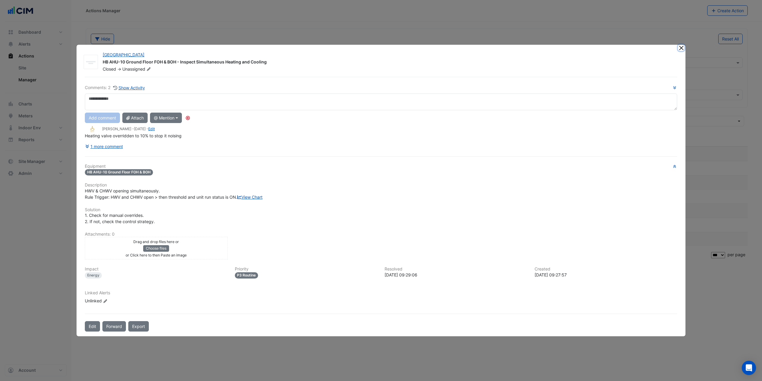
click at [682, 45] on button "Close" at bounding box center [681, 48] width 6 height 6
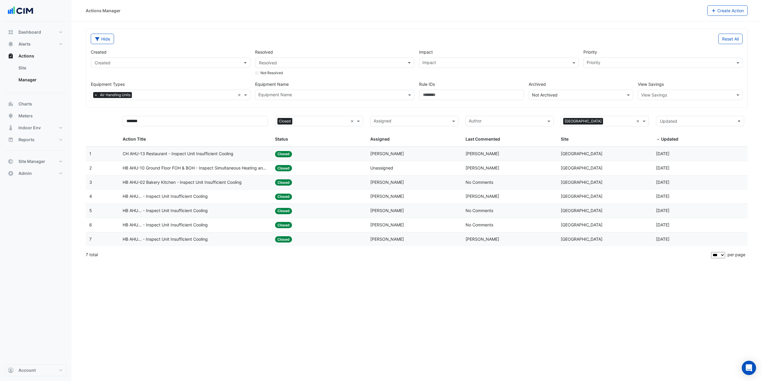
click at [249, 157] on datatable-body-cell "Action Title: CH AHU-13 Restaurant - Inspect Unit Insufficient Cooling" at bounding box center [195, 154] width 152 height 14
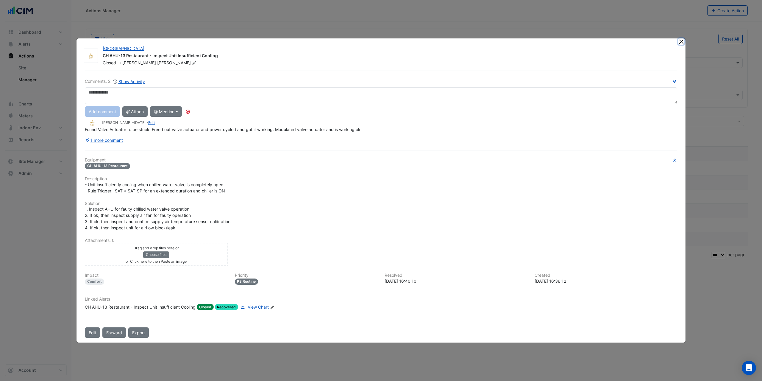
click at [683, 43] on button "Close" at bounding box center [681, 41] width 6 height 6
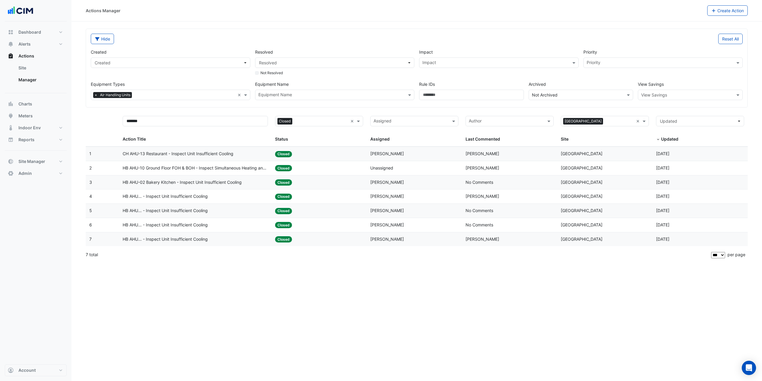
click at [224, 186] on datatable-body-cell "Action Title: HB AHU-02 Bakery Kitchen - Inspect Unit Insufficient Cooling" at bounding box center [195, 182] width 152 height 14
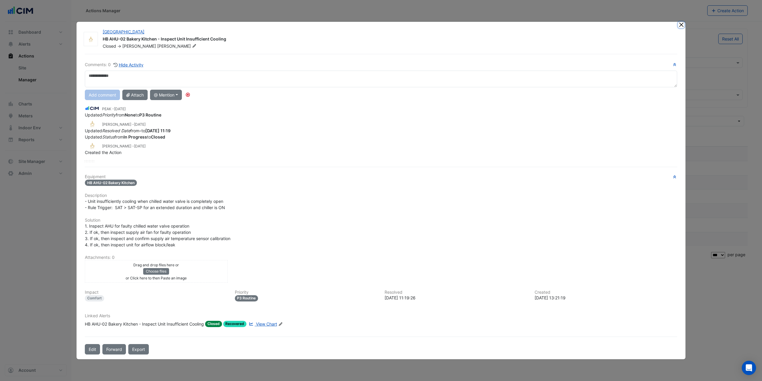
click at [679, 23] on button "Close" at bounding box center [681, 25] width 6 height 6
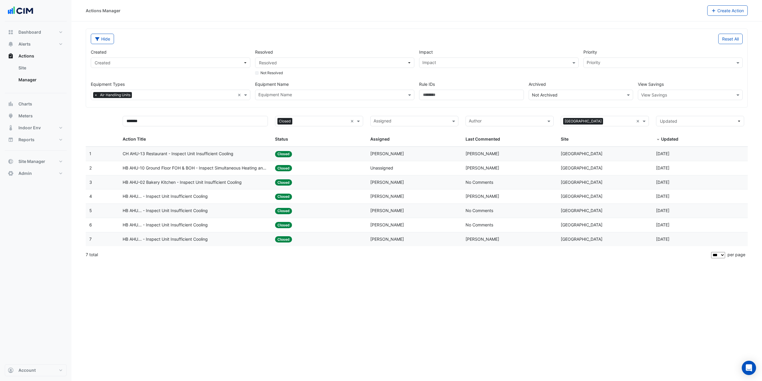
click at [387, 9] on div "Actions Manager" at bounding box center [396, 10] width 621 height 10
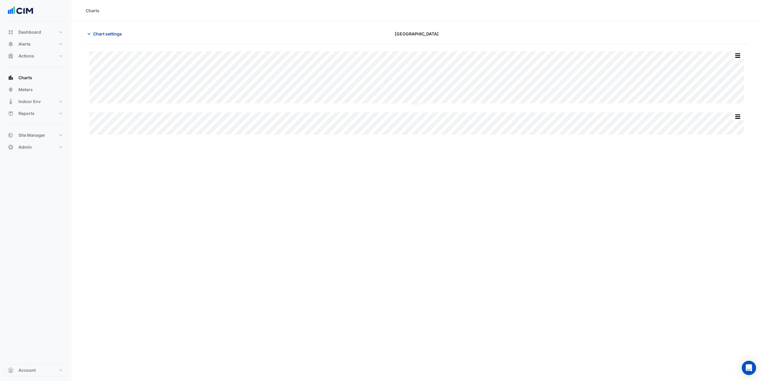
click at [96, 35] on span "Chart settings" at bounding box center [107, 34] width 29 height 6
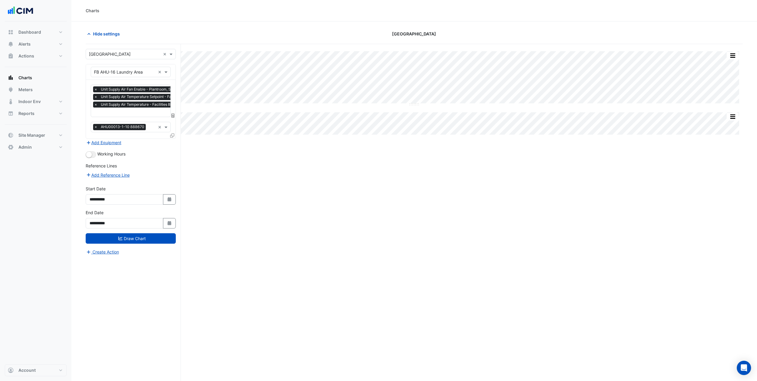
click at [115, 113] on input "text" at bounding box center [168, 113] width 149 height 6
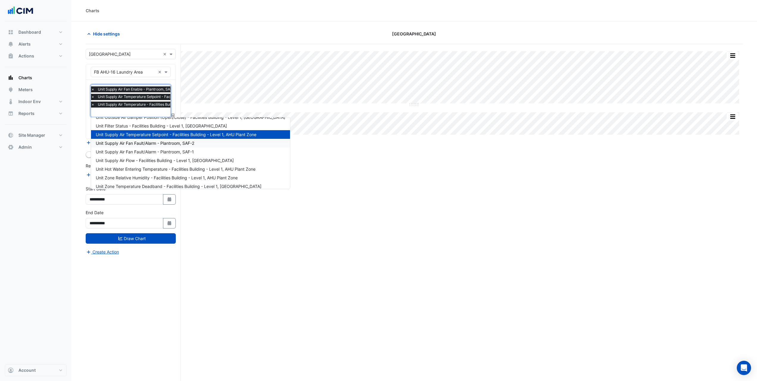
scroll to position [149, 0]
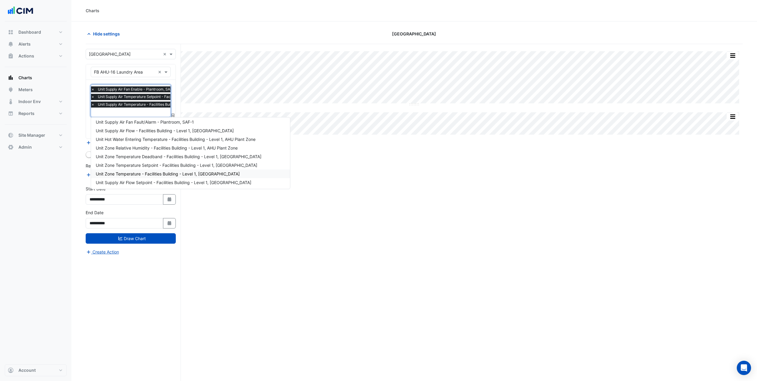
click at [142, 175] on span "Unit Zone Temperature - Facilities Building - Level 1, [GEOGRAPHIC_DATA]" at bounding box center [168, 173] width 144 height 5
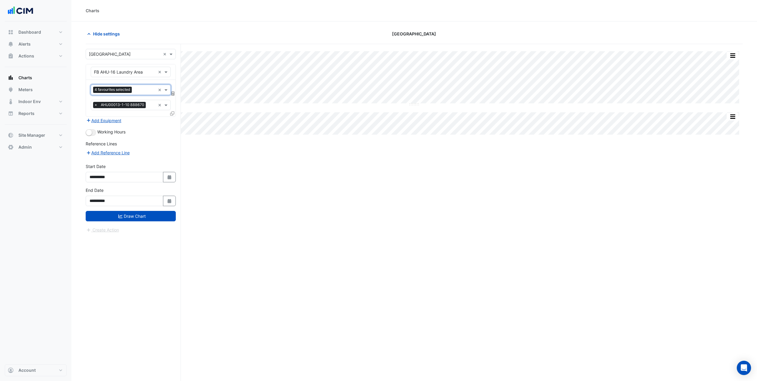
scroll to position [0, 0]
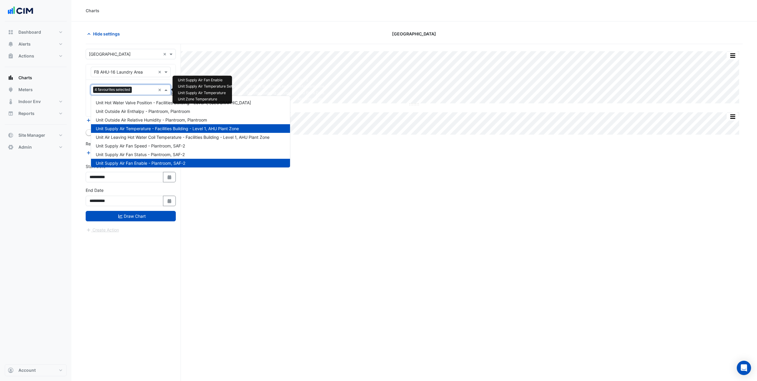
click at [144, 89] on input "text" at bounding box center [144, 90] width 21 height 6
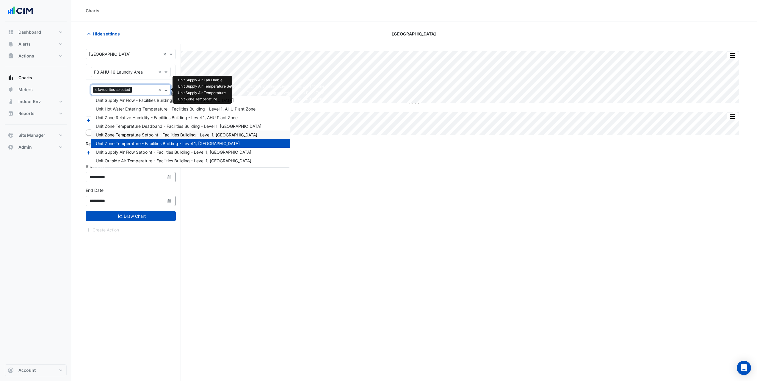
click at [148, 135] on span "Unit Zone Temperature Setpoint - Facilities Building - Level 1, [GEOGRAPHIC_DAT…" at bounding box center [177, 134] width 162 height 5
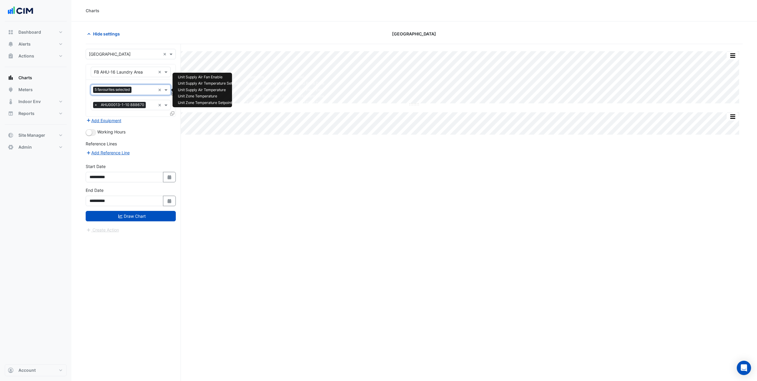
click at [144, 91] on input "text" at bounding box center [145, 90] width 22 height 6
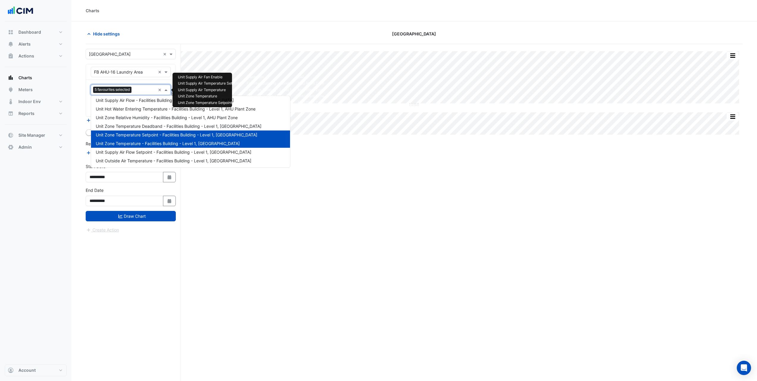
scroll to position [23, 0]
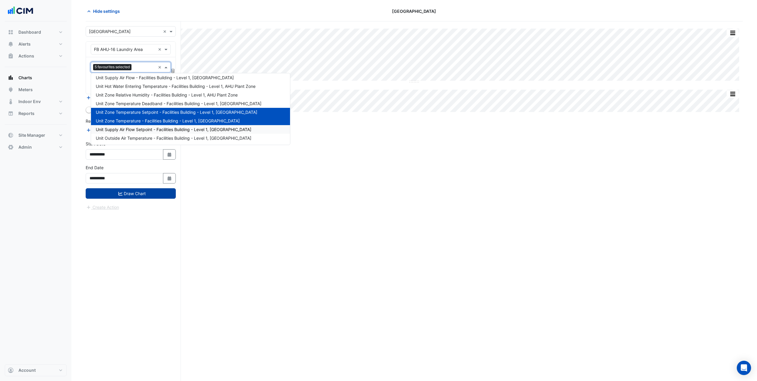
click at [135, 196] on button "Draw Chart" at bounding box center [131, 193] width 90 height 10
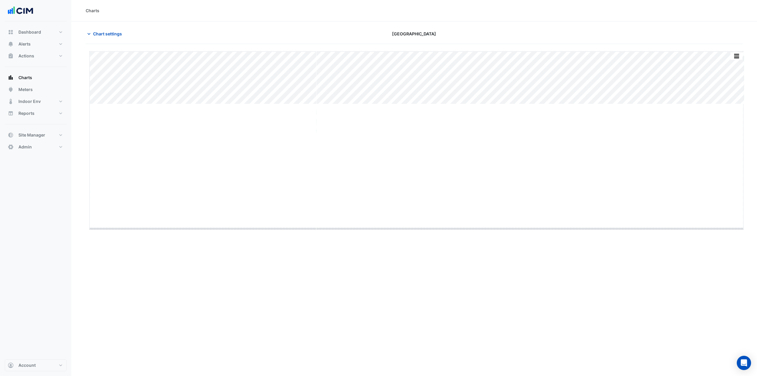
drag, startPoint x: 418, startPoint y: 104, endPoint x: 407, endPoint y: 228, distance: 125.1
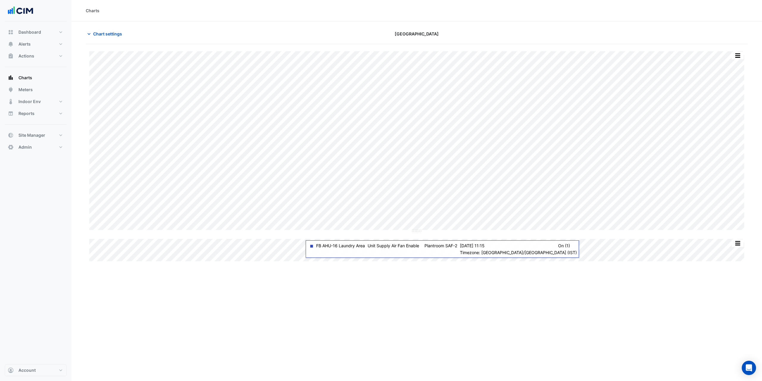
click at [288, 10] on div "Charts" at bounding box center [417, 10] width 662 height 6
click at [92, 35] on button "Chart settings" at bounding box center [106, 34] width 40 height 10
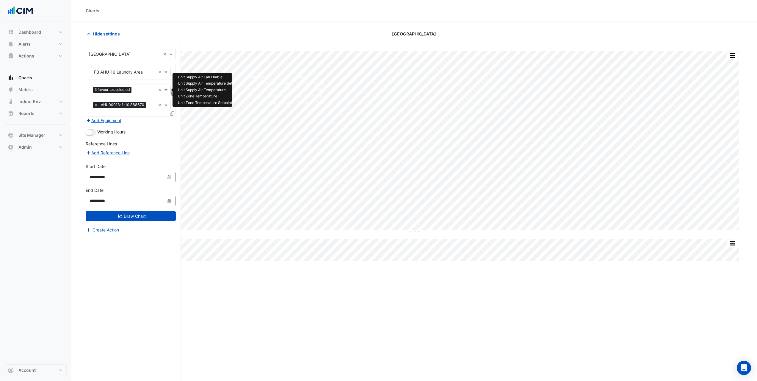
click at [141, 93] on div at bounding box center [144, 91] width 23 height 8
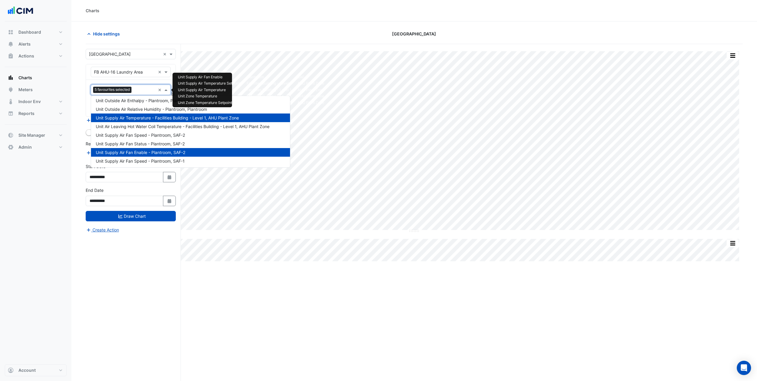
scroll to position [9, 0]
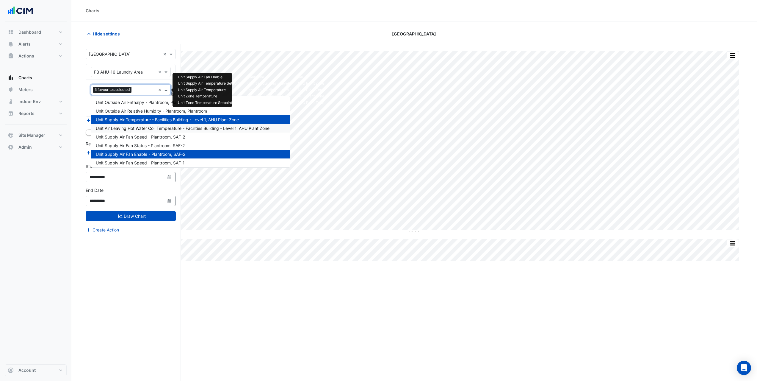
click at [152, 129] on span "Unit Air Leaving Hot Water Coil Temperature - Facilities Building - Level 1, AH…" at bounding box center [183, 128] width 174 height 5
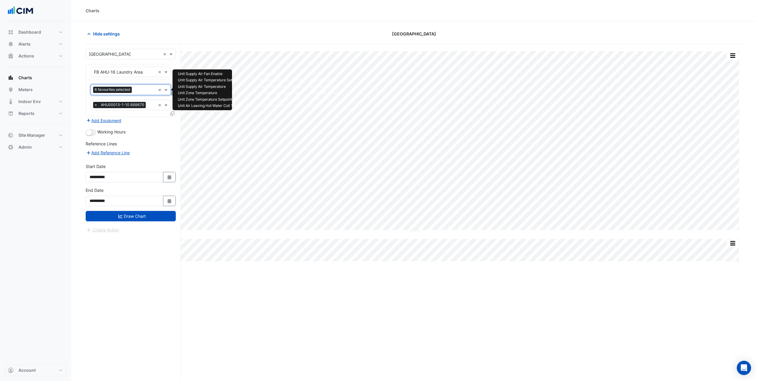
click at [143, 86] on div "Favourites 6 favourites selected" at bounding box center [123, 89] width 65 height 9
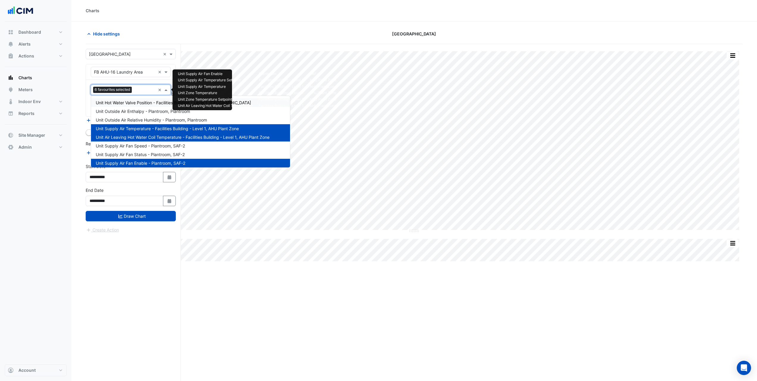
click at [149, 102] on span "Unit Hot Water Valve Position - Facilities Building - Level 1, [GEOGRAPHIC_DATA]" at bounding box center [173, 102] width 155 height 5
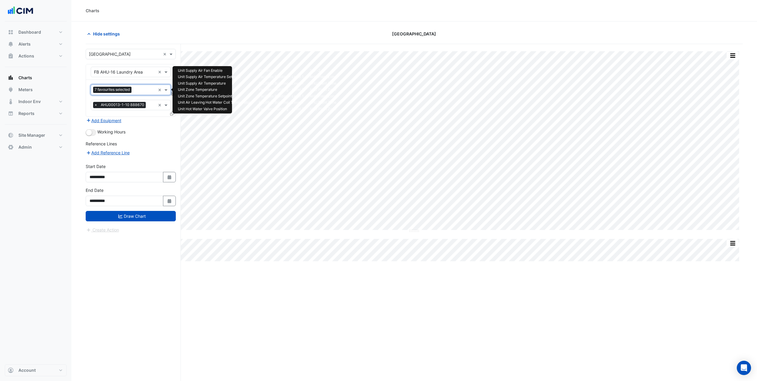
click at [149, 92] on input "text" at bounding box center [145, 90] width 22 height 6
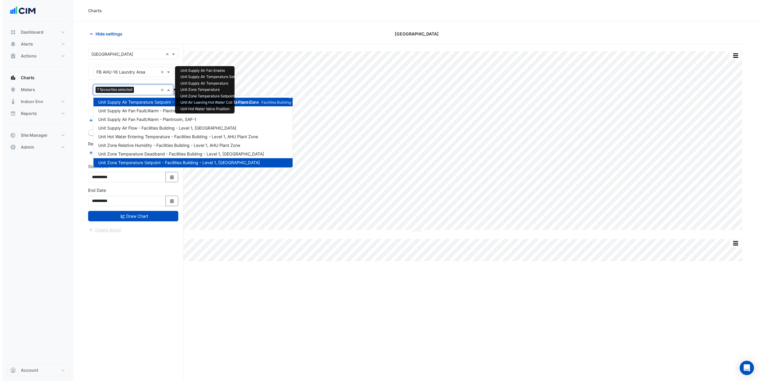
scroll to position [158, 0]
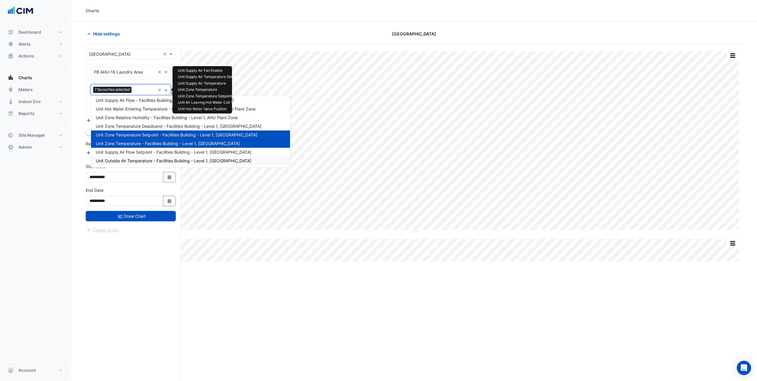
click at [142, 160] on span "Unit Outside Air Temperature - Facilities Building - Level 1, [GEOGRAPHIC_DATA]" at bounding box center [174, 160] width 156 height 5
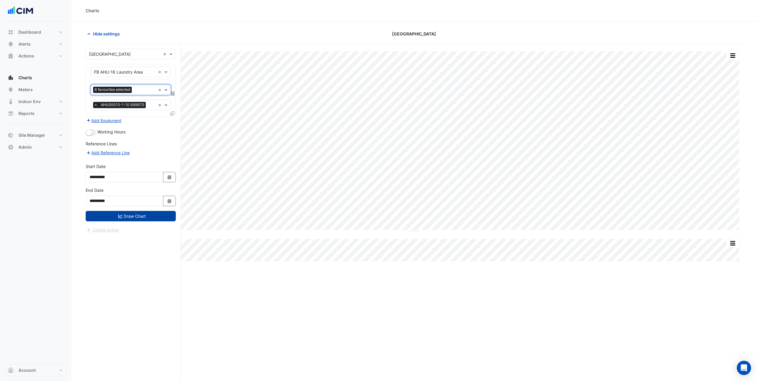
click at [144, 215] on button "Draw Chart" at bounding box center [131, 216] width 90 height 10
